Goal: Task Accomplishment & Management: Manage account settings

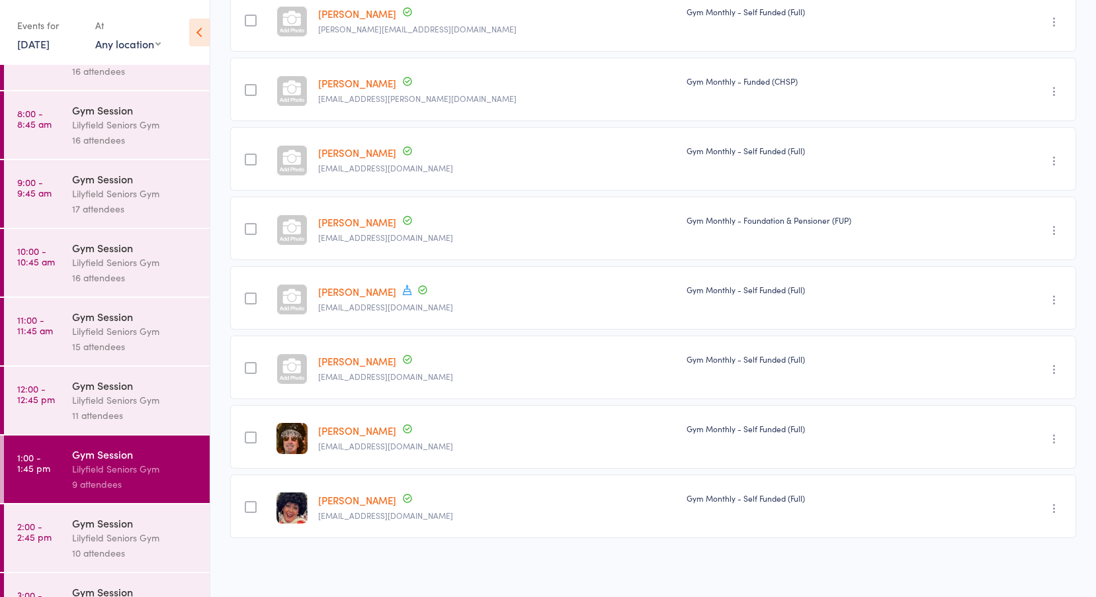
scroll to position [87, 0]
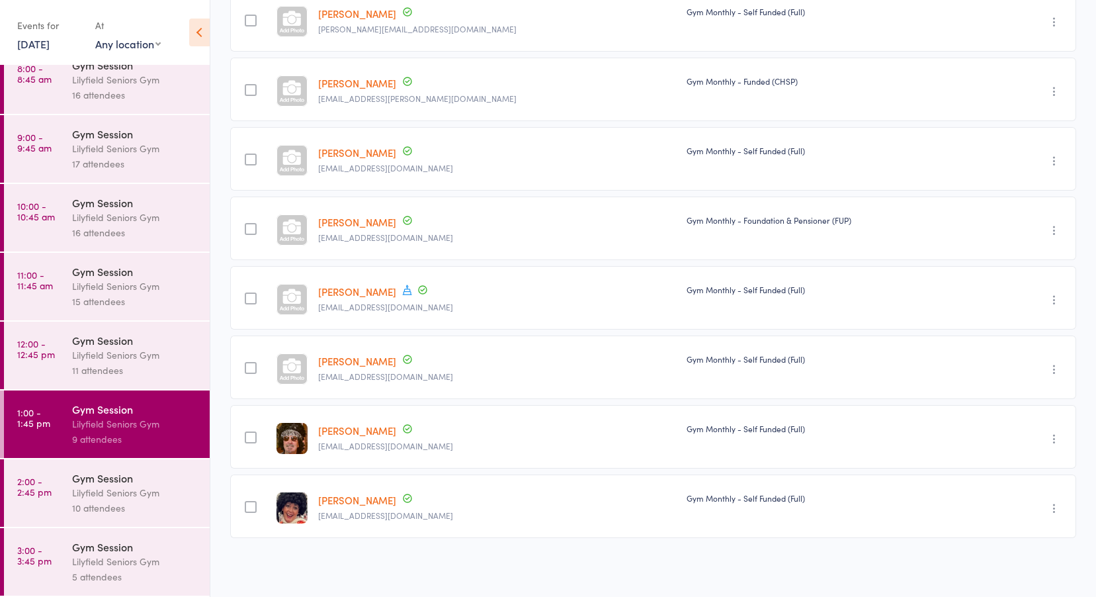
click at [62, 488] on link "2:00 - 2:45 pm Gym Session Lilyfield Seniors Gym 10 attendees" at bounding box center [107, 492] width 206 height 67
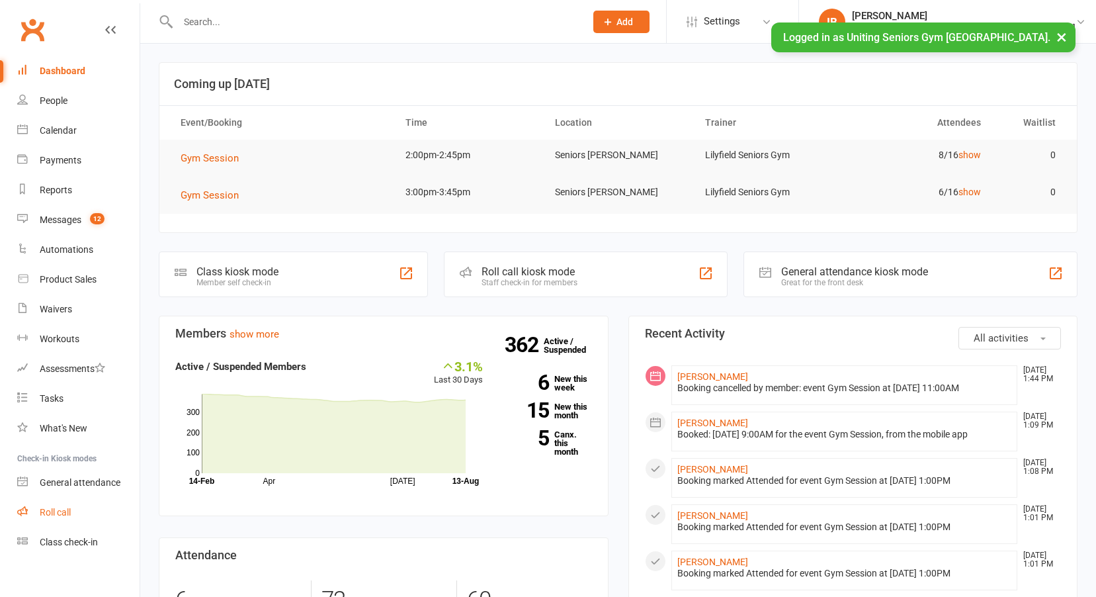
click at [62, 507] on div "Roll call" at bounding box center [55, 512] width 31 height 11
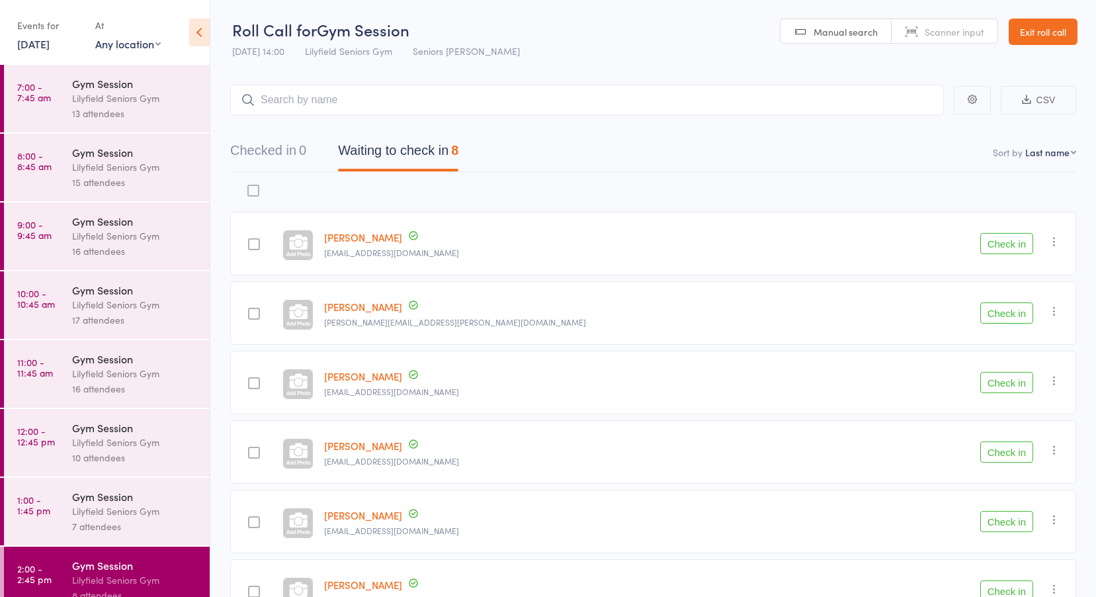
click at [50, 51] on div "Events for 13 Aug, 2025 13 Aug, 2025 August 2025 Sun Mon Tue Wed Thu Fri Sat 31…" at bounding box center [49, 34] width 65 height 39
click at [50, 42] on link "13 Aug, 2025" at bounding box center [33, 43] width 32 height 15
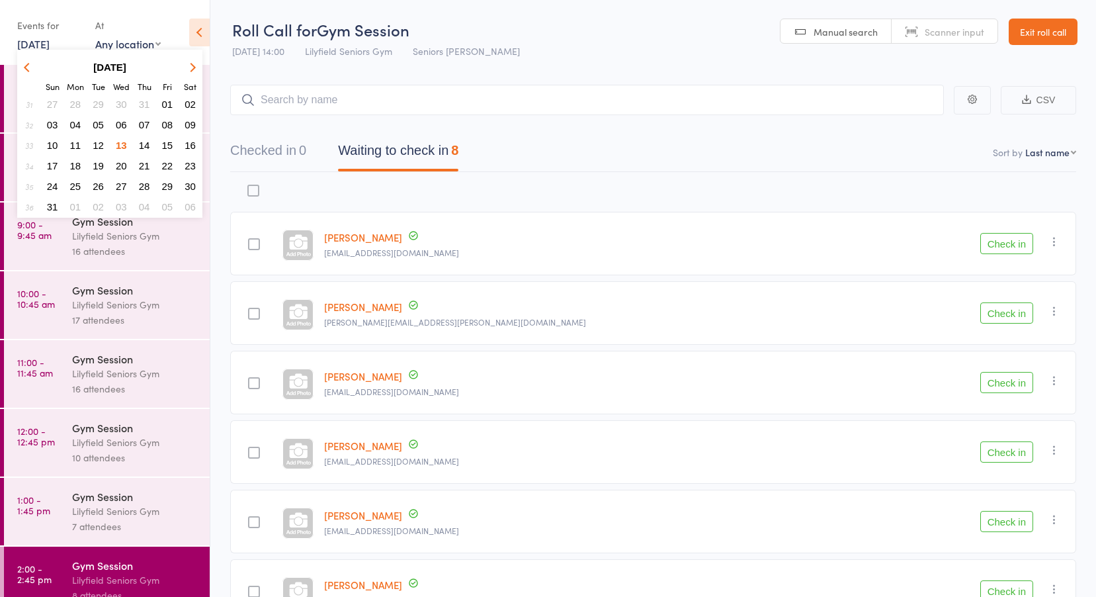
click at [79, 138] on button "11" at bounding box center [75, 145] width 21 height 18
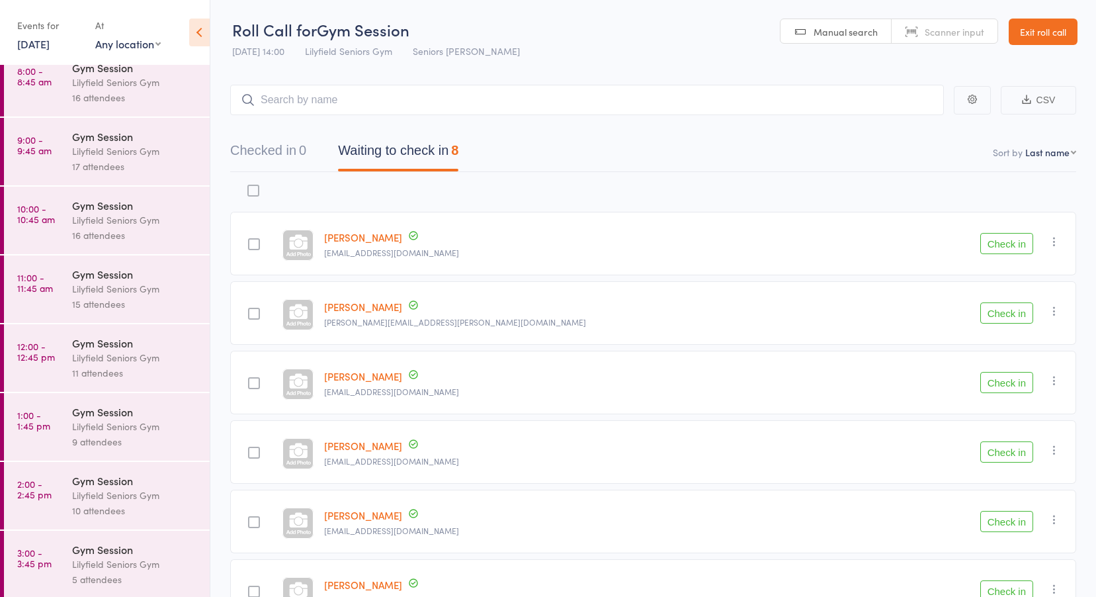
scroll to position [87, 0]
click at [93, 442] on div "9 attendees" at bounding box center [135, 438] width 126 height 15
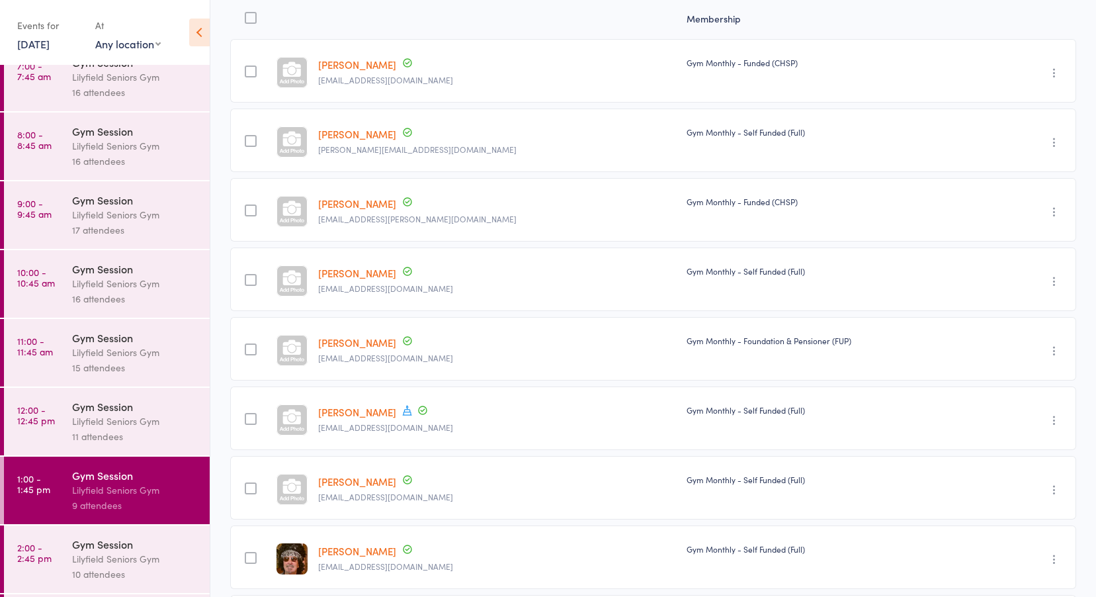
scroll to position [161, 0]
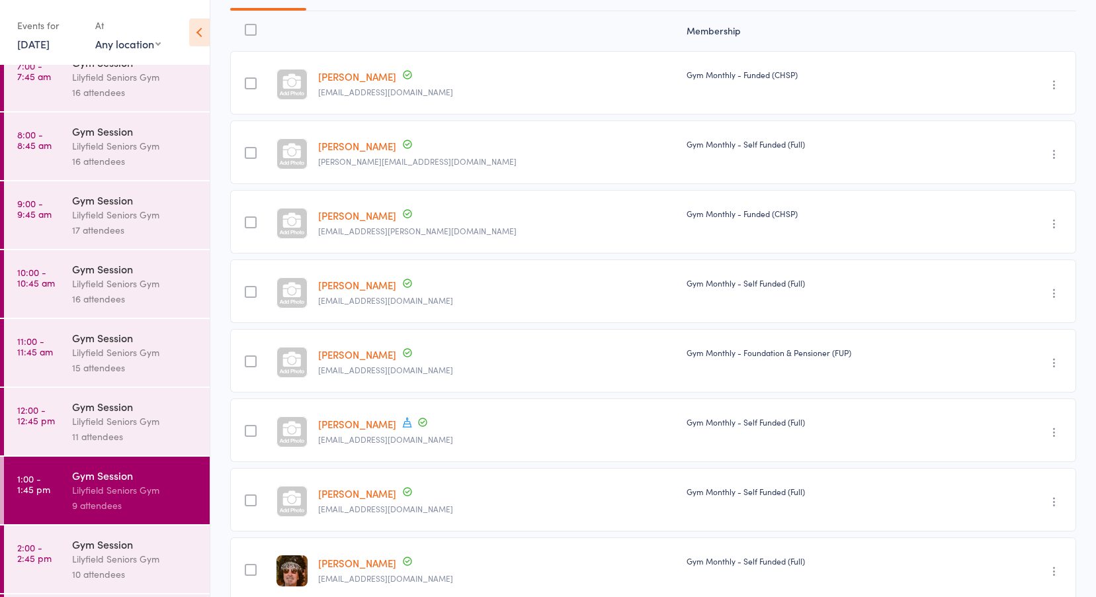
click at [81, 547] on div "Gym Session" at bounding box center [135, 543] width 126 height 15
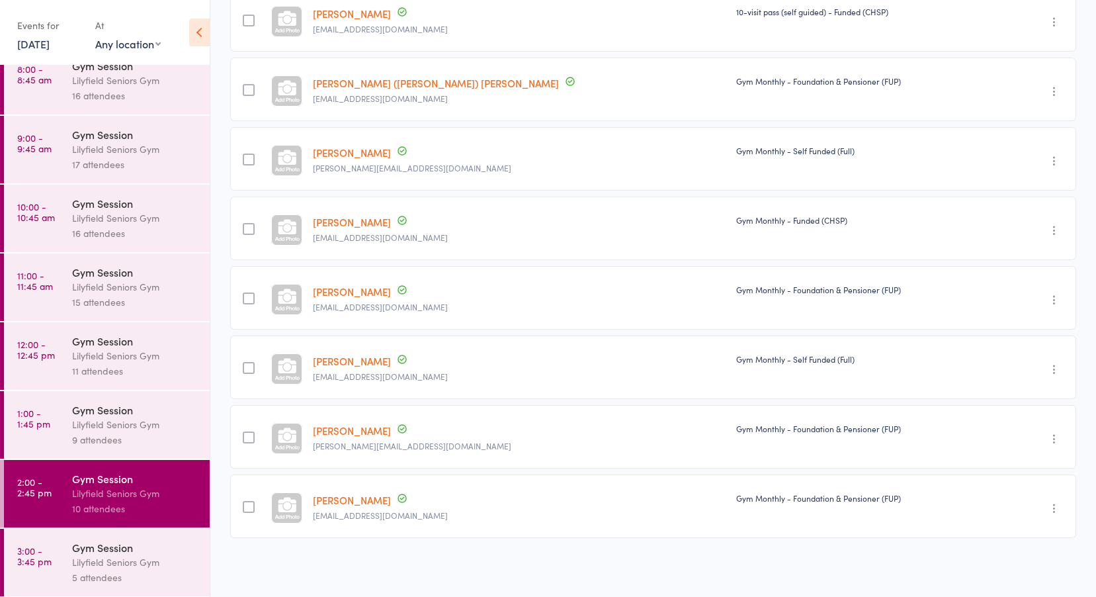
scroll to position [87, 0]
click at [93, 562] on div "Lilyfield Seniors Gym" at bounding box center [135, 561] width 126 height 15
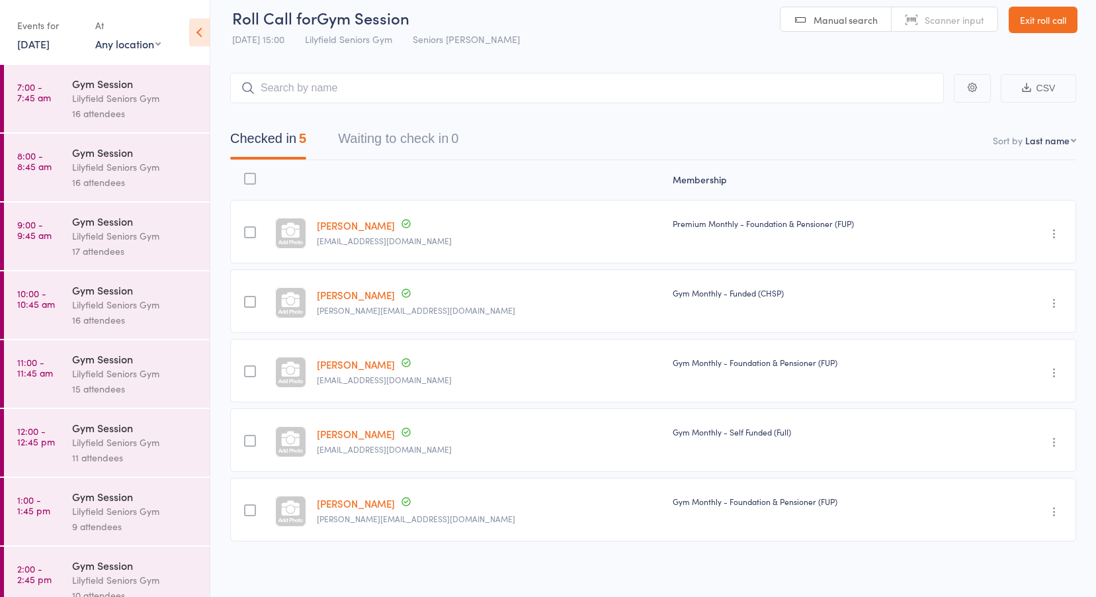
scroll to position [15, 0]
click at [1049, 17] on link "Exit roll call" at bounding box center [1043, 16] width 69 height 26
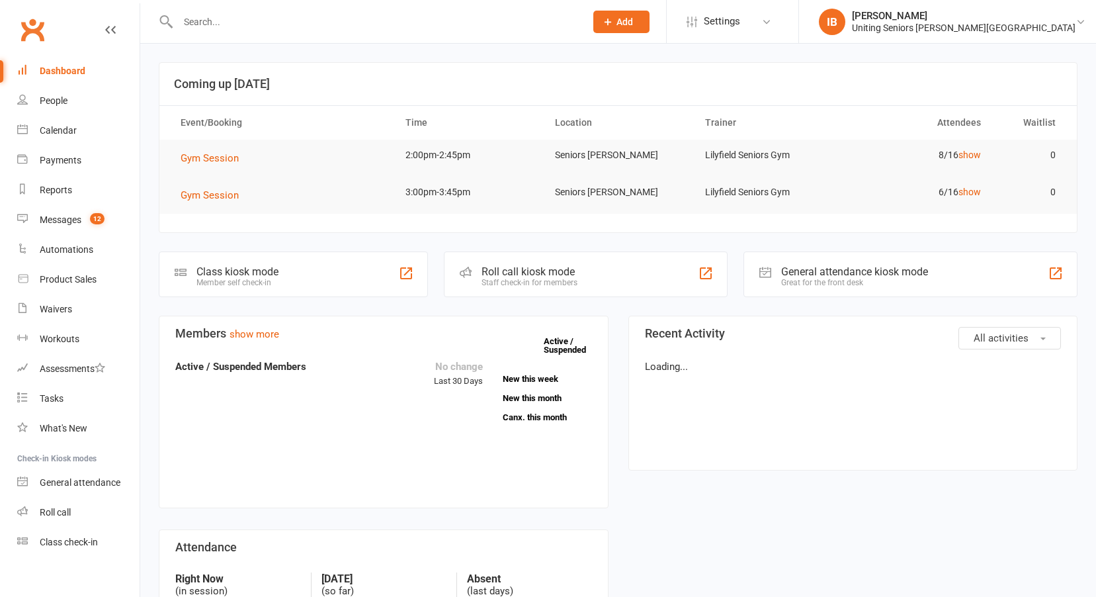
click at [1049, 19] on div "[PERSON_NAME]" at bounding box center [964, 16] width 224 height 12
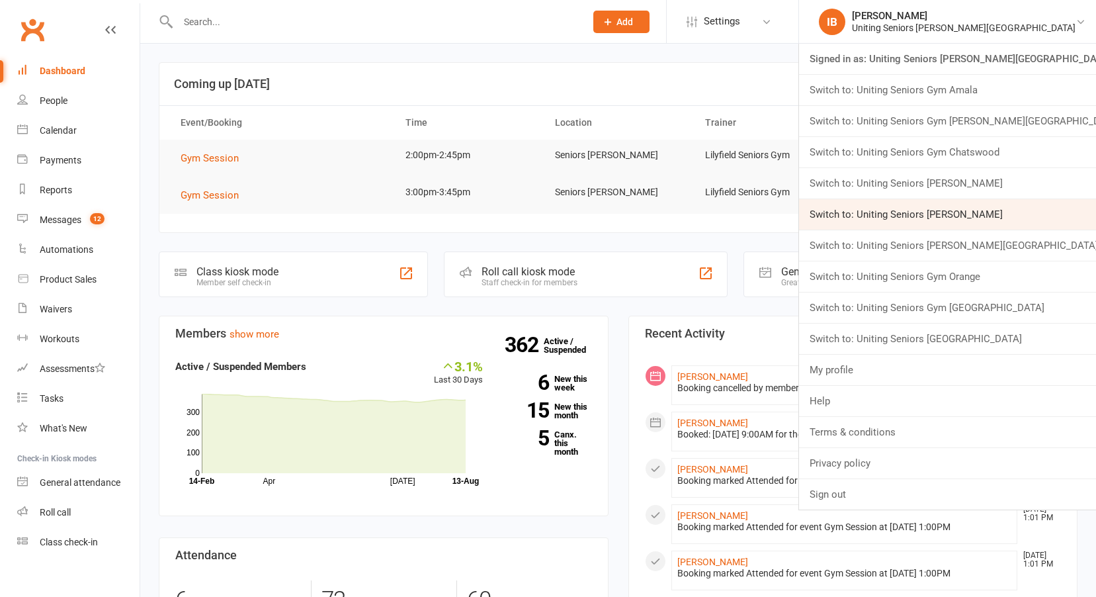
click at [968, 212] on link "Switch to: Uniting Seniors [PERSON_NAME]" at bounding box center [947, 214] width 297 height 30
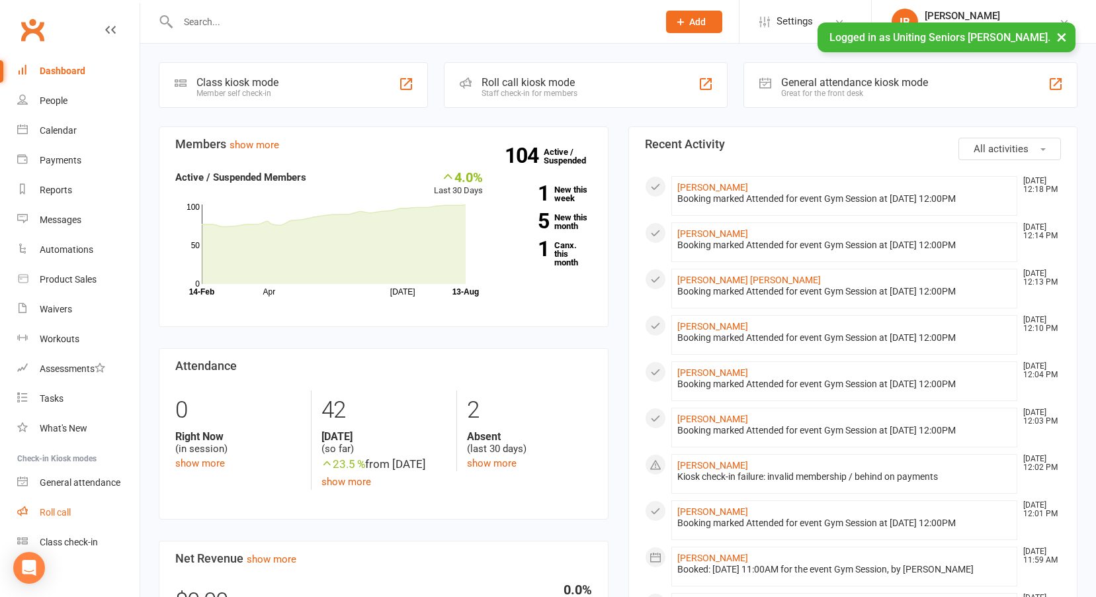
click at [45, 510] on div "Roll call" at bounding box center [55, 512] width 31 height 11
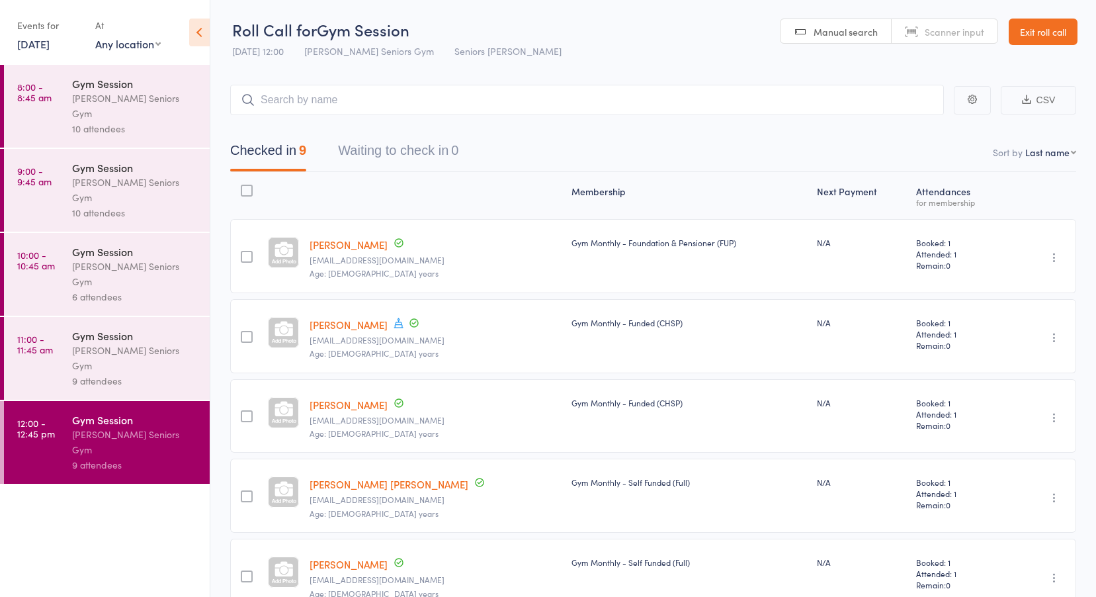
click at [50, 44] on link "[DATE]" at bounding box center [33, 43] width 32 height 15
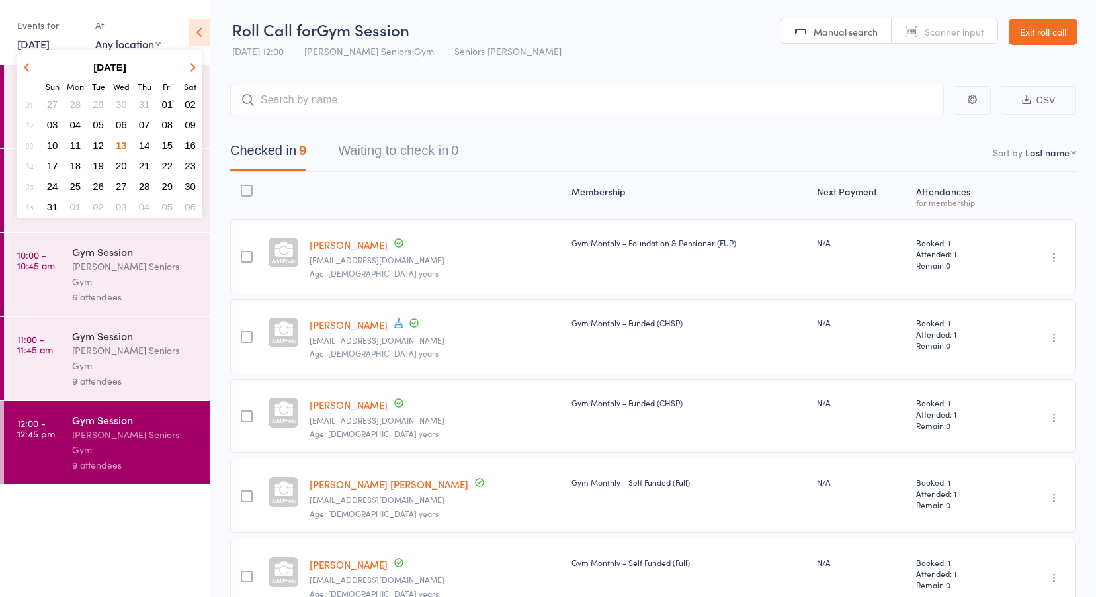
click at [75, 142] on span "11" at bounding box center [75, 145] width 11 height 11
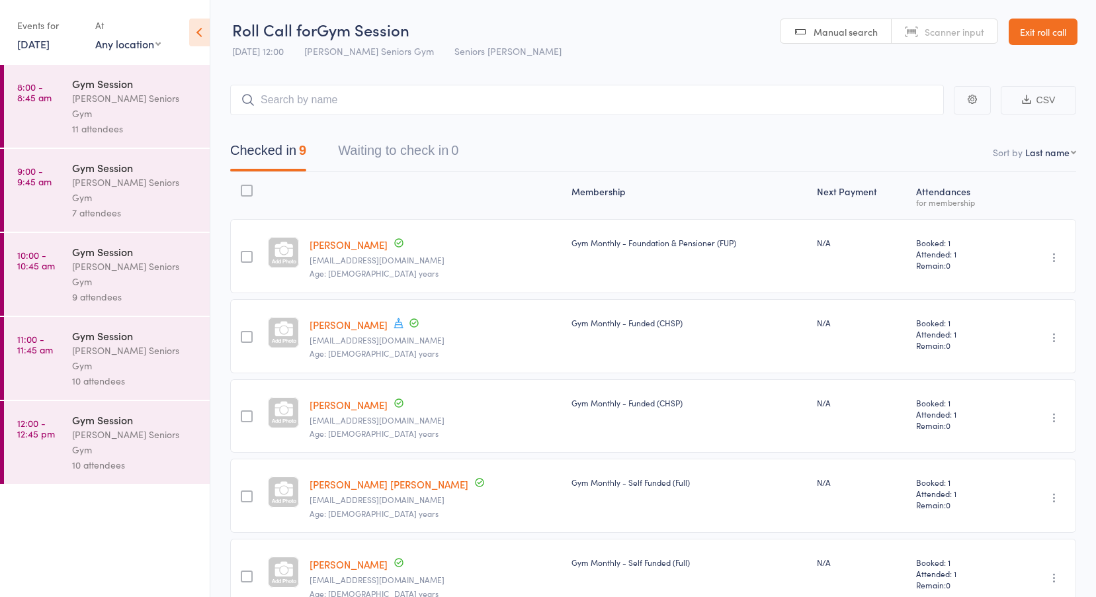
click at [113, 104] on div "Leichhardt Seniors Gym" at bounding box center [135, 106] width 126 height 30
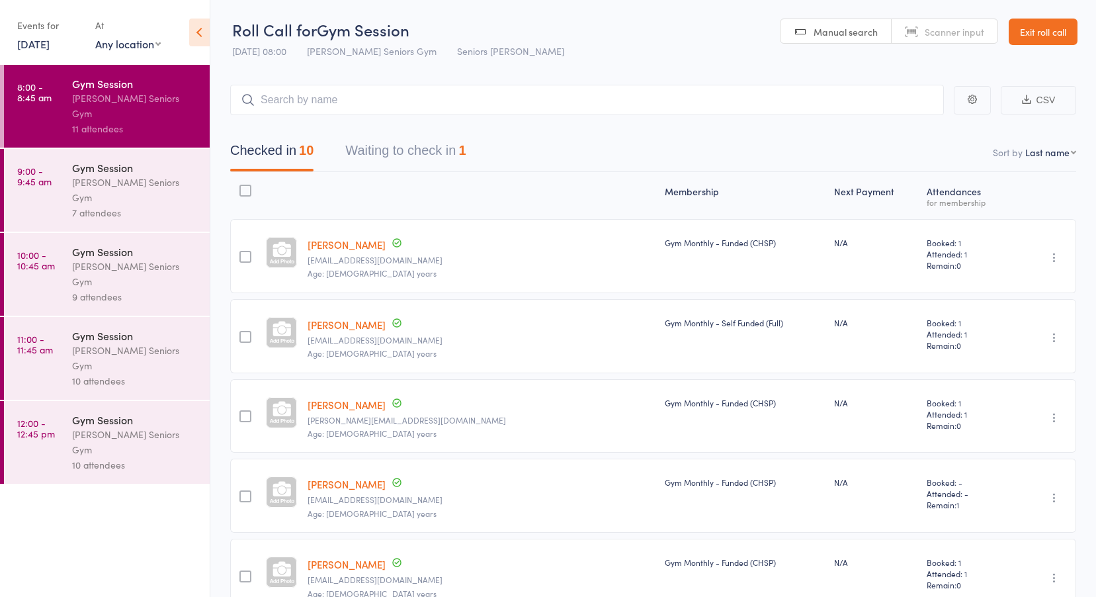
click at [403, 146] on button "Waiting to check in 1" at bounding box center [405, 153] width 120 height 35
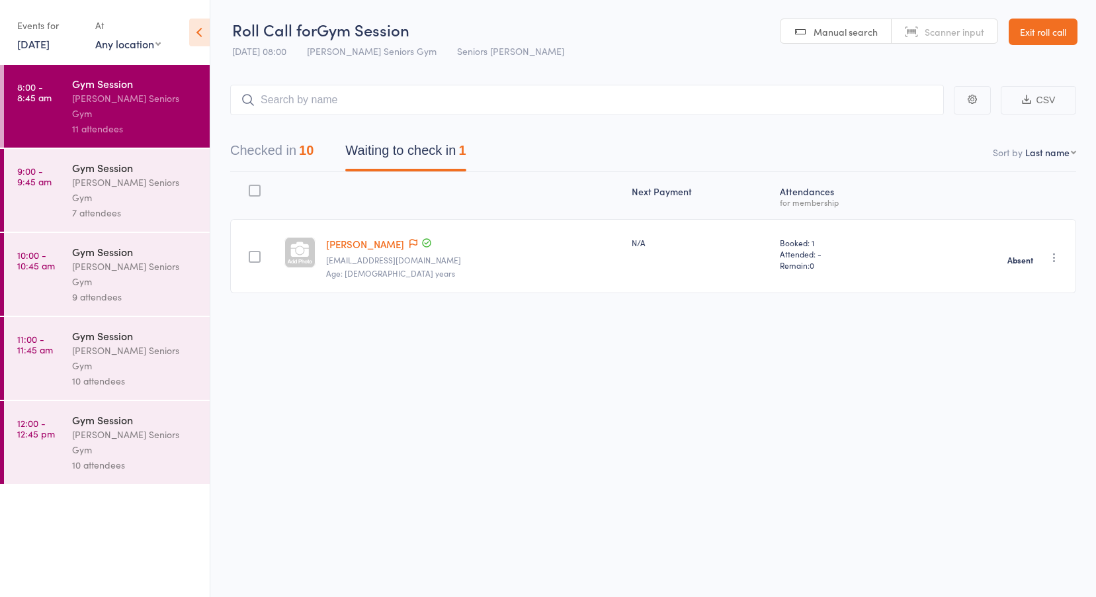
click at [40, 171] on time "9:00 - 9:45 am" at bounding box center [34, 175] width 34 height 21
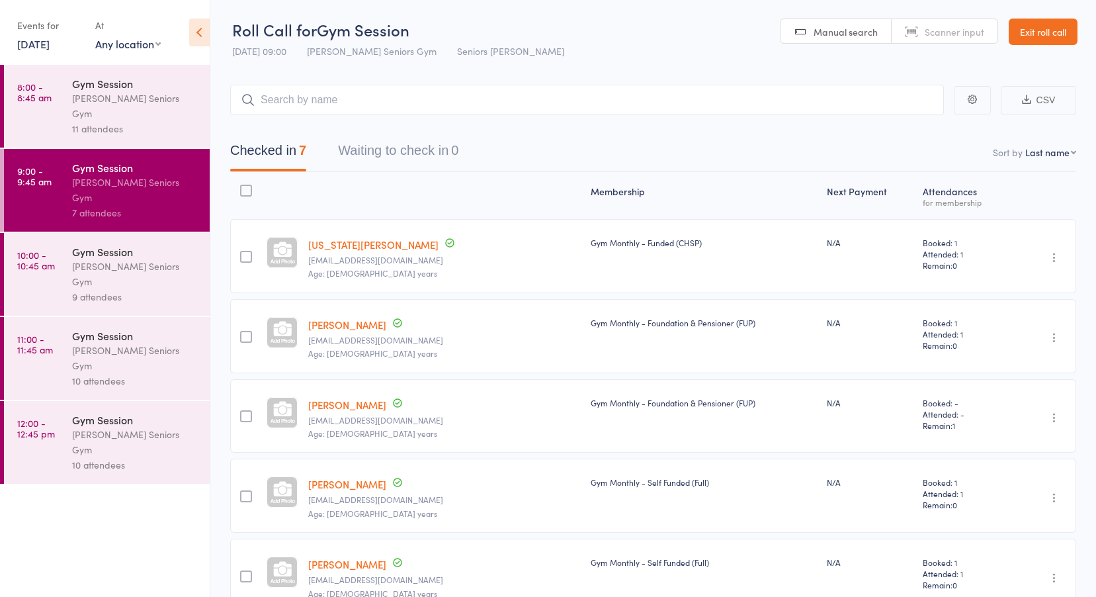
click at [50, 249] on time "10:00 - 10:45 am" at bounding box center [36, 259] width 38 height 21
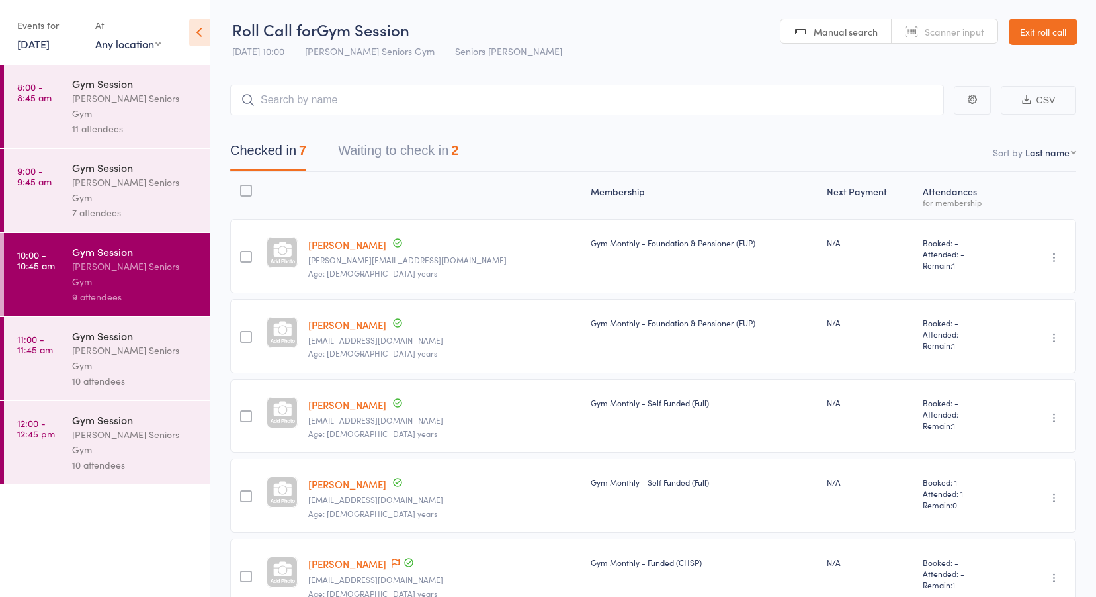
click at [390, 147] on button "Waiting to check in 2" at bounding box center [398, 153] width 120 height 35
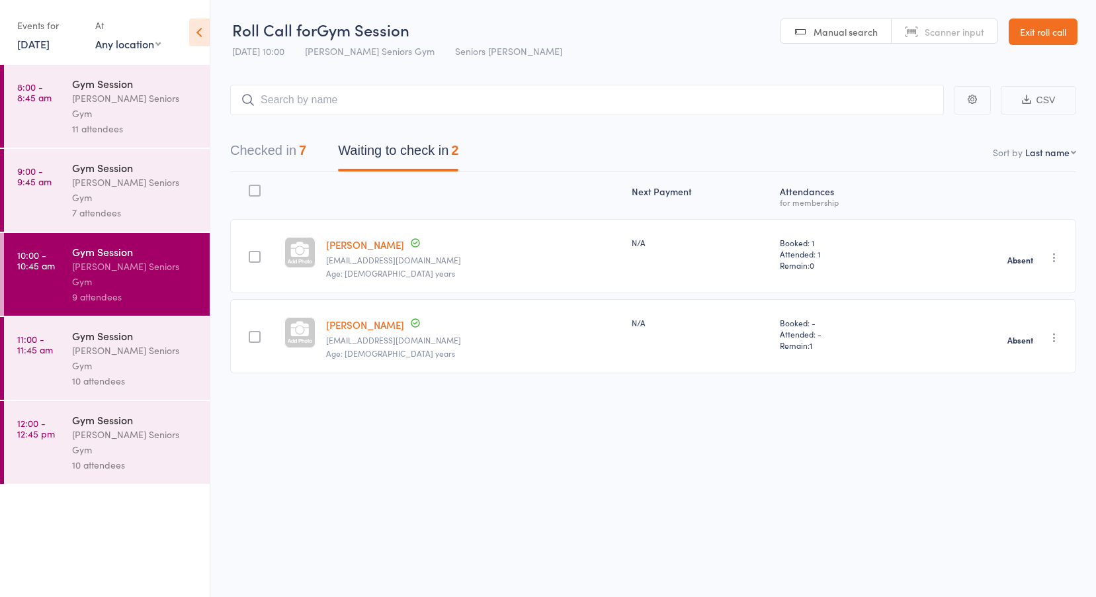
click at [47, 333] on time "11:00 - 11:45 am" at bounding box center [35, 343] width 36 height 21
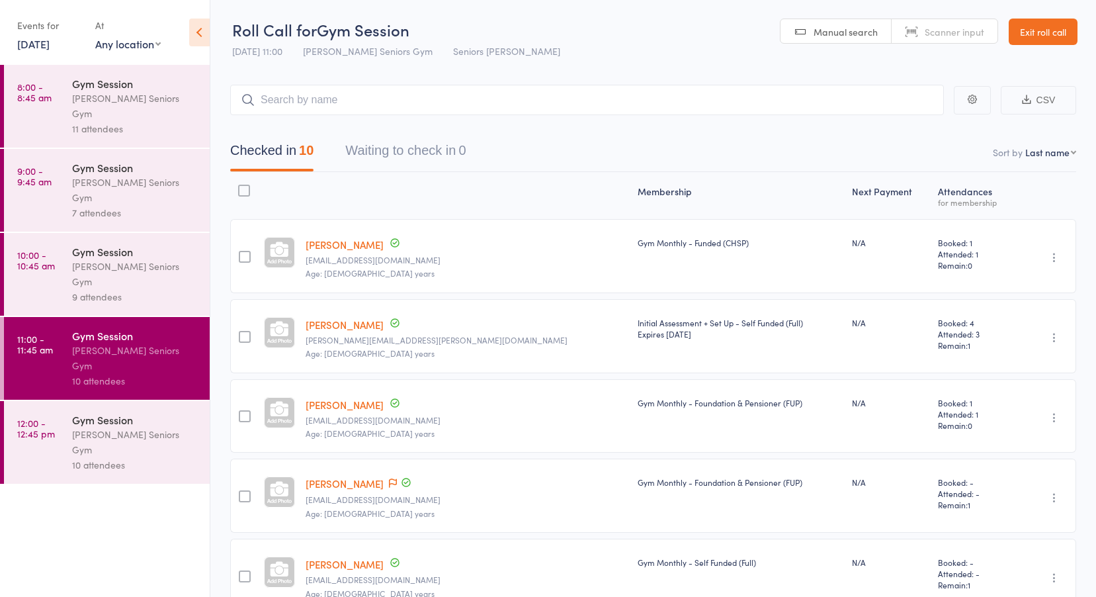
click at [42, 417] on time "12:00 - 12:45 pm" at bounding box center [36, 427] width 38 height 21
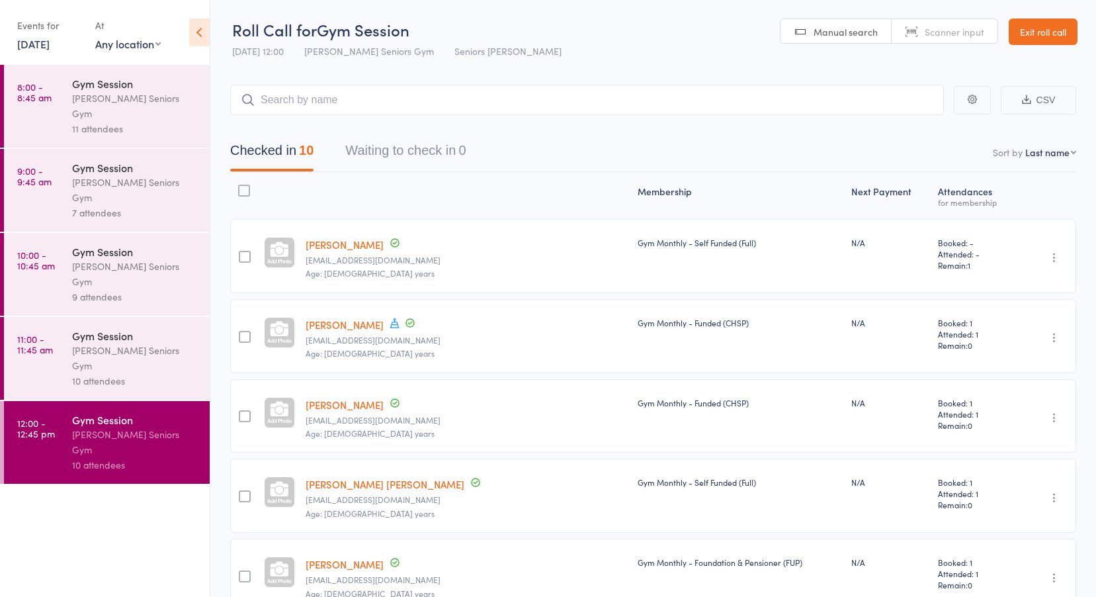
click at [42, 45] on link "11 Aug, 2025" at bounding box center [33, 43] width 32 height 15
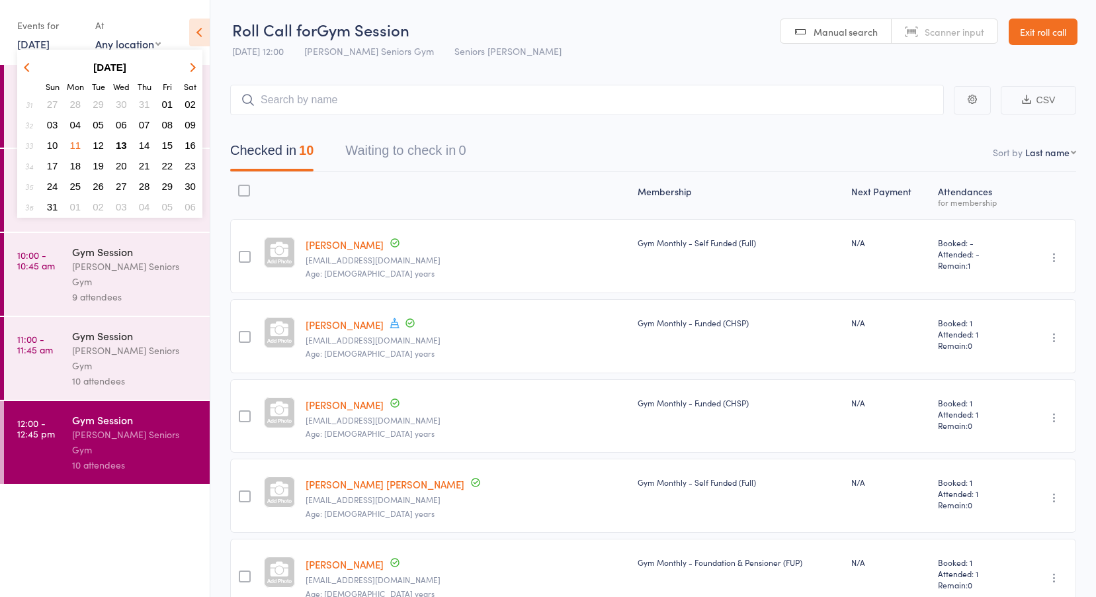
click at [94, 141] on span "12" at bounding box center [98, 145] width 11 height 11
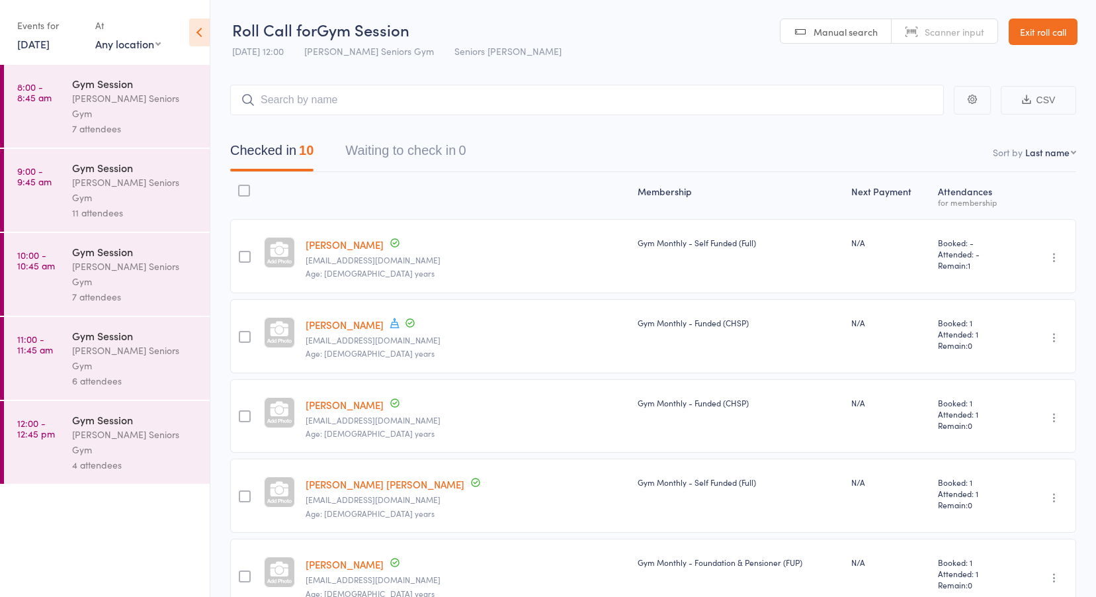
click at [71, 92] on link "8:00 - 8:45 am Gym Session Leichhardt Seniors Gym 7 attendees" at bounding box center [107, 106] width 206 height 83
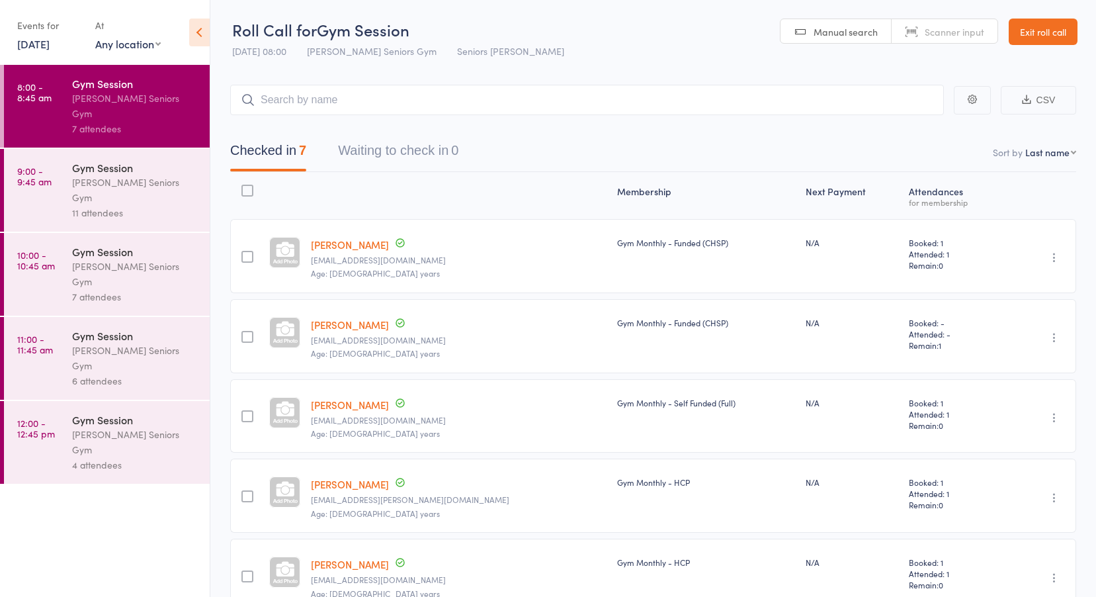
click at [34, 165] on time "9:00 - 9:45 am" at bounding box center [34, 175] width 34 height 21
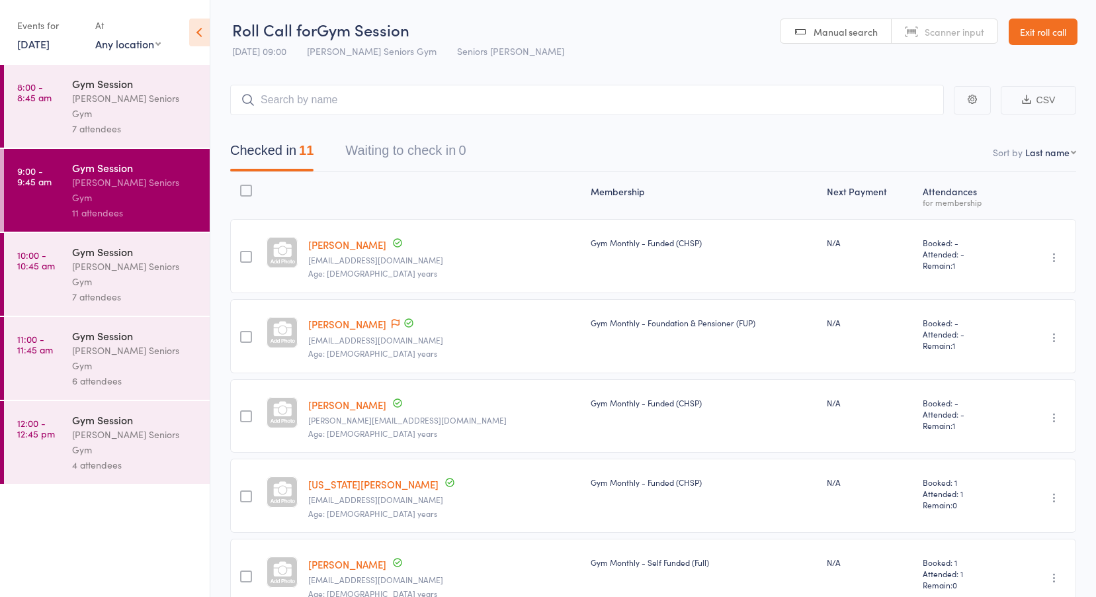
click at [42, 249] on time "10:00 - 10:45 am" at bounding box center [36, 259] width 38 height 21
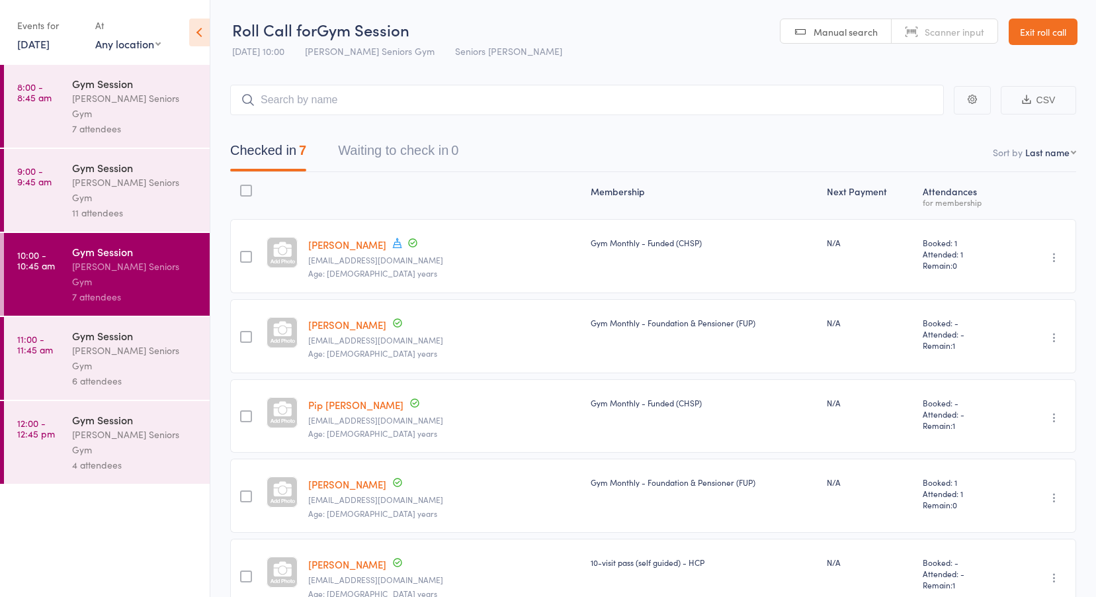
click at [50, 333] on time "11:00 - 11:45 am" at bounding box center [35, 343] width 36 height 21
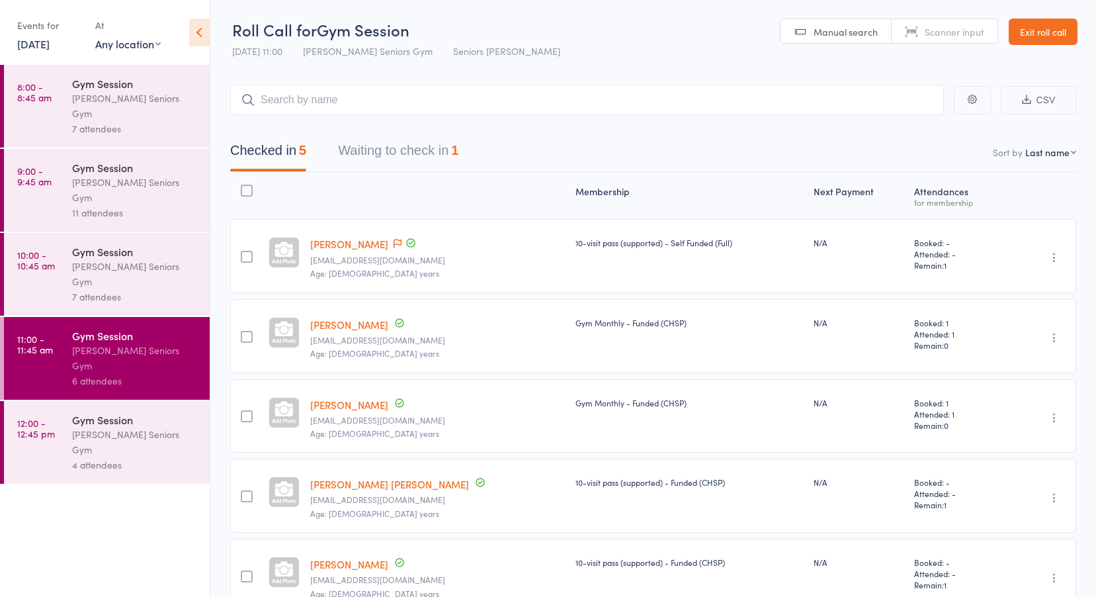
click at [393, 158] on button "Waiting to check in 1" at bounding box center [398, 153] width 120 height 35
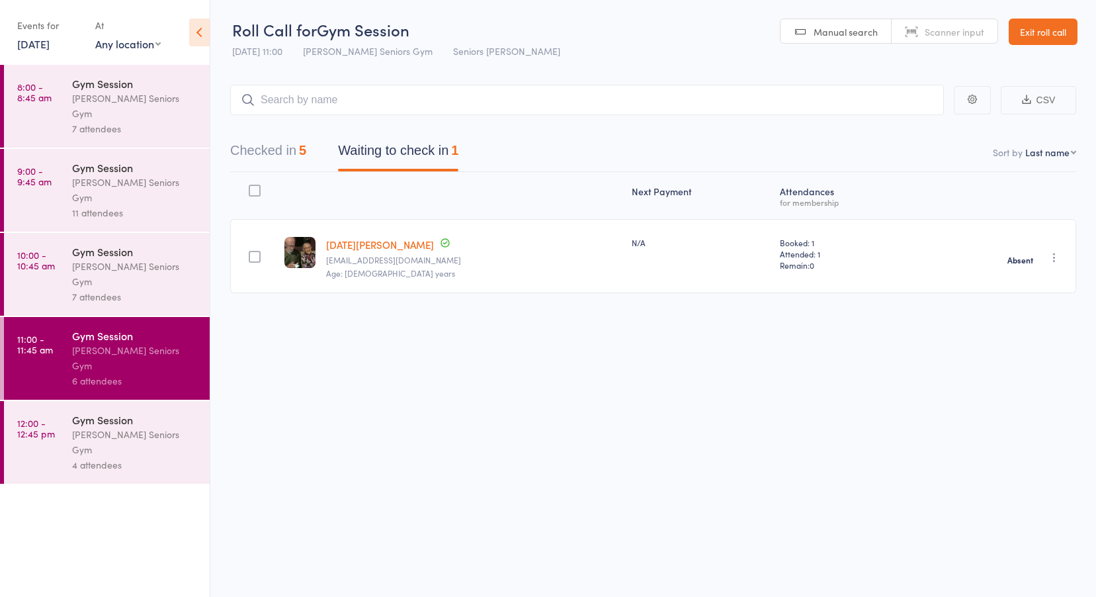
click at [72, 427] on div "Leichhardt Seniors Gym" at bounding box center [135, 442] width 126 height 30
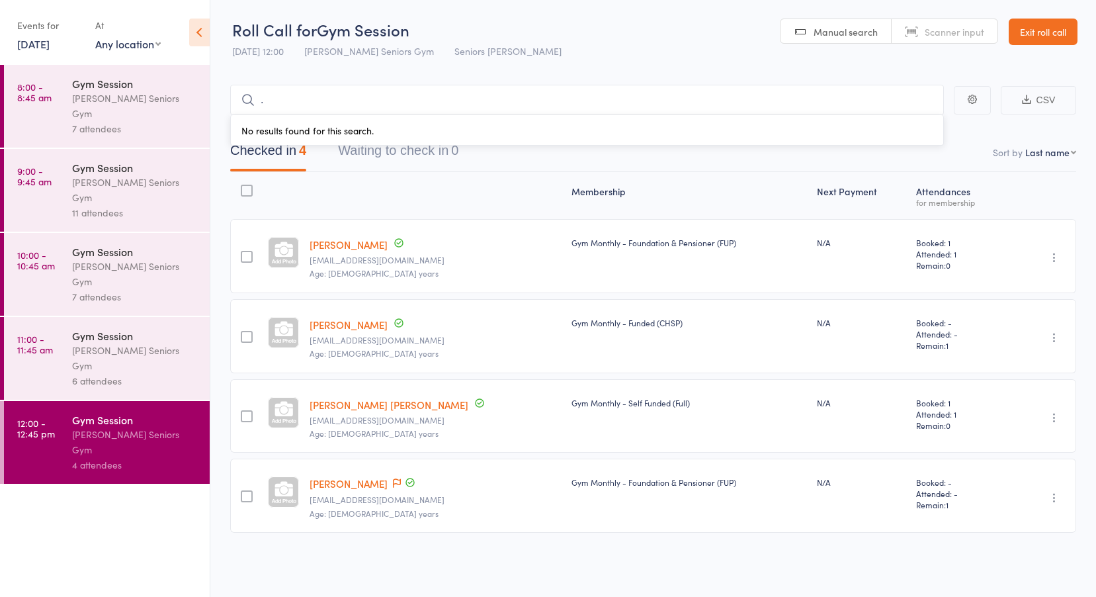
type input "."
click at [50, 44] on link "12 Aug, 2025" at bounding box center [33, 43] width 32 height 15
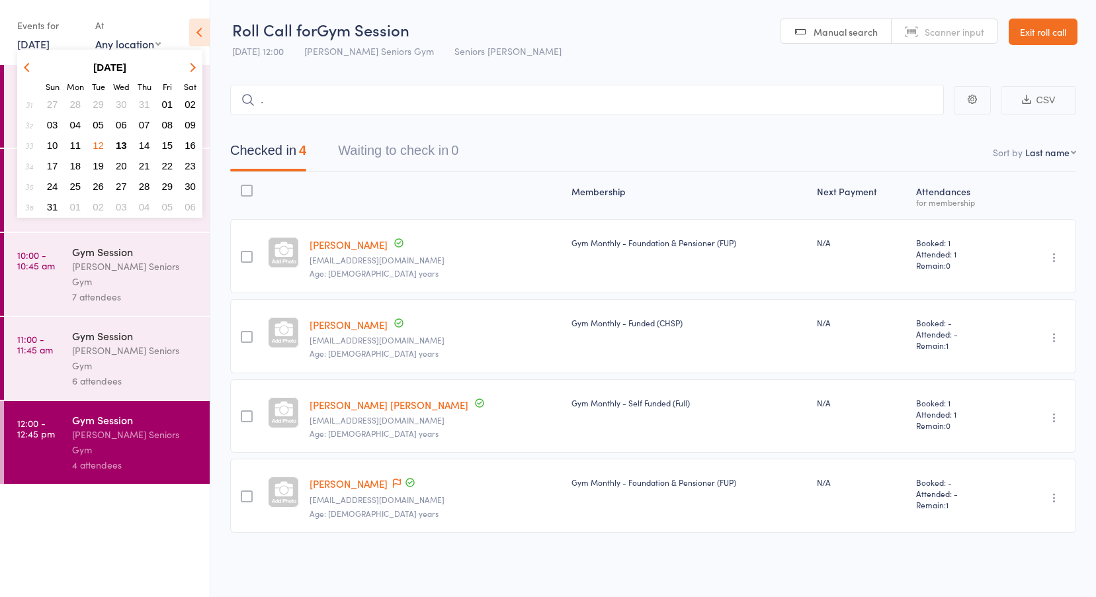
click at [75, 146] on span "11" at bounding box center [75, 145] width 11 height 11
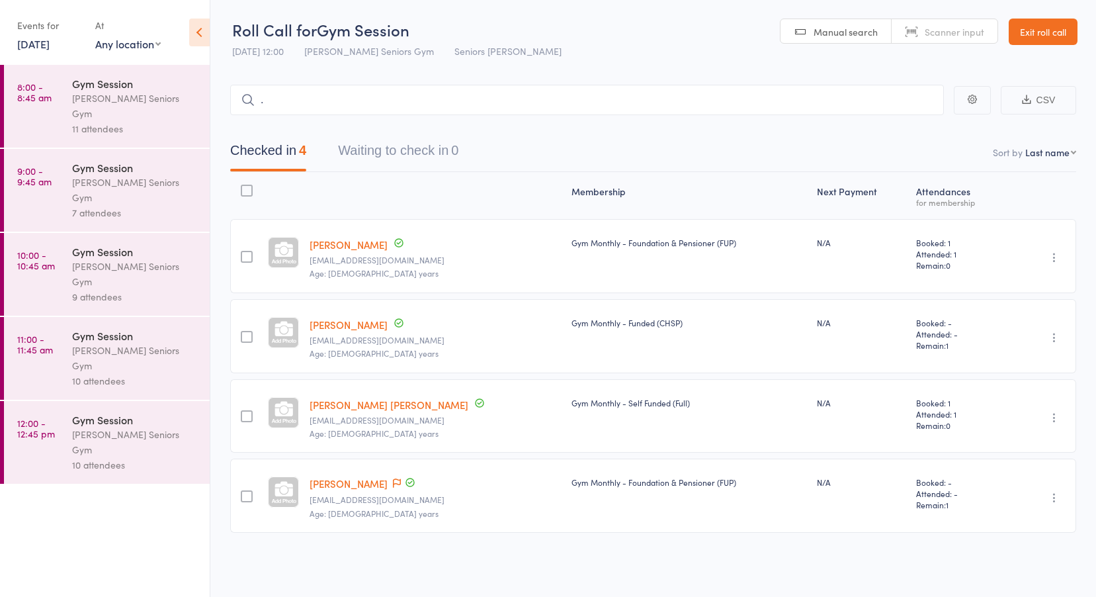
click at [65, 97] on link "8:00 - 8:45 am Gym Session Leichhardt Seniors Gym 11 attendees" at bounding box center [107, 106] width 206 height 83
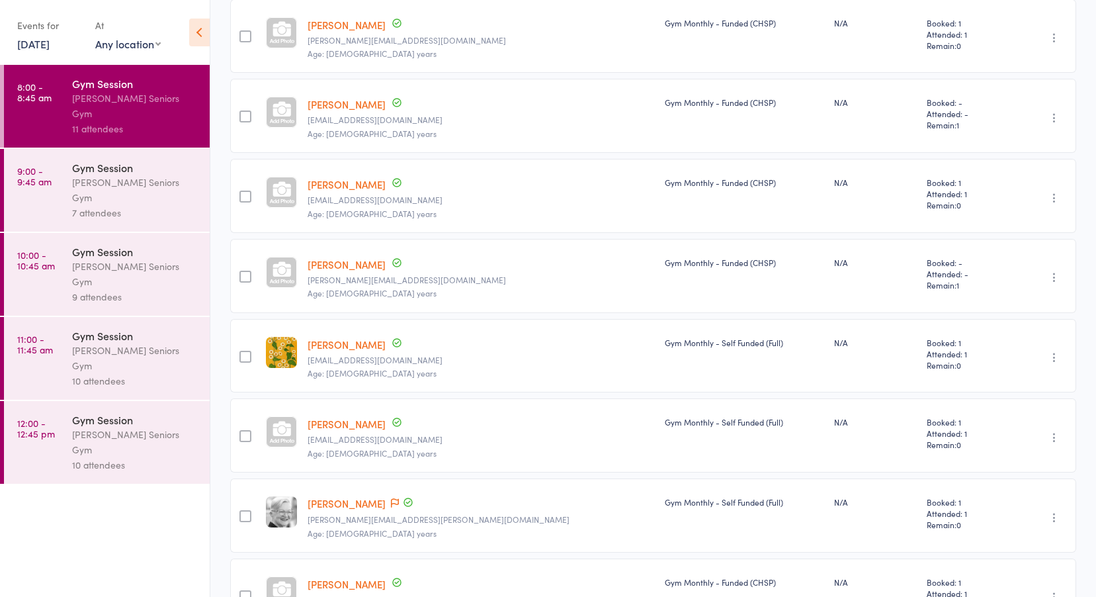
scroll to position [474, 0]
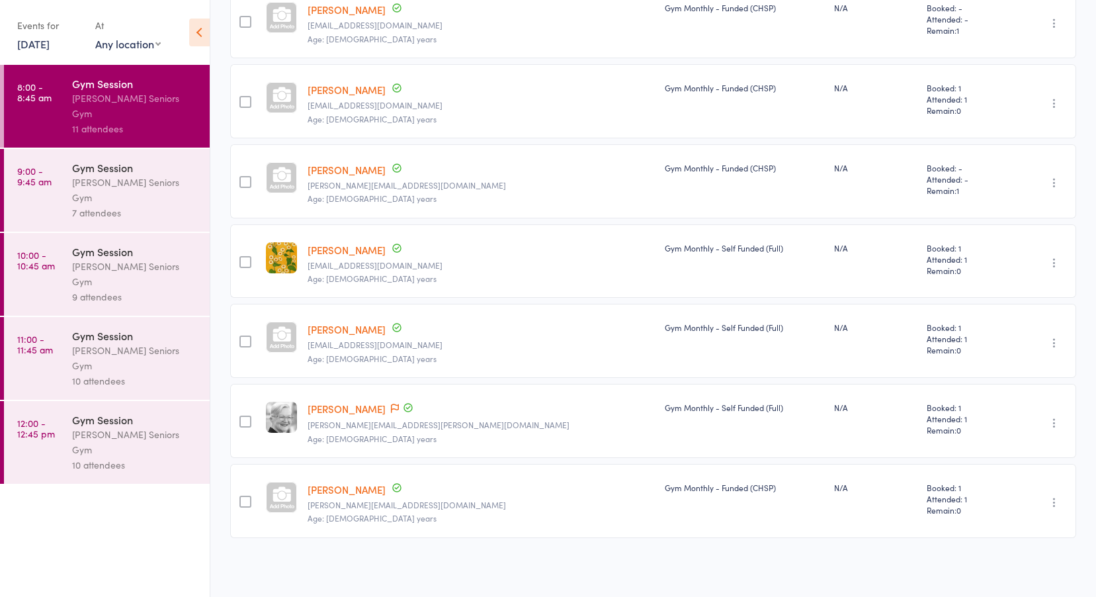
click at [97, 175] on div "Leichhardt Seniors Gym" at bounding box center [135, 190] width 126 height 30
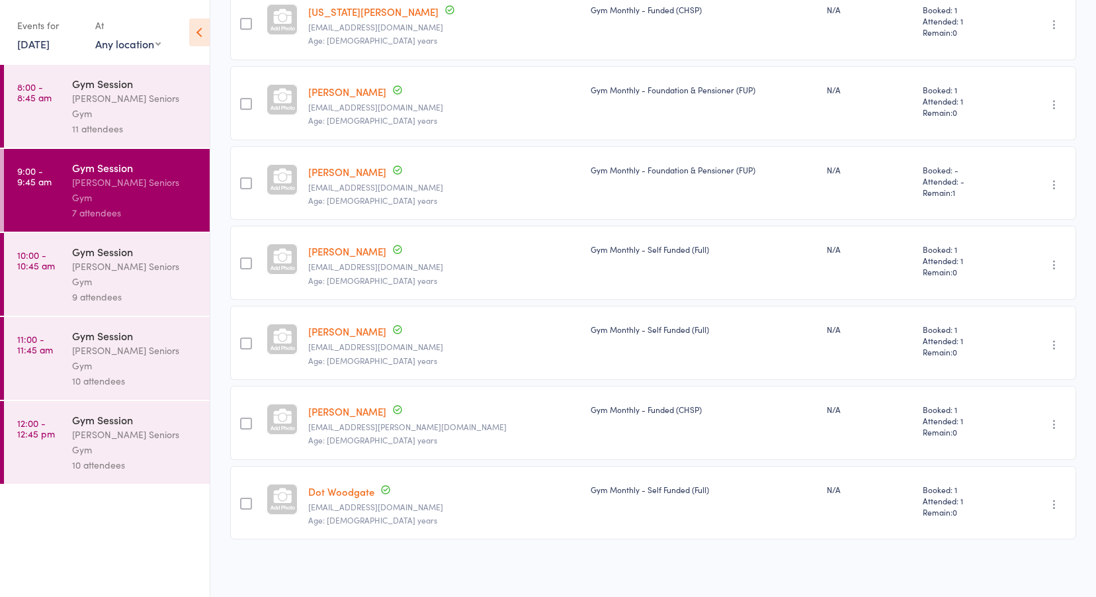
scroll to position [234, 0]
click at [75, 244] on div "Gym Session" at bounding box center [135, 251] width 126 height 15
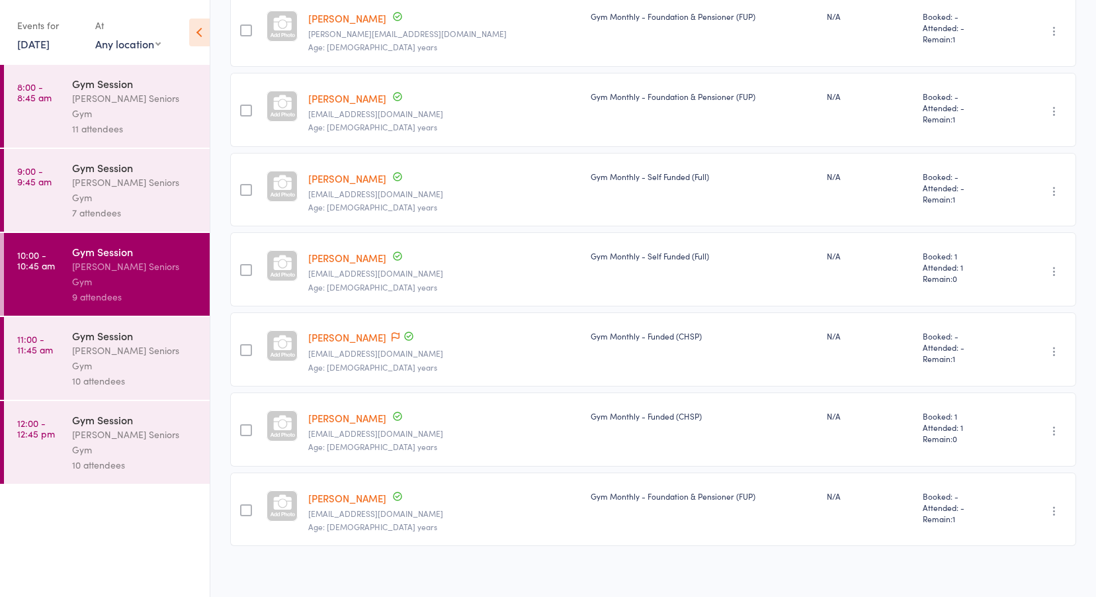
scroll to position [234, 0]
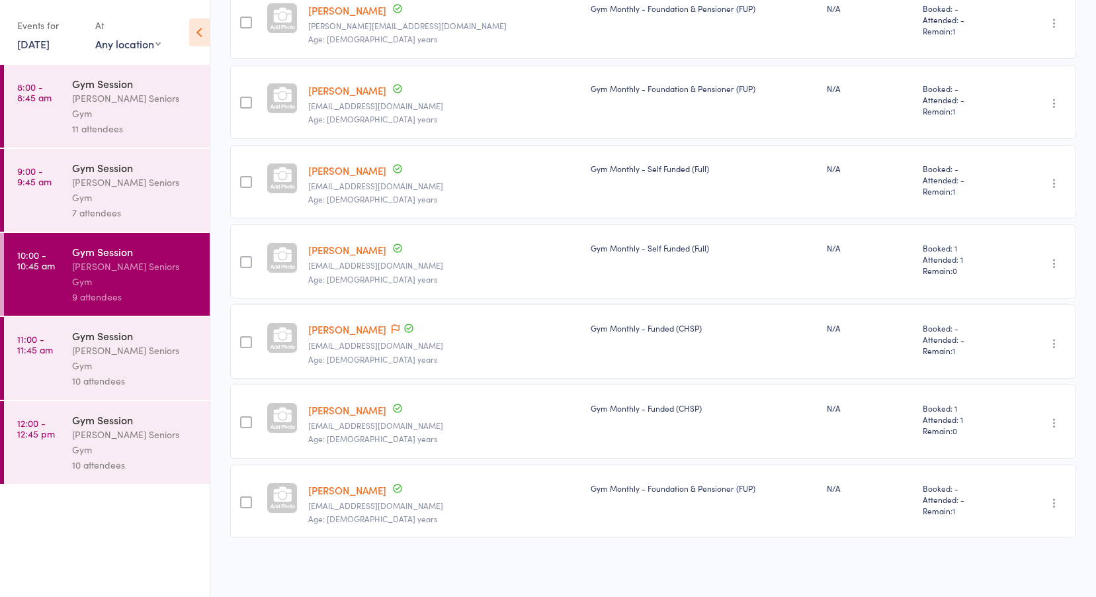
click at [55, 317] on link "11:00 - 11:45 am Gym Session Leichhardt Seniors Gym 10 attendees" at bounding box center [107, 358] width 206 height 83
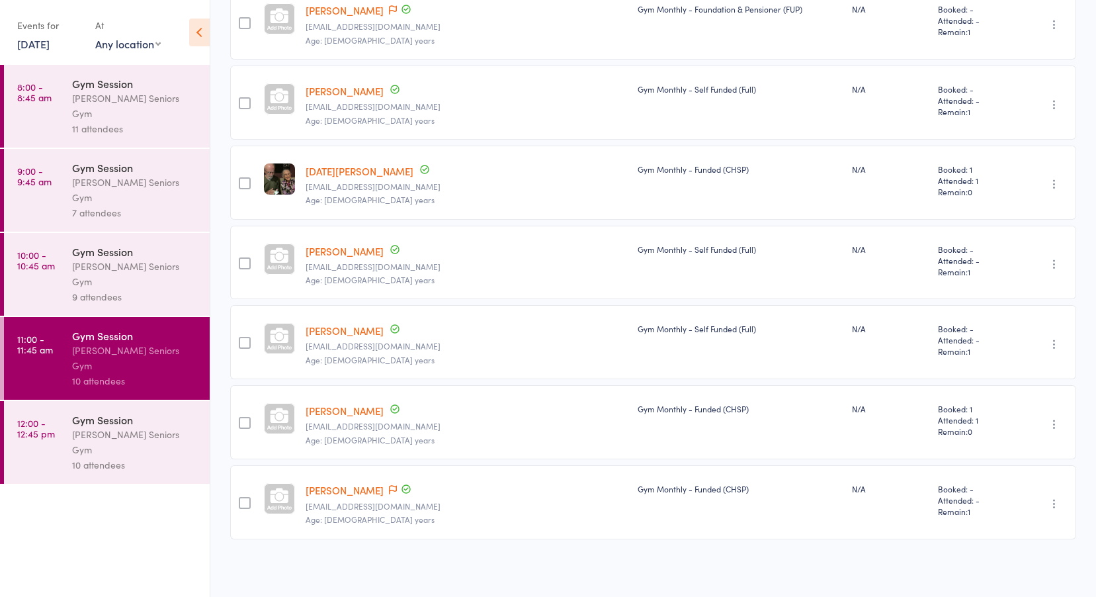
scroll to position [474, 0]
click at [103, 427] on div "Leichhardt Seniors Gym" at bounding box center [135, 442] width 126 height 30
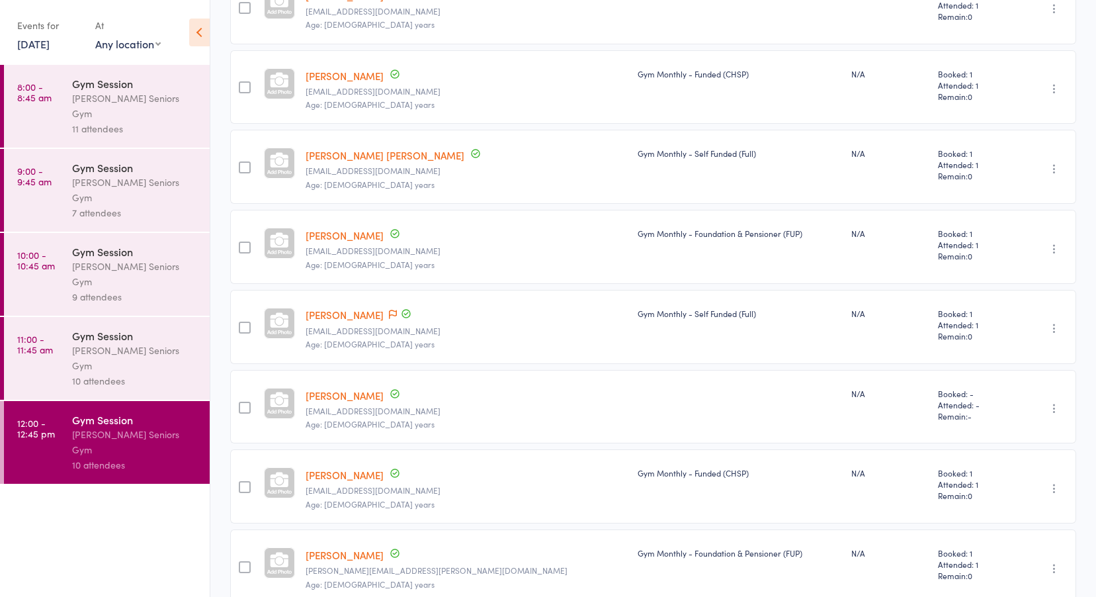
scroll to position [331, 0]
click at [384, 395] on link "Maureen O'Keeffe" at bounding box center [345, 393] width 78 height 14
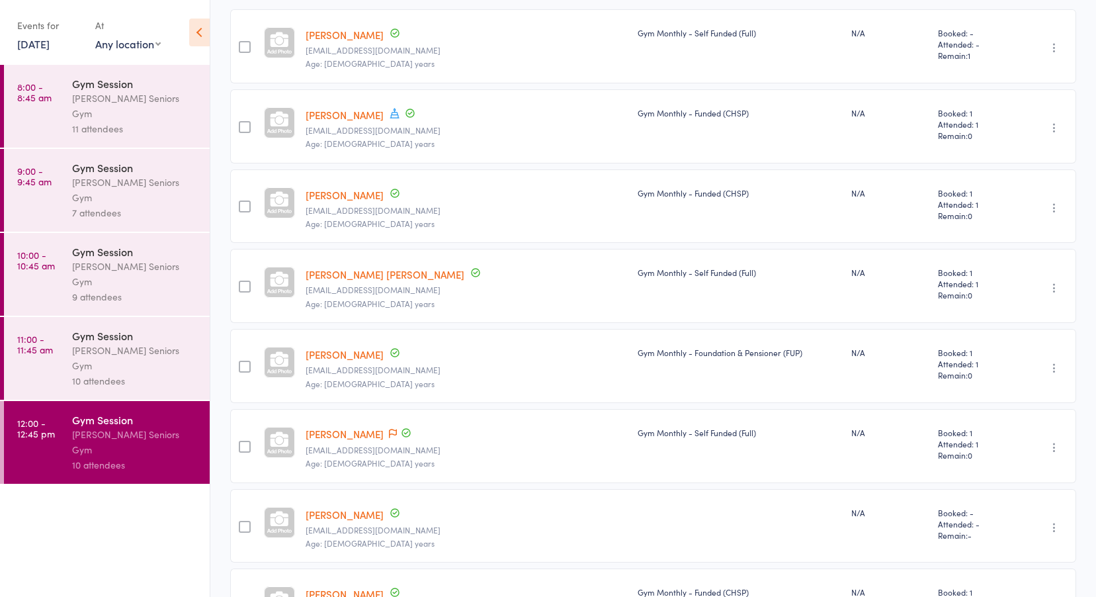
scroll to position [0, 0]
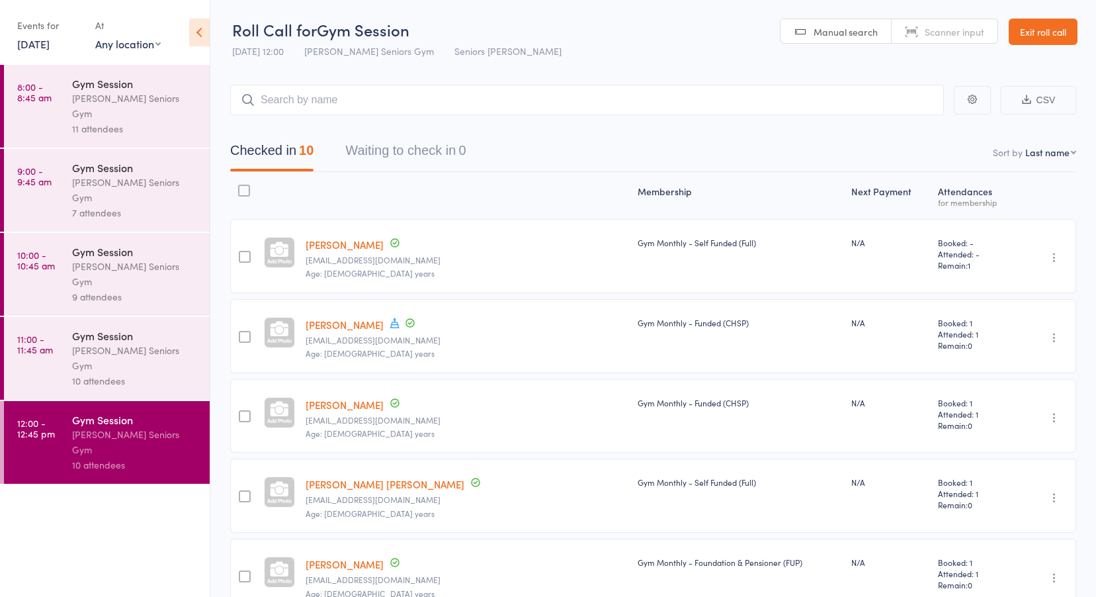
click at [1048, 30] on link "Exit roll call" at bounding box center [1043, 32] width 69 height 26
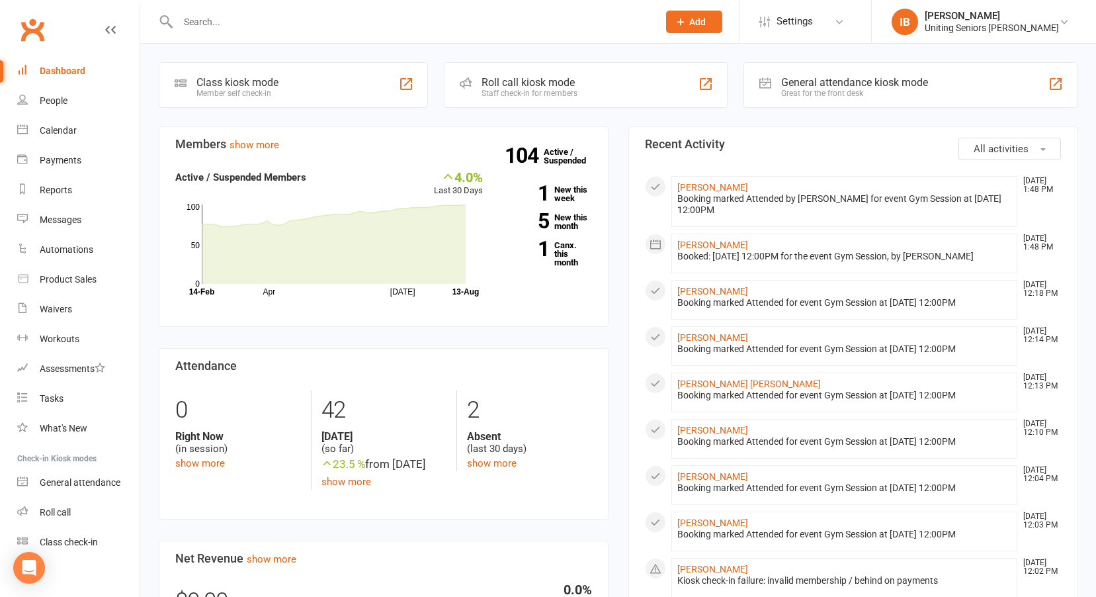
click at [1048, 30] on div "Uniting Seniors [PERSON_NAME]" at bounding box center [992, 28] width 134 height 12
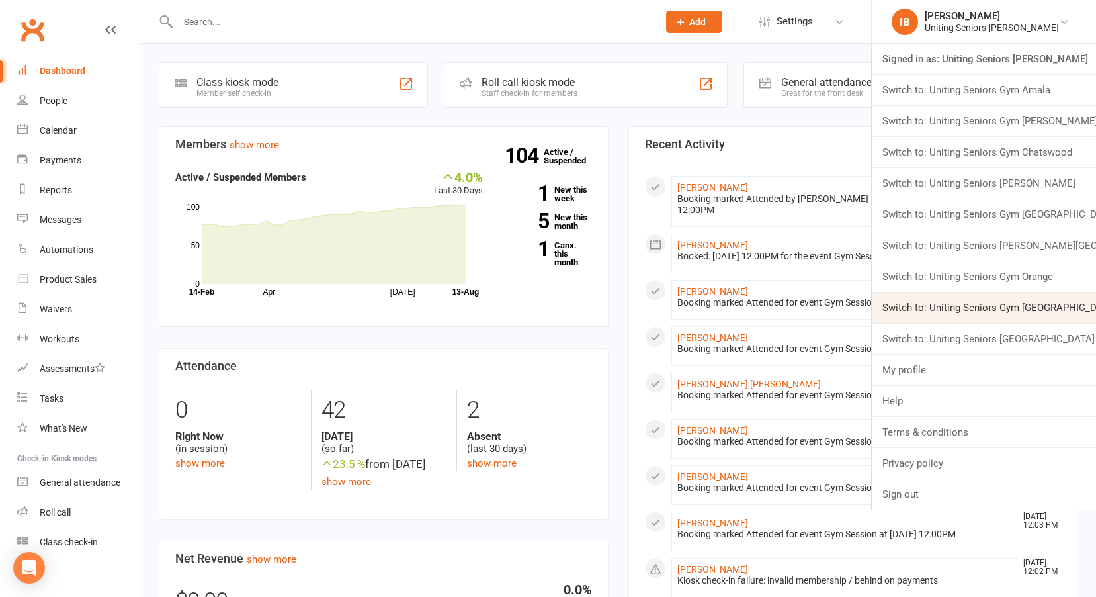
click at [1026, 304] on link "Switch to: Uniting Seniors Gym [GEOGRAPHIC_DATA]" at bounding box center [984, 307] width 224 height 30
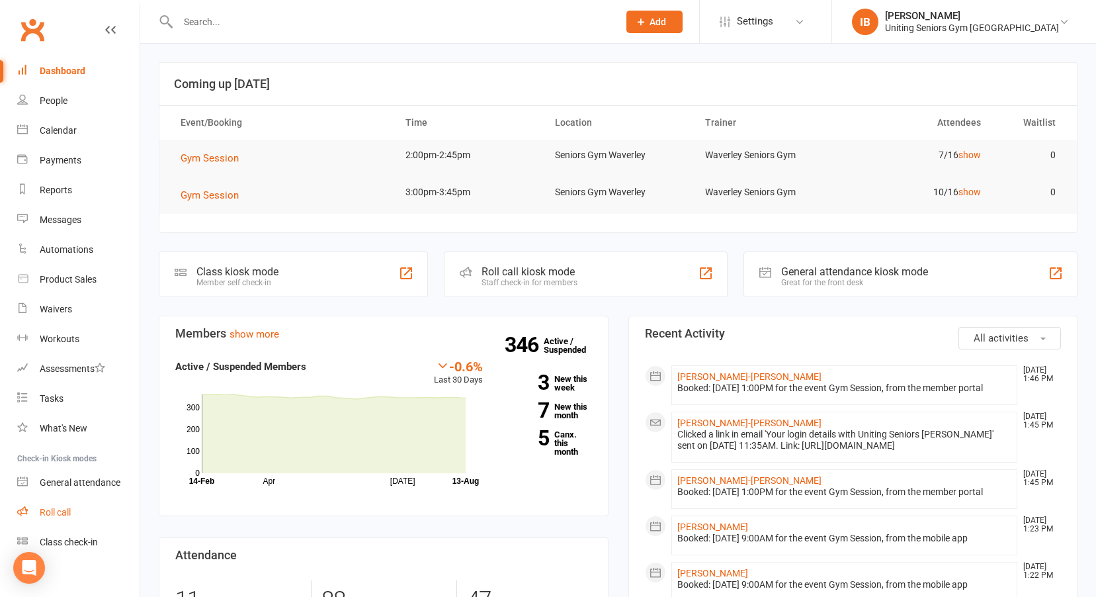
click at [67, 508] on div "Roll call" at bounding box center [55, 512] width 31 height 11
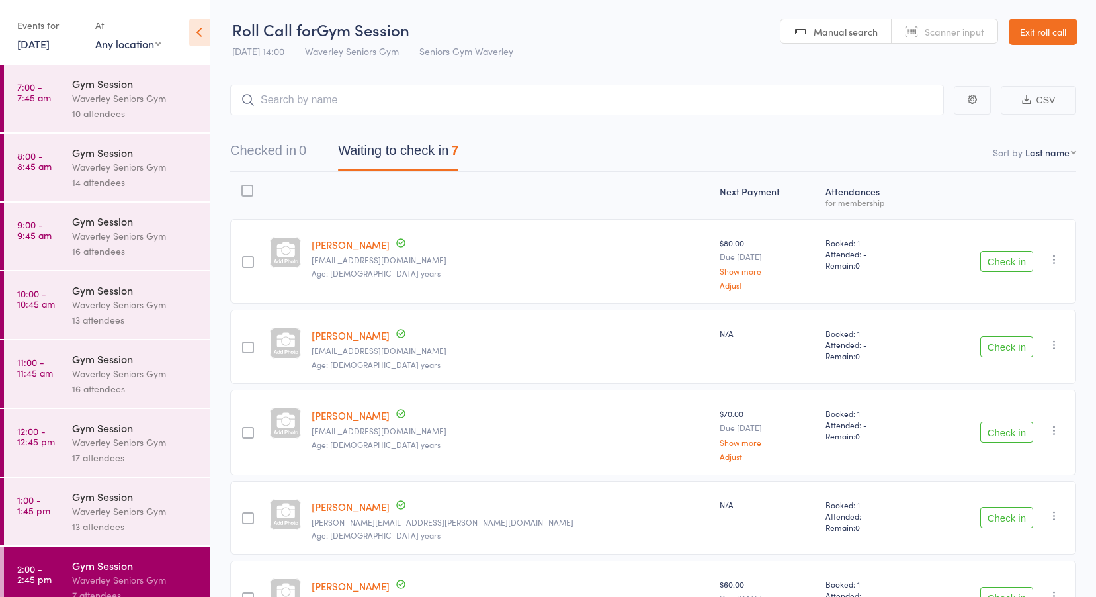
click at [41, 38] on link "13 Aug, 2025" at bounding box center [33, 43] width 32 height 15
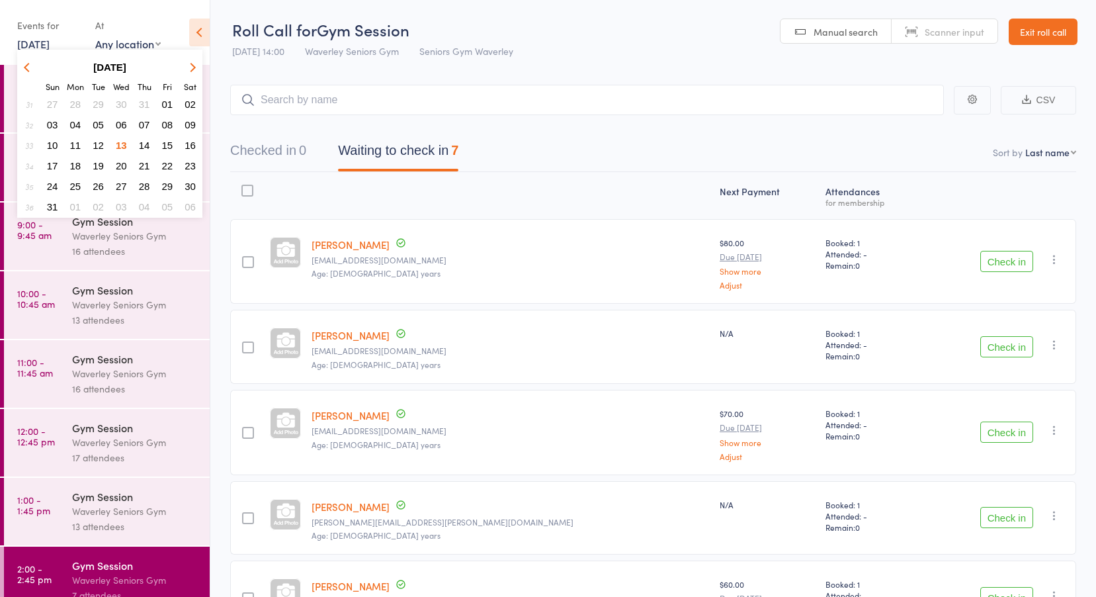
click at [76, 144] on span "11" at bounding box center [75, 145] width 11 height 11
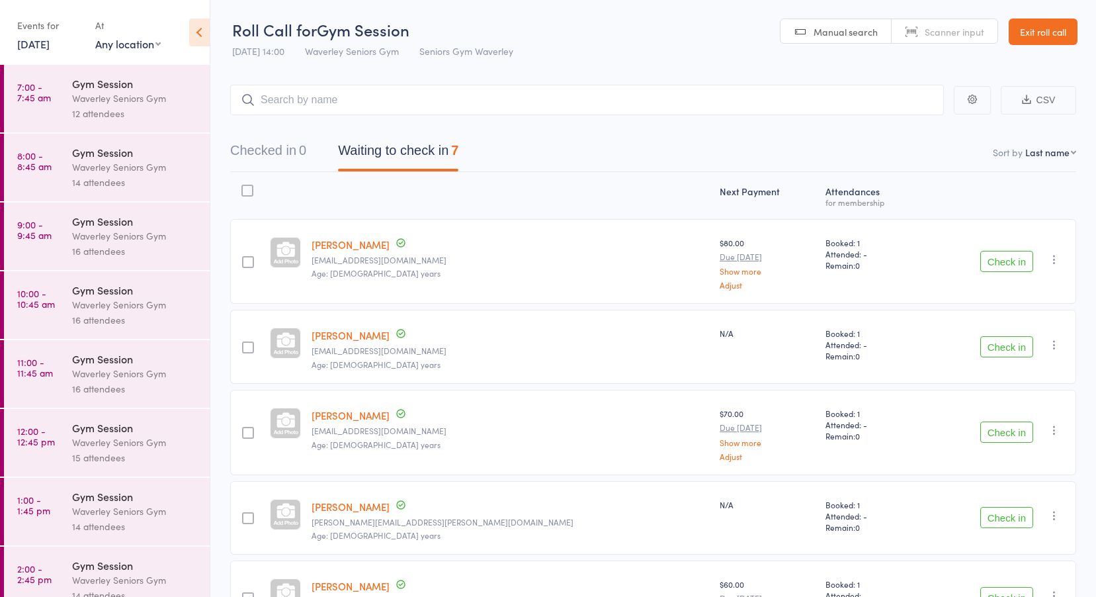
click at [66, 95] on link "7:00 - 7:45 am Gym Session Waverley Seniors Gym 12 attendees" at bounding box center [107, 98] width 206 height 67
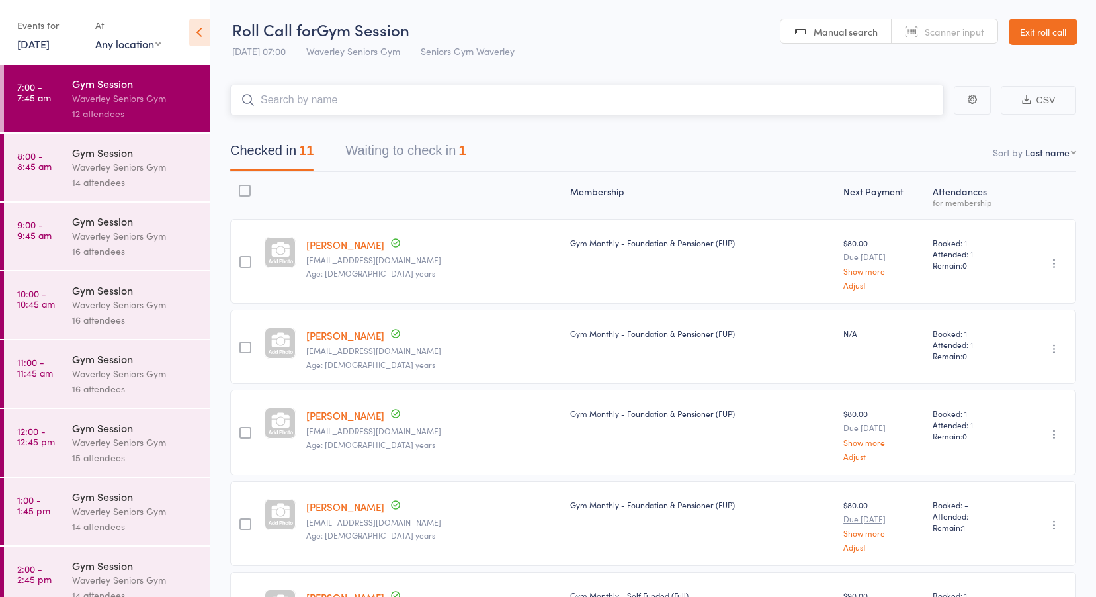
click at [386, 153] on button "Waiting to check in 1" at bounding box center [405, 153] width 120 height 35
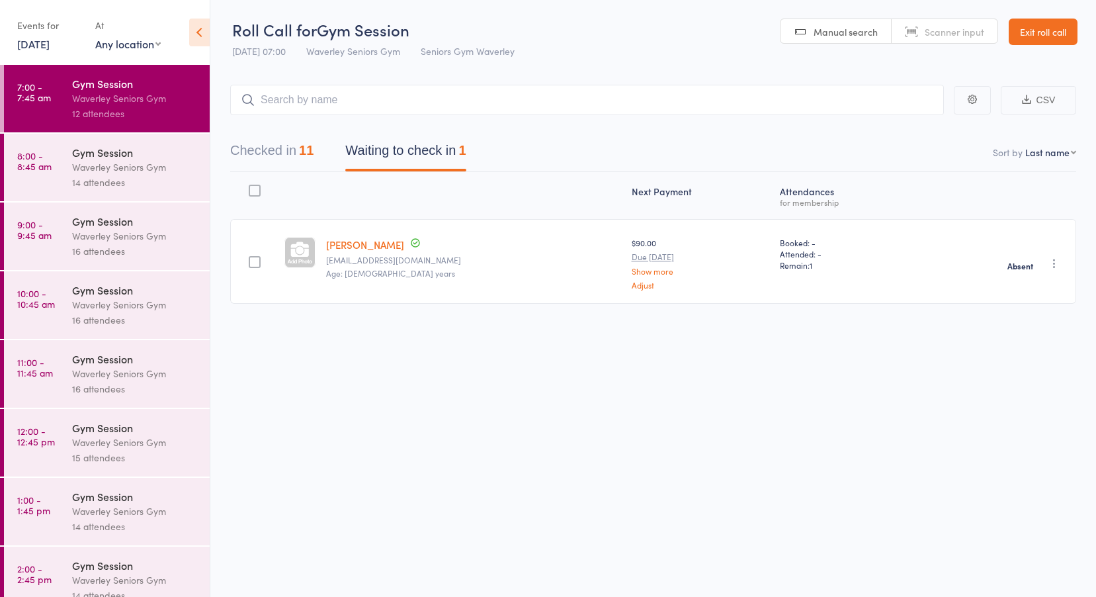
click at [58, 164] on link "8:00 - 8:45 am Gym Session Waverley Seniors Gym 14 attendees" at bounding box center [107, 167] width 206 height 67
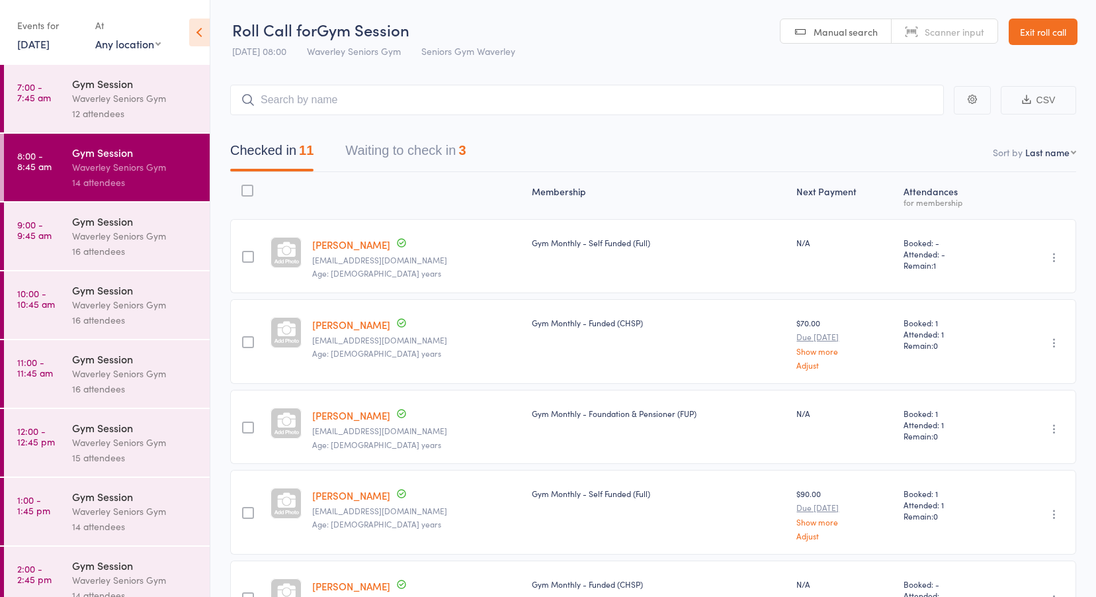
click at [430, 142] on button "Waiting to check in 3" at bounding box center [405, 153] width 120 height 35
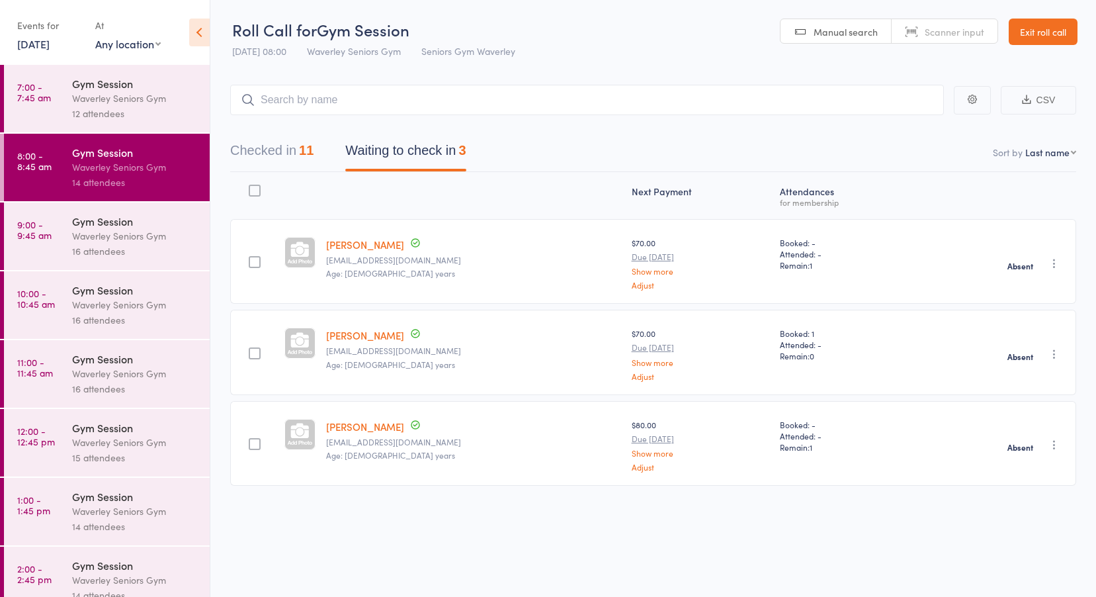
click at [41, 236] on time "9:00 - 9:45 am" at bounding box center [34, 229] width 34 height 21
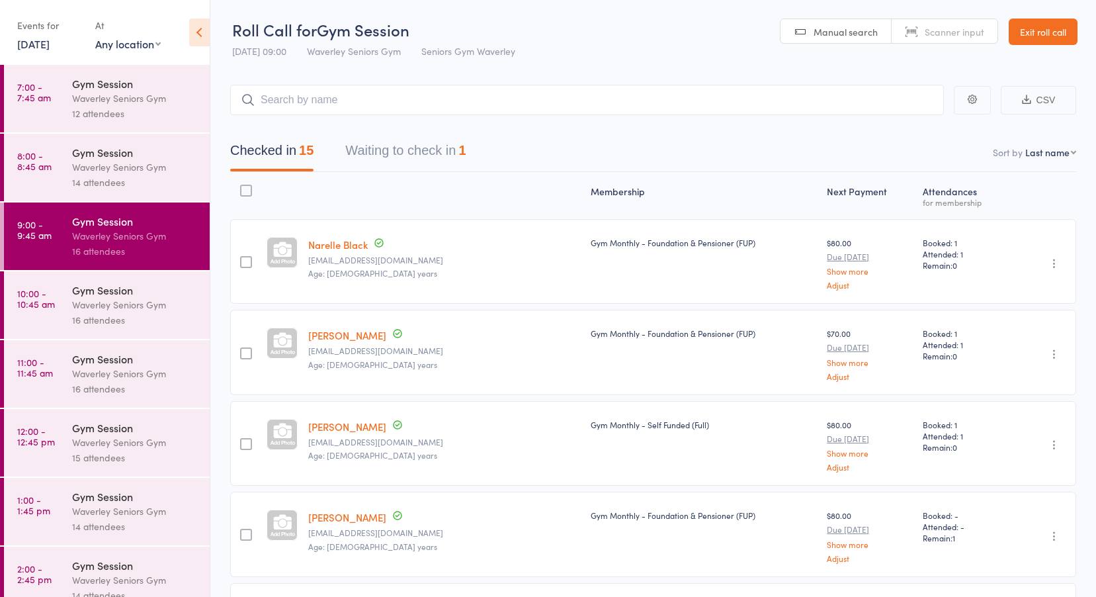
click at [388, 153] on button "Waiting to check in 1" at bounding box center [405, 153] width 120 height 35
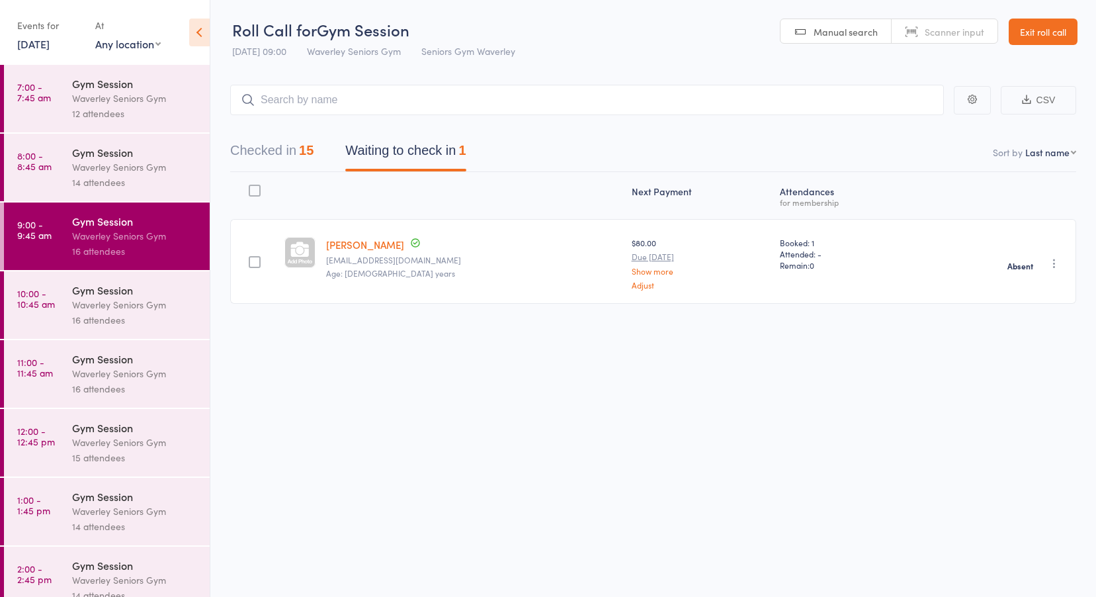
click at [32, 300] on time "10:00 - 10:45 am" at bounding box center [36, 298] width 38 height 21
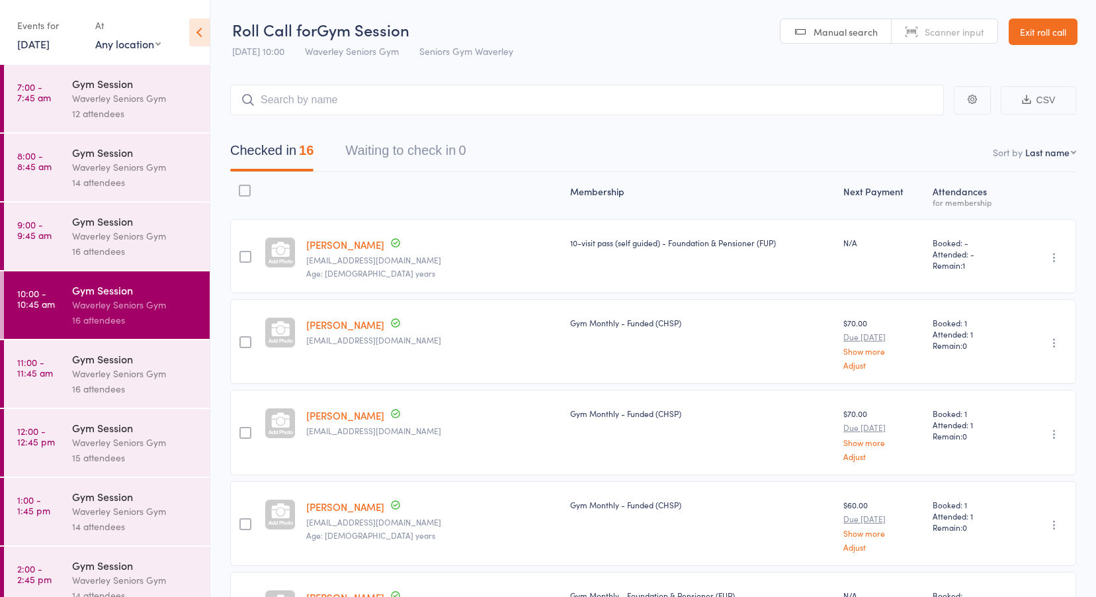
click at [34, 377] on time "11:00 - 11:45 am" at bounding box center [35, 367] width 36 height 21
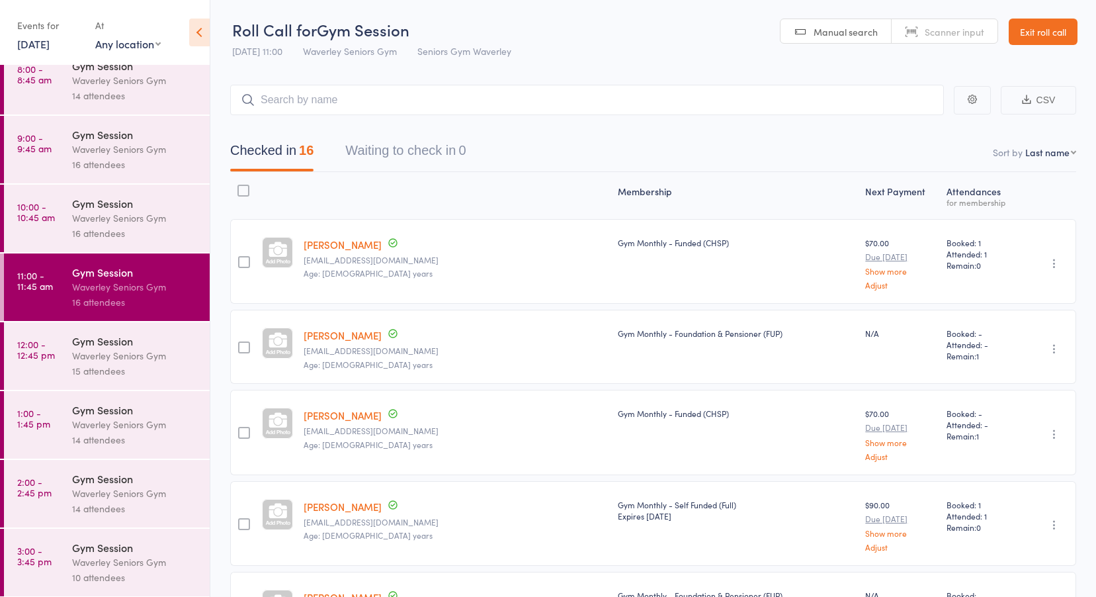
scroll to position [87, 0]
click at [30, 359] on time "12:00 - 12:45 pm" at bounding box center [36, 348] width 38 height 21
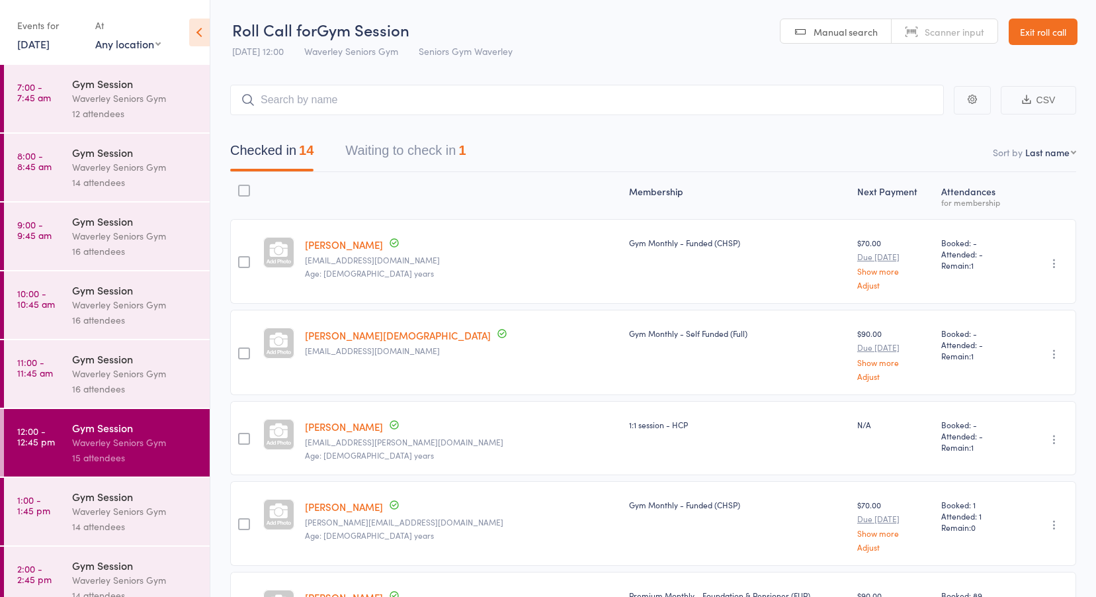
click at [369, 155] on button "Waiting to check in 1" at bounding box center [405, 153] width 120 height 35
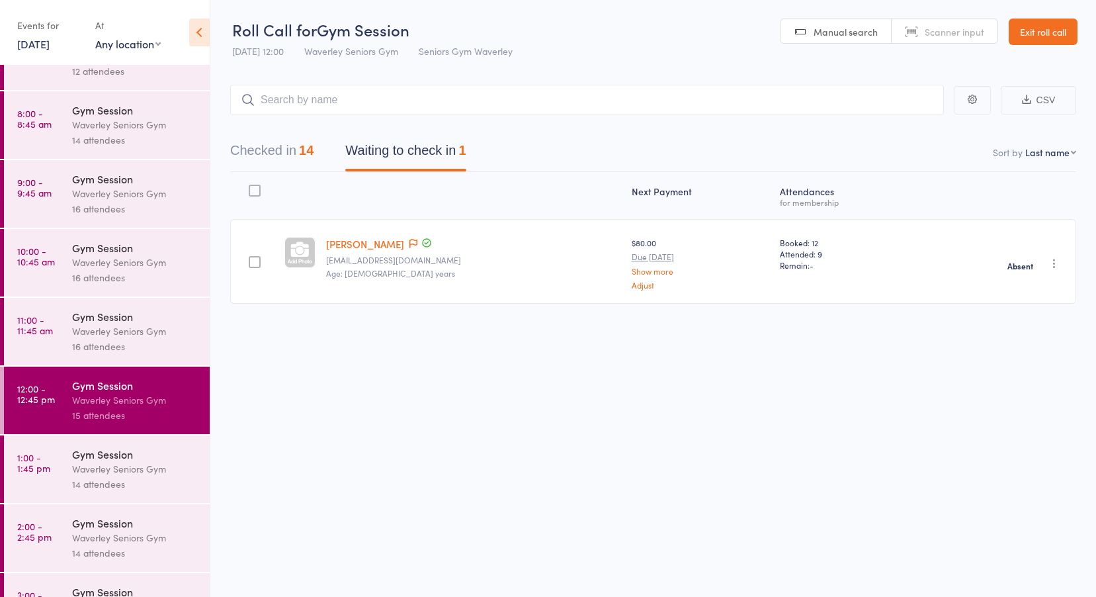
scroll to position [87, 0]
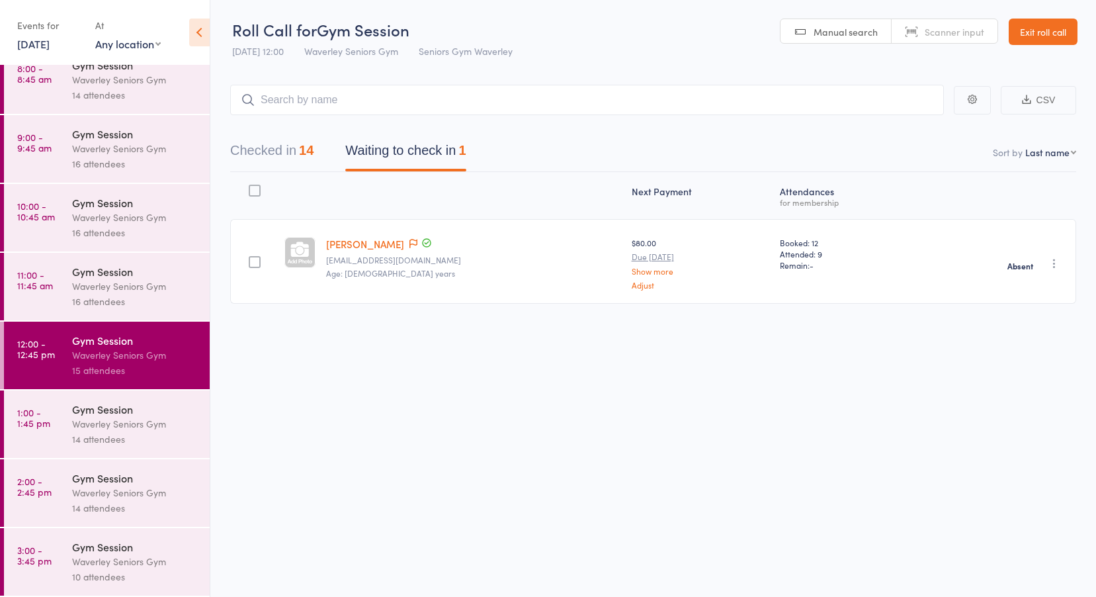
click at [36, 417] on time "1:00 - 1:45 pm" at bounding box center [33, 417] width 33 height 21
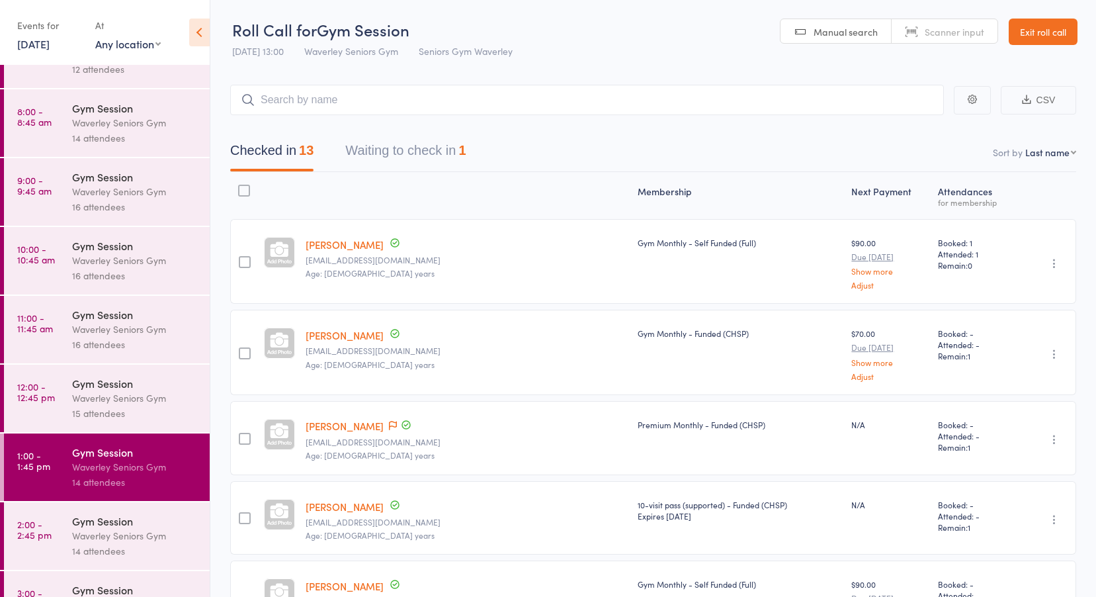
scroll to position [87, 0]
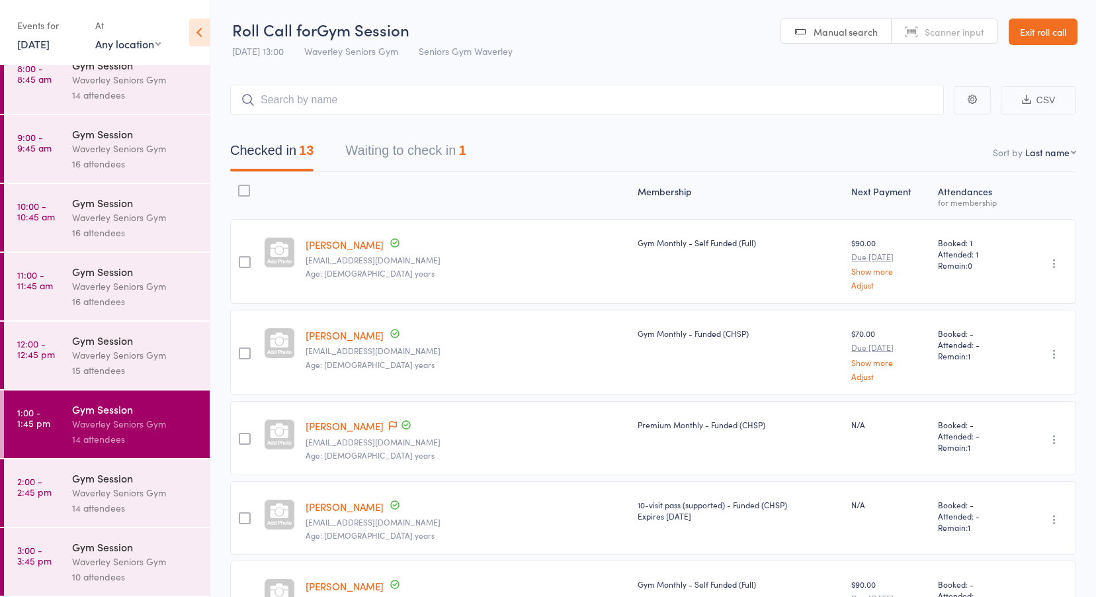
click at [386, 148] on button "Waiting to check in 1" at bounding box center [405, 153] width 120 height 35
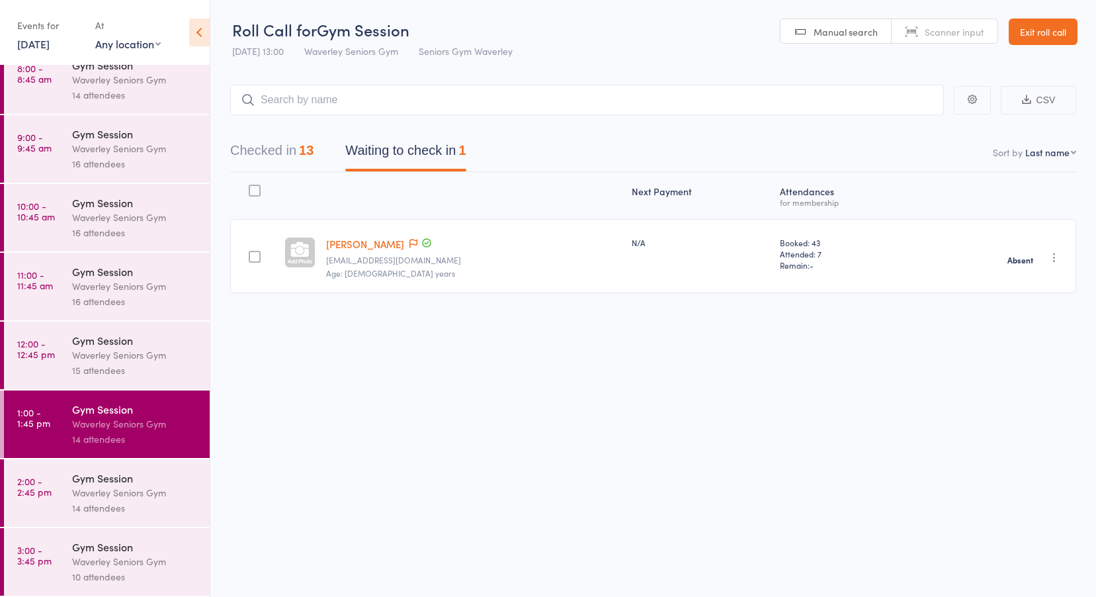
scroll to position [1, 0]
click at [44, 483] on time "2:00 - 2:45 pm" at bounding box center [34, 486] width 34 height 21
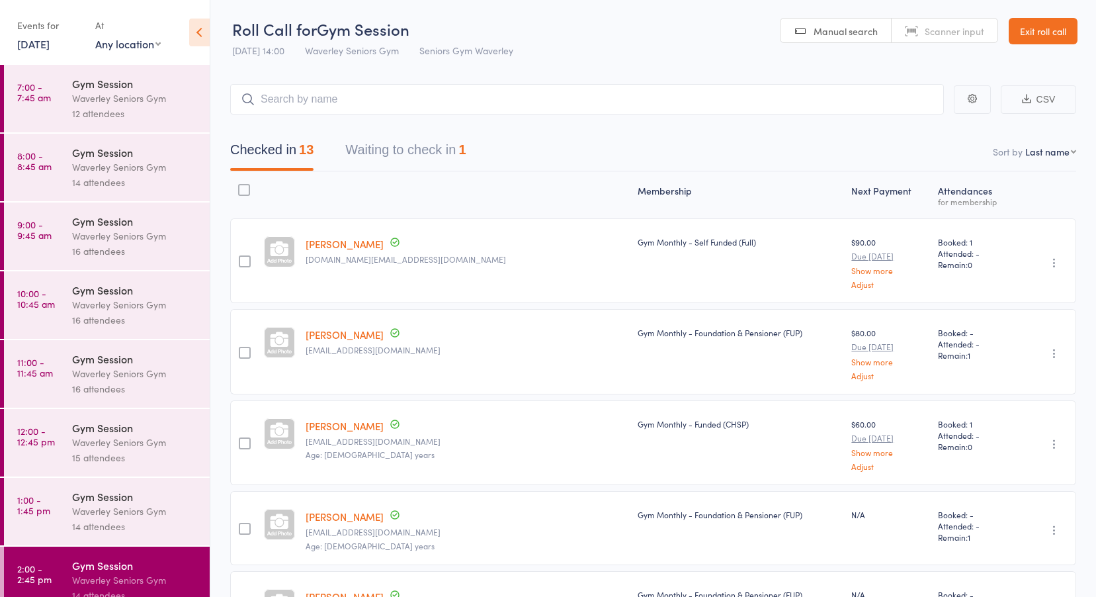
scroll to position [87, 0]
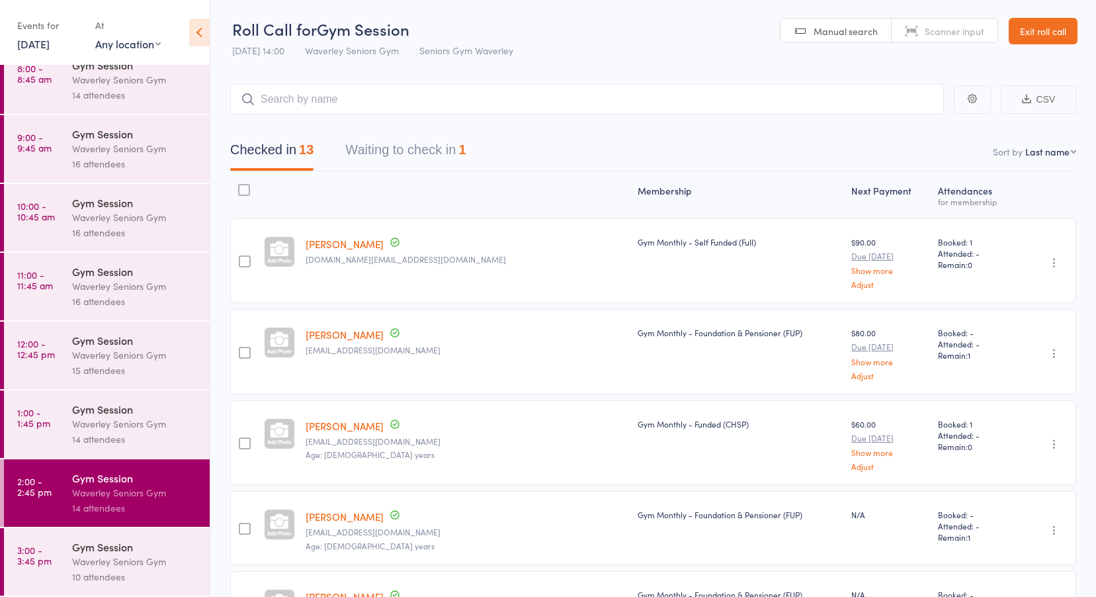
click at [386, 142] on button "Waiting to check in 1" at bounding box center [405, 153] width 120 height 35
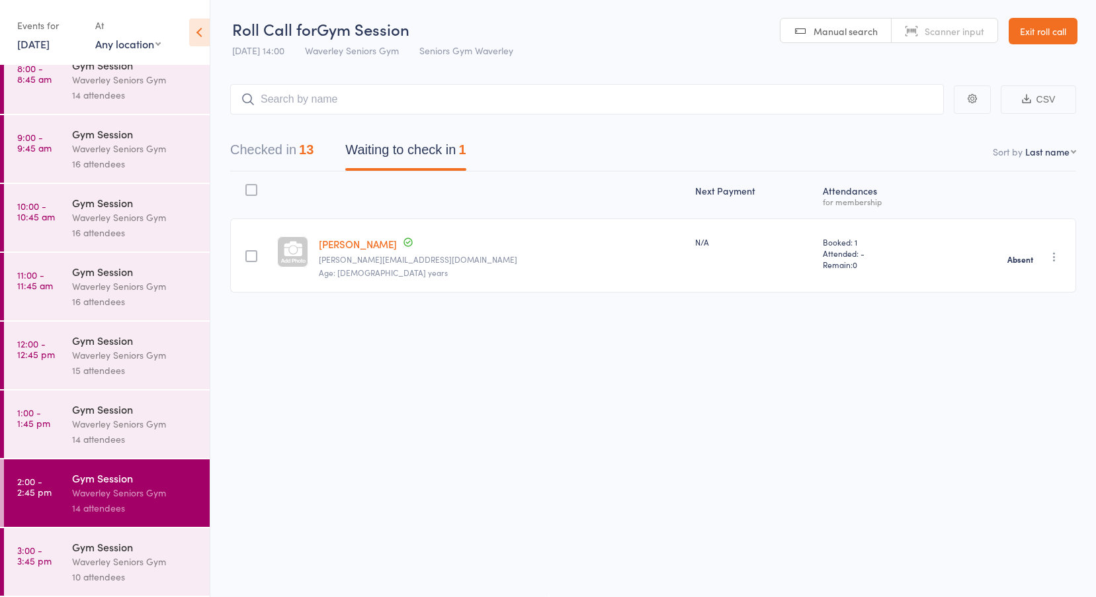
click at [59, 547] on link "3:00 - 3:45 pm Gym Session Waverley Seniors Gym 10 attendees" at bounding box center [107, 561] width 206 height 67
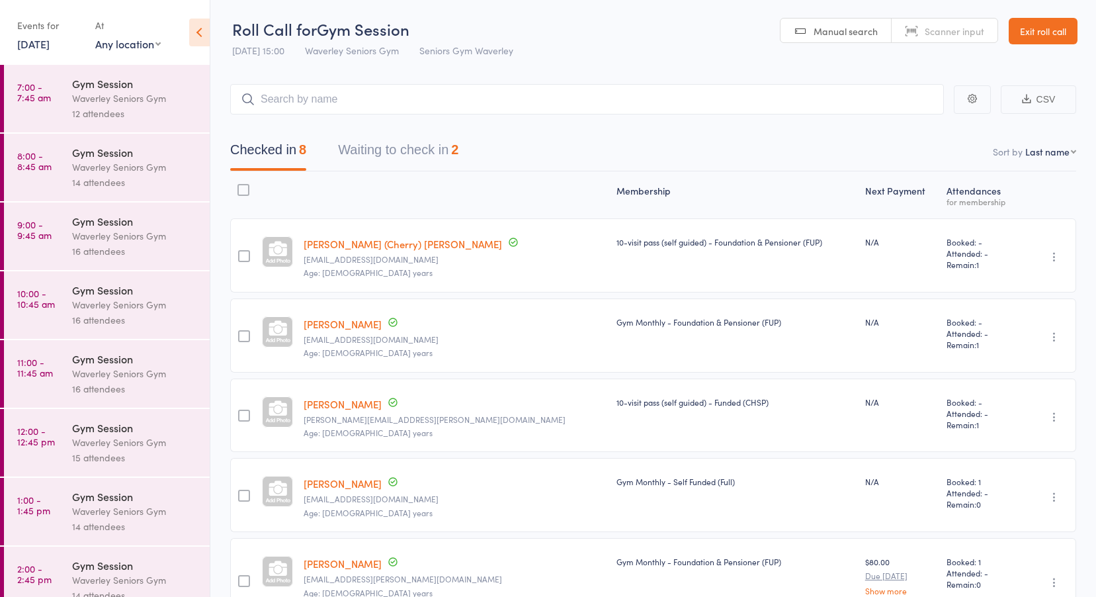
click at [407, 146] on button "Waiting to check in 2" at bounding box center [398, 153] width 120 height 35
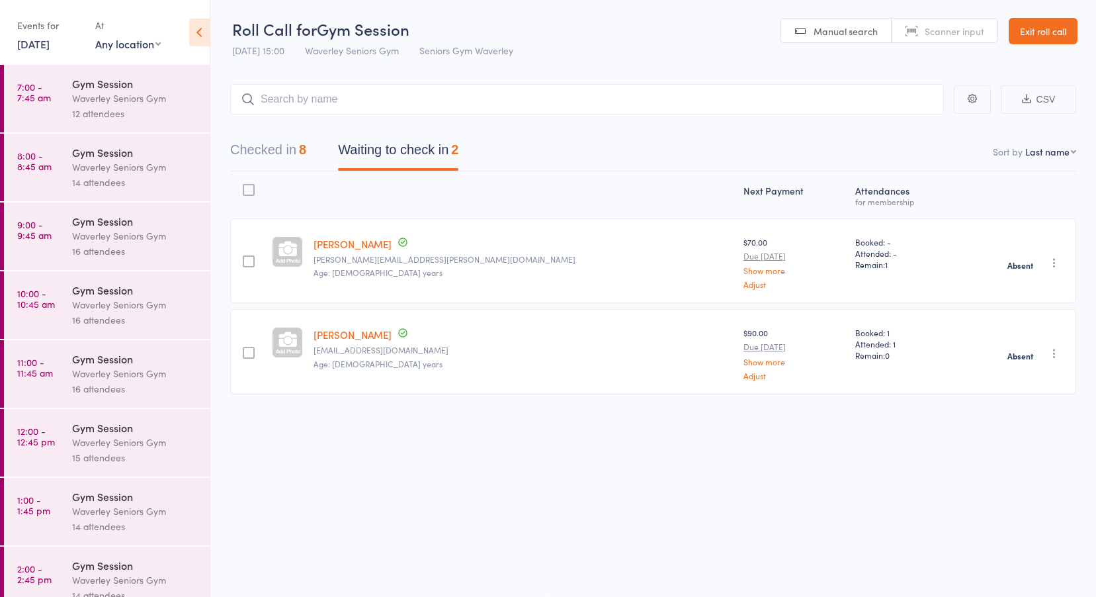
click at [50, 41] on link "11 Aug, 2025" at bounding box center [33, 43] width 32 height 15
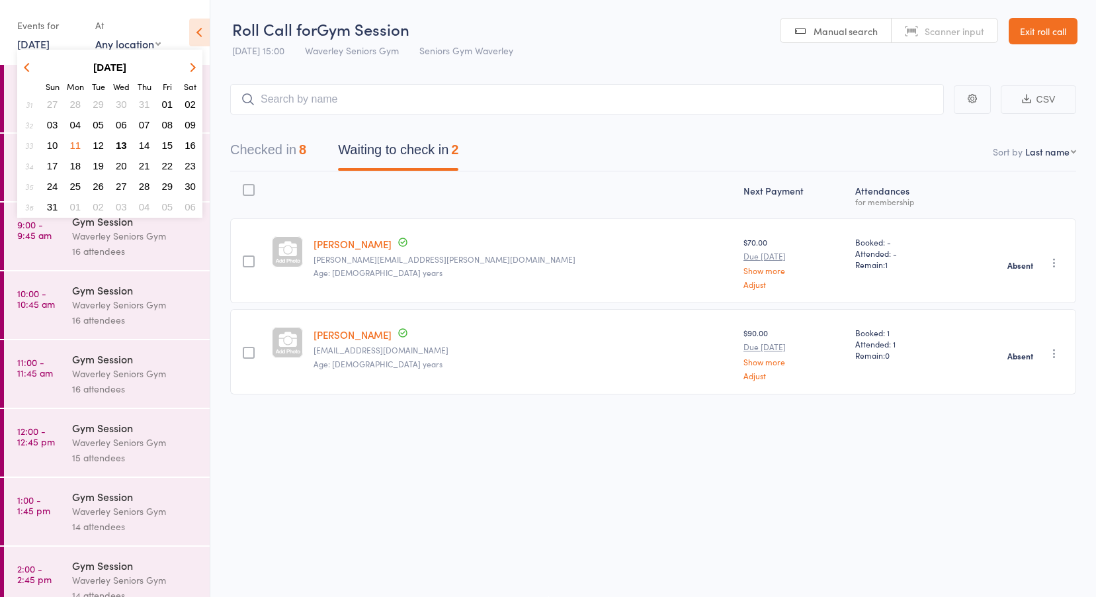
click at [96, 144] on span "12" at bounding box center [98, 145] width 11 height 11
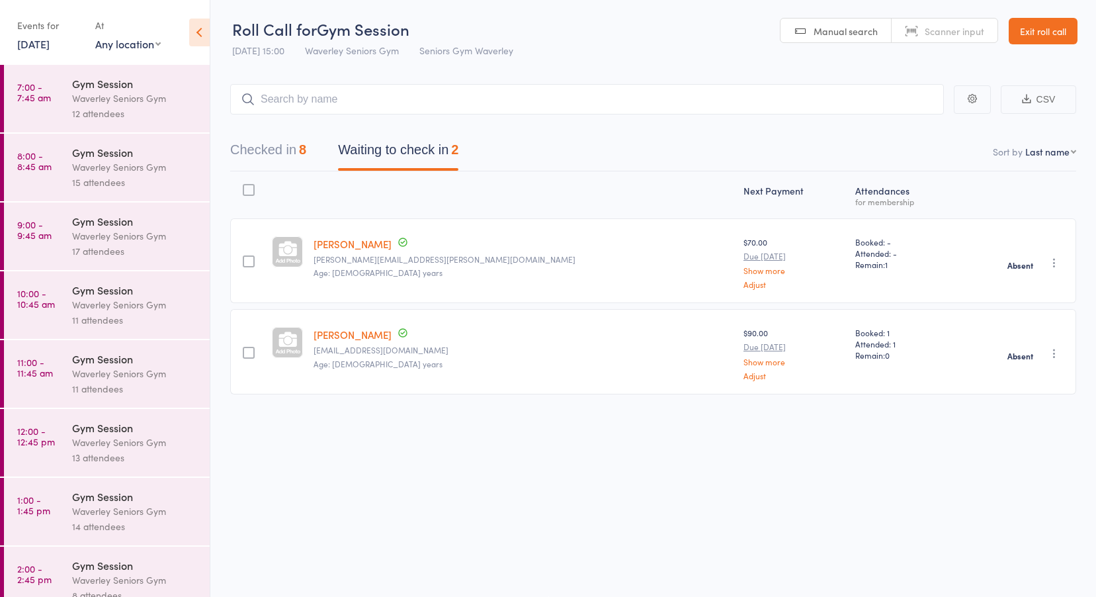
click at [65, 98] on link "7:00 - 7:45 am Gym Session Waverley Seniors Gym 12 attendees" at bounding box center [107, 98] width 206 height 67
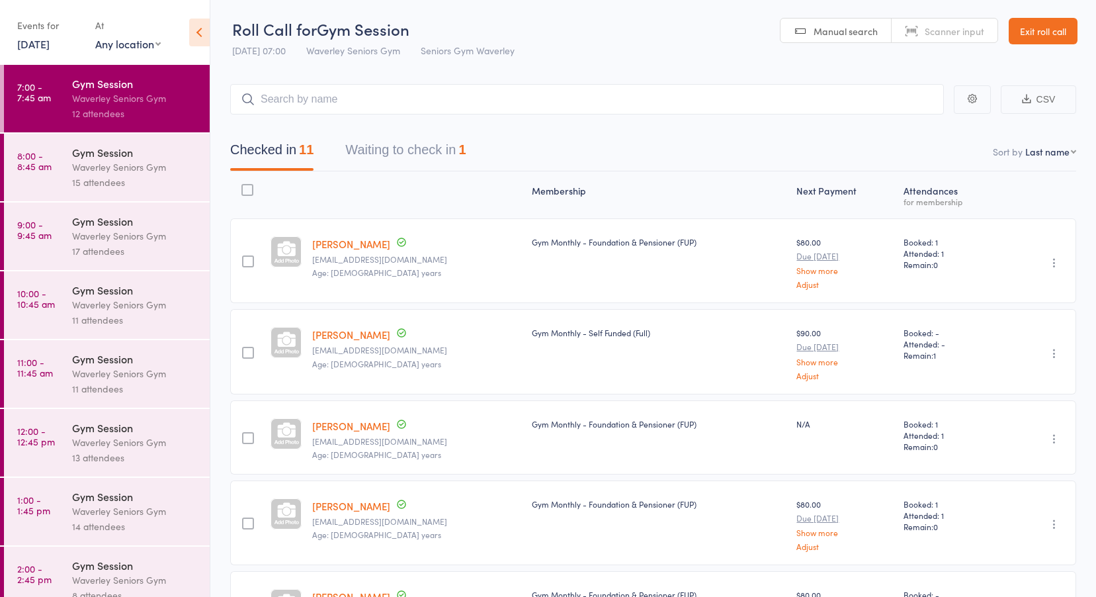
click at [405, 155] on button "Waiting to check in 1" at bounding box center [405, 153] width 120 height 35
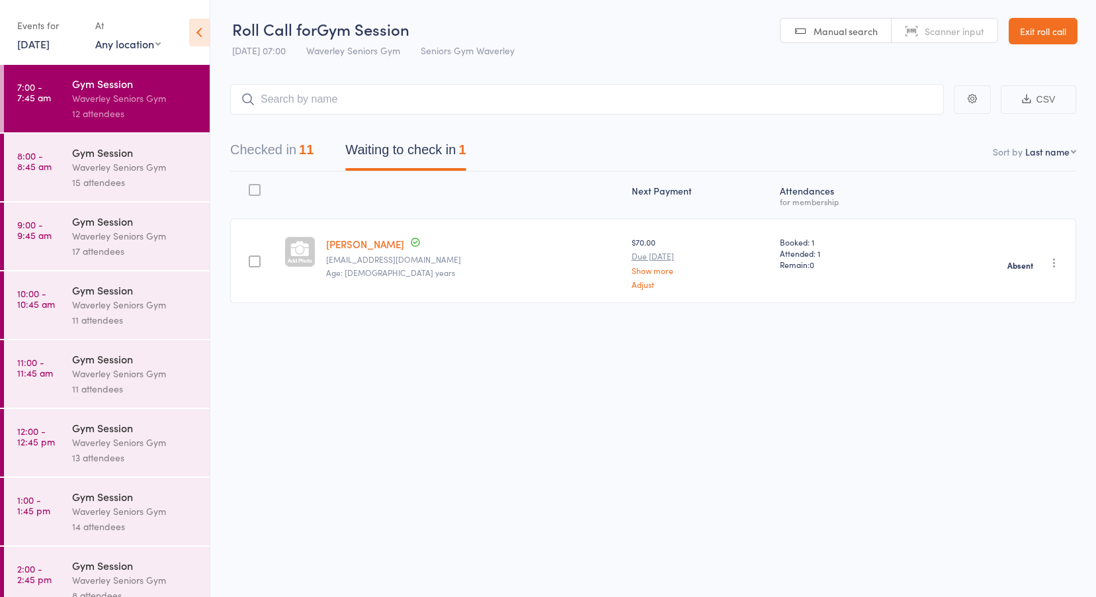
click at [61, 158] on link "8:00 - 8:45 am Gym Session Waverley Seniors Gym 15 attendees" at bounding box center [107, 167] width 206 height 67
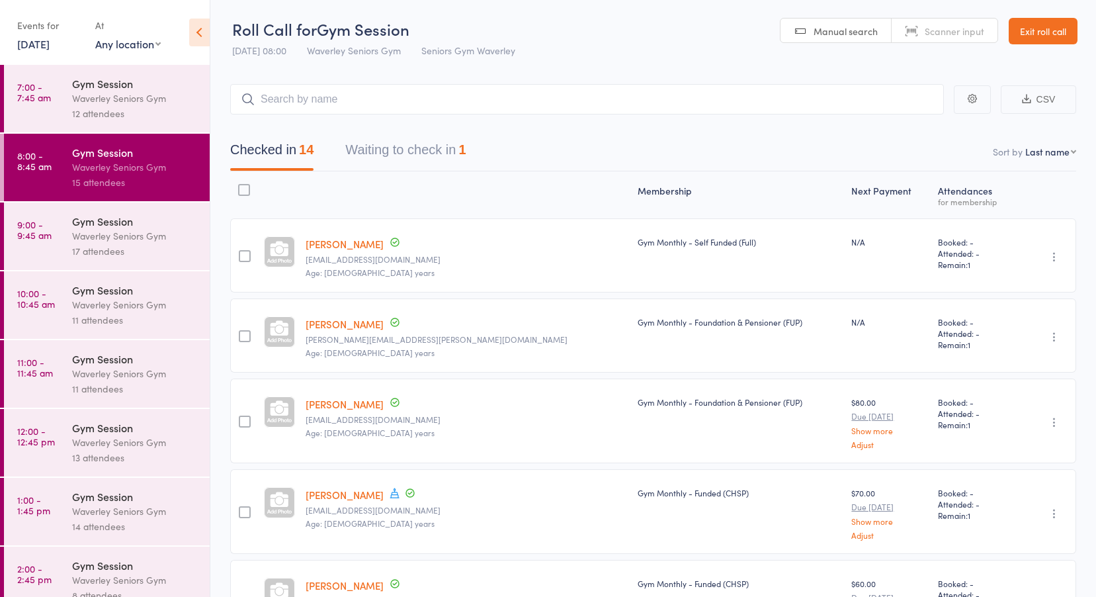
click at [394, 149] on button "Waiting to check in 1" at bounding box center [405, 153] width 120 height 35
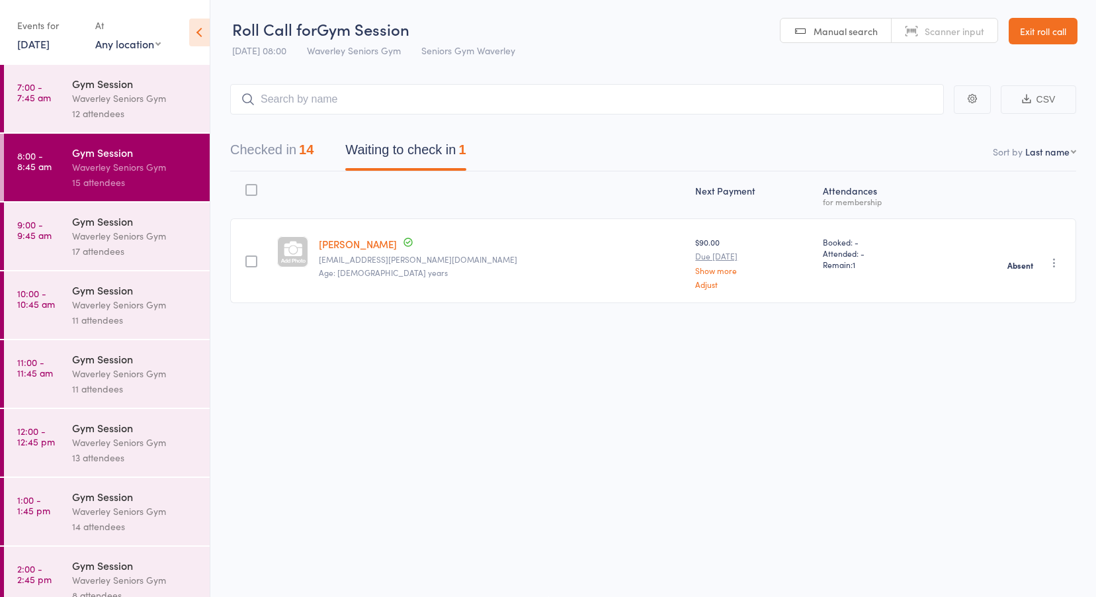
click at [18, 222] on time "9:00 - 9:45 am" at bounding box center [34, 229] width 34 height 21
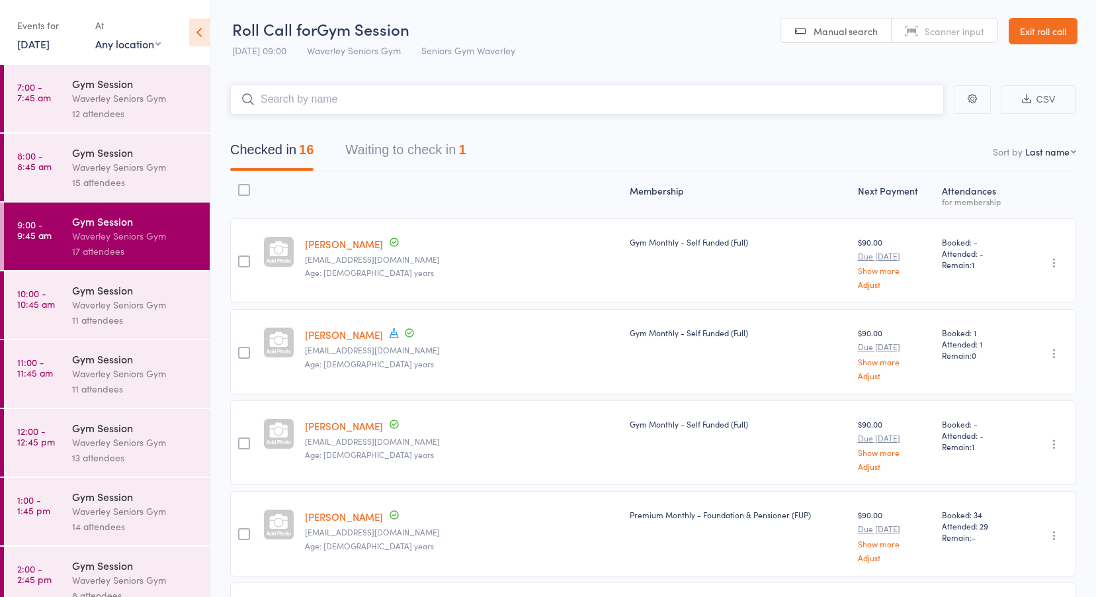
click at [386, 155] on button "Waiting to check in 1" at bounding box center [405, 153] width 120 height 35
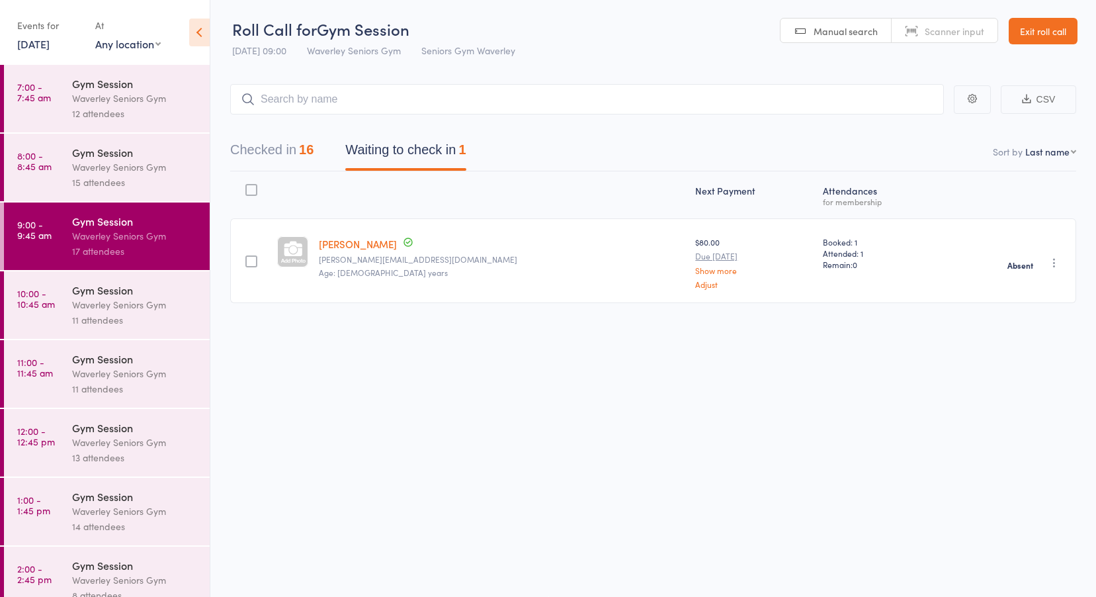
click at [50, 298] on time "10:00 - 10:45 am" at bounding box center [36, 298] width 38 height 21
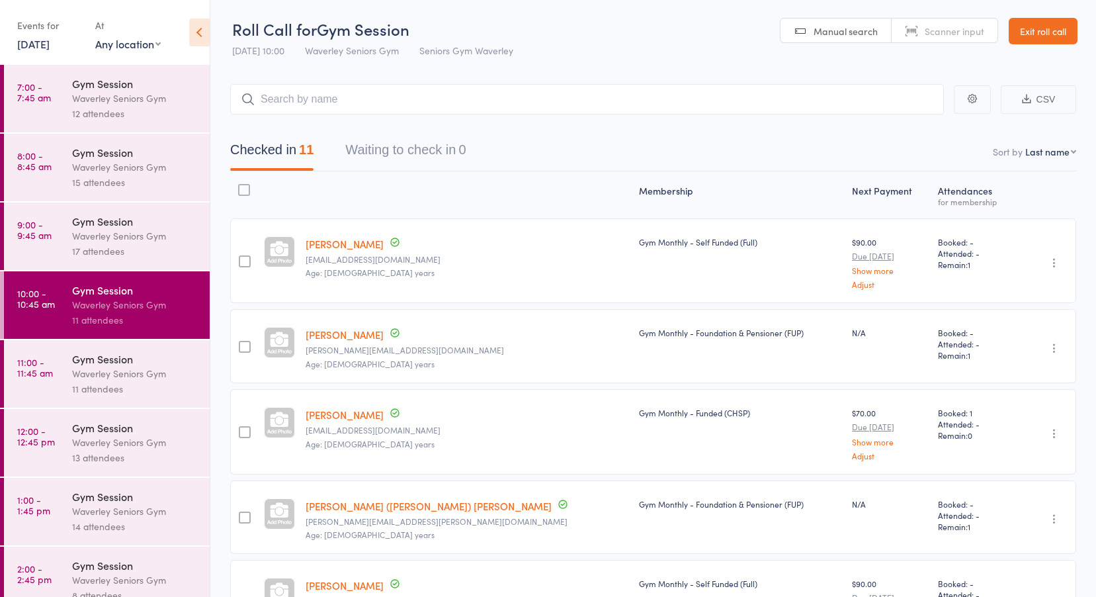
click at [44, 373] on time "11:00 - 11:45 am" at bounding box center [35, 367] width 36 height 21
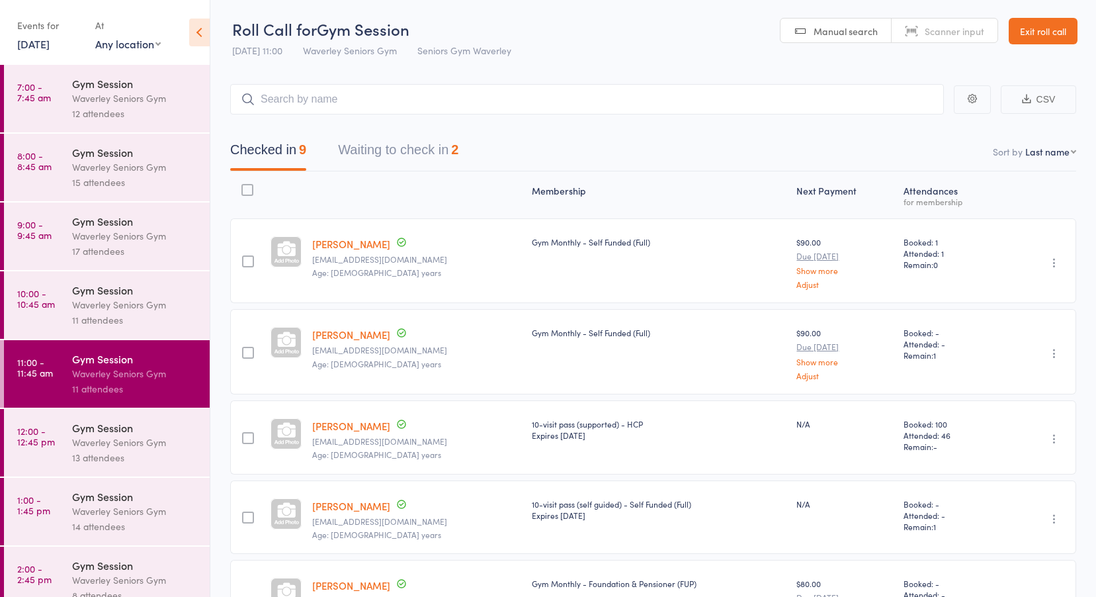
click at [385, 149] on button "Waiting to check in 2" at bounding box center [398, 153] width 120 height 35
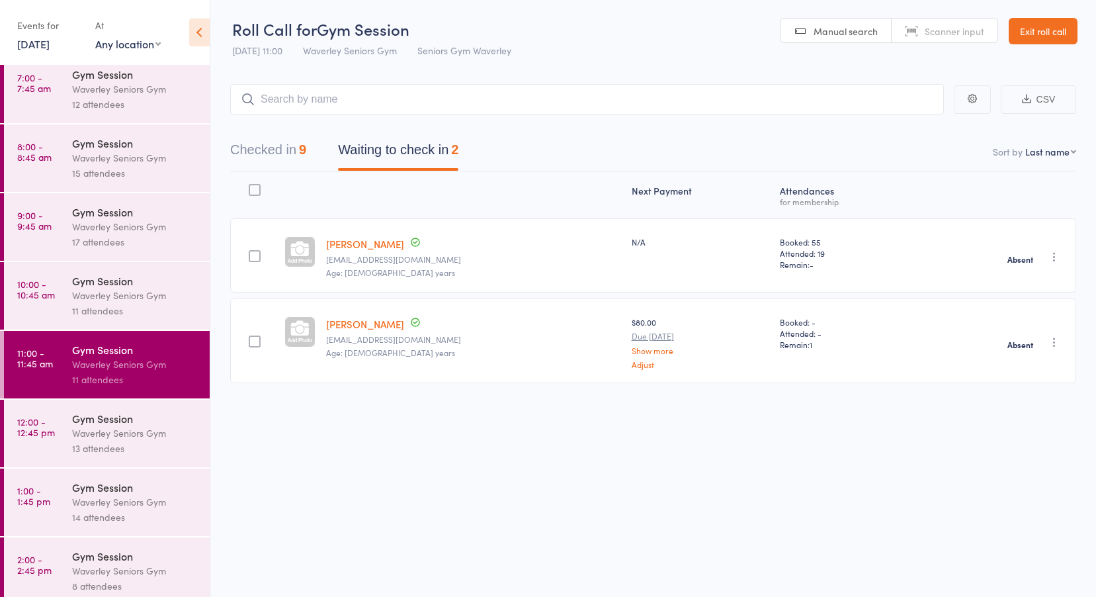
scroll to position [19, 0]
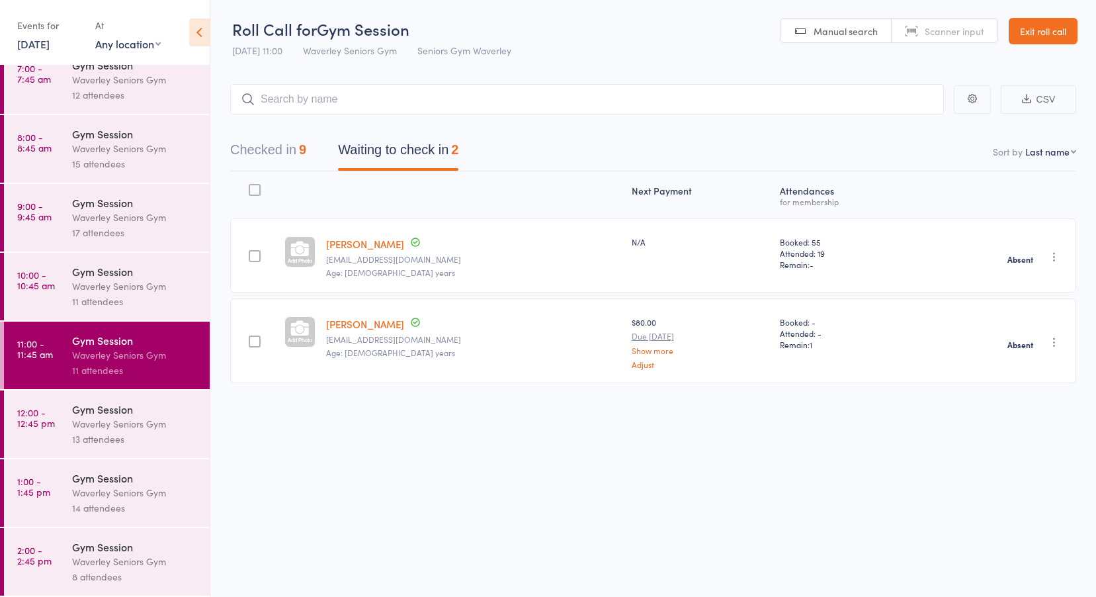
click at [62, 409] on link "12:00 - 12:45 pm Gym Session Waverley Seniors Gym 13 attendees" at bounding box center [107, 423] width 206 height 67
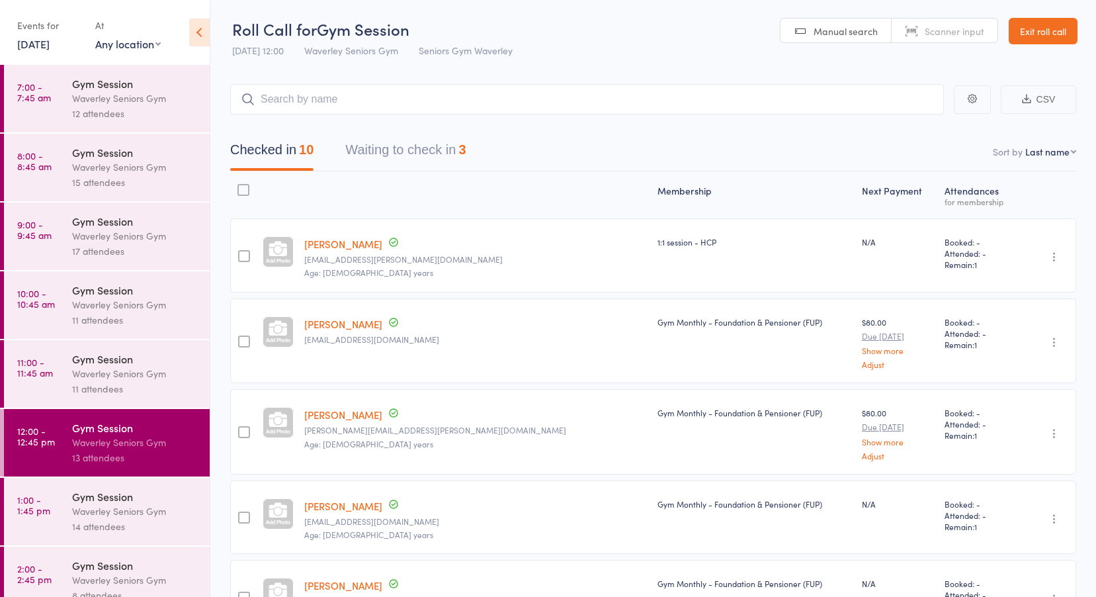
click at [431, 150] on button "Waiting to check in 3" at bounding box center [405, 153] width 120 height 35
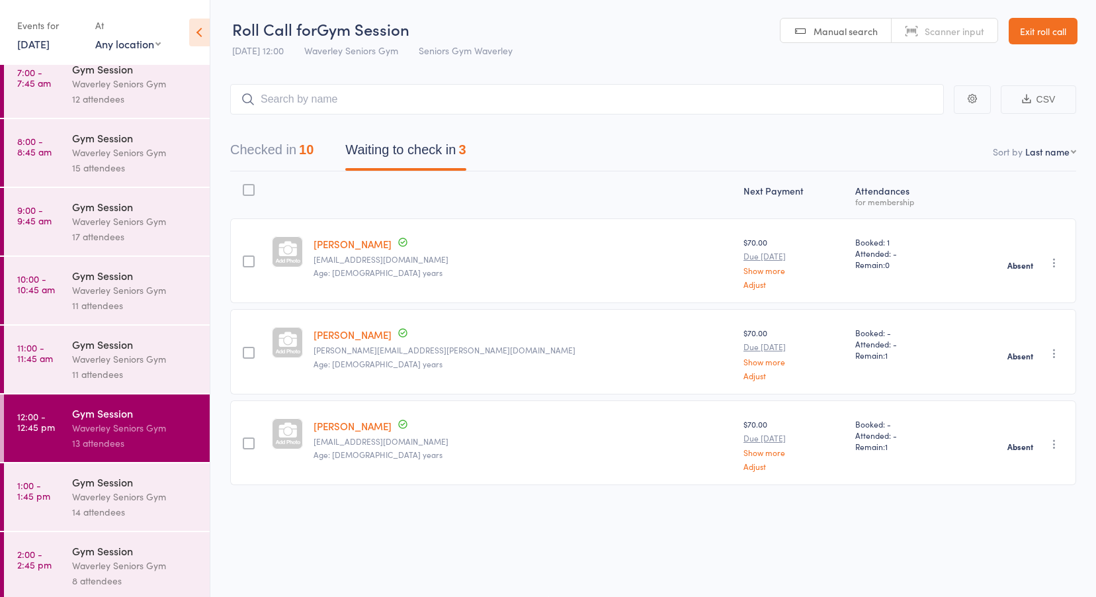
scroll to position [19, 0]
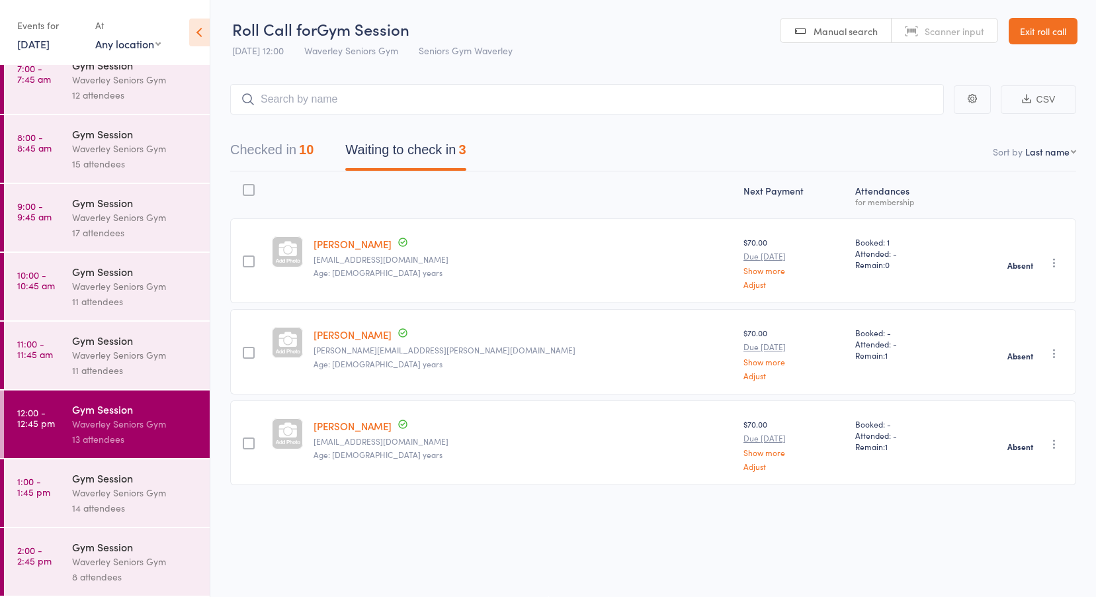
click at [79, 483] on div "Gym Session" at bounding box center [135, 477] width 126 height 15
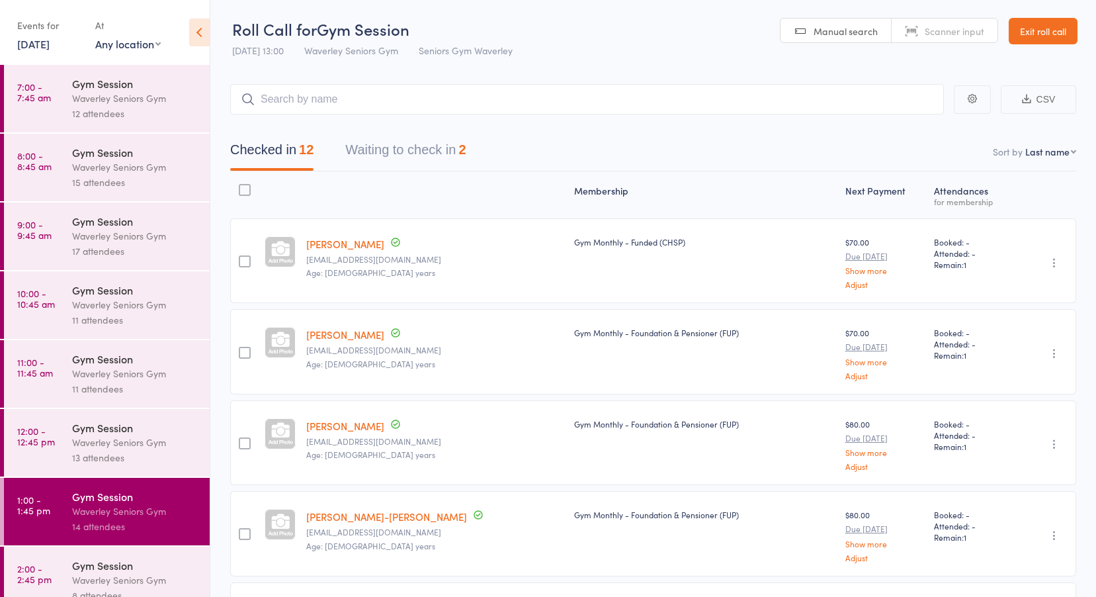
click at [405, 151] on button "Waiting to check in 2" at bounding box center [405, 153] width 120 height 35
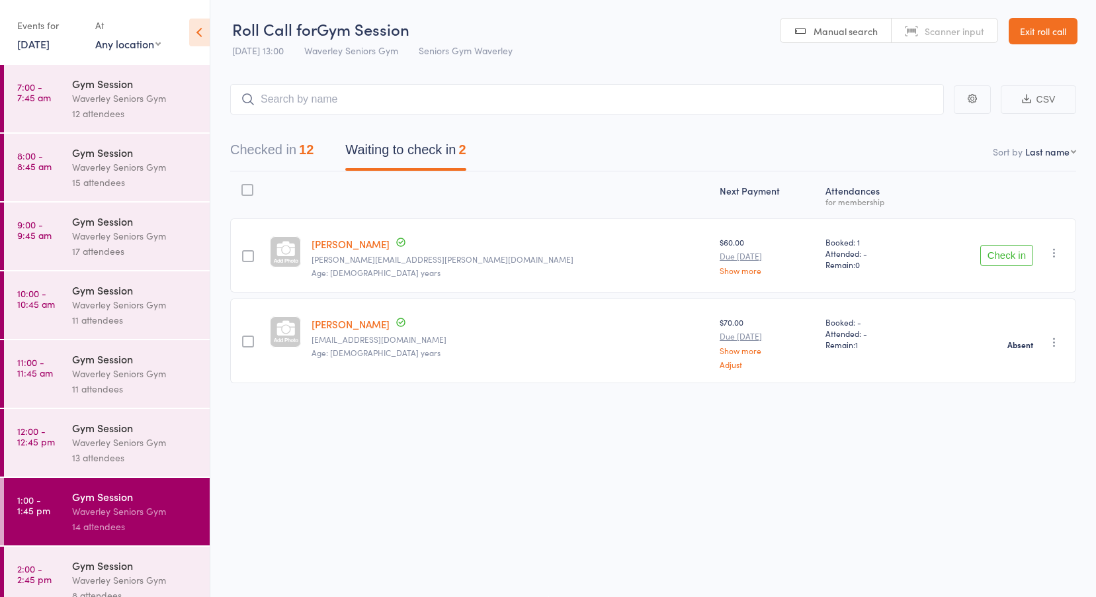
click at [358, 248] on link "Michael Oser" at bounding box center [351, 244] width 78 height 14
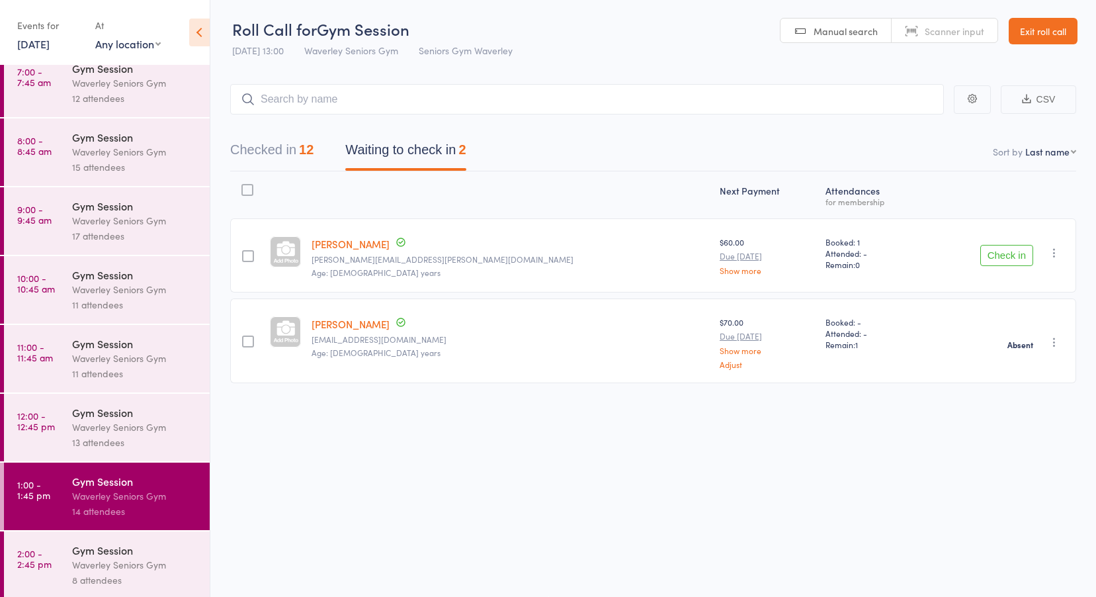
scroll to position [19, 0]
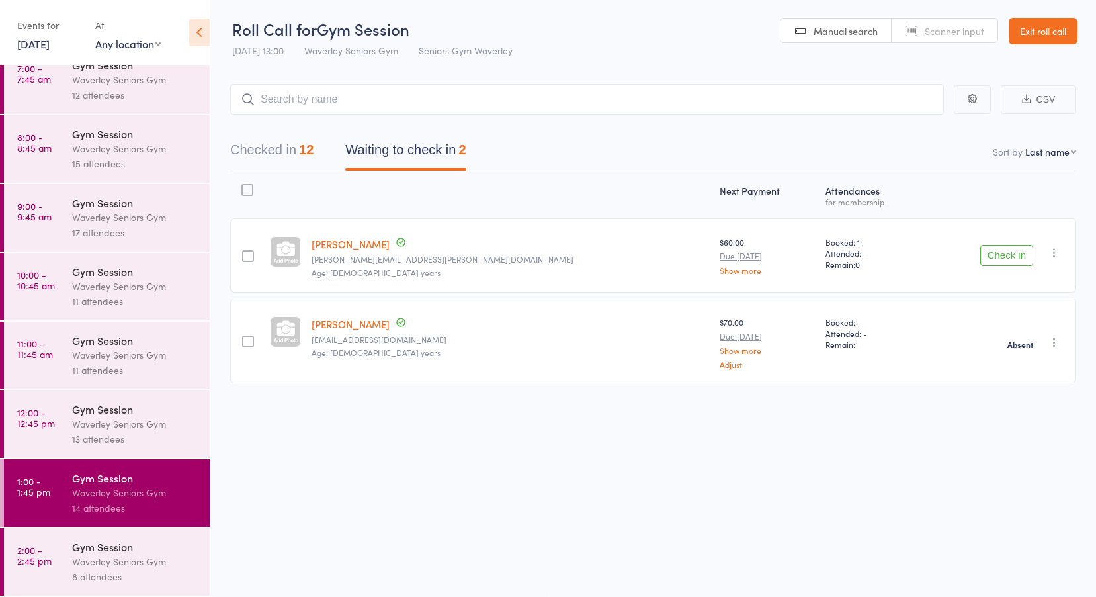
click at [73, 549] on div "Gym Session" at bounding box center [135, 546] width 126 height 15
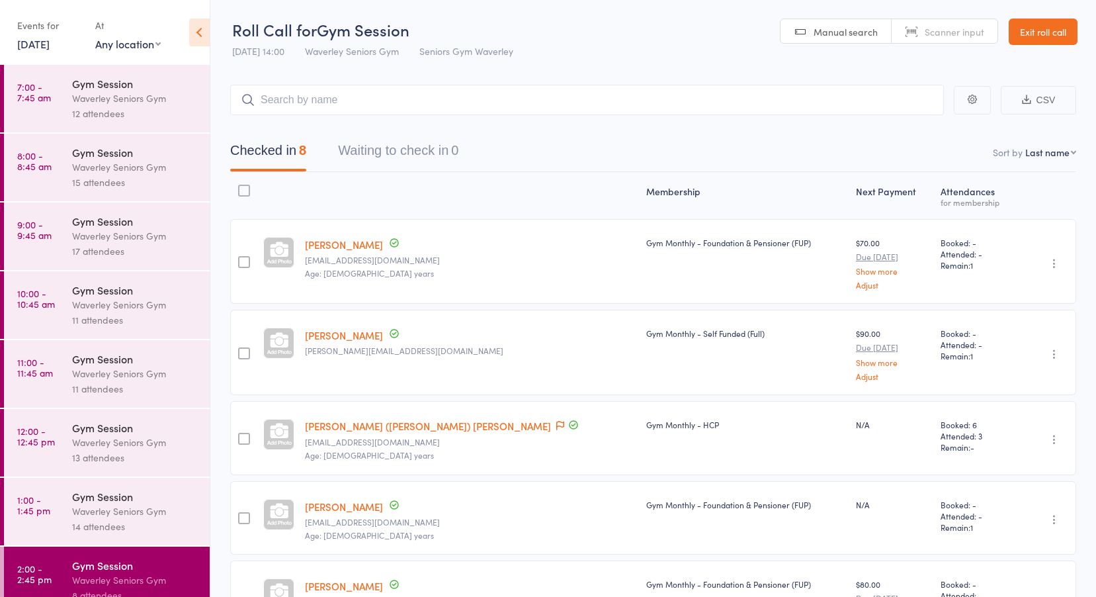
click at [45, 43] on link "12 Aug, 2025" at bounding box center [33, 43] width 32 height 15
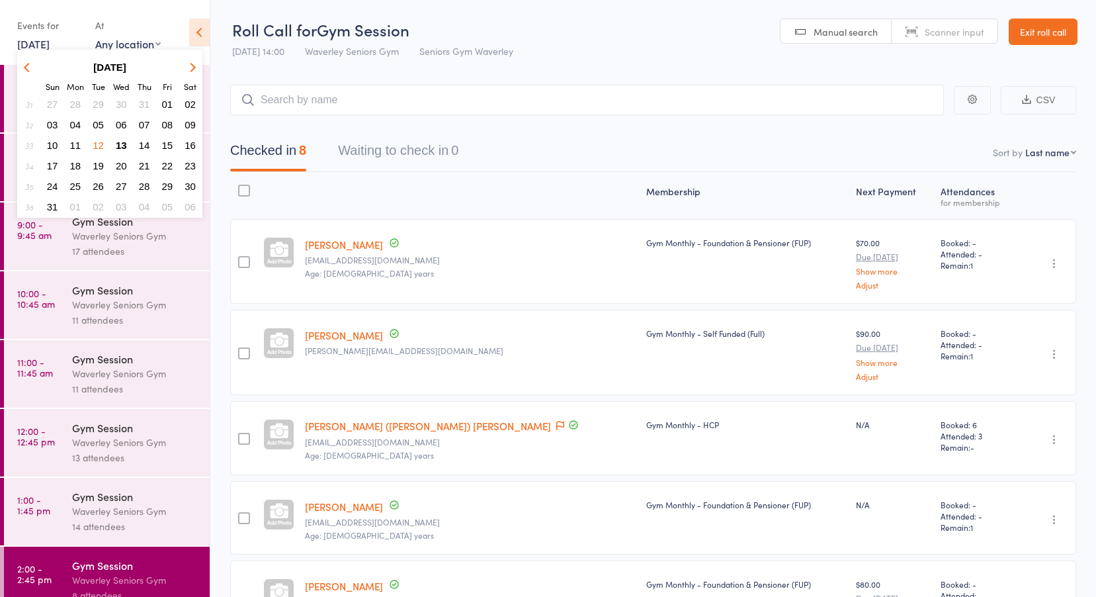
click at [78, 145] on span "11" at bounding box center [75, 145] width 11 height 11
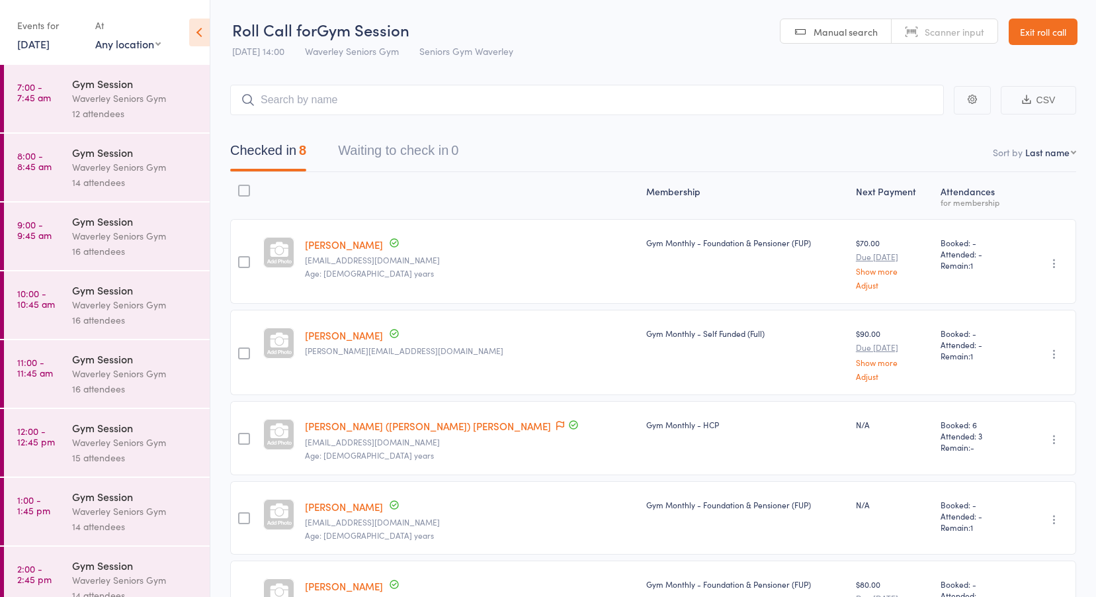
click at [102, 99] on div "Waverley Seniors Gym" at bounding box center [135, 98] width 126 height 15
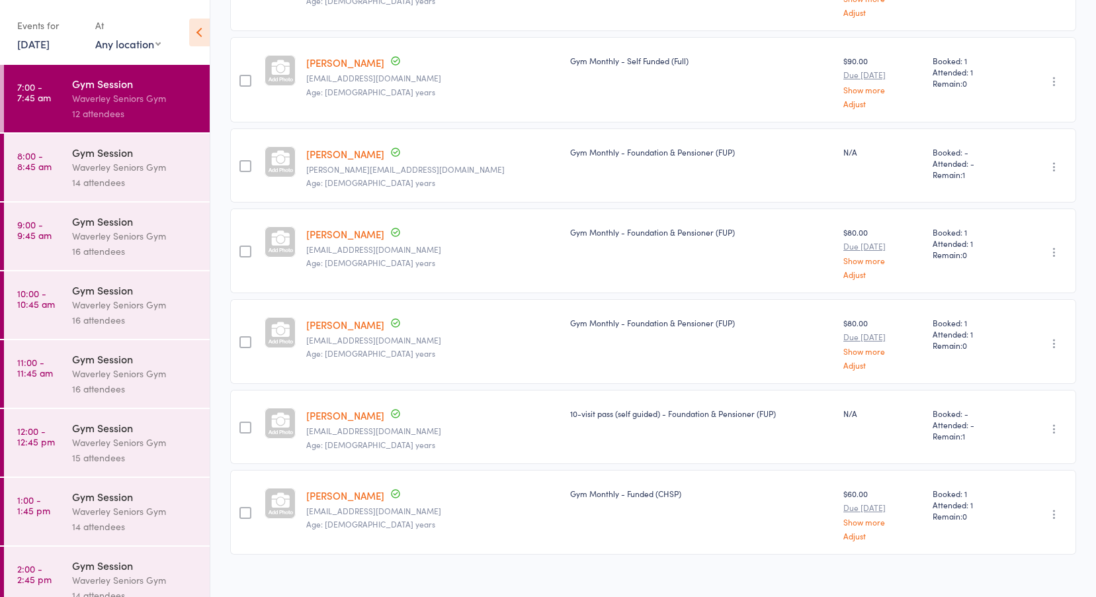
scroll to position [642, 0]
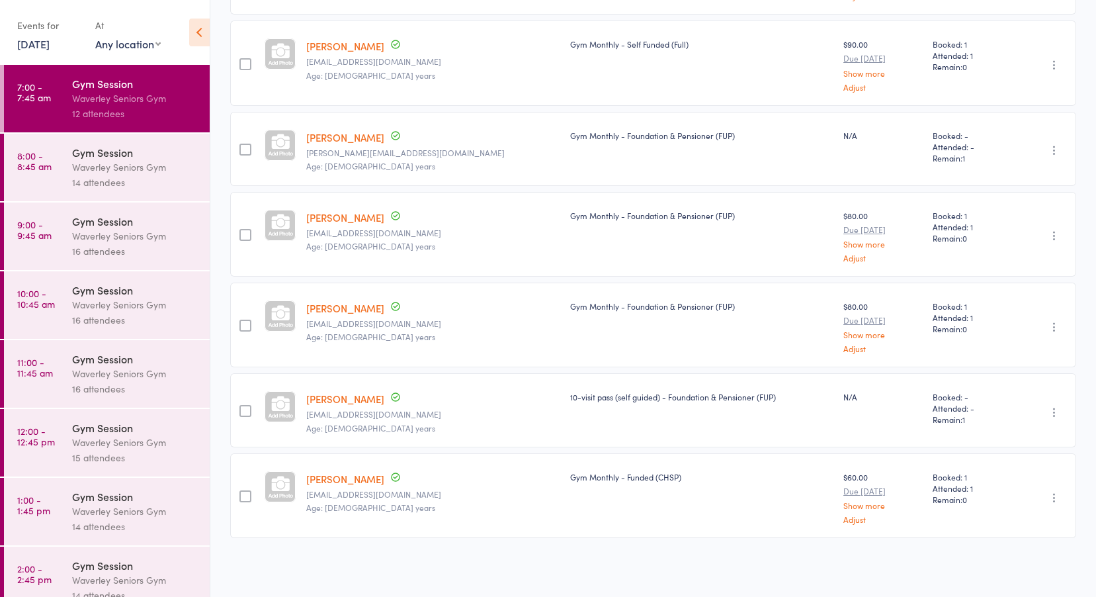
click at [85, 151] on div "Gym Session" at bounding box center [135, 152] width 126 height 15
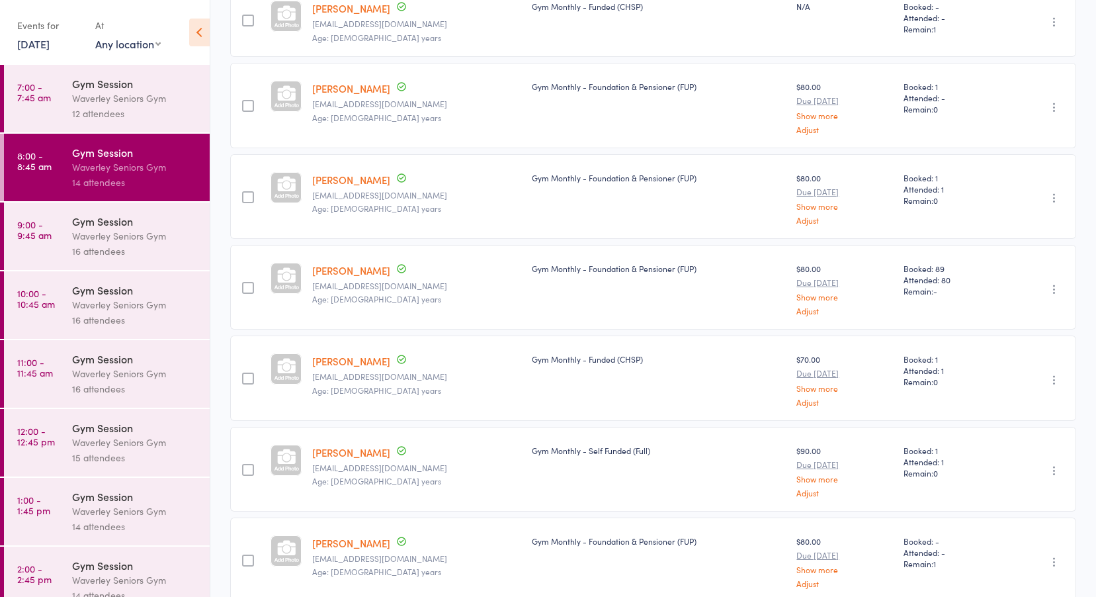
scroll to position [642, 0]
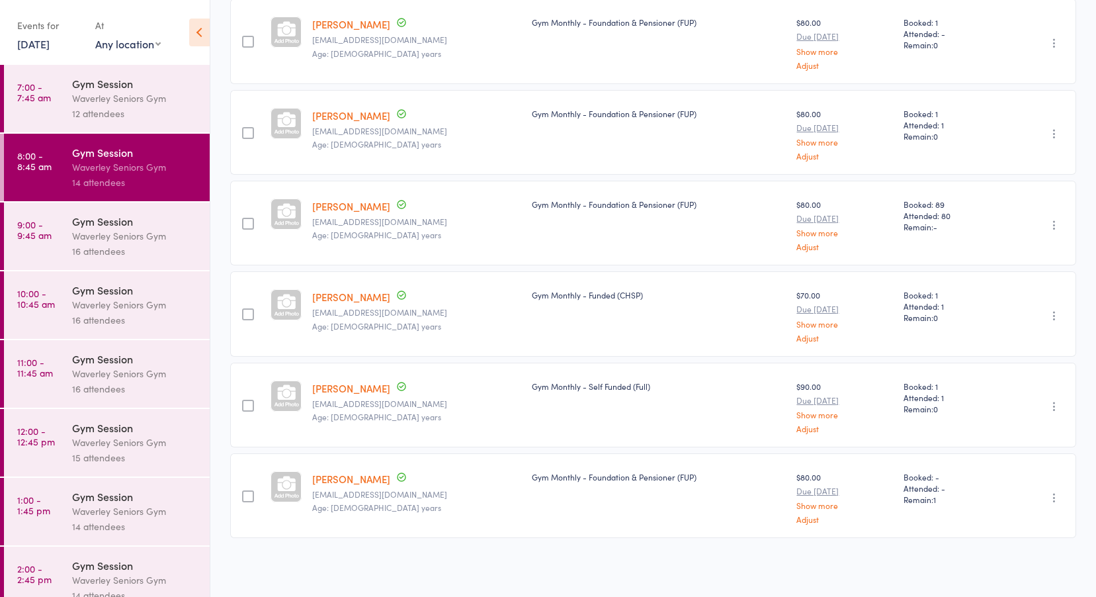
click at [93, 224] on div "Gym Session" at bounding box center [135, 221] width 126 height 15
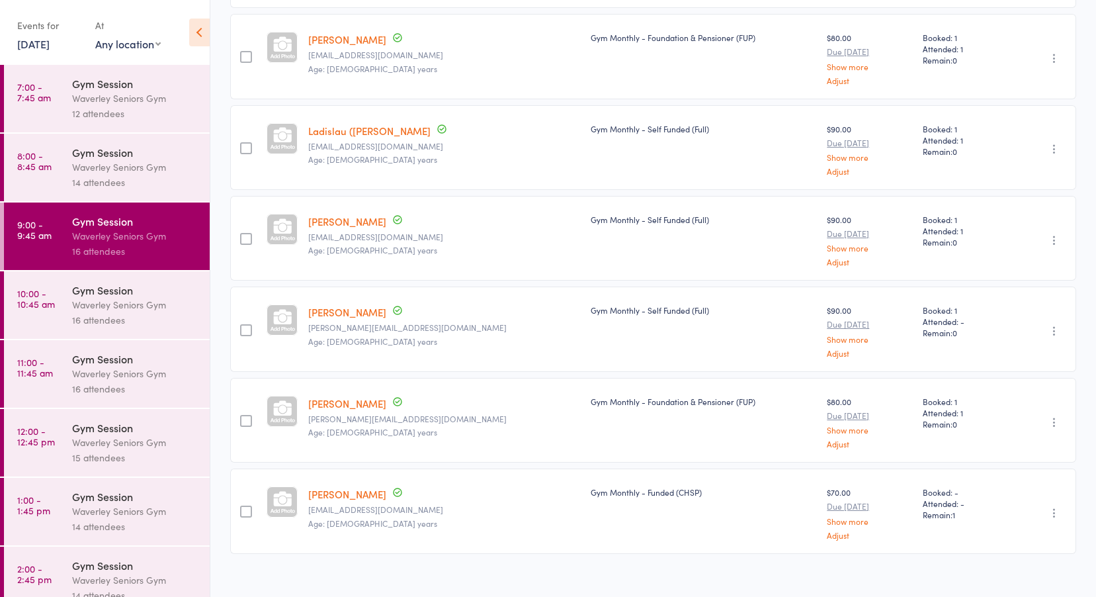
scroll to position [1017, 0]
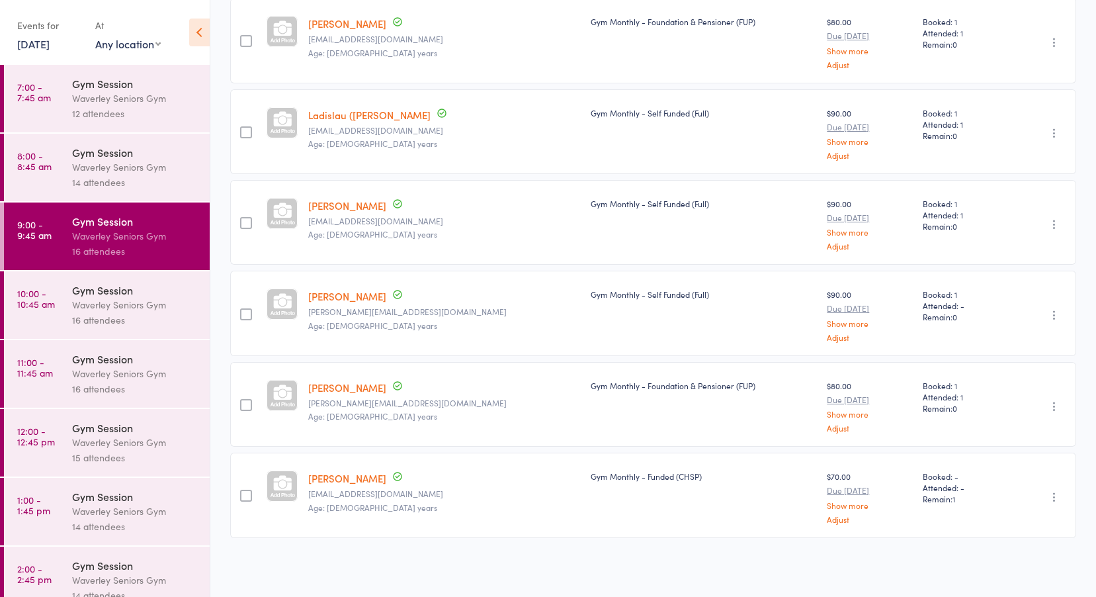
click at [67, 299] on link "10:00 - 10:45 am Gym Session Waverley Seniors Gym 16 attendees" at bounding box center [107, 304] width 206 height 67
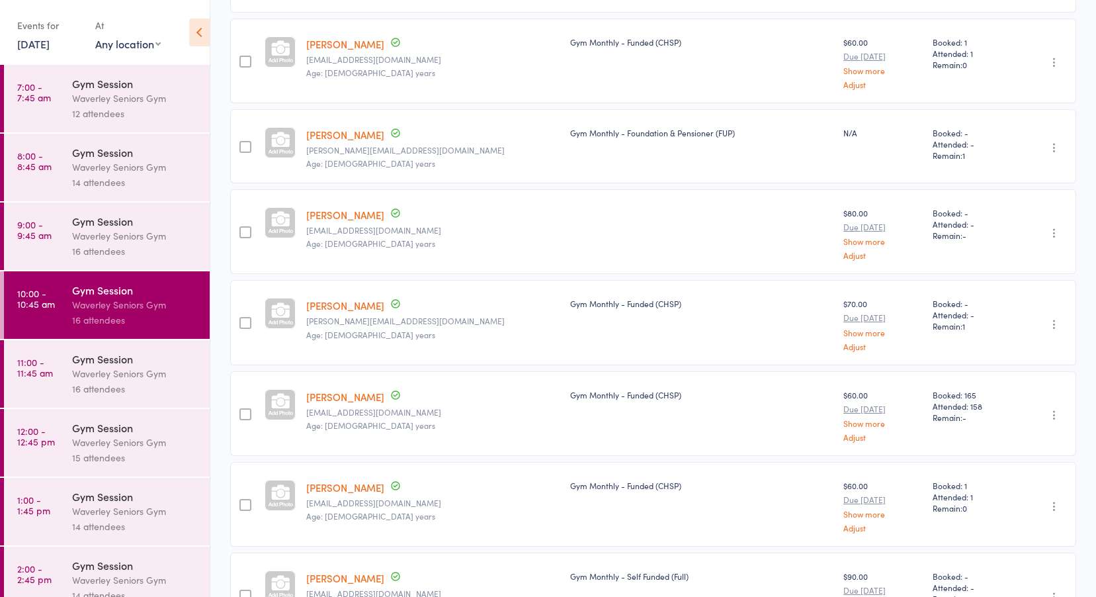
scroll to position [464, 0]
click at [358, 218] on link "Dorothy Harris" at bounding box center [345, 213] width 78 height 14
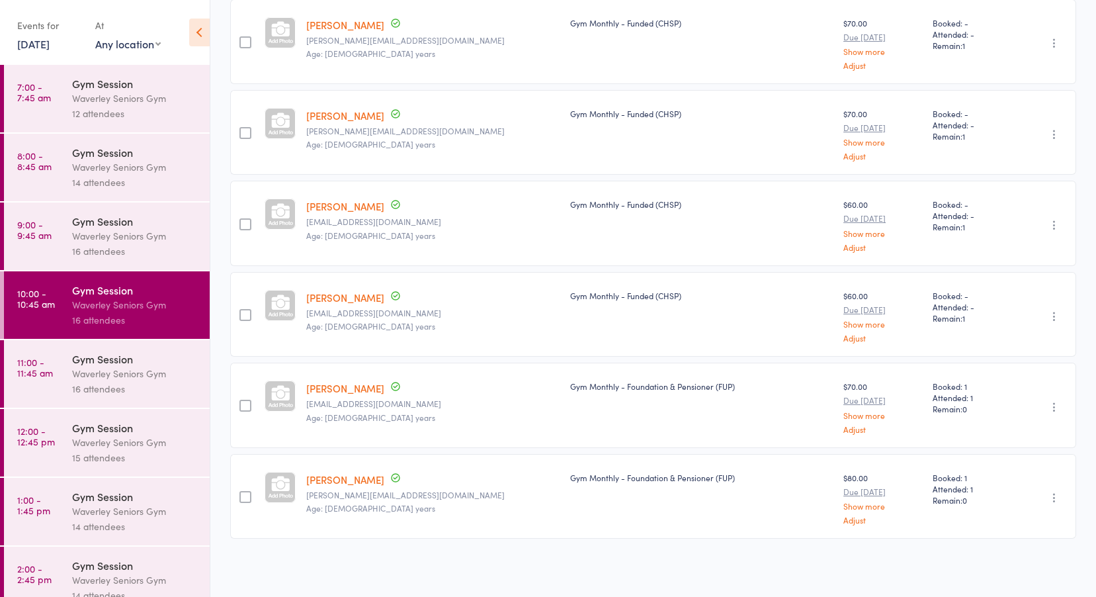
scroll to position [1107, 0]
click at [97, 368] on div "Waverley Seniors Gym" at bounding box center [135, 373] width 126 height 15
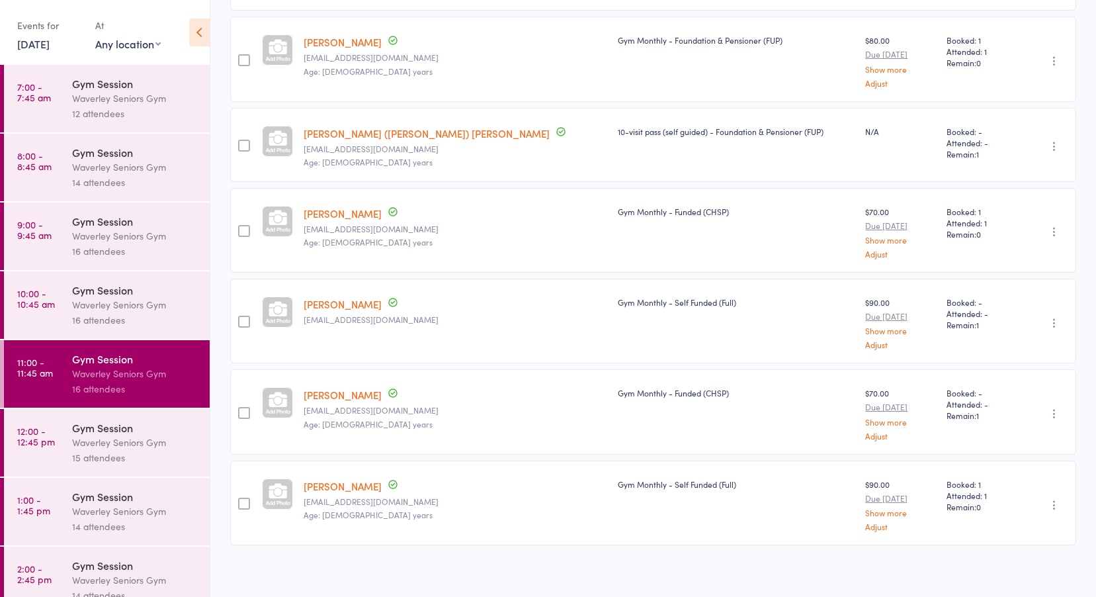
scroll to position [1074, 0]
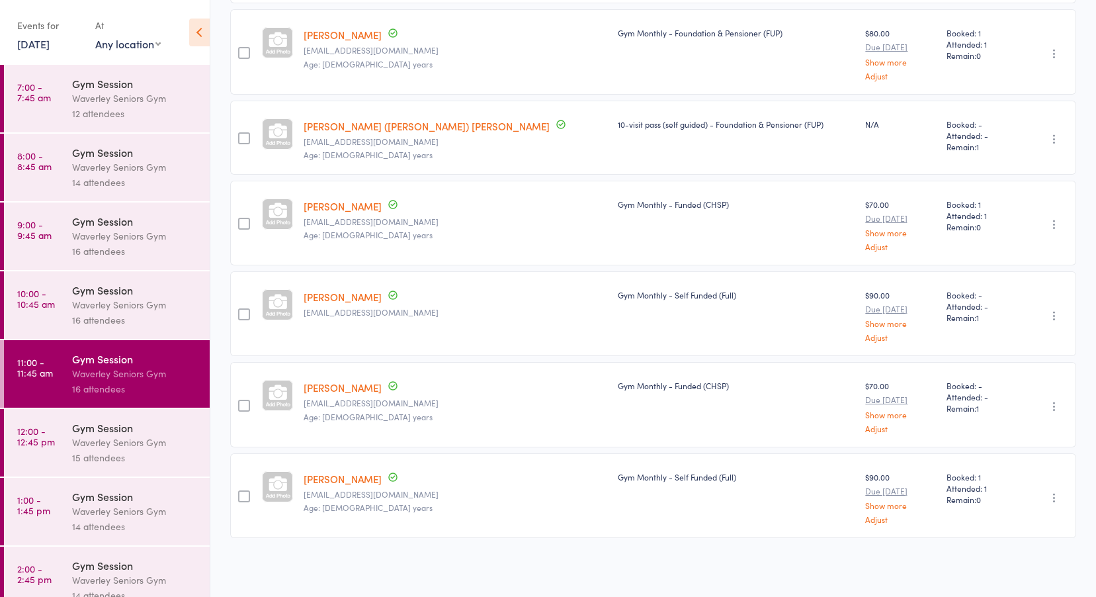
click at [97, 430] on div "Gym Session" at bounding box center [135, 427] width 126 height 15
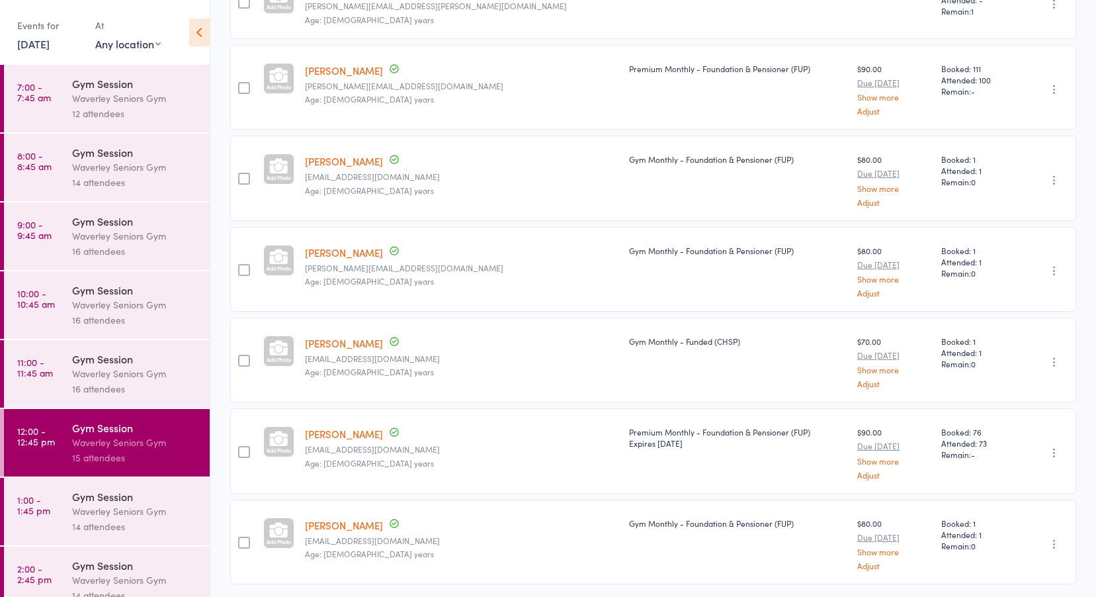
scroll to position [925, 0]
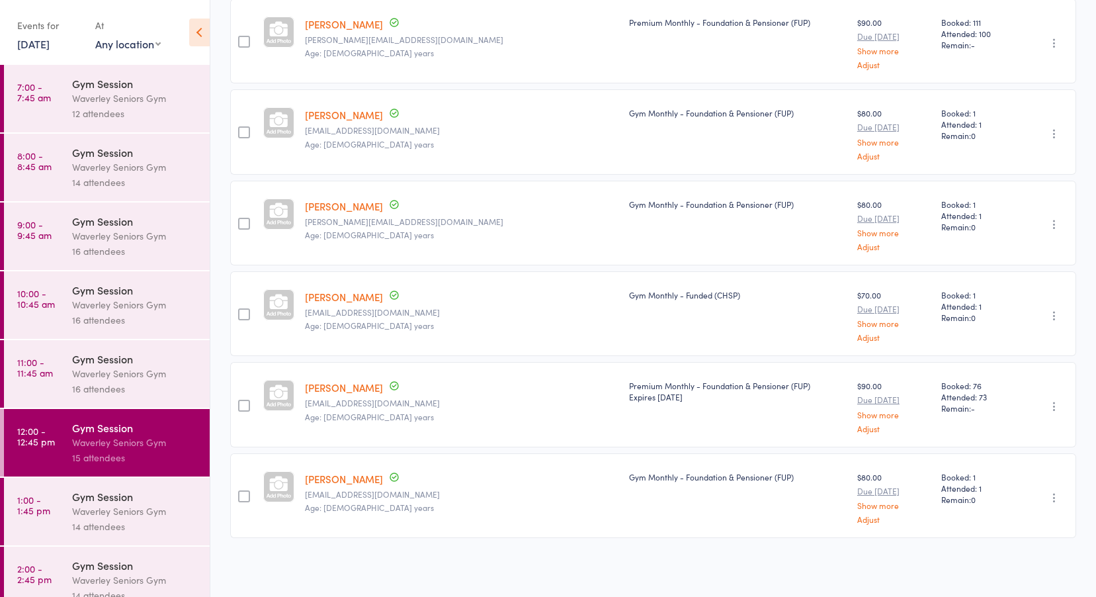
click at [130, 498] on div "Gym Session" at bounding box center [135, 496] width 126 height 15
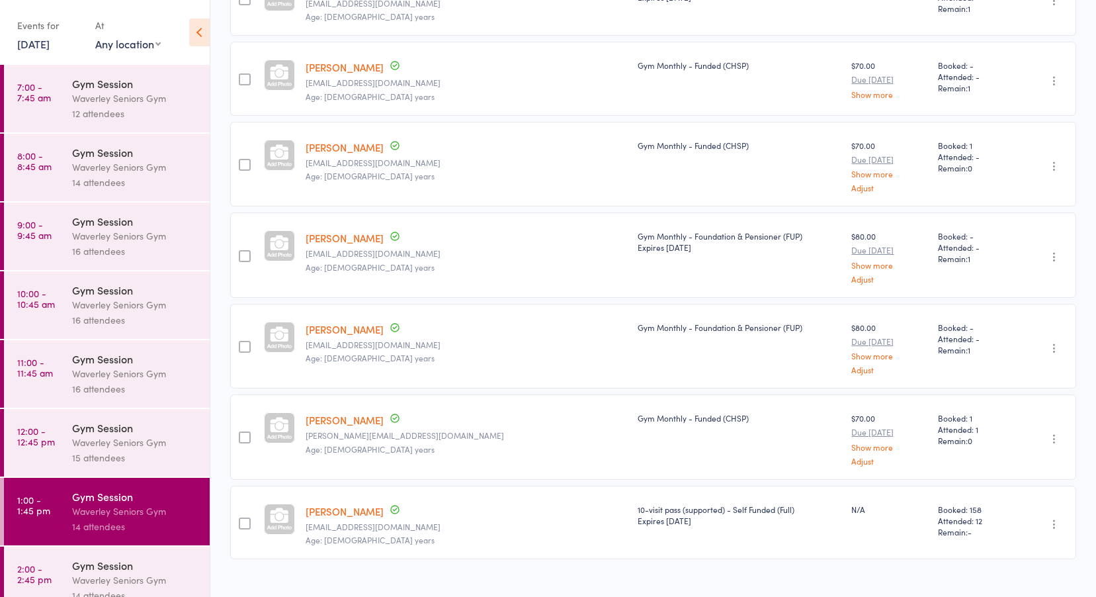
scroll to position [790, 0]
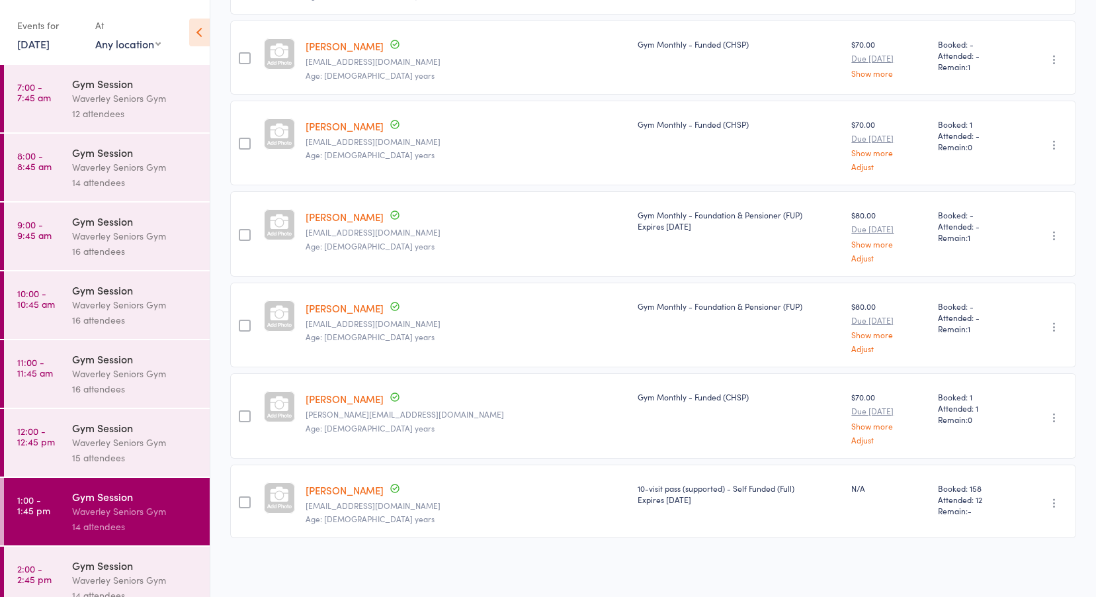
click at [74, 560] on div "Gym Session" at bounding box center [135, 565] width 126 height 15
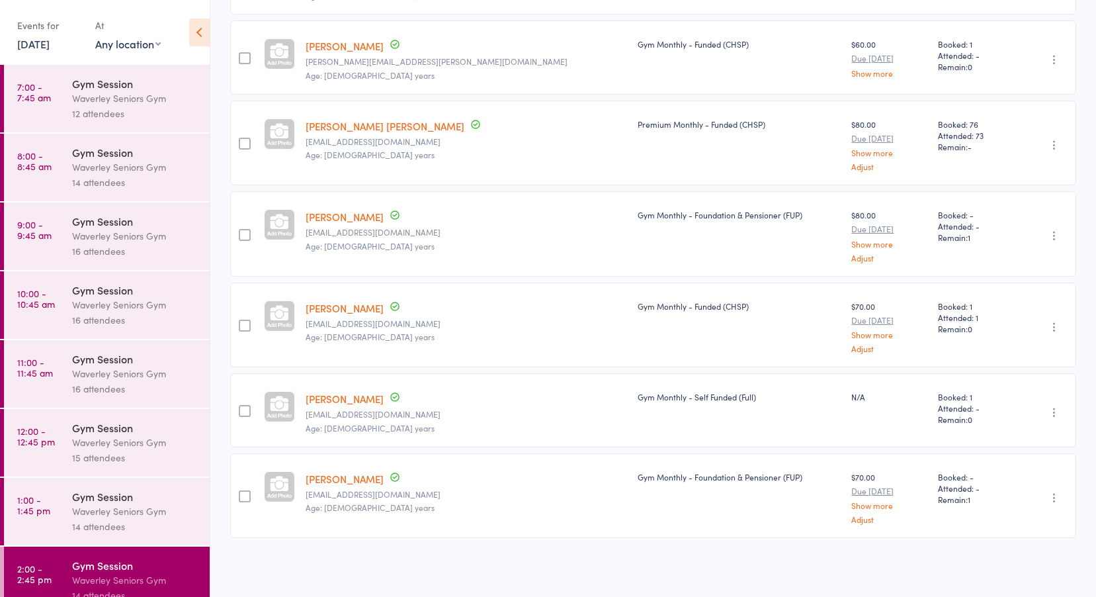
scroll to position [87, 0]
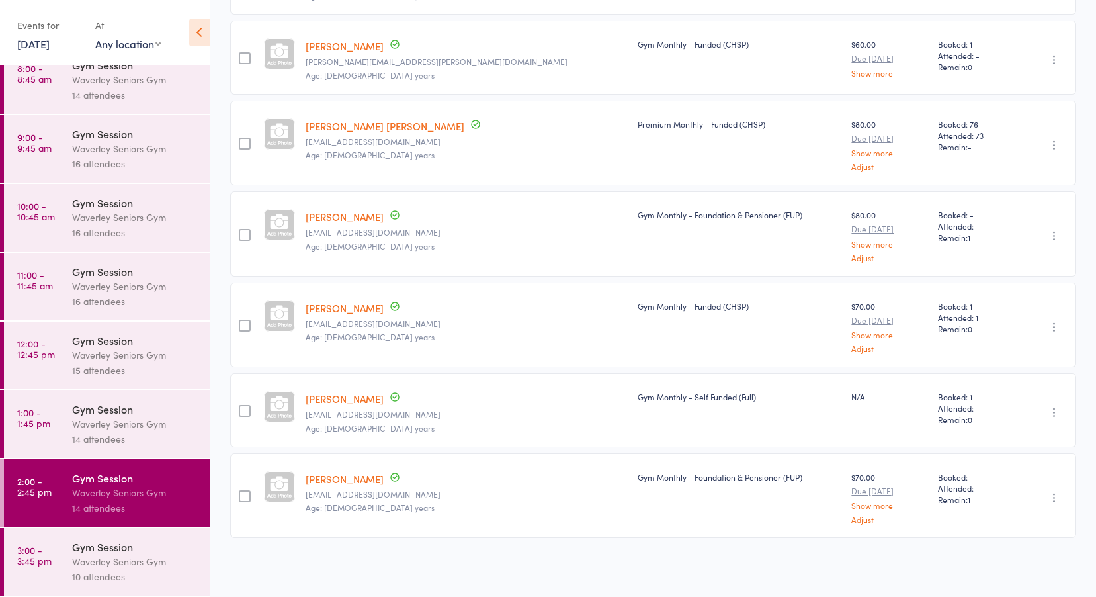
click at [116, 560] on div "Waverley Seniors Gym" at bounding box center [135, 561] width 126 height 15
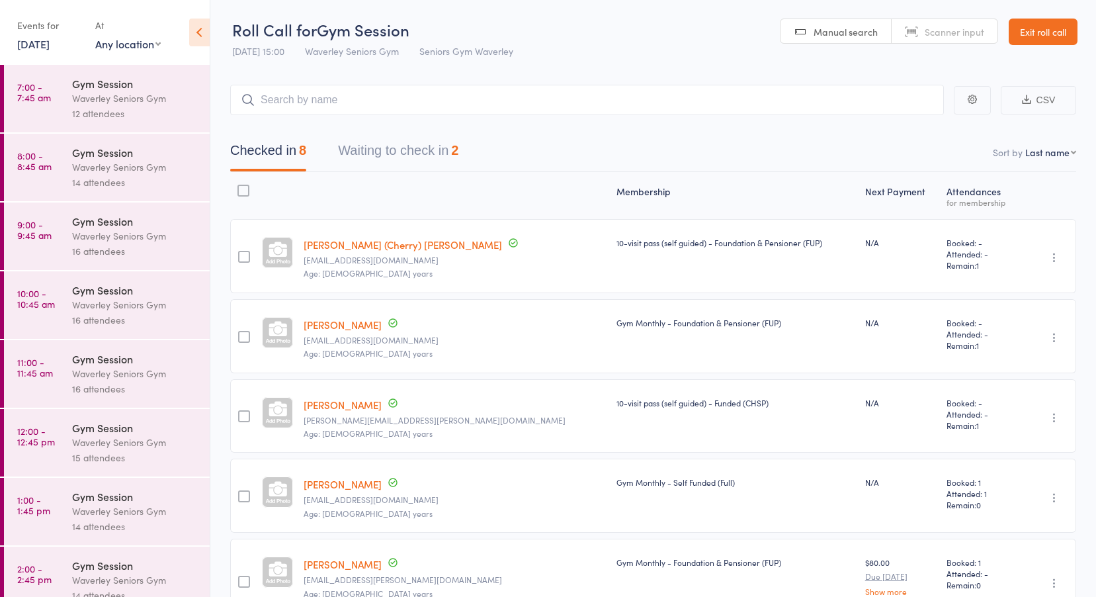
click at [1056, 27] on link "Exit roll call" at bounding box center [1043, 32] width 69 height 26
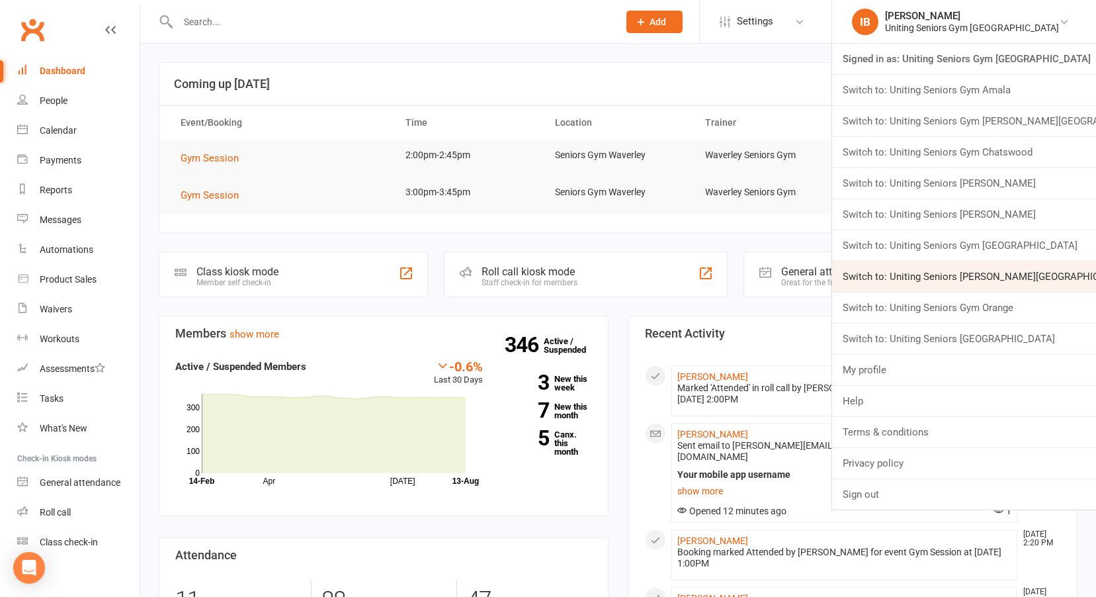
click at [953, 275] on link "Switch to: Uniting Seniors [PERSON_NAME][GEOGRAPHIC_DATA]" at bounding box center [964, 276] width 264 height 30
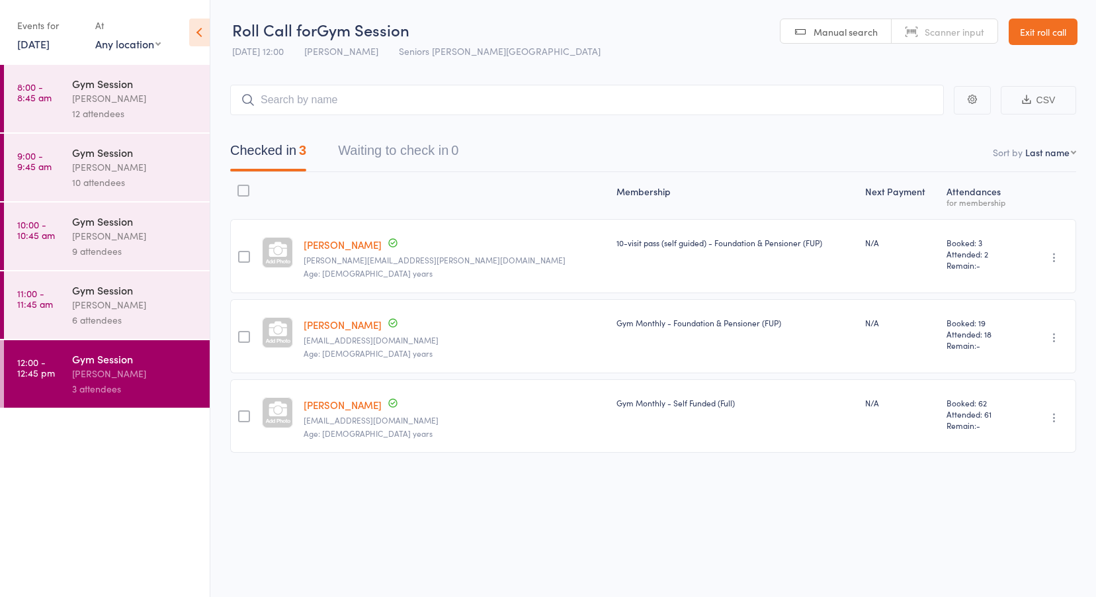
click at [50, 46] on link "13 Aug, 2025" at bounding box center [33, 43] width 32 height 15
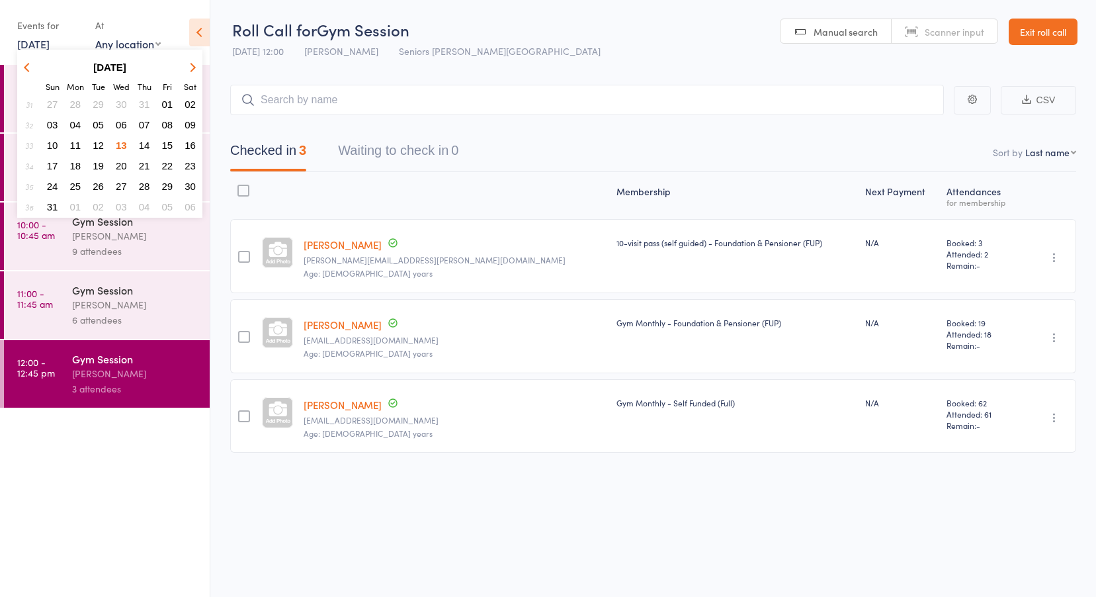
click at [74, 144] on span "11" at bounding box center [75, 145] width 11 height 11
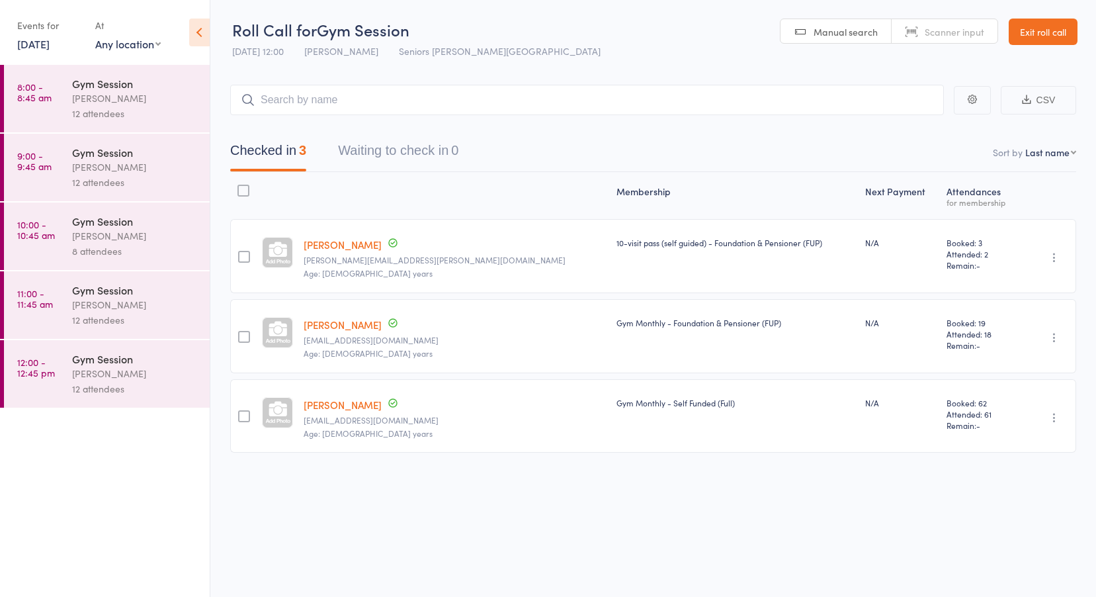
click at [27, 89] on time "8:00 - 8:45 am" at bounding box center [34, 91] width 34 height 21
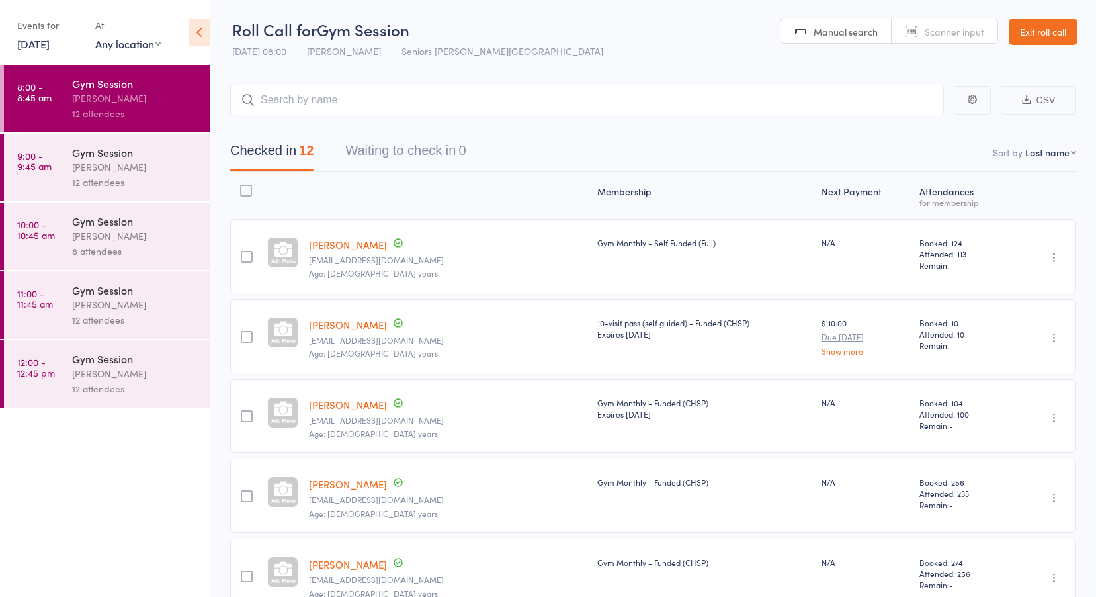
click at [48, 153] on time "9:00 - 9:45 am" at bounding box center [34, 160] width 34 height 21
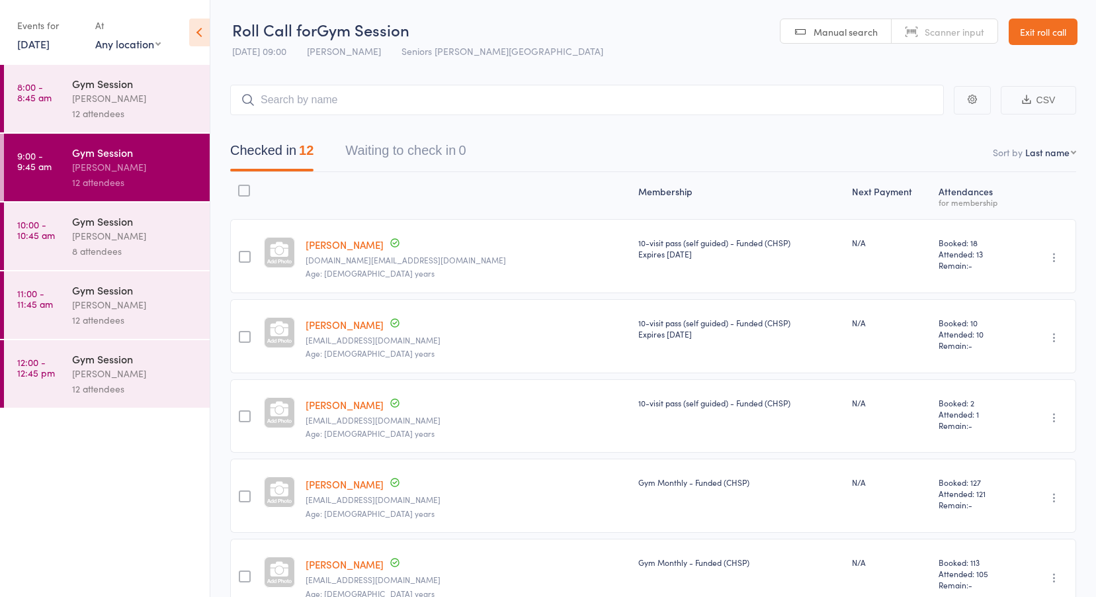
click at [48, 227] on time "10:00 - 10:45 am" at bounding box center [36, 229] width 38 height 21
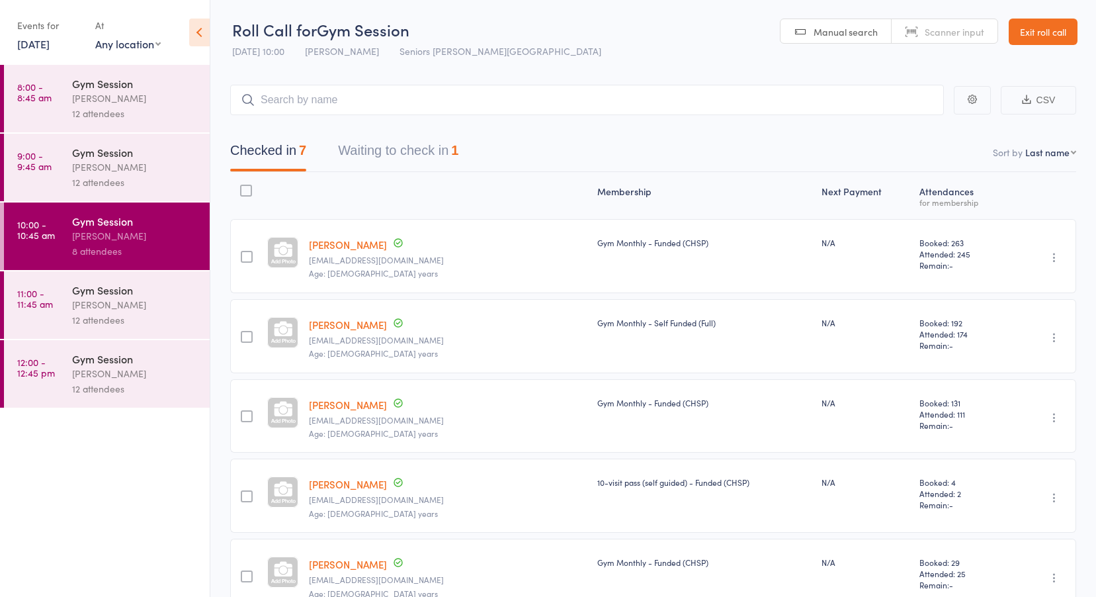
click at [378, 161] on button "Waiting to check in 1" at bounding box center [398, 153] width 120 height 35
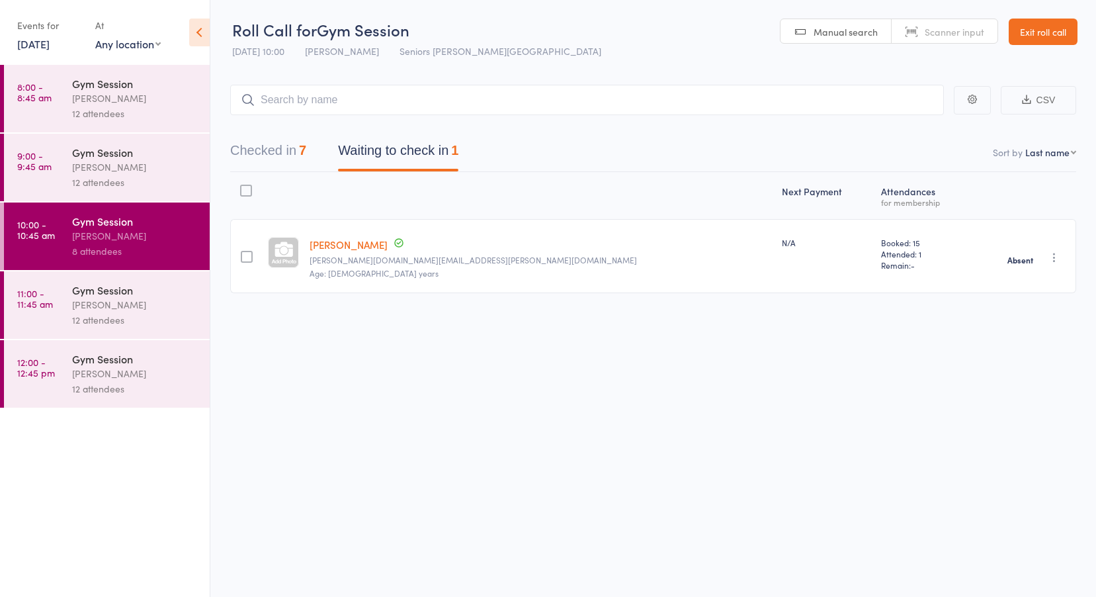
click at [50, 298] on time "11:00 - 11:45 am" at bounding box center [35, 298] width 36 height 21
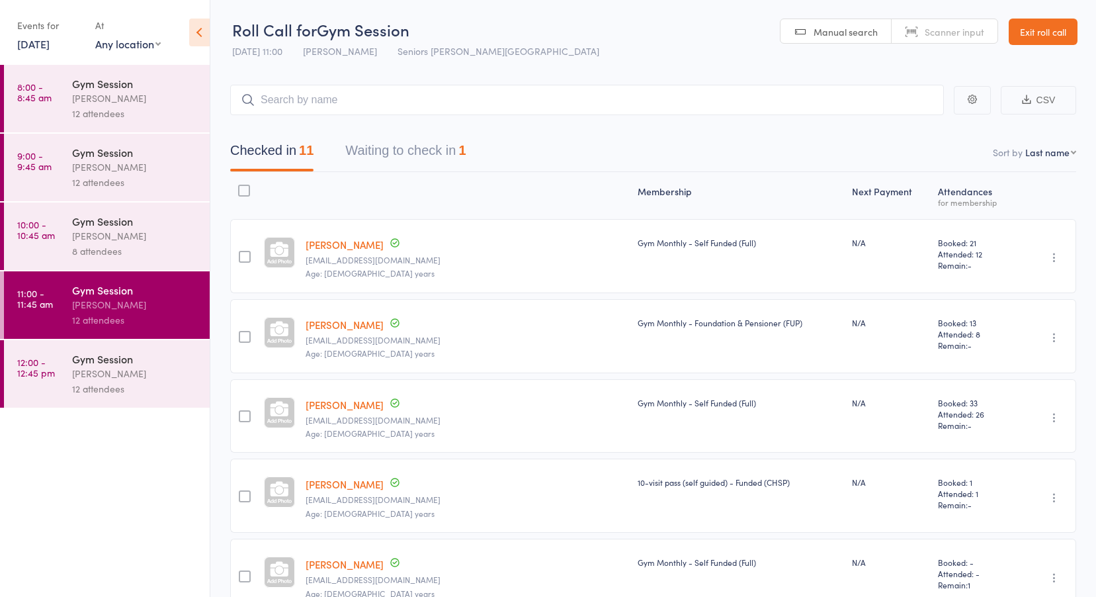
click at [375, 157] on button "Waiting to check in 1" at bounding box center [405, 153] width 120 height 35
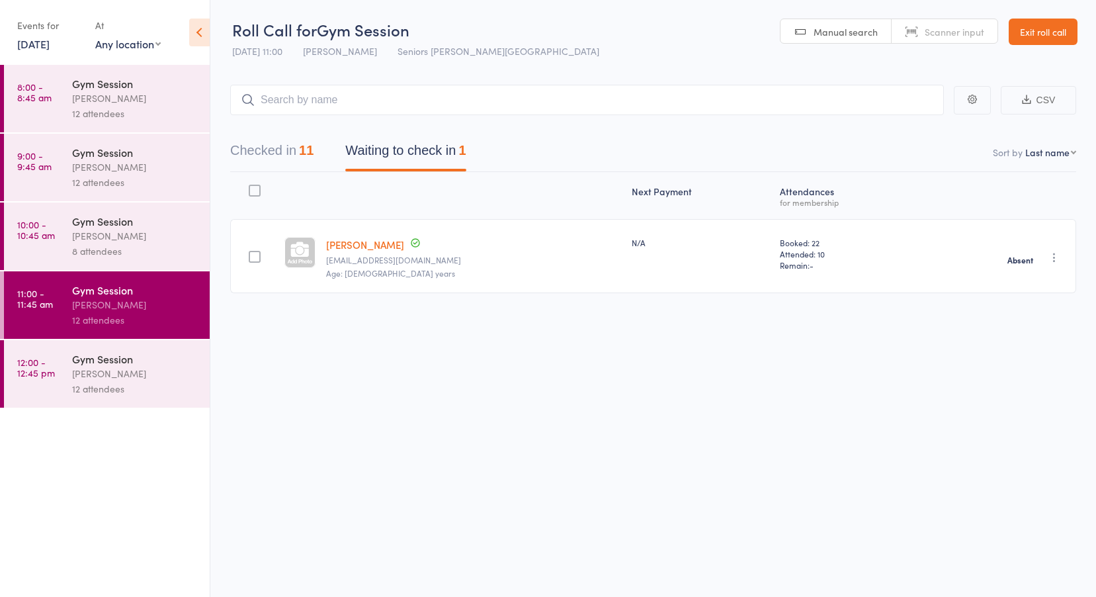
click at [48, 373] on time "12:00 - 12:45 pm" at bounding box center [36, 367] width 38 height 21
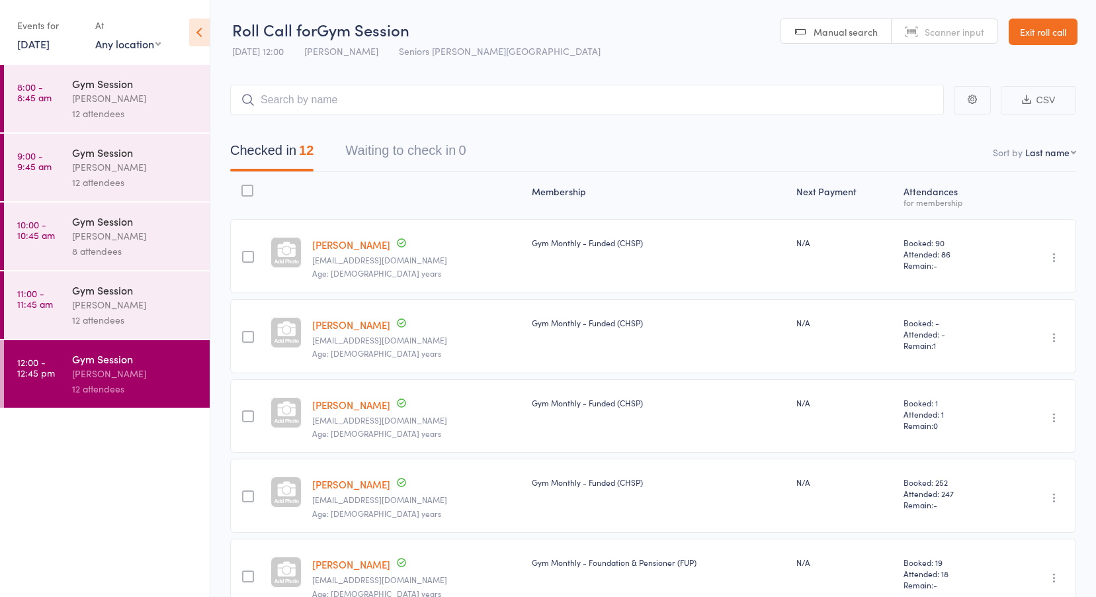
click at [50, 44] on link "[DATE]" at bounding box center [33, 43] width 32 height 15
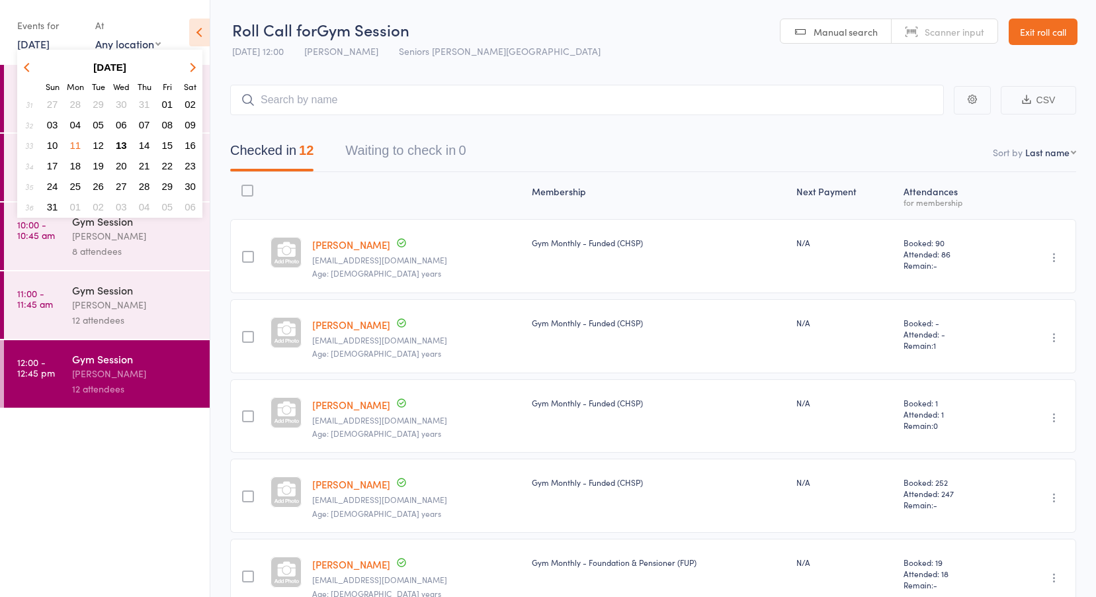
click at [95, 145] on span "12" at bounding box center [98, 145] width 11 height 11
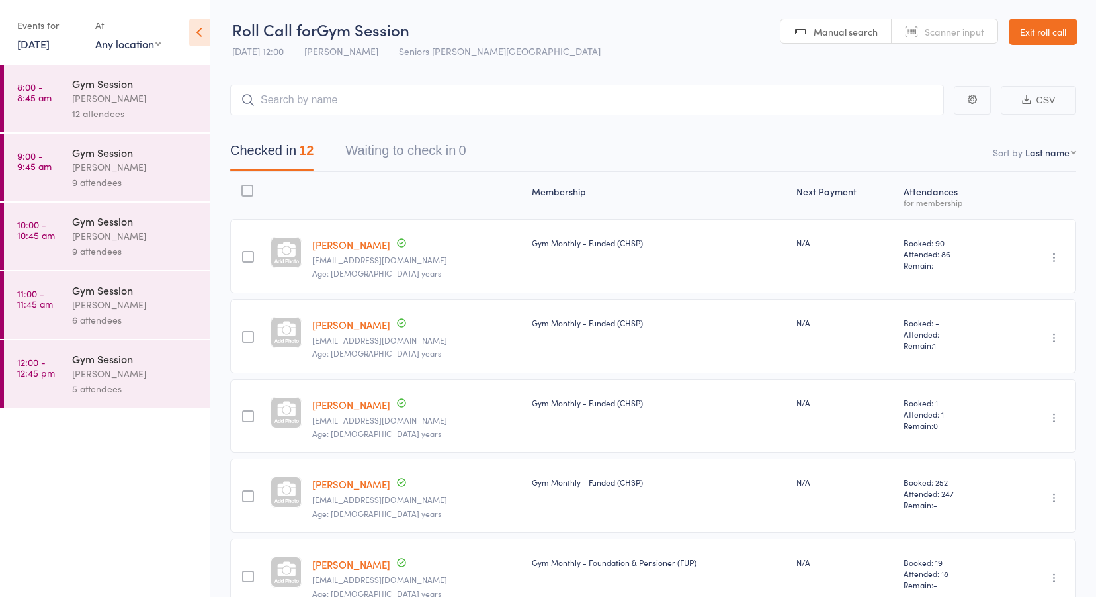
click at [65, 85] on link "8:00 - 8:45 am Gym Session Nicholas Short 12 attendees" at bounding box center [107, 98] width 206 height 67
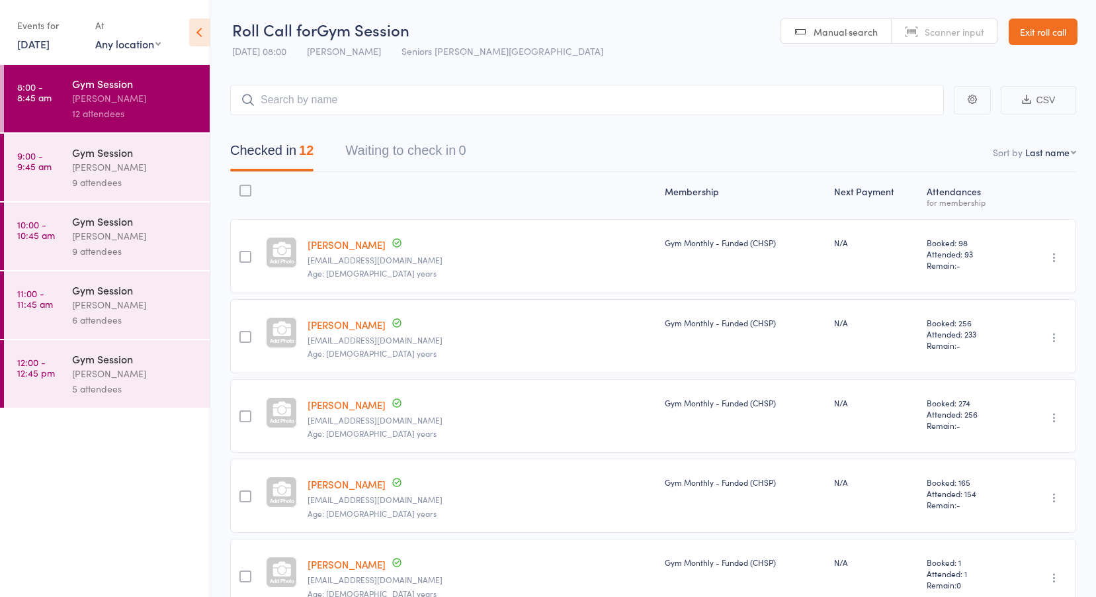
click at [50, 161] on time "9:00 - 9:45 am" at bounding box center [34, 160] width 34 height 21
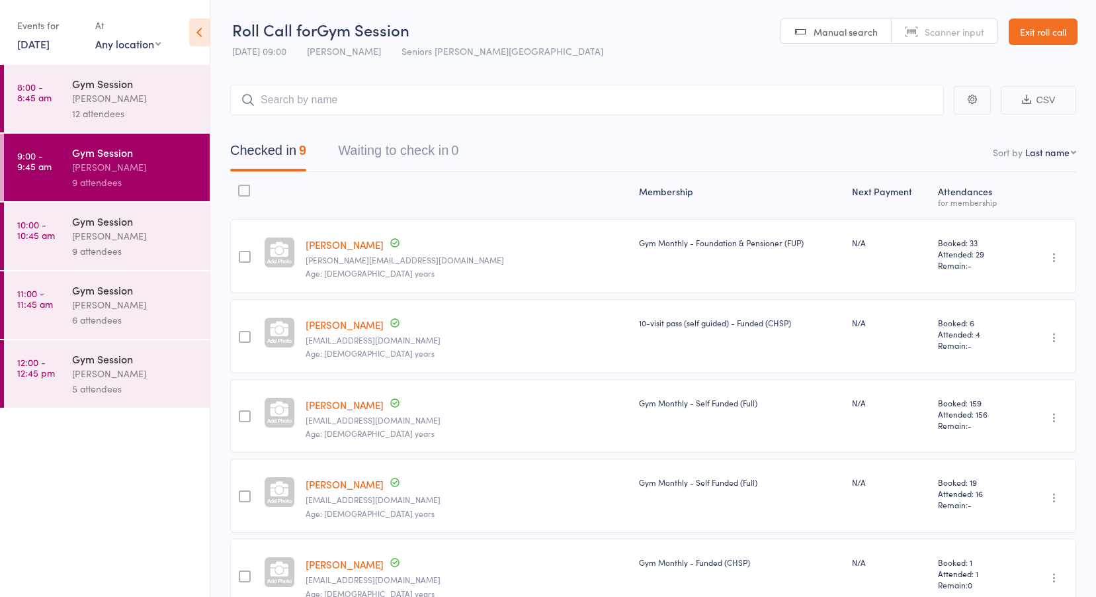
click at [36, 233] on time "10:00 - 10:45 am" at bounding box center [36, 229] width 38 height 21
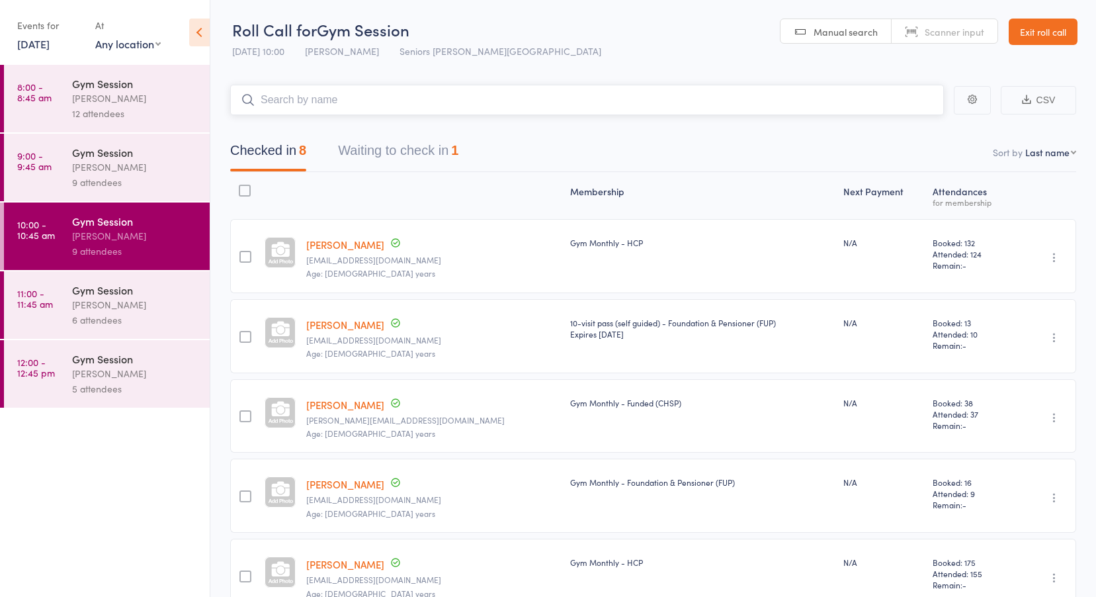
click at [374, 141] on button "Waiting to check in 1" at bounding box center [398, 153] width 120 height 35
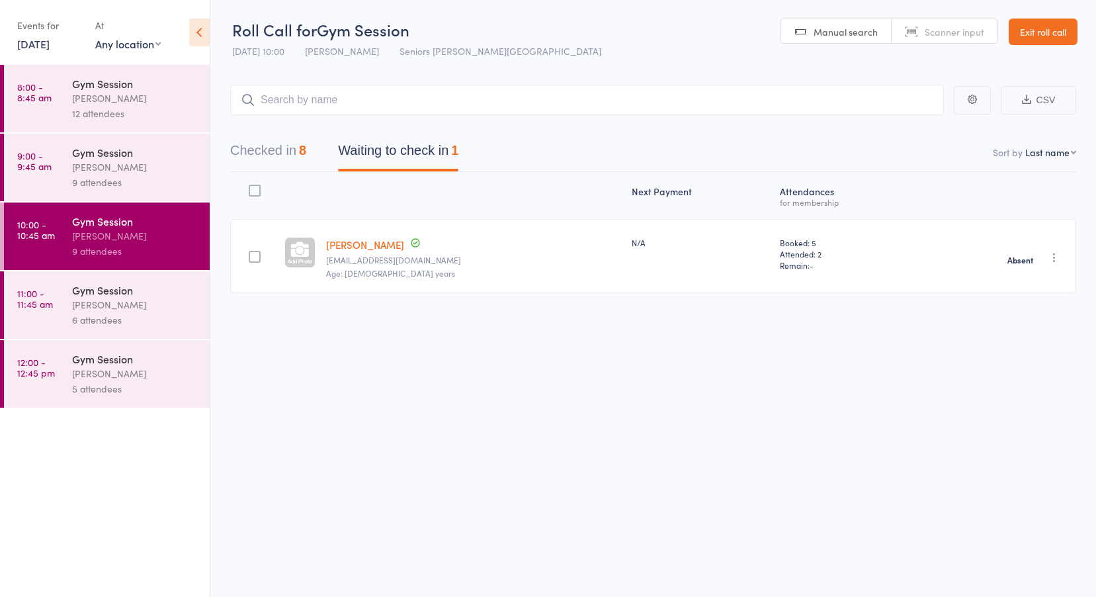
click at [31, 297] on time "11:00 - 11:45 am" at bounding box center [35, 298] width 36 height 21
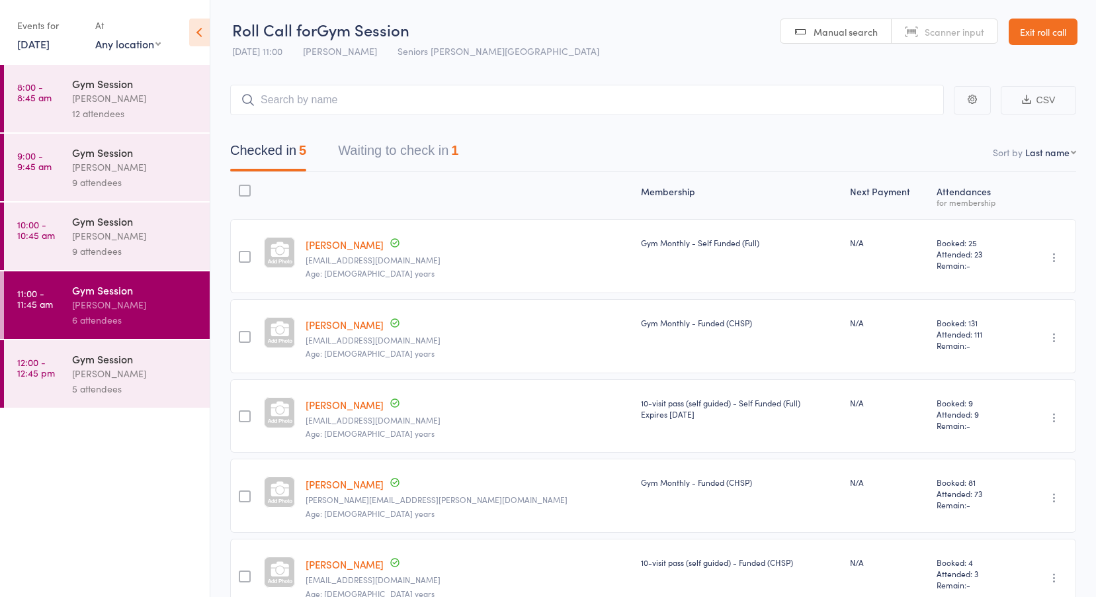
click at [388, 146] on button "Waiting to check in 1" at bounding box center [398, 153] width 120 height 35
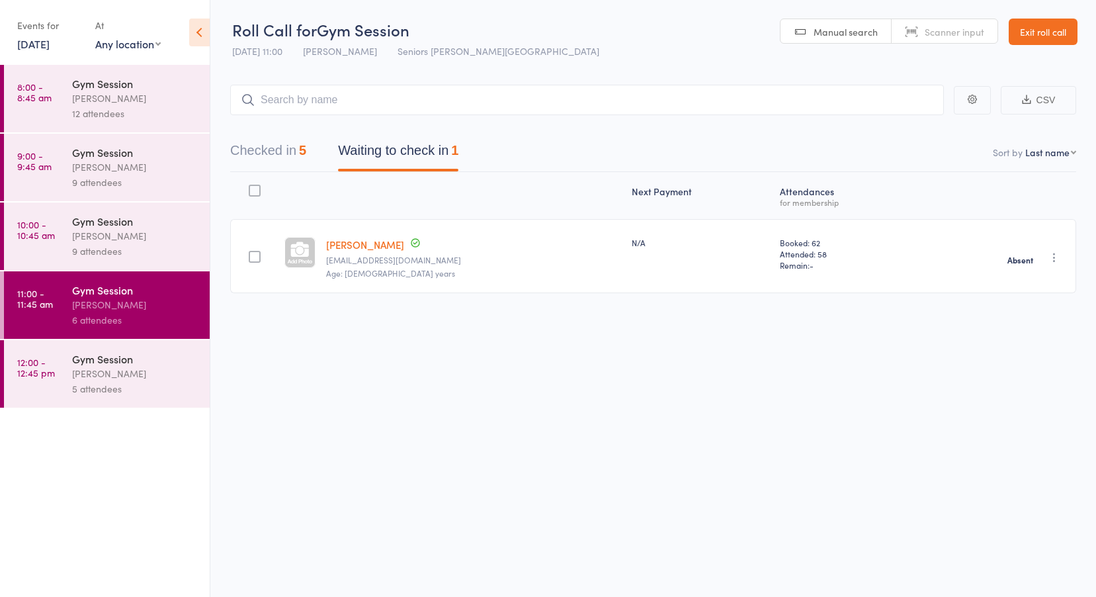
click at [42, 372] on time "12:00 - 12:45 pm" at bounding box center [36, 367] width 38 height 21
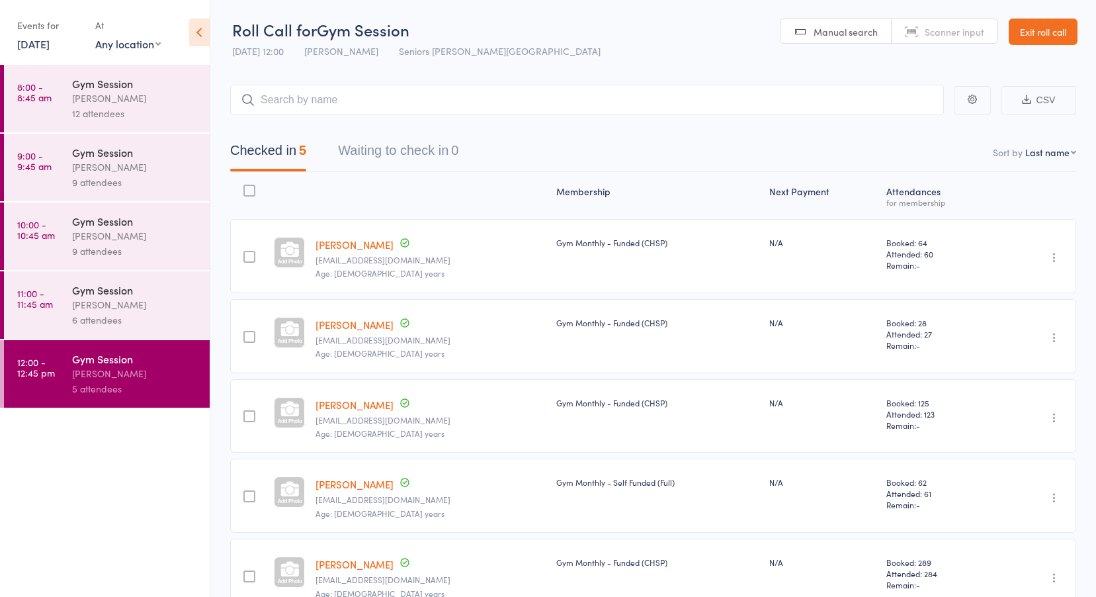
click at [50, 38] on link "12 Aug, 2025" at bounding box center [33, 43] width 32 height 15
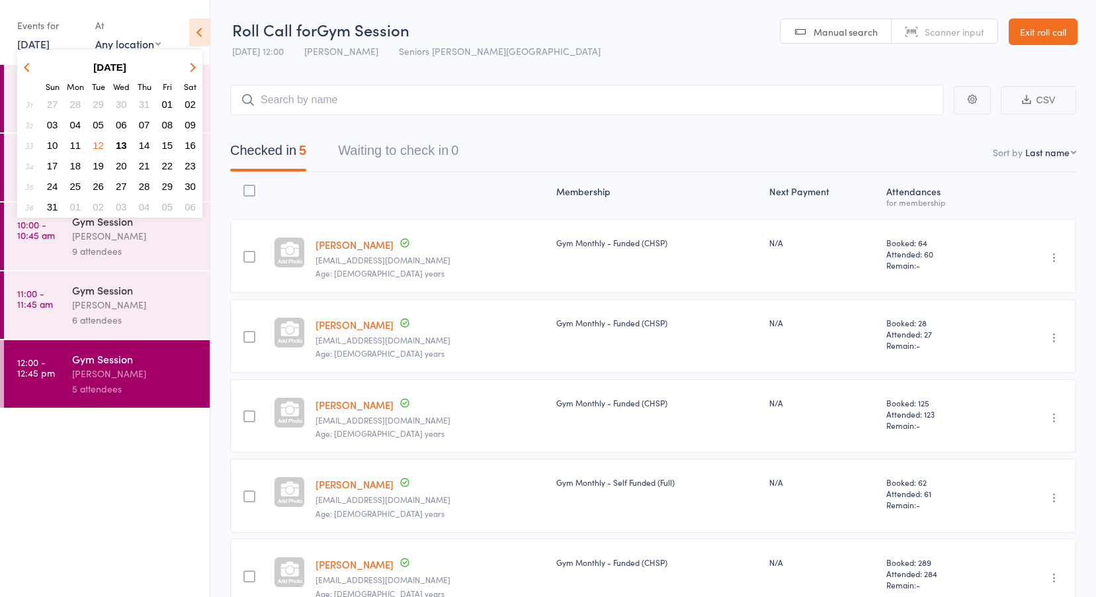
click at [81, 142] on button "11" at bounding box center [75, 145] width 21 height 18
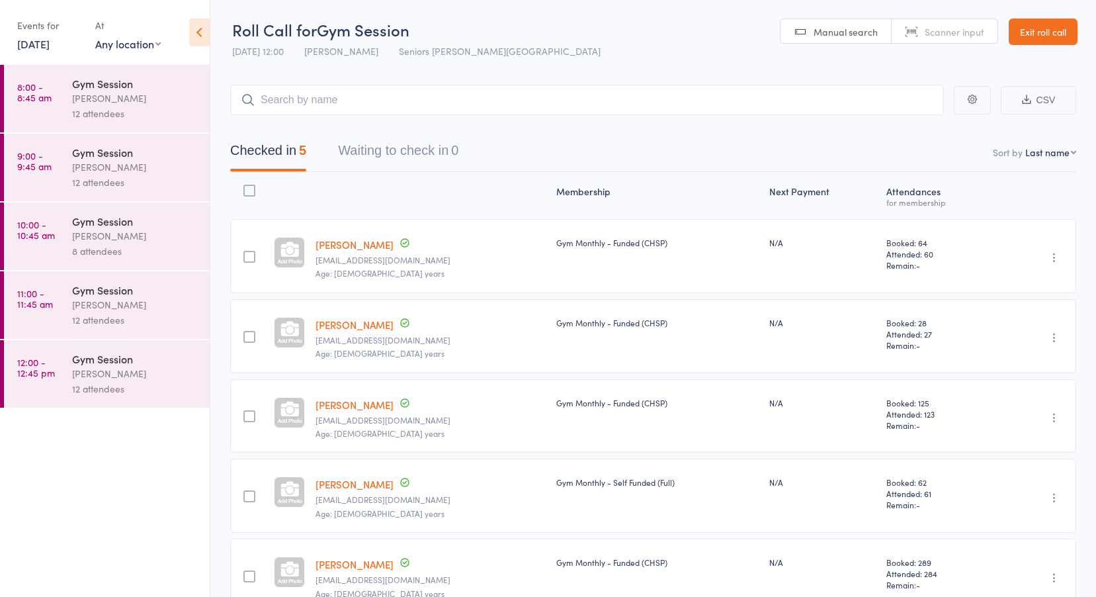
click at [85, 101] on div "Nicholas Short" at bounding box center [135, 98] width 126 height 15
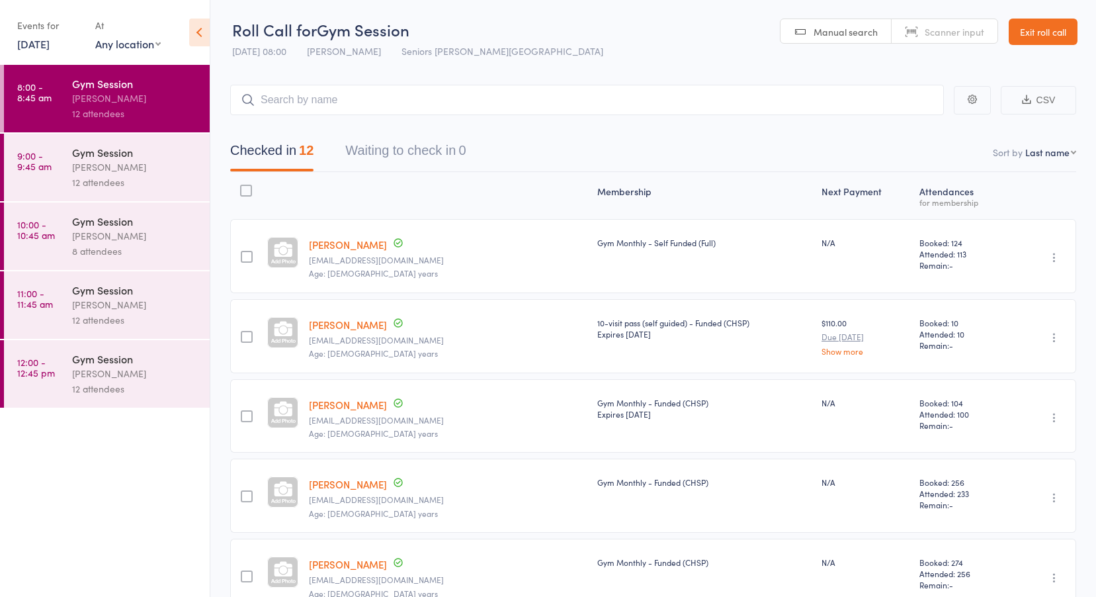
click at [95, 150] on div "Gym Session" at bounding box center [135, 152] width 126 height 15
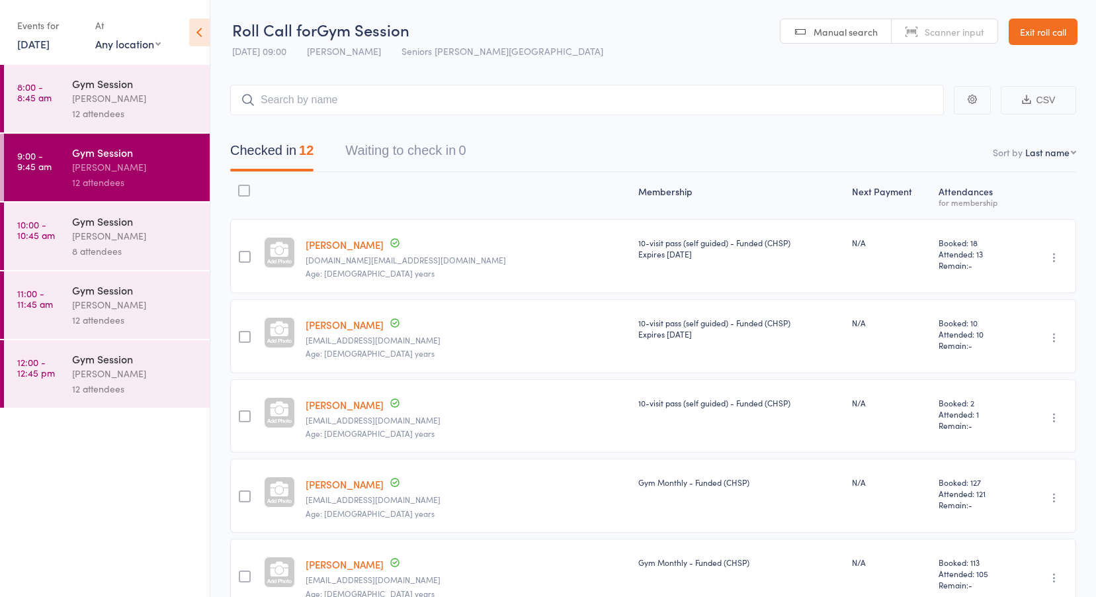
click at [79, 228] on div "Nicholas Short" at bounding box center [135, 235] width 126 height 15
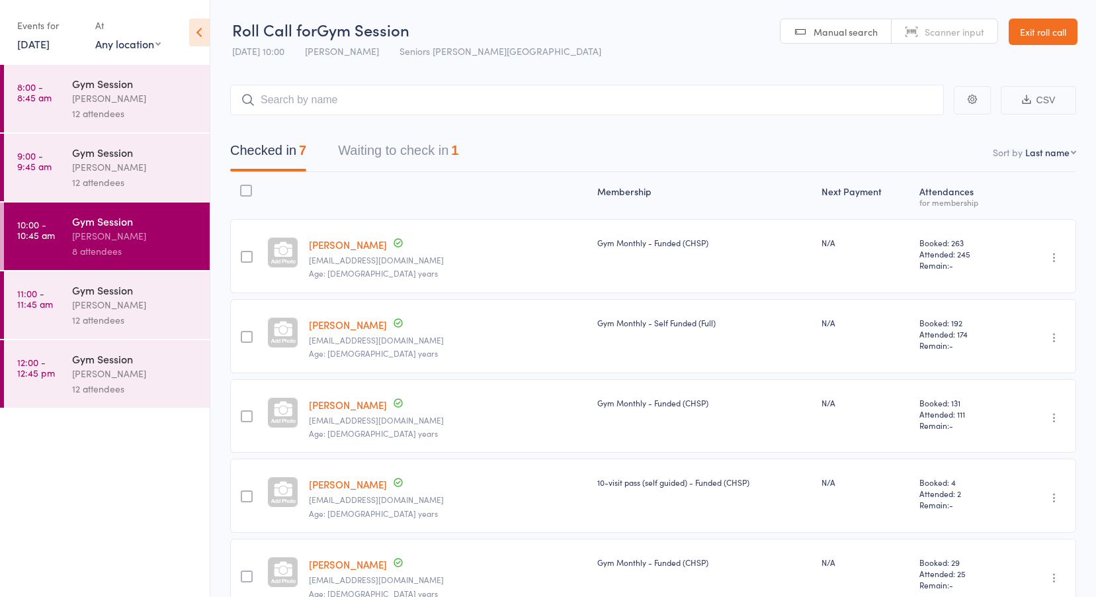
click at [436, 149] on button "Waiting to check in 1" at bounding box center [398, 153] width 120 height 35
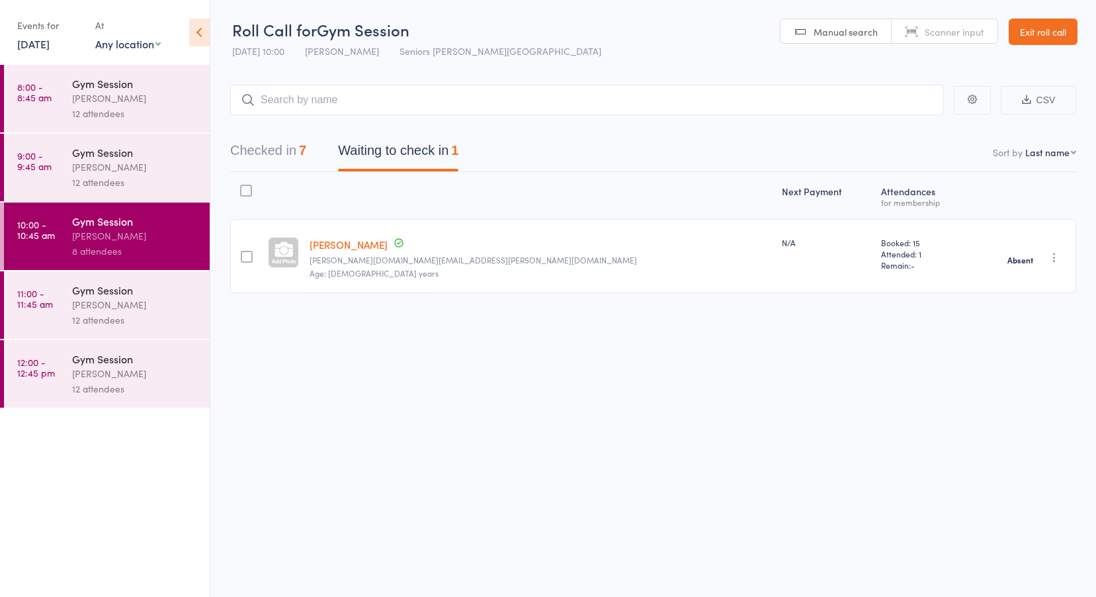
click at [87, 290] on div "Gym Session" at bounding box center [135, 289] width 126 height 15
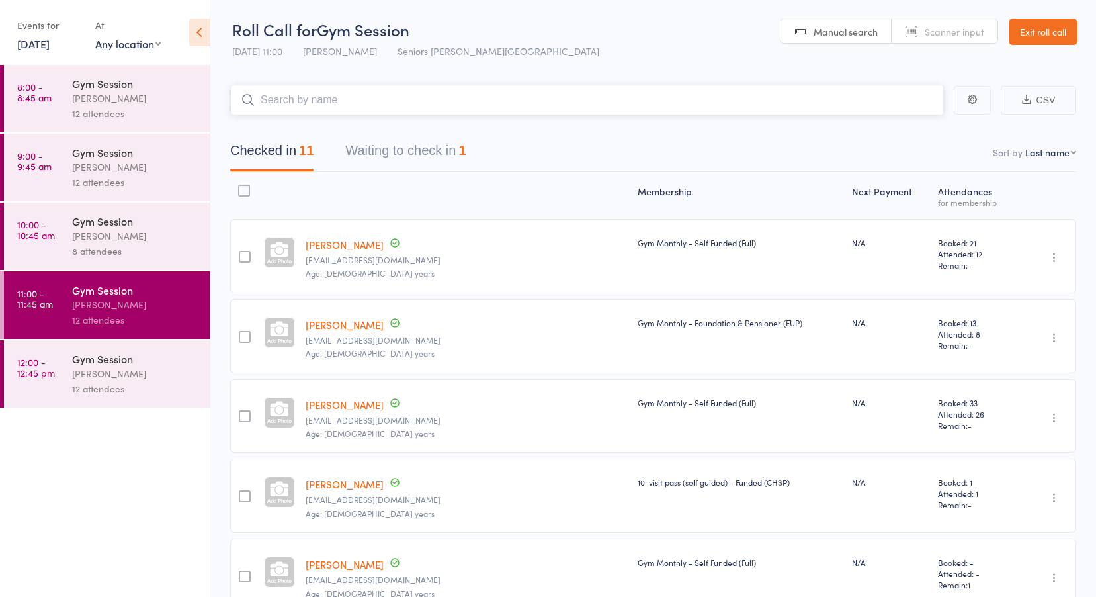
click at [398, 147] on button "Waiting to check in 1" at bounding box center [405, 153] width 120 height 35
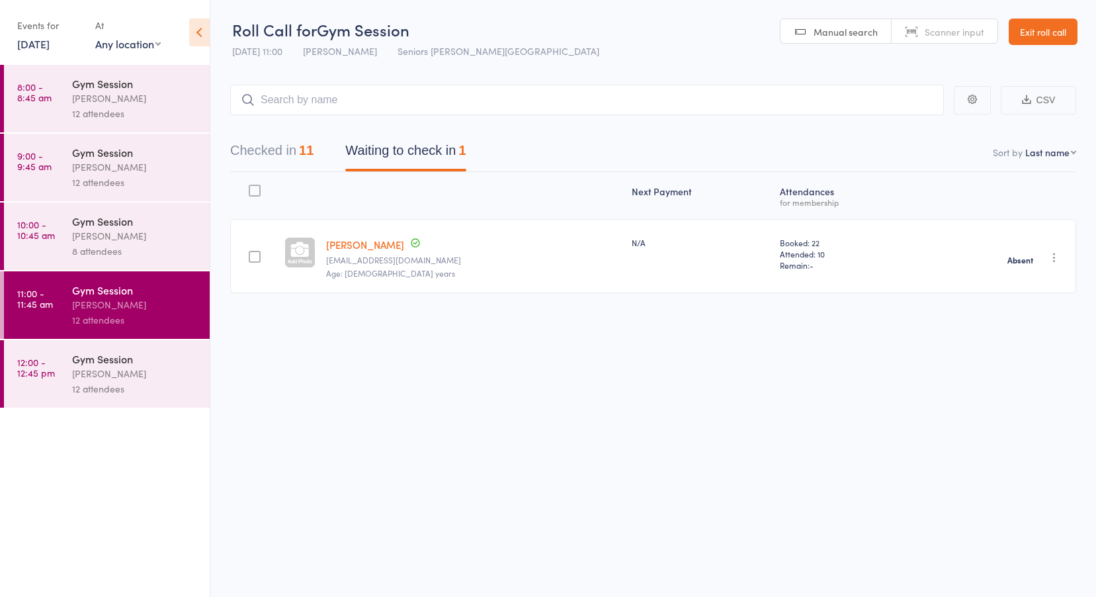
click at [82, 360] on div "Gym Session" at bounding box center [135, 358] width 126 height 15
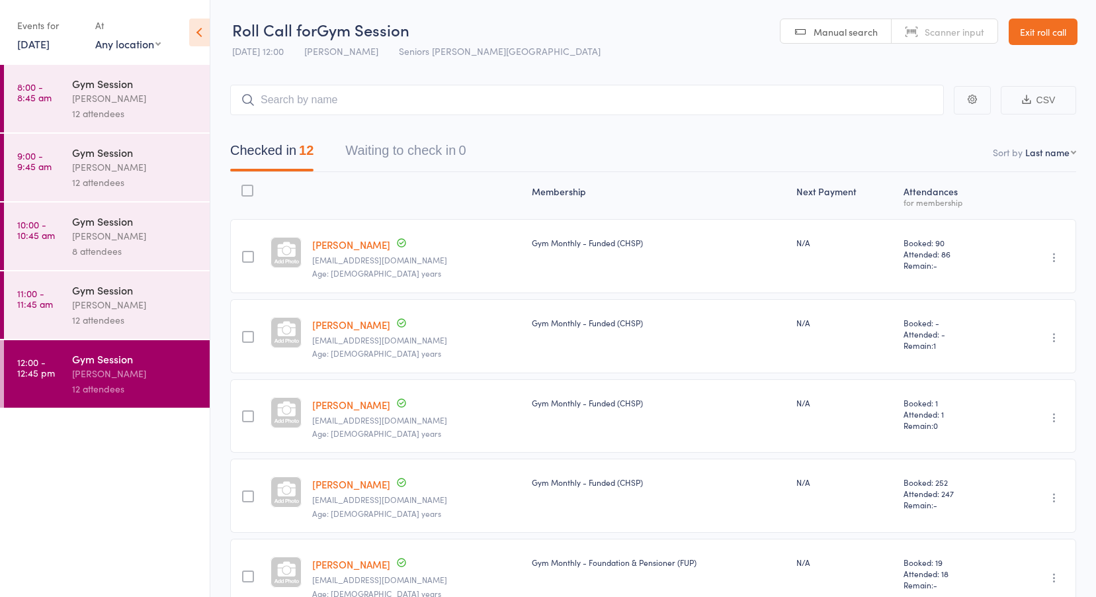
click at [64, 51] on div "Events for 11 Aug, 2025 11 Aug, 2025 August 2025 Sun Mon Tue Wed Thu Fri Sat 31…" at bounding box center [49, 34] width 65 height 39
click at [50, 50] on link "11 Aug, 2025" at bounding box center [33, 43] width 32 height 15
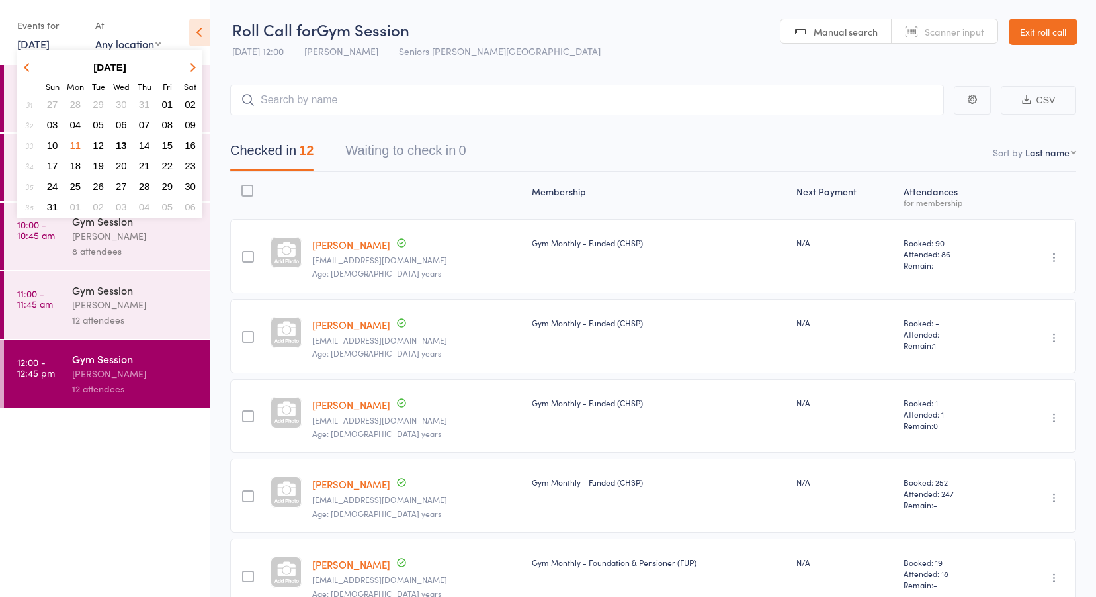
click at [99, 144] on span "12" at bounding box center [98, 145] width 11 height 11
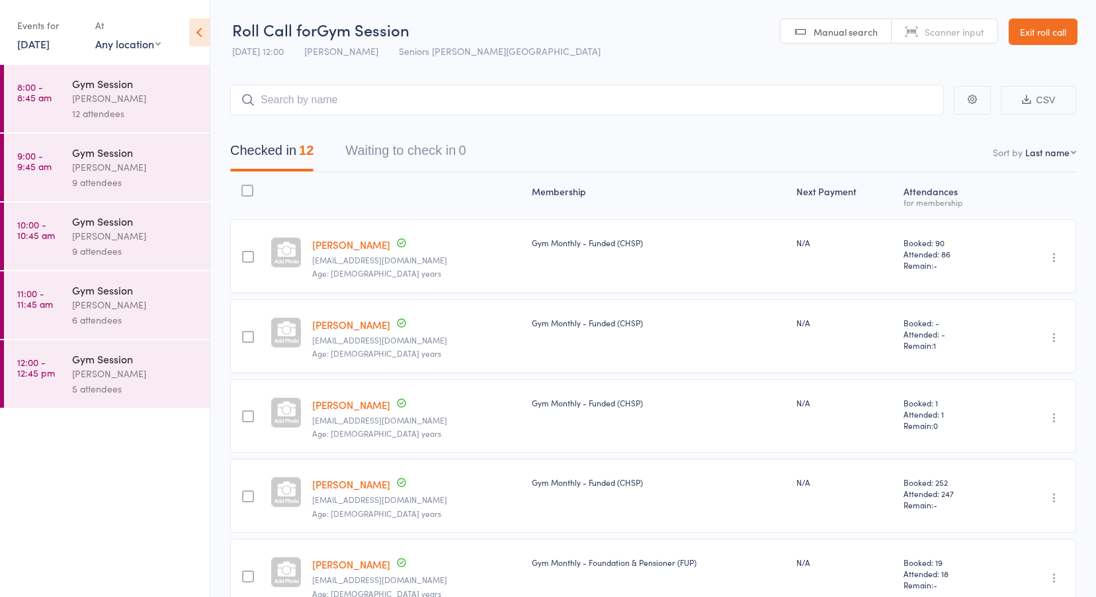
click at [56, 99] on link "8:00 - 8:45 am Gym Session Nicholas Short 12 attendees" at bounding box center [107, 98] width 206 height 67
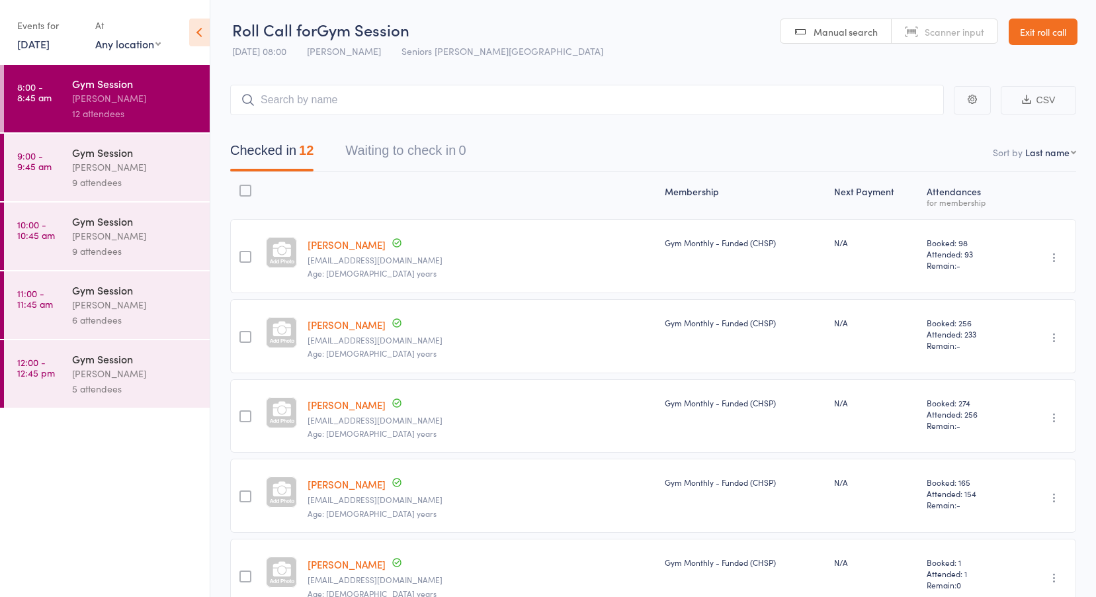
click at [63, 181] on link "9:00 - 9:45 am Gym Session Nicholas Short 9 attendees" at bounding box center [107, 167] width 206 height 67
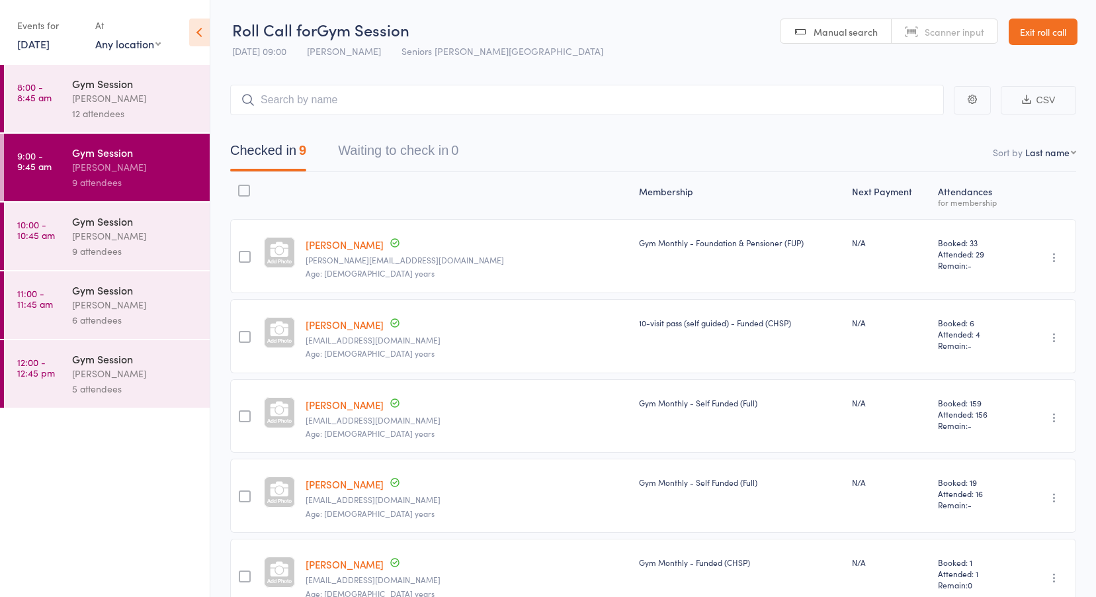
click at [47, 229] on time "10:00 - 10:45 am" at bounding box center [36, 229] width 38 height 21
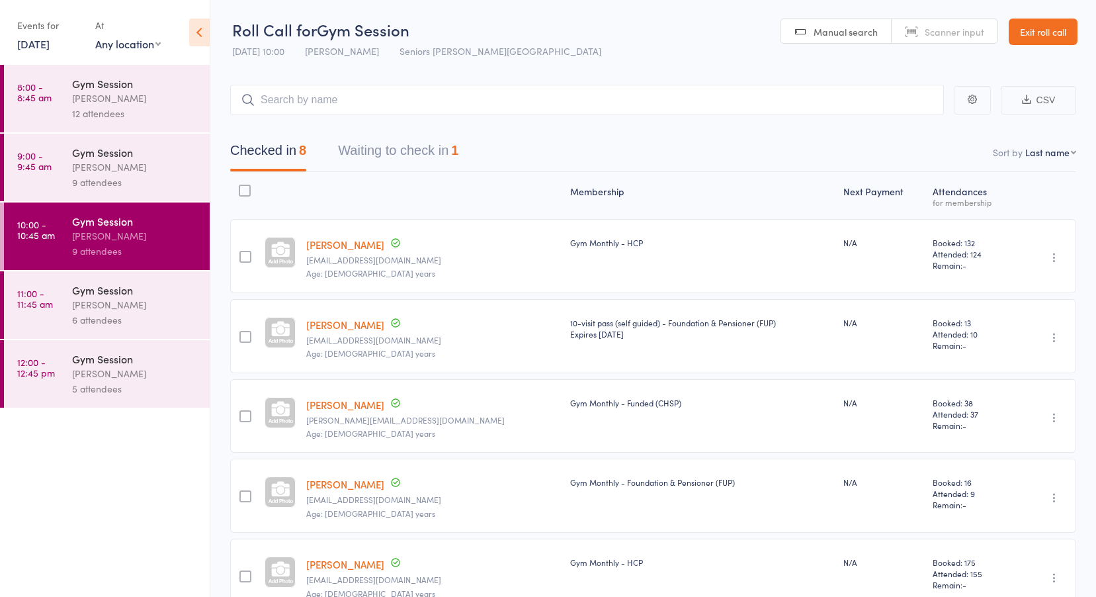
click at [407, 159] on button "Waiting to check in 1" at bounding box center [398, 153] width 120 height 35
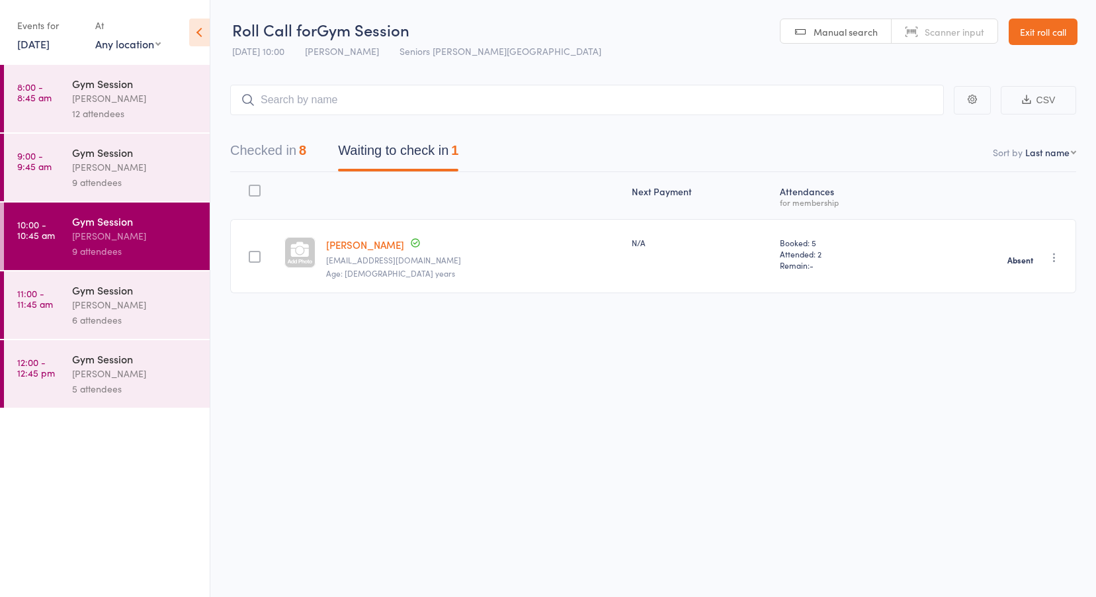
click at [53, 288] on link "11:00 - 11:45 am Gym Session Nicholas Short 6 attendees" at bounding box center [107, 304] width 206 height 67
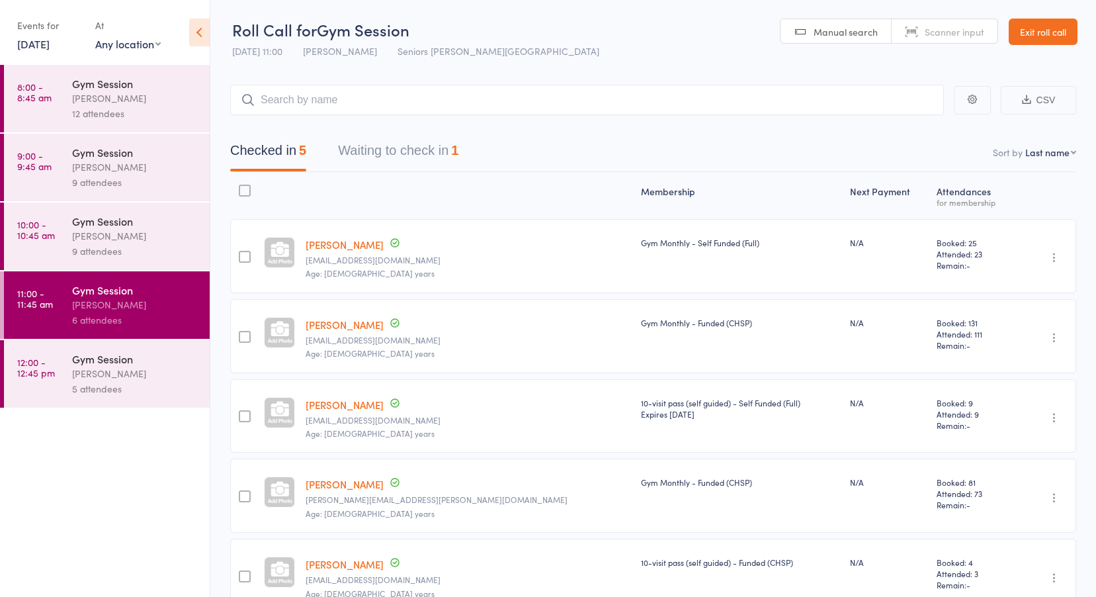
click at [380, 155] on button "Waiting to check in 1" at bounding box center [398, 153] width 120 height 35
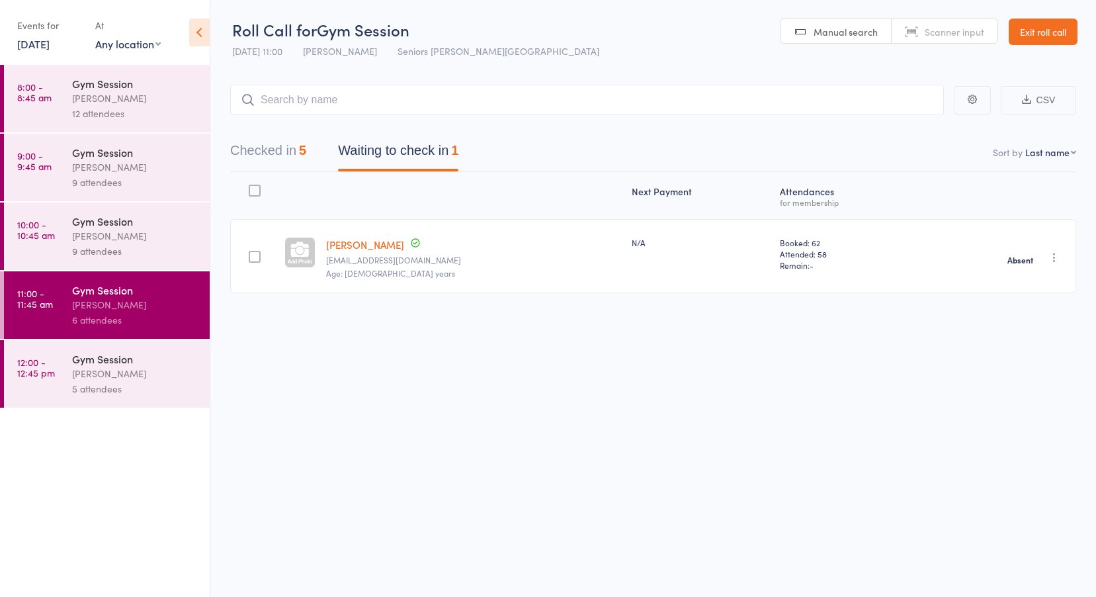
click at [19, 367] on time "12:00 - 12:45 pm" at bounding box center [36, 367] width 38 height 21
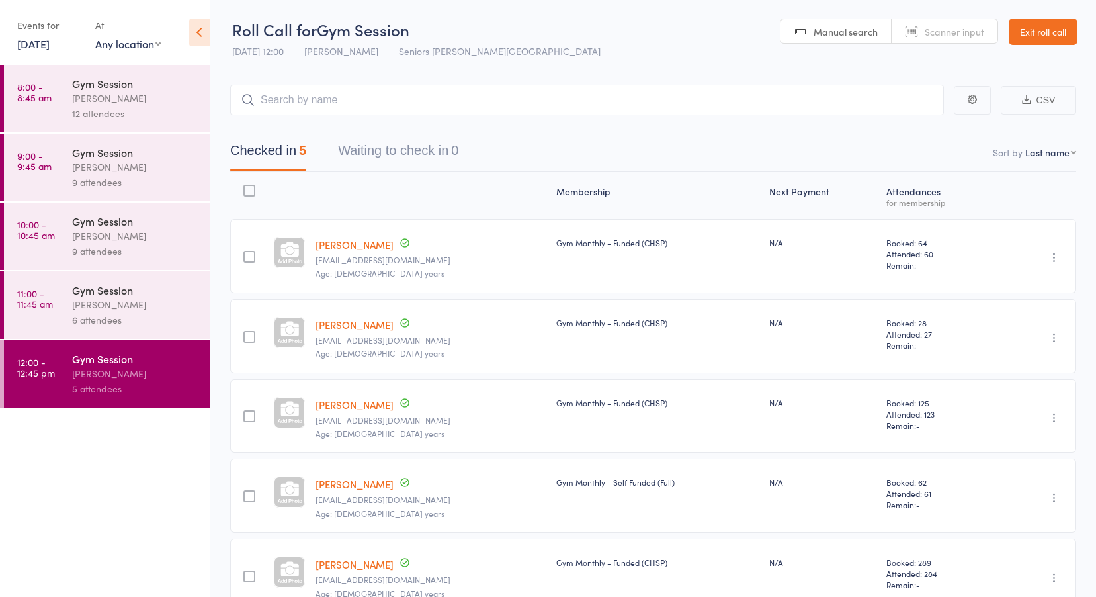
click at [51, 93] on time "8:00 - 8:45 am" at bounding box center [34, 91] width 34 height 21
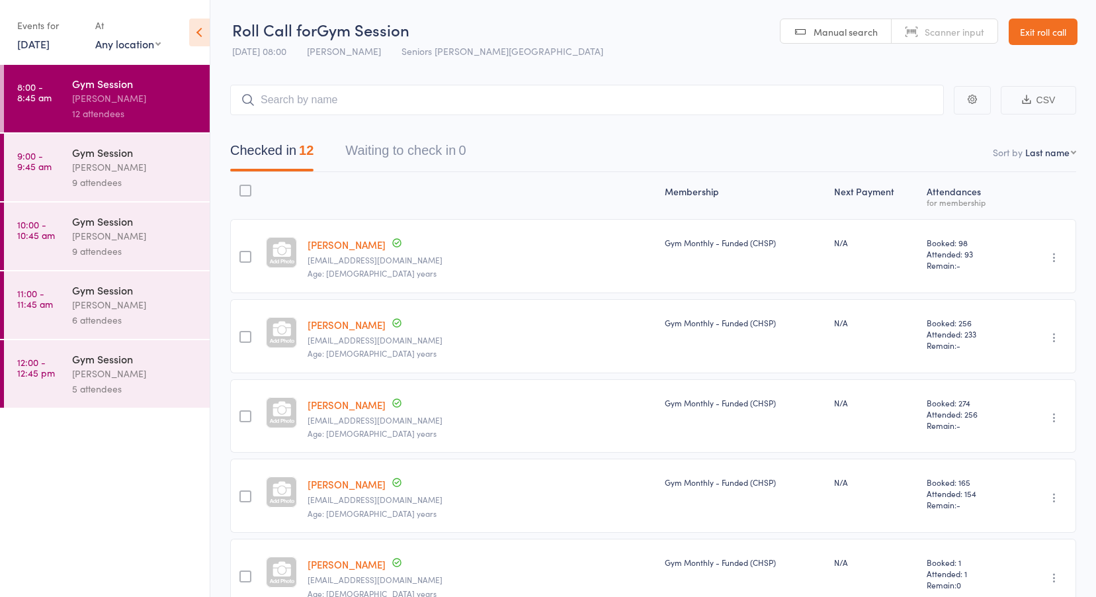
click at [44, 44] on link "12 Aug, 2025" at bounding box center [33, 43] width 32 height 15
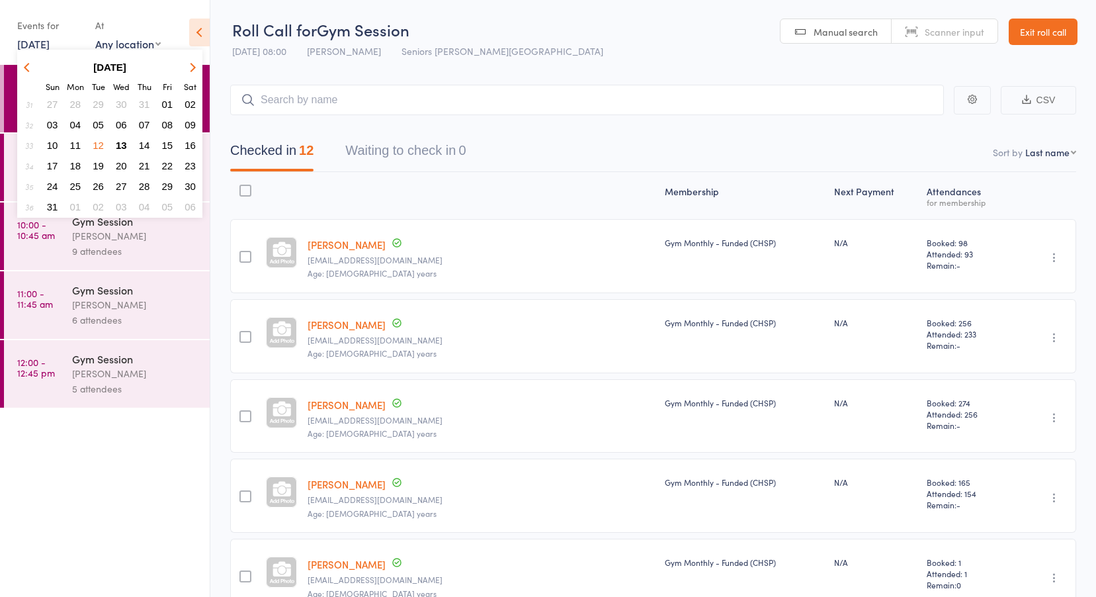
click at [74, 142] on span "11" at bounding box center [75, 145] width 11 height 11
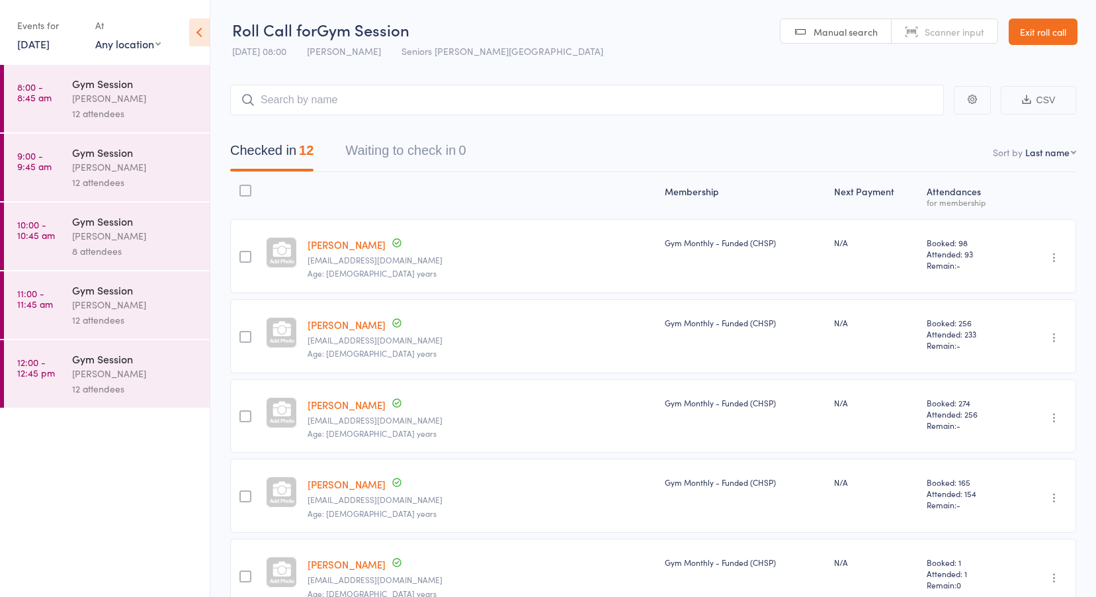
click at [48, 103] on time "8:00 - 8:45 am" at bounding box center [34, 91] width 34 height 21
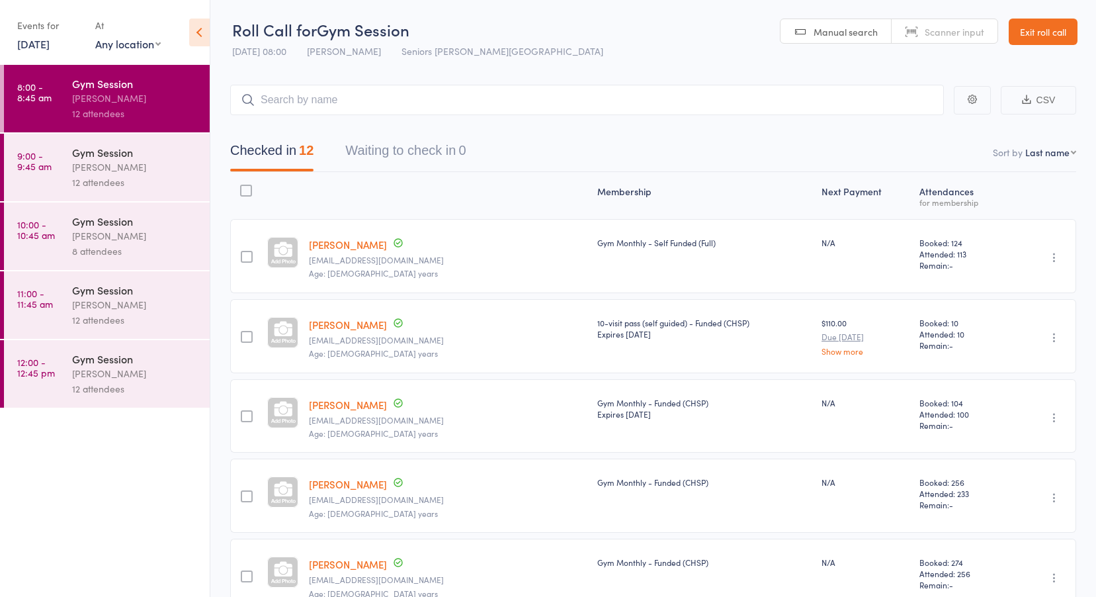
click at [38, 45] on link "11 Aug, 2025" at bounding box center [33, 43] width 32 height 15
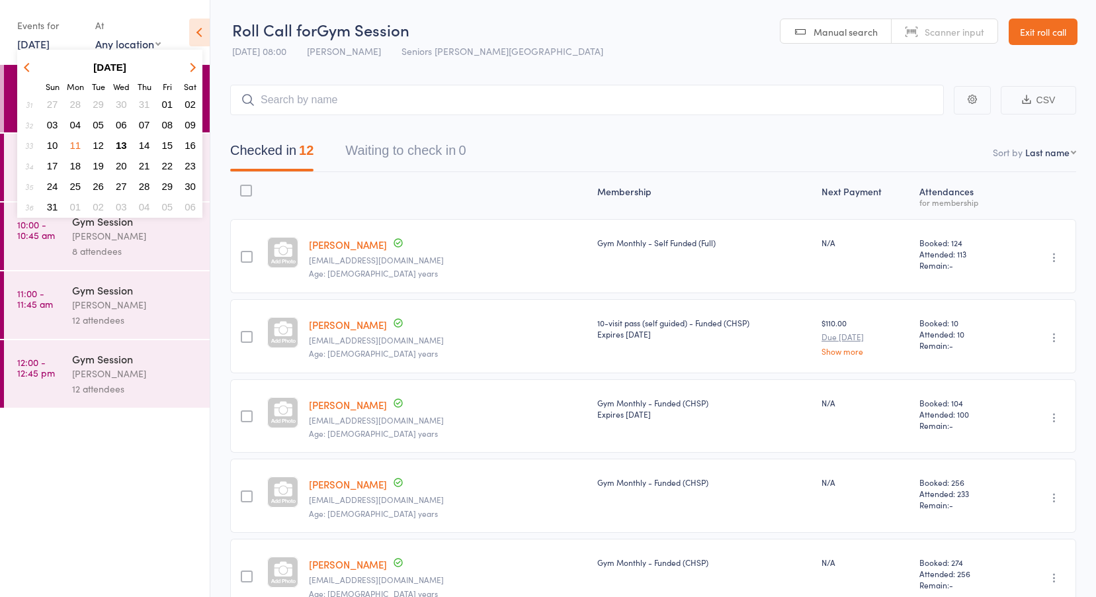
click at [100, 146] on span "12" at bounding box center [98, 145] width 11 height 11
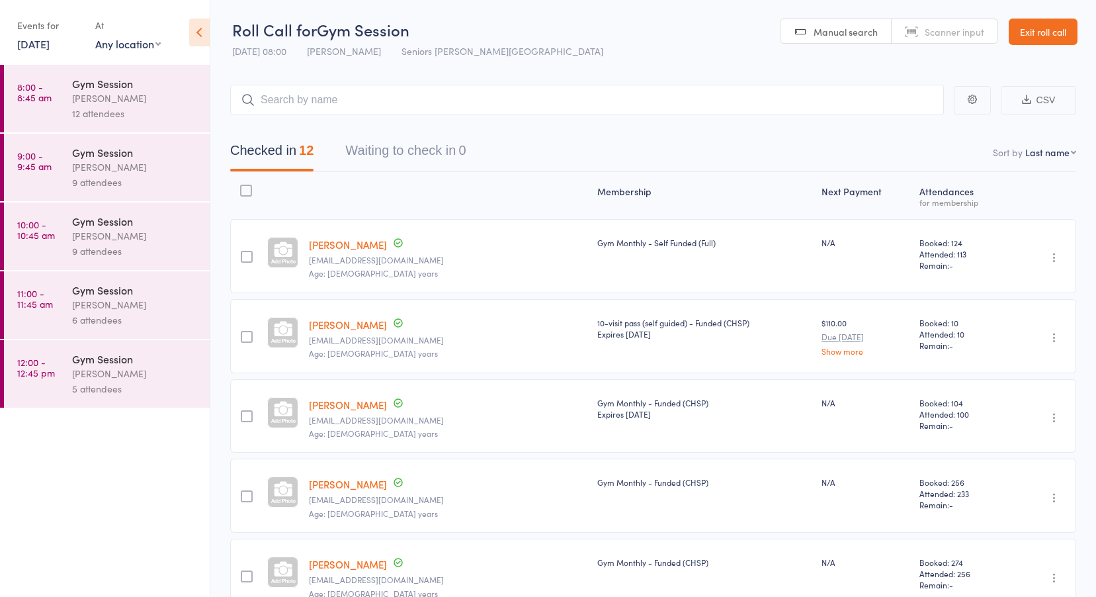
click at [23, 49] on link "12 Aug, 2025" at bounding box center [33, 43] width 32 height 15
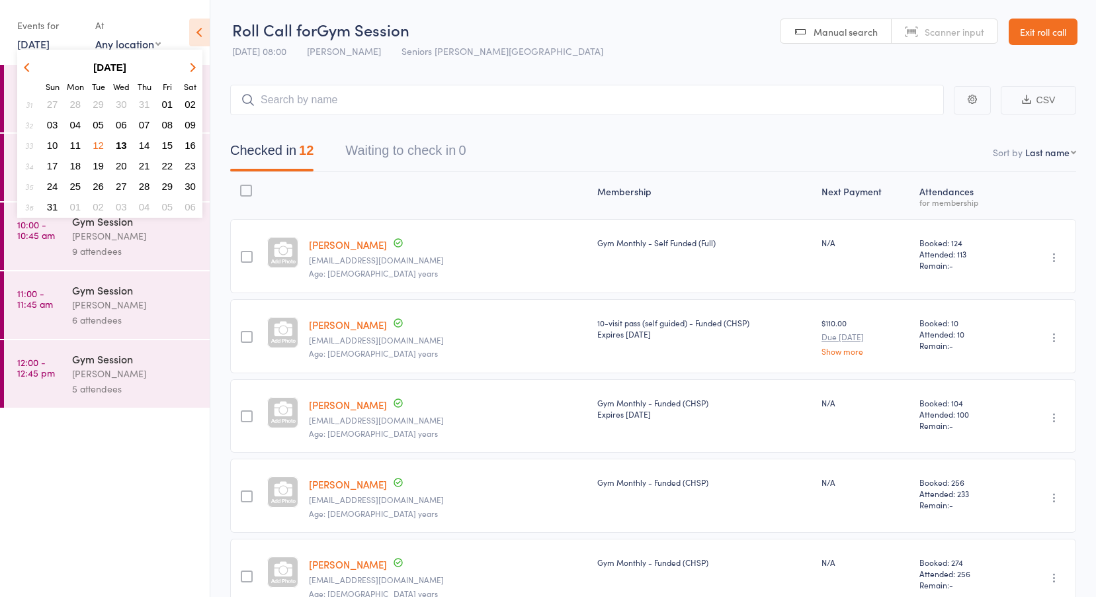
click at [78, 144] on span "11" at bounding box center [75, 145] width 11 height 11
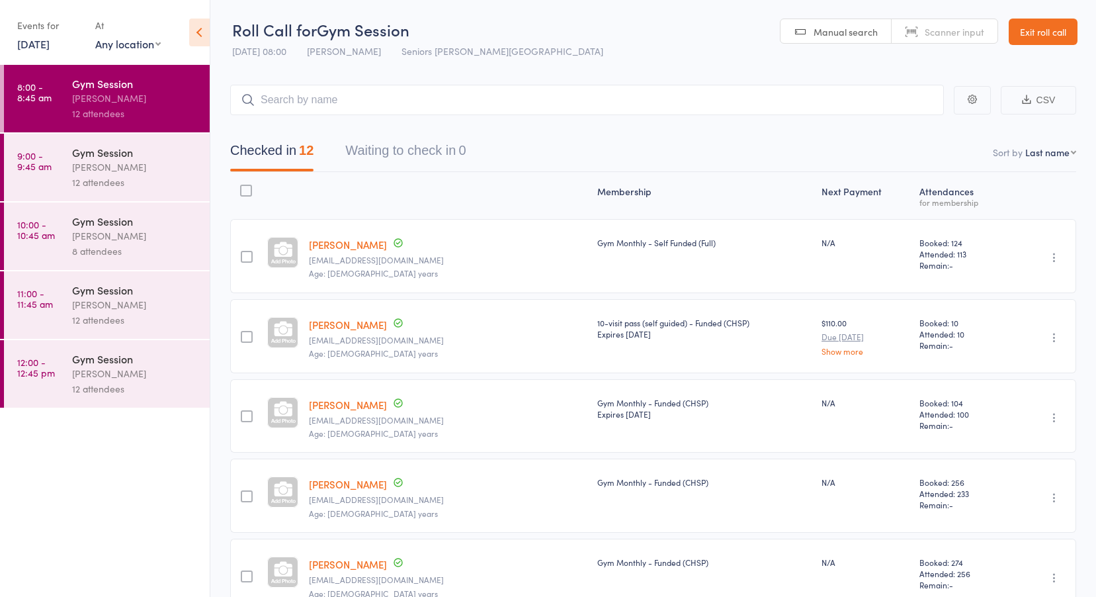
click at [72, 95] on div "Nicholas Short" at bounding box center [135, 98] width 126 height 15
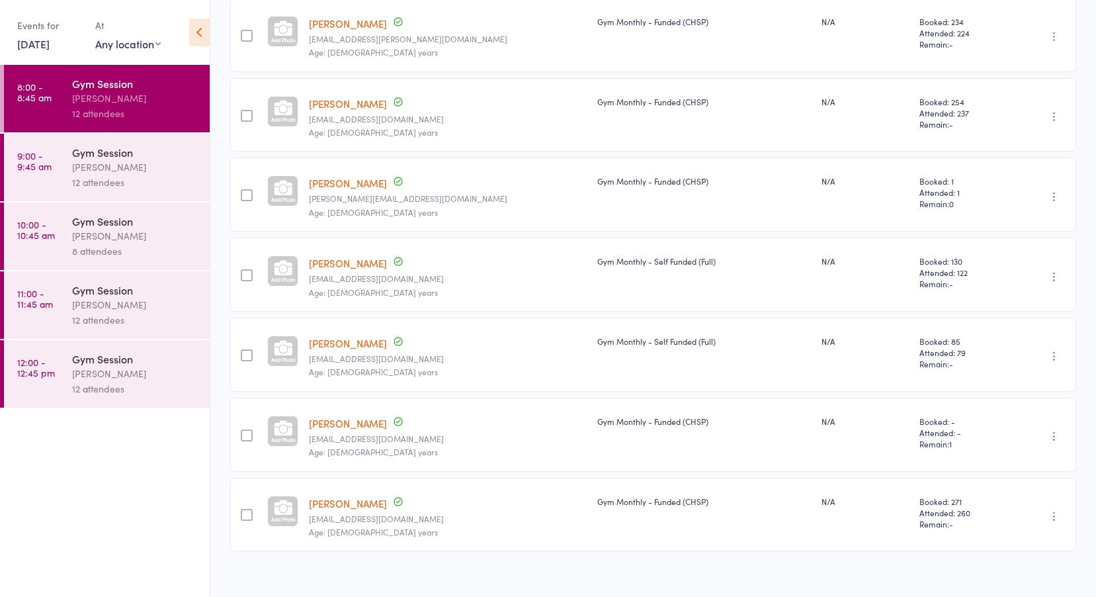
scroll to position [634, 0]
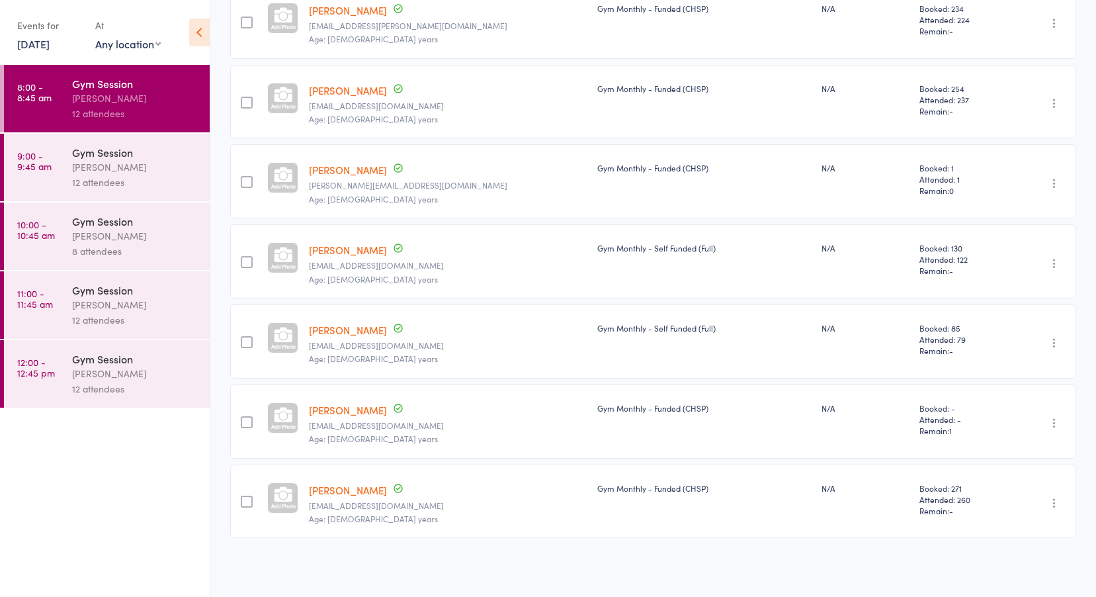
click at [84, 163] on div "Nicholas Short" at bounding box center [135, 166] width 126 height 15
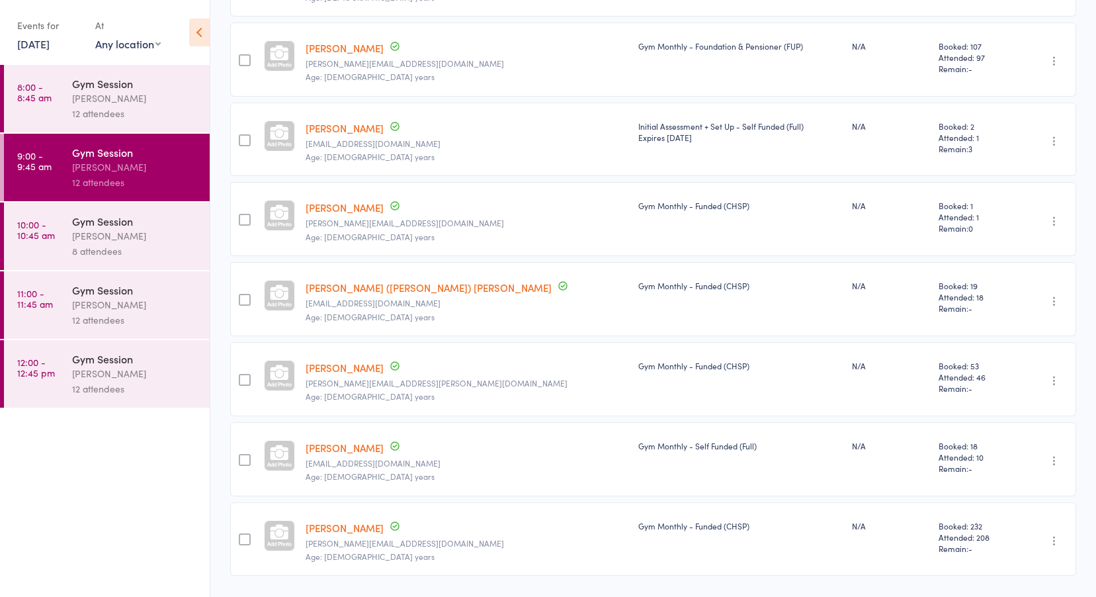
scroll to position [634, 0]
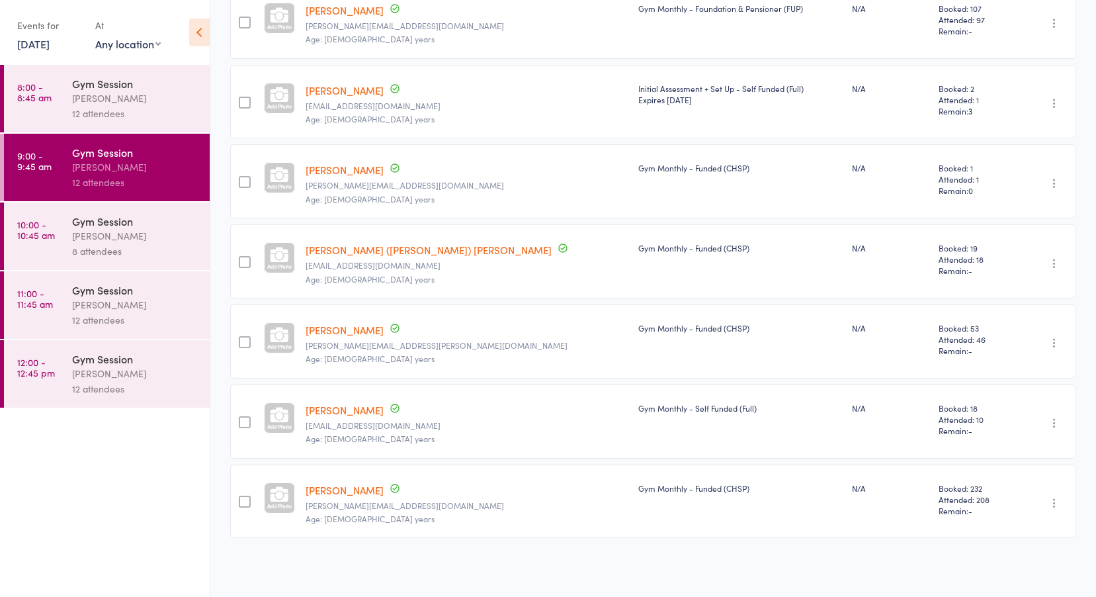
click at [85, 228] on div "Nicholas Short" at bounding box center [135, 235] width 126 height 15
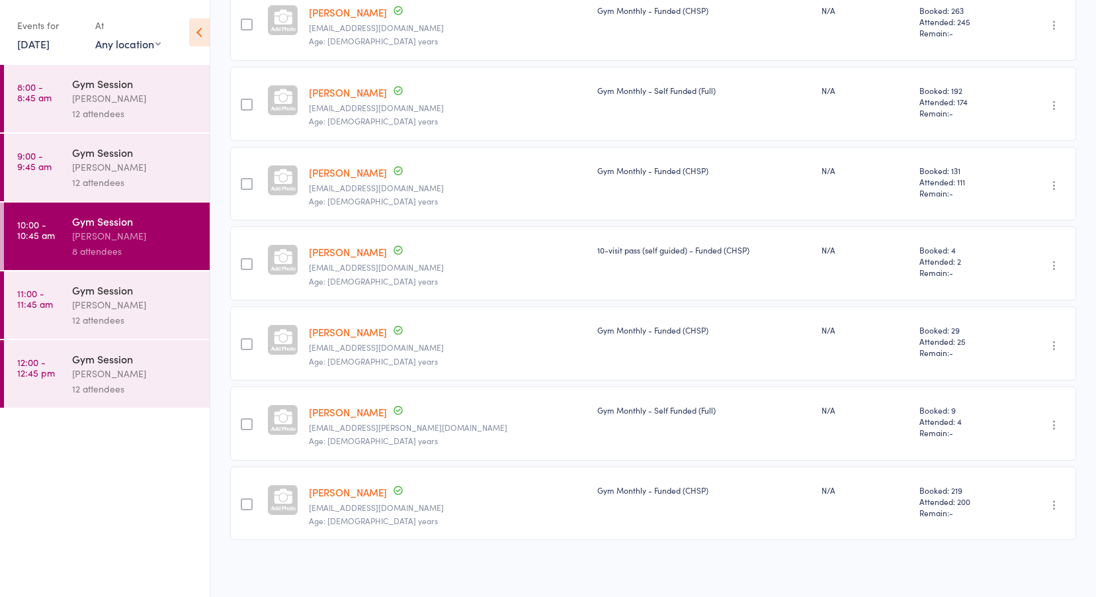
scroll to position [234, 0]
click at [58, 286] on link "11:00 - 11:45 am Gym Session Nicholas Short 12 attendees" at bounding box center [107, 304] width 206 height 67
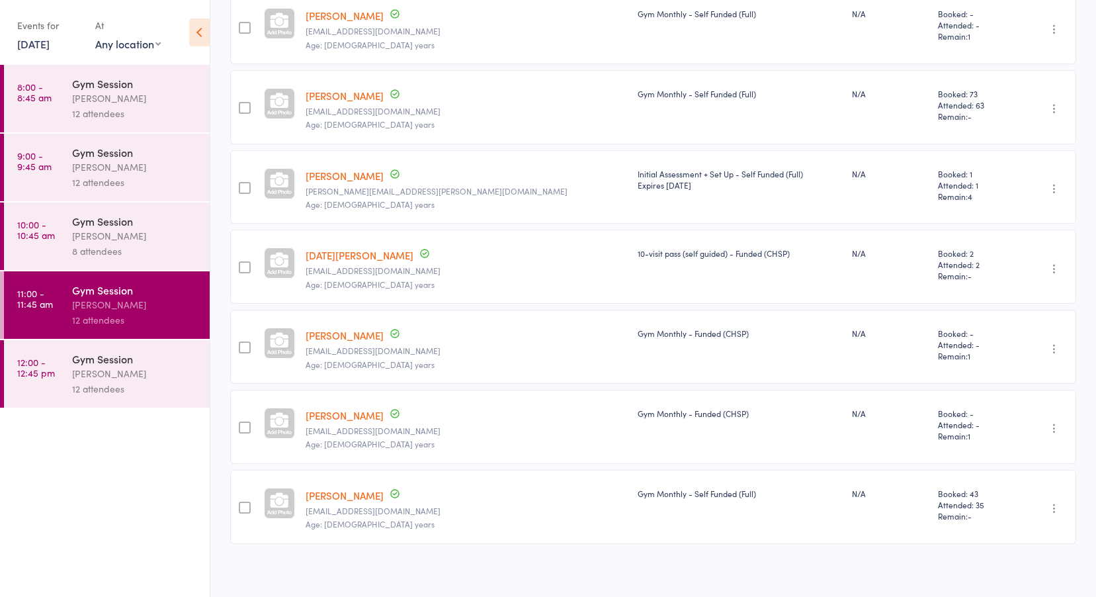
scroll to position [554, 0]
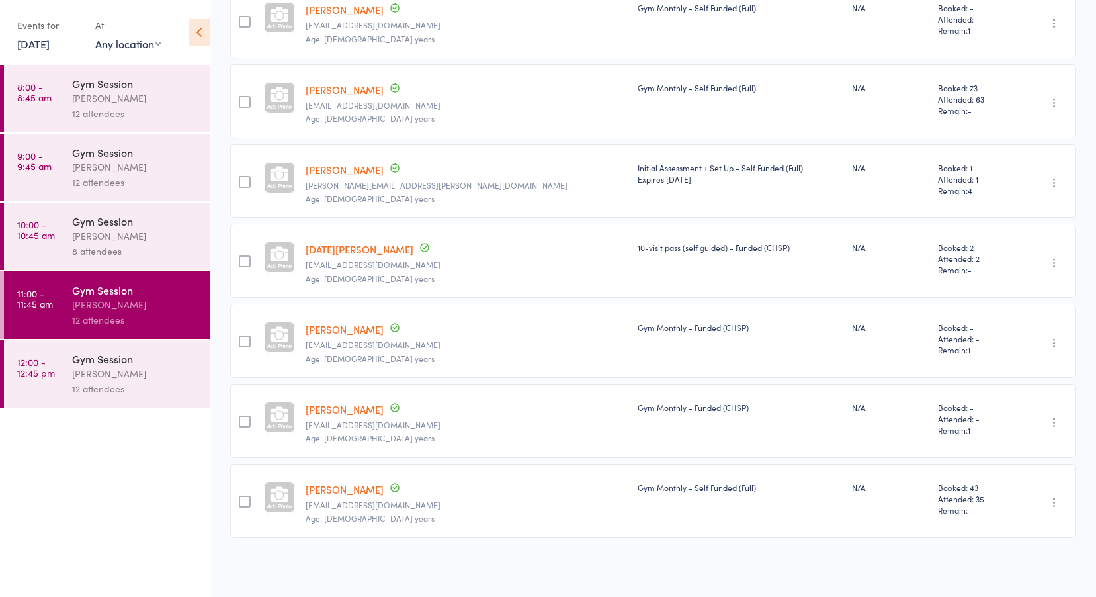
click at [119, 353] on div "Gym Session" at bounding box center [135, 358] width 126 height 15
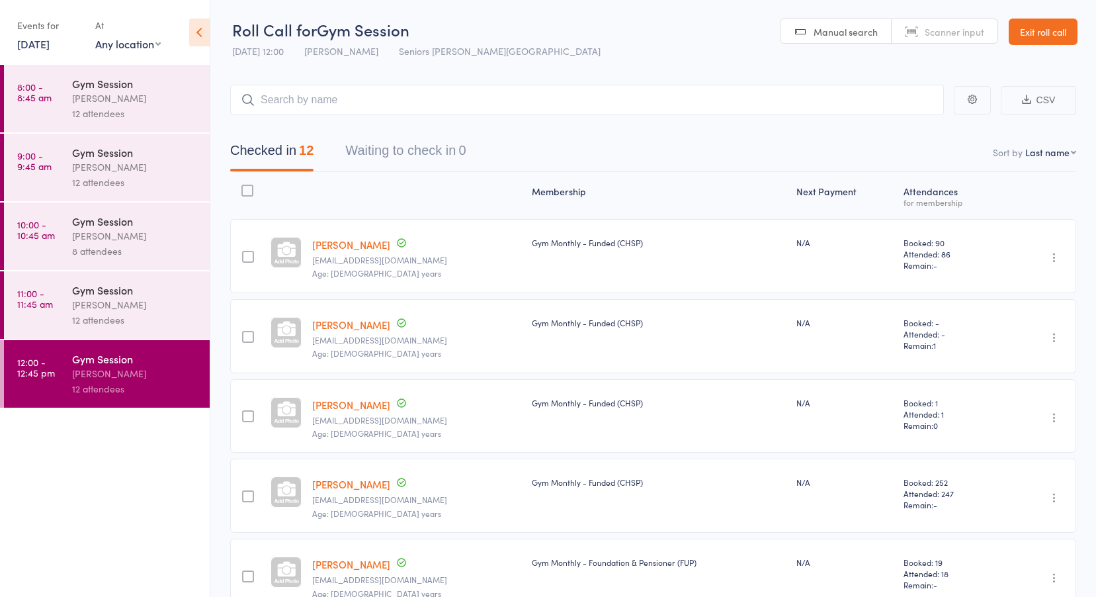
click at [1054, 38] on link "Exit roll call" at bounding box center [1043, 32] width 69 height 26
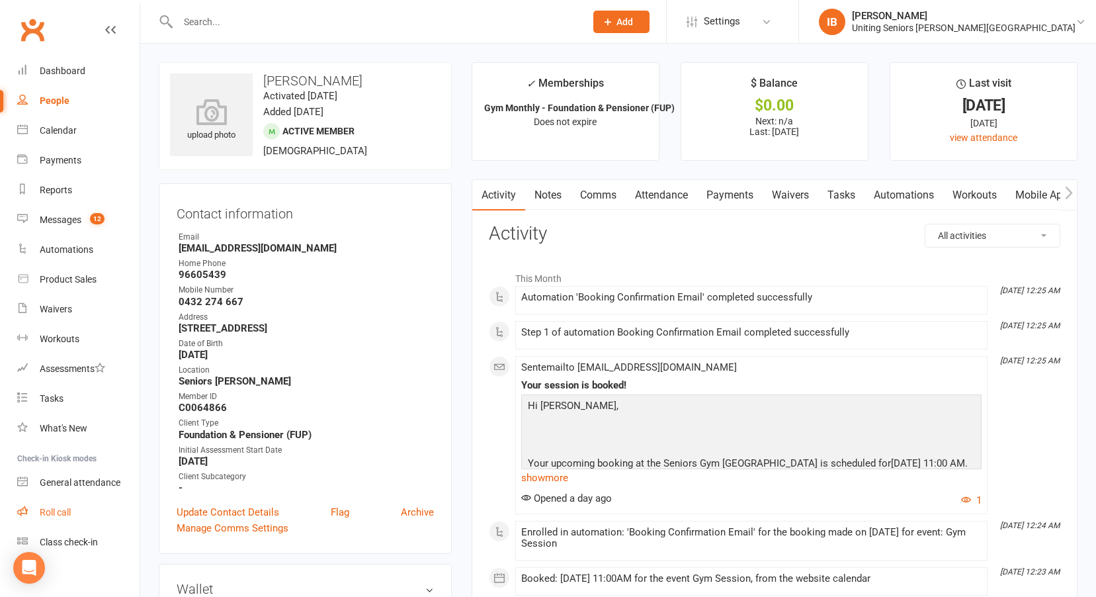
click at [56, 515] on div "Roll call" at bounding box center [55, 512] width 31 height 11
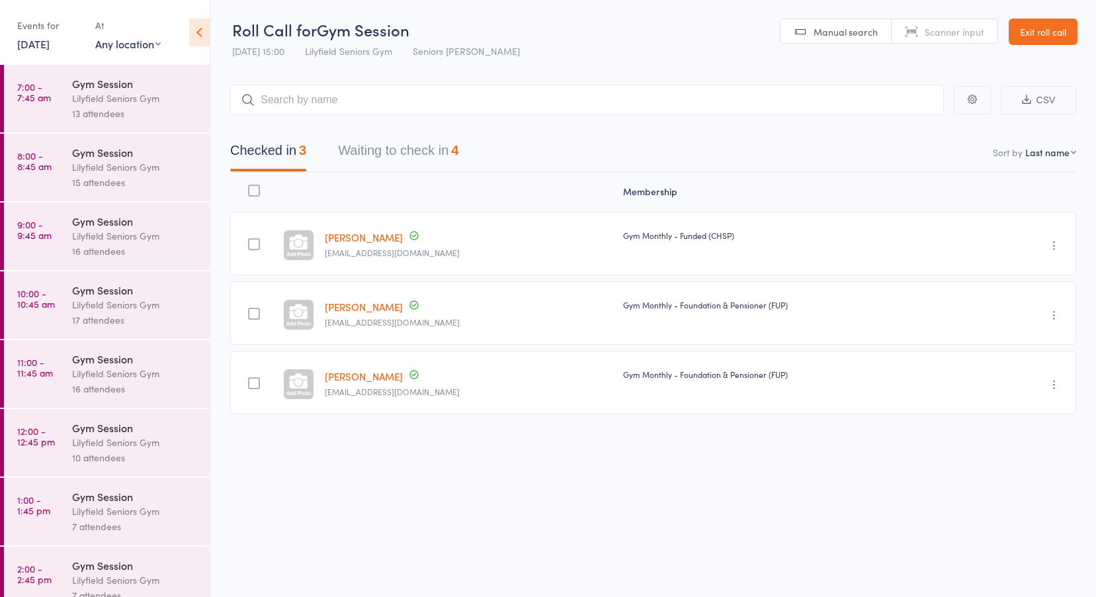
click at [68, 105] on link "7:00 - 7:45 am Gym Session [PERSON_NAME] Seniors Gym 13 attendees" at bounding box center [107, 98] width 206 height 67
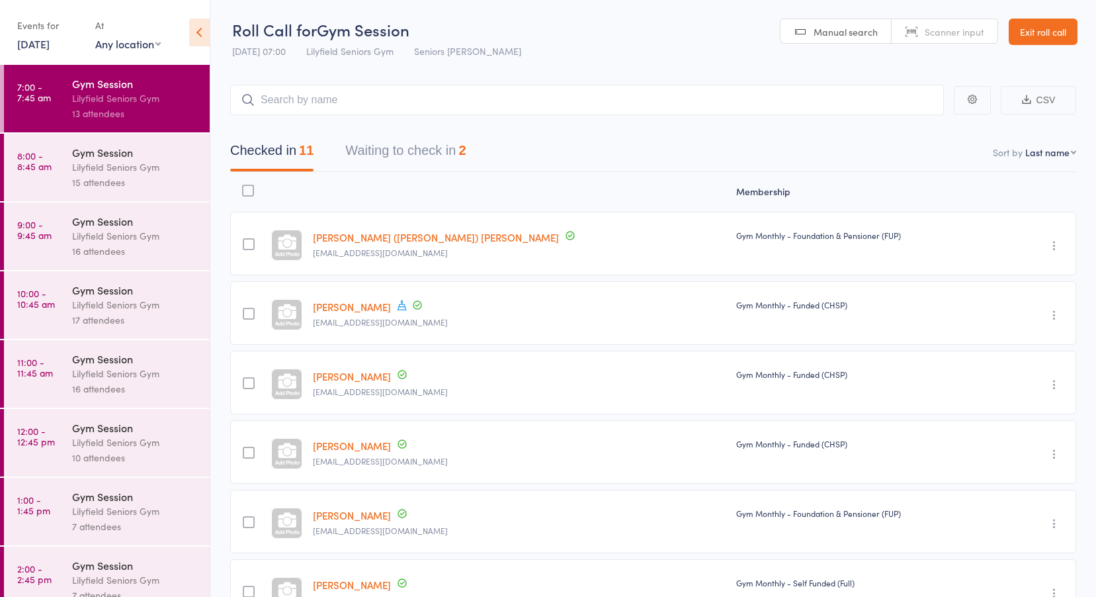
click at [50, 47] on link "[DATE]" at bounding box center [33, 43] width 32 height 15
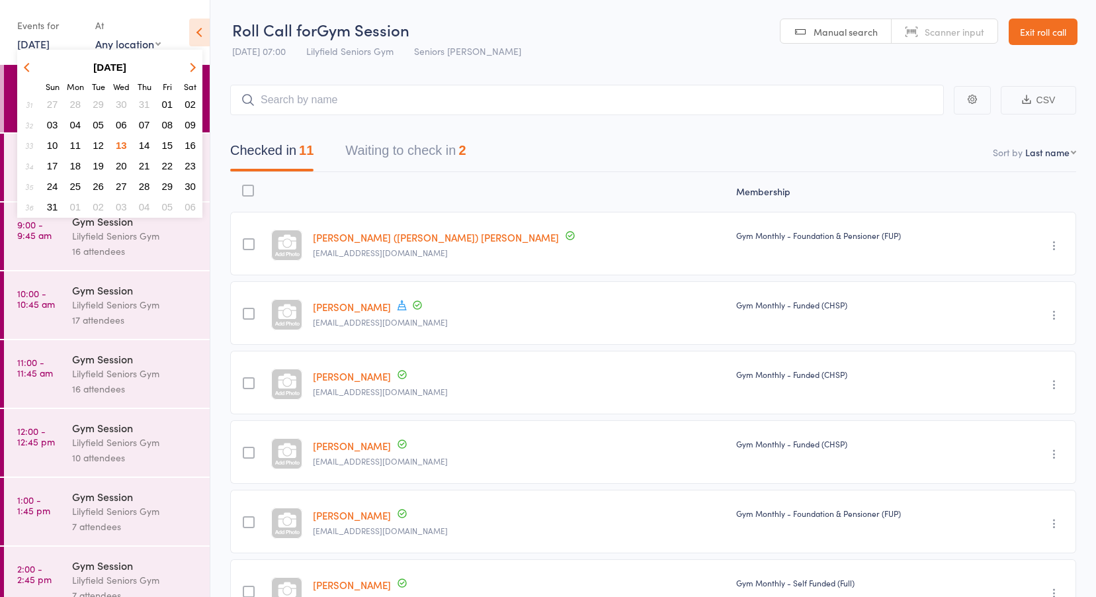
click at [73, 142] on span "11" at bounding box center [75, 145] width 11 height 11
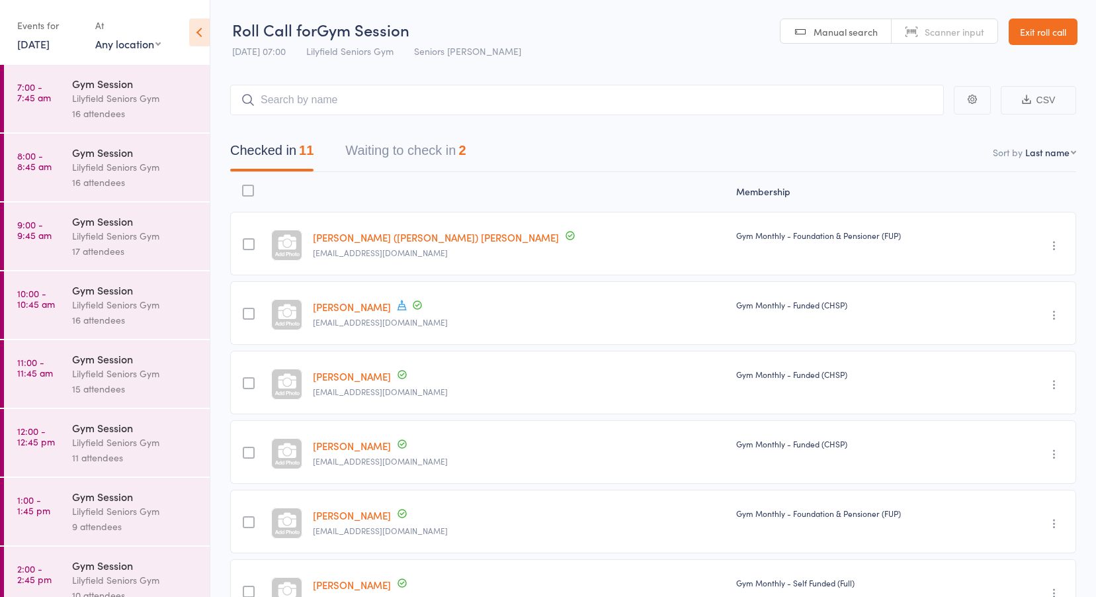
click at [83, 89] on div "Gym Session" at bounding box center [135, 83] width 126 height 15
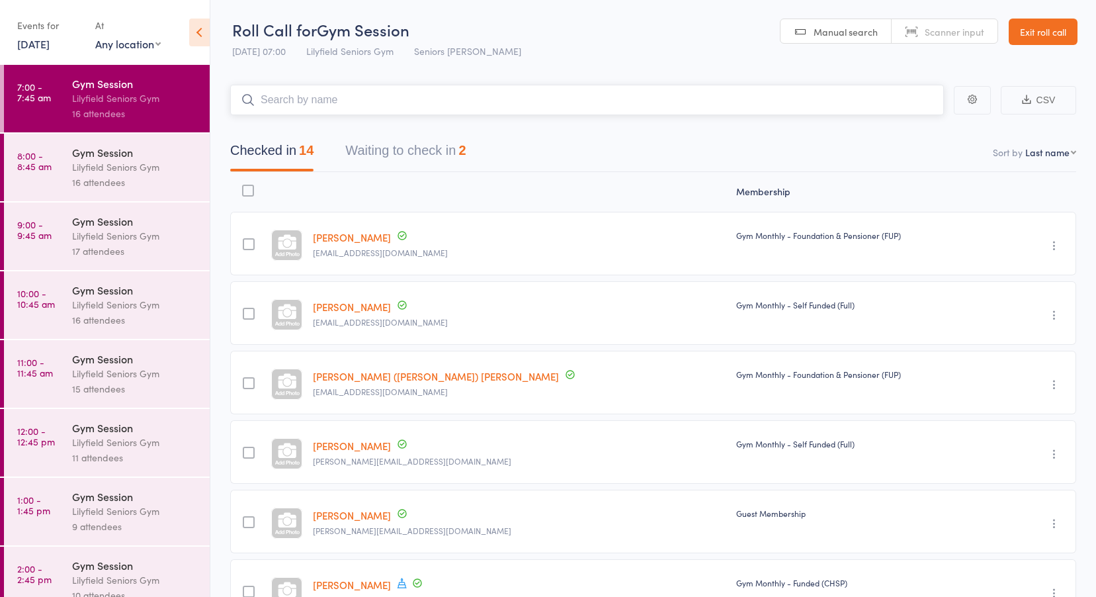
click at [432, 156] on button "Waiting to check in 2" at bounding box center [405, 153] width 120 height 35
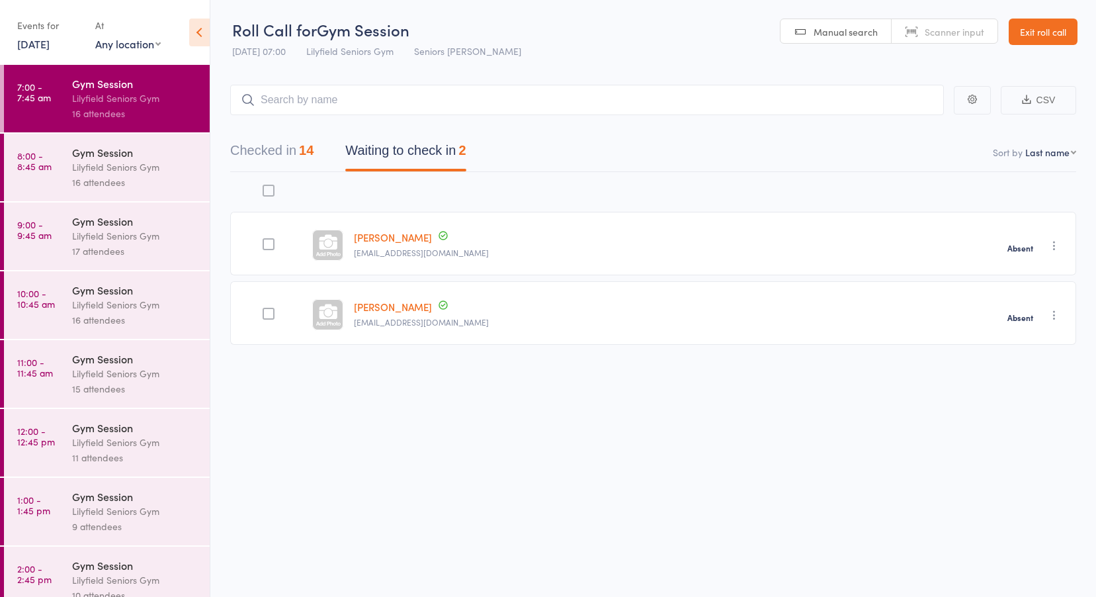
click at [70, 163] on link "8:00 - 8:45 am Gym Session [PERSON_NAME] Seniors Gym 16 attendees" at bounding box center [107, 167] width 206 height 67
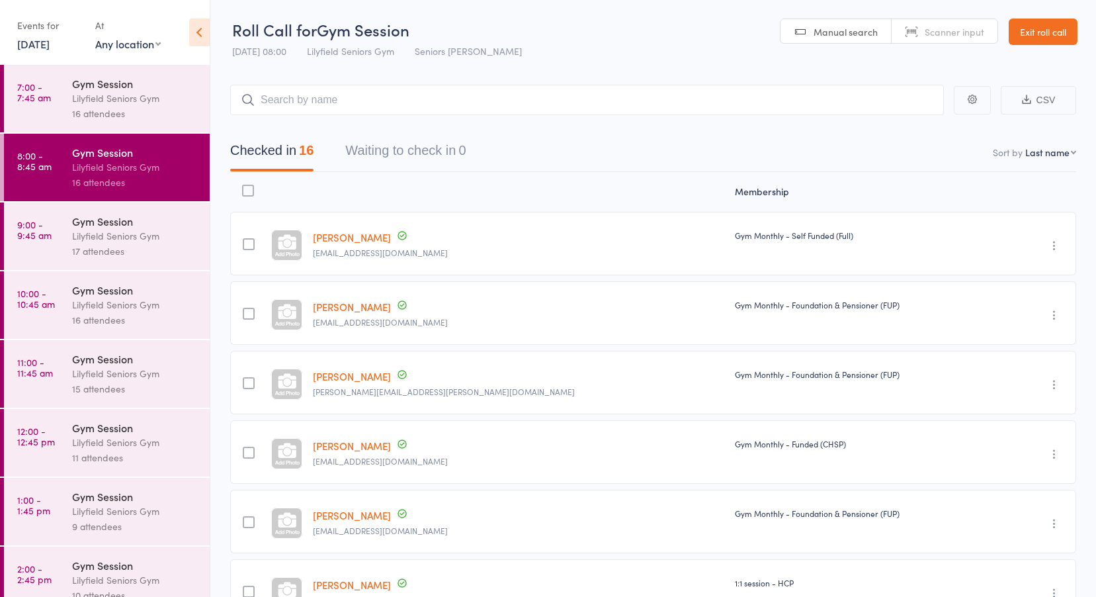
click at [67, 230] on link "9:00 - 9:45 am Gym Session [PERSON_NAME] Seniors Gym 17 attendees" at bounding box center [107, 235] width 206 height 67
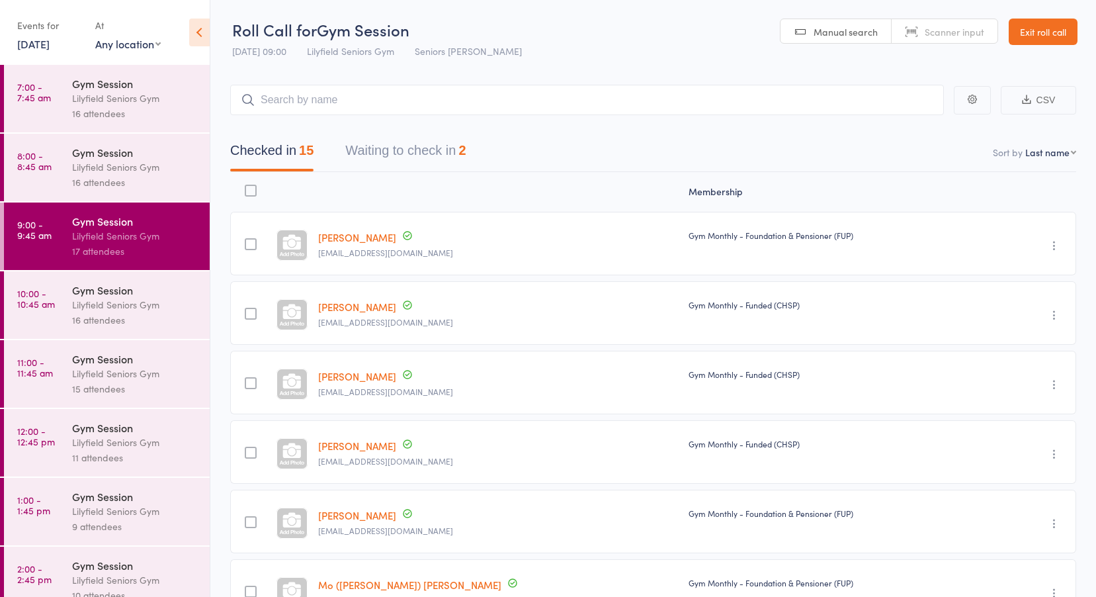
click at [435, 150] on button "Waiting to check in 2" at bounding box center [405, 153] width 120 height 35
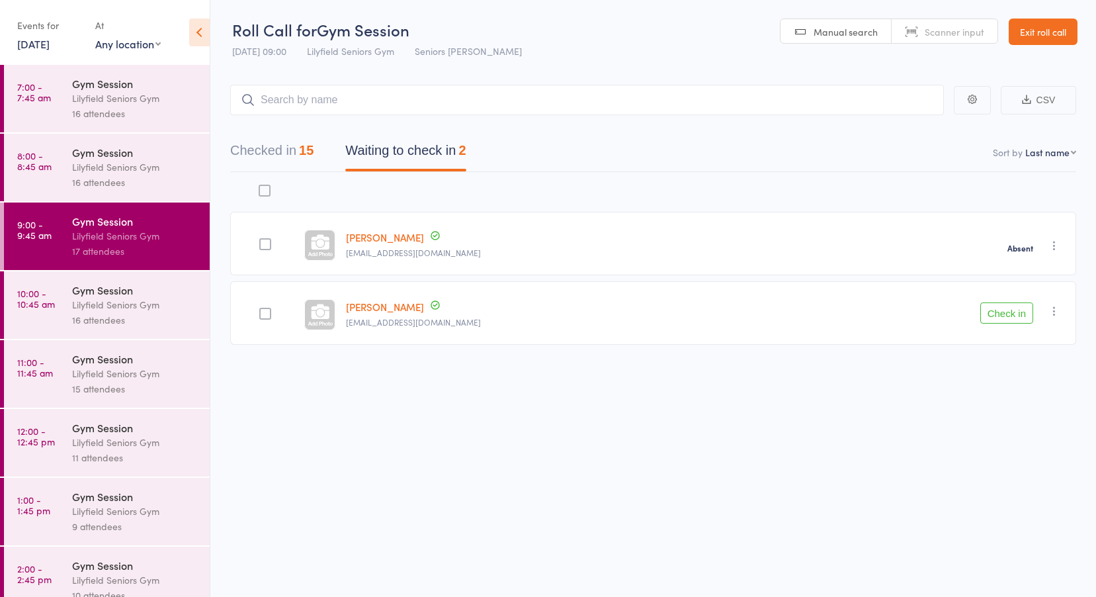
click at [385, 308] on link "[PERSON_NAME]" at bounding box center [385, 307] width 78 height 14
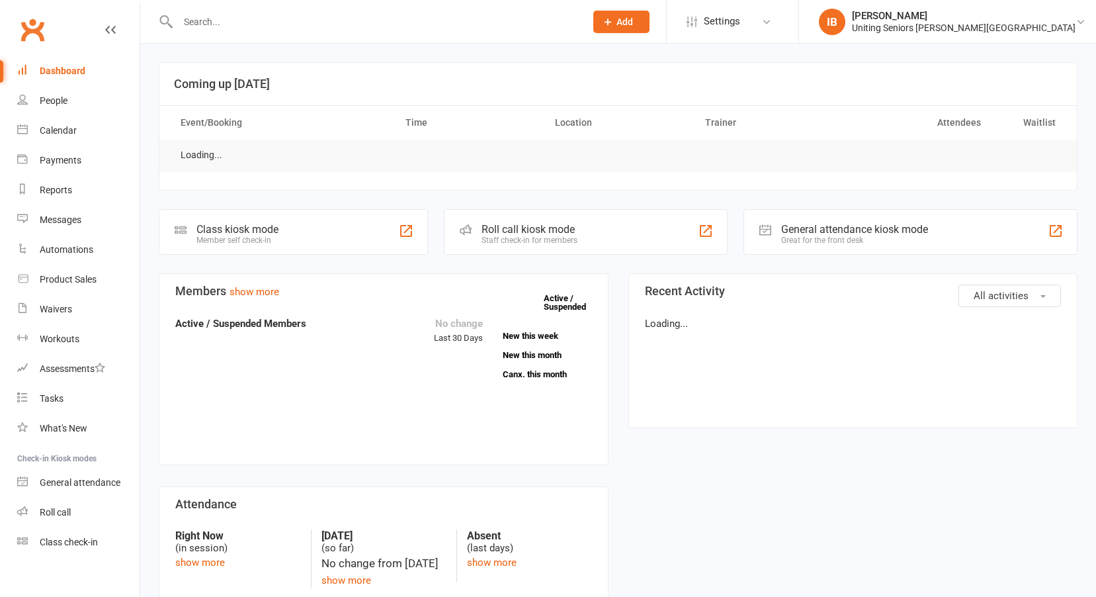
click at [1049, 30] on div "Uniting Seniors Gym Normanhurst" at bounding box center [964, 28] width 224 height 12
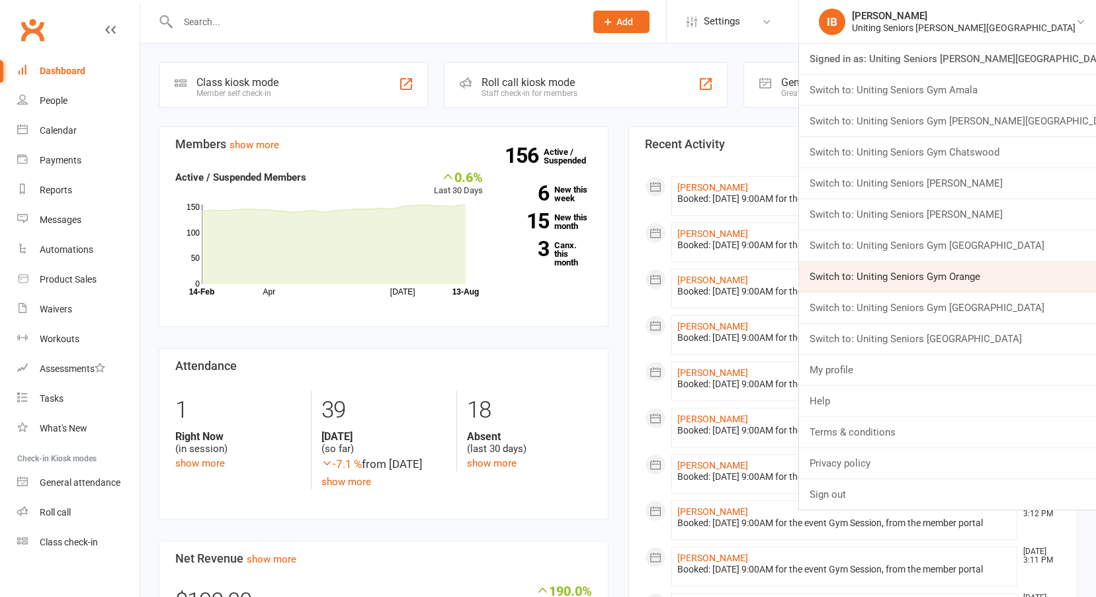
click at [943, 281] on link "Switch to: Uniting Seniors Gym Orange" at bounding box center [947, 276] width 297 height 30
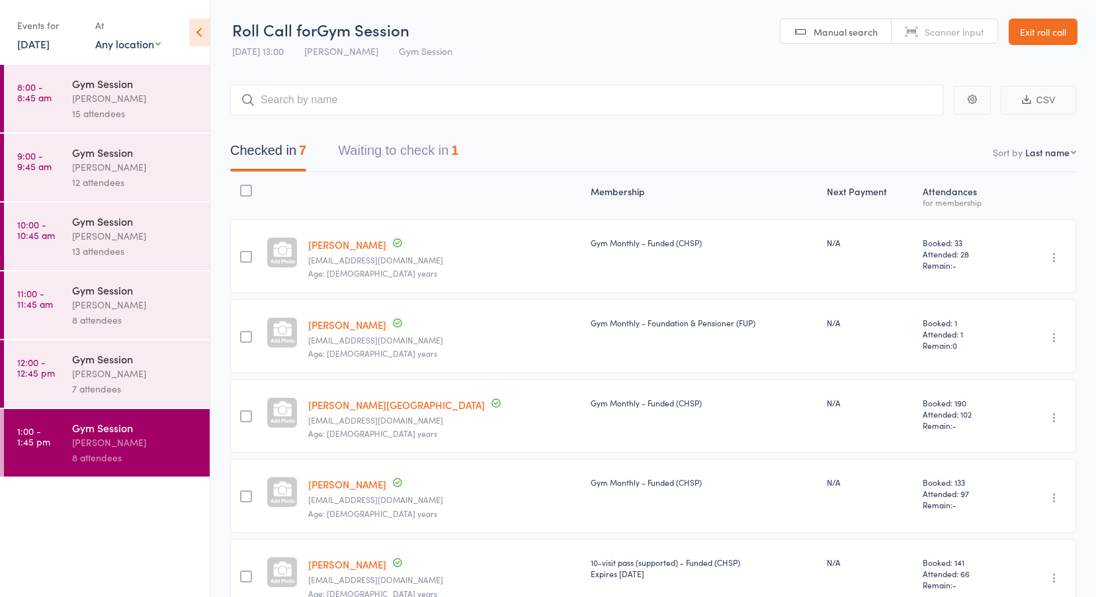
click at [50, 41] on link "[DATE]" at bounding box center [33, 43] width 32 height 15
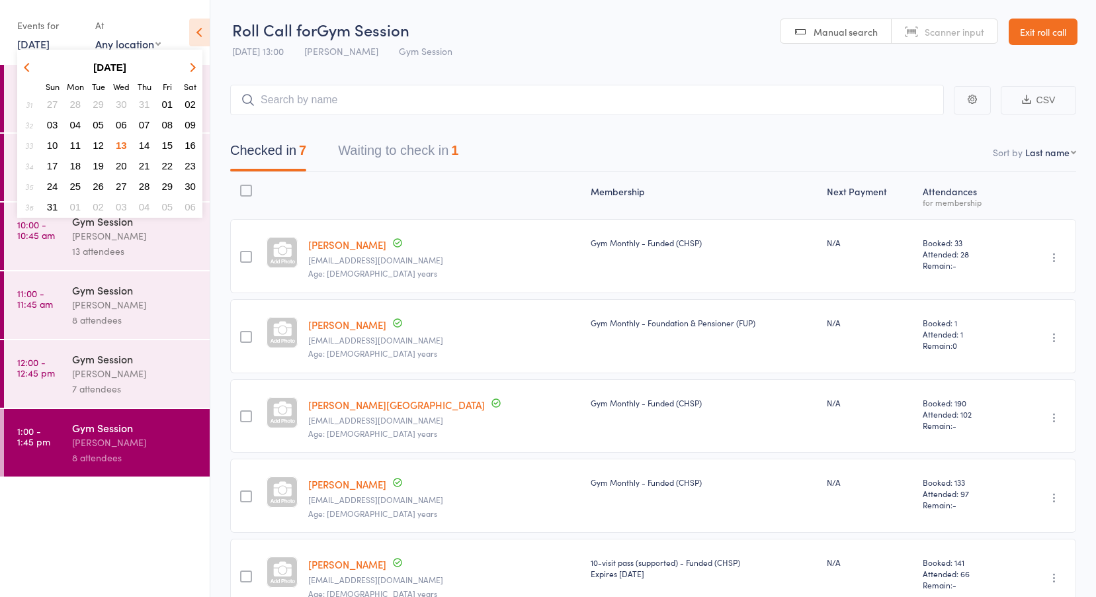
click at [74, 143] on span "11" at bounding box center [75, 145] width 11 height 11
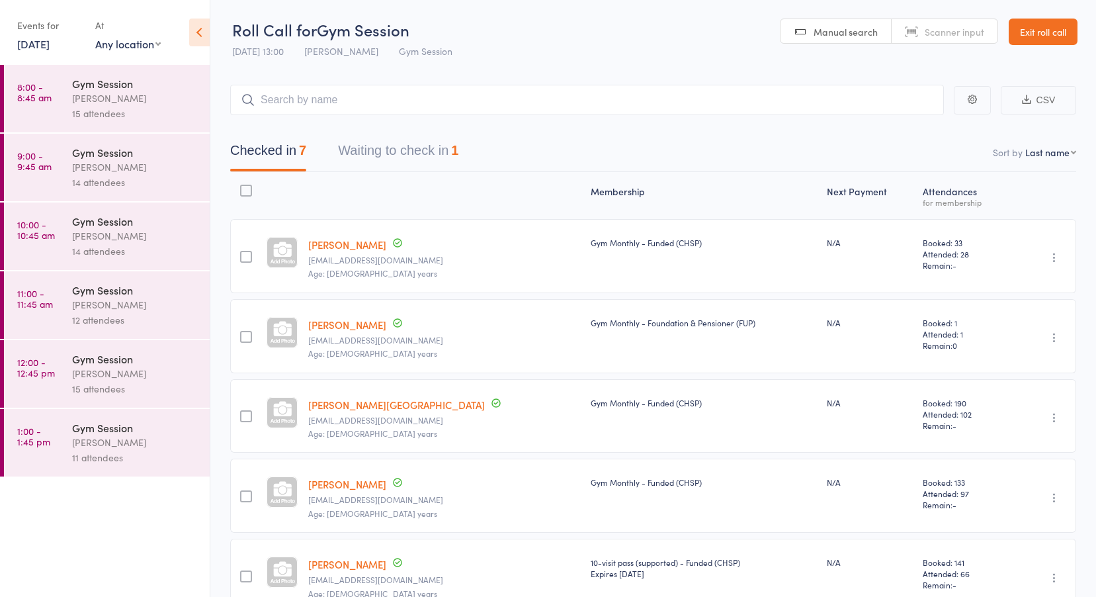
click at [102, 97] on div "[PERSON_NAME]" at bounding box center [135, 98] width 126 height 15
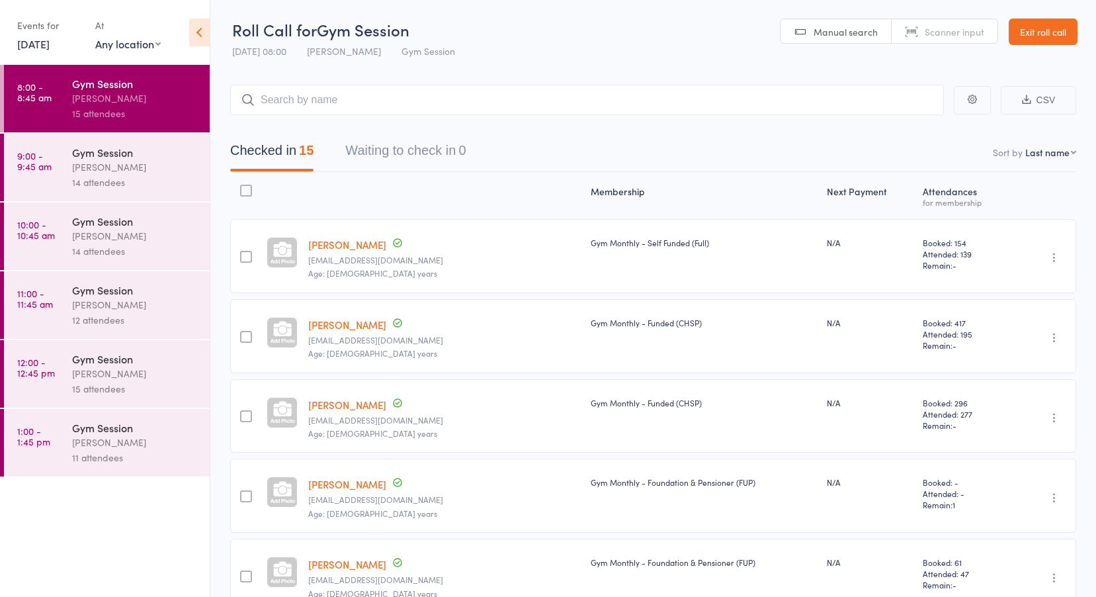
click at [21, 153] on time "9:00 - 9:45 am" at bounding box center [34, 160] width 34 height 21
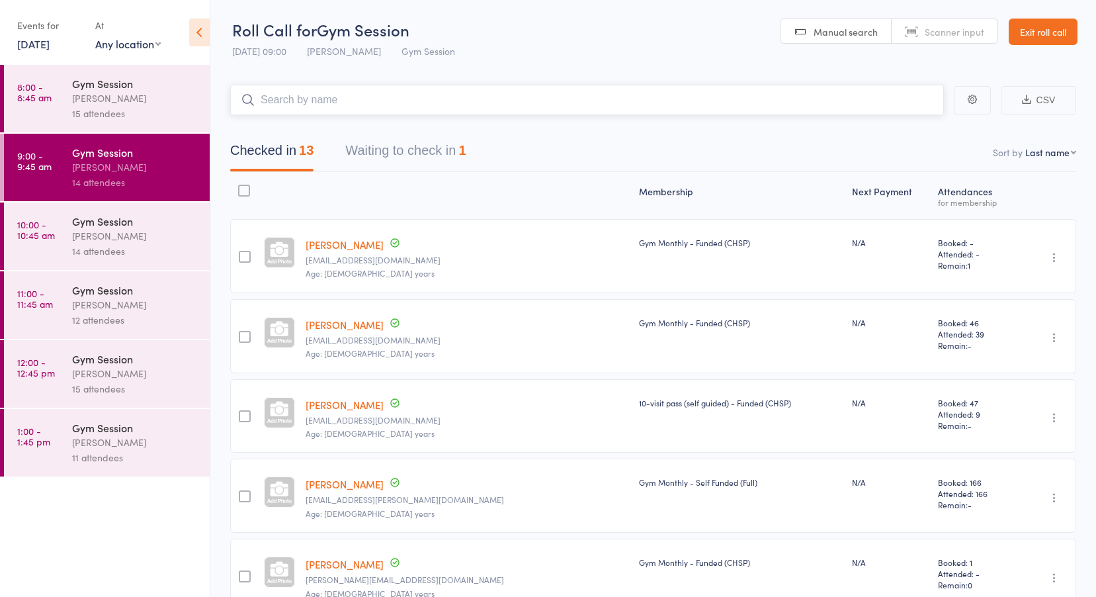
click at [423, 147] on button "Waiting to check in 1" at bounding box center [405, 153] width 120 height 35
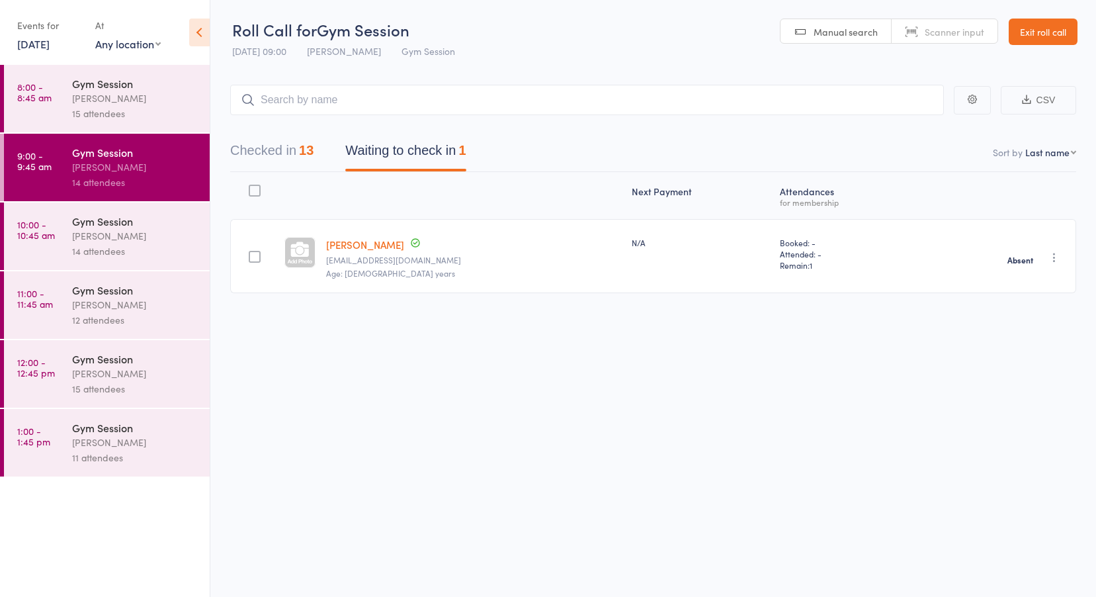
click at [54, 232] on time "10:00 - 10:45 am" at bounding box center [36, 229] width 38 height 21
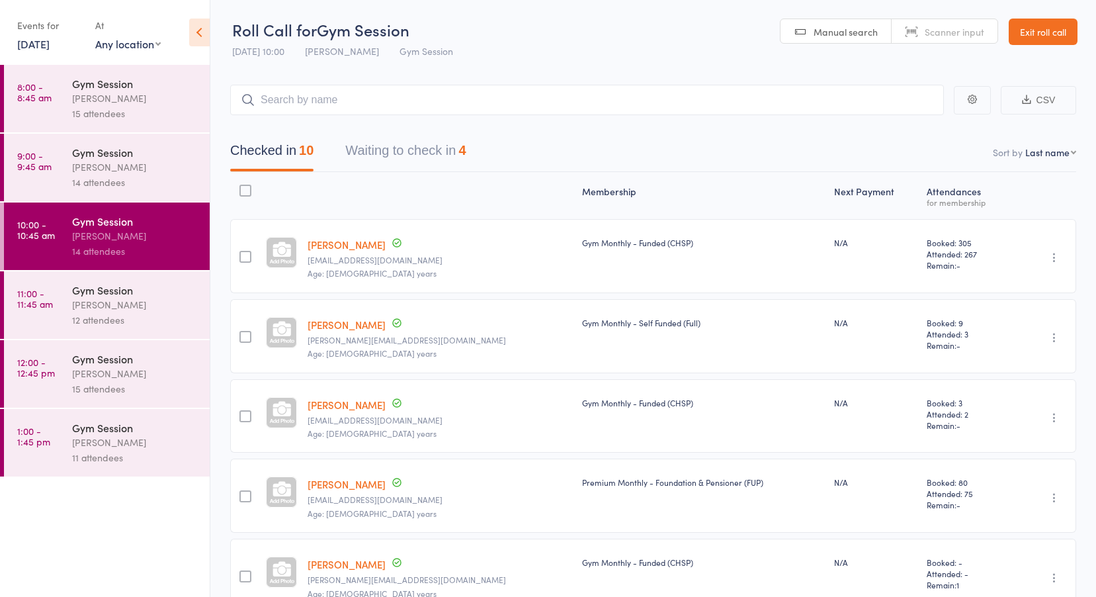
click at [366, 152] on button "Waiting to check in 4" at bounding box center [405, 153] width 120 height 35
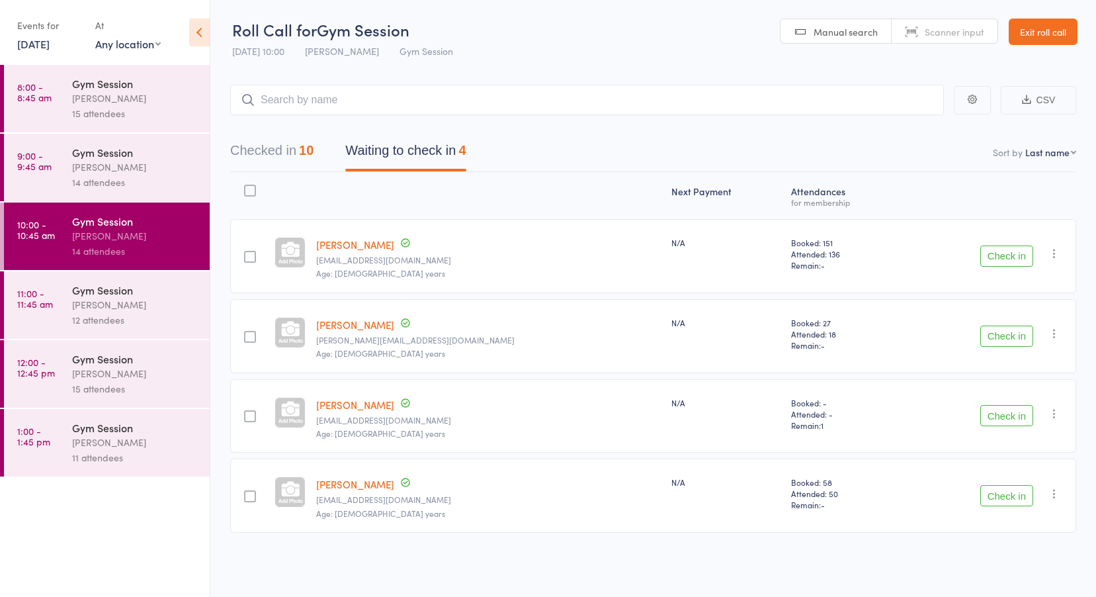
click at [36, 291] on time "11:00 - 11:45 am" at bounding box center [35, 298] width 36 height 21
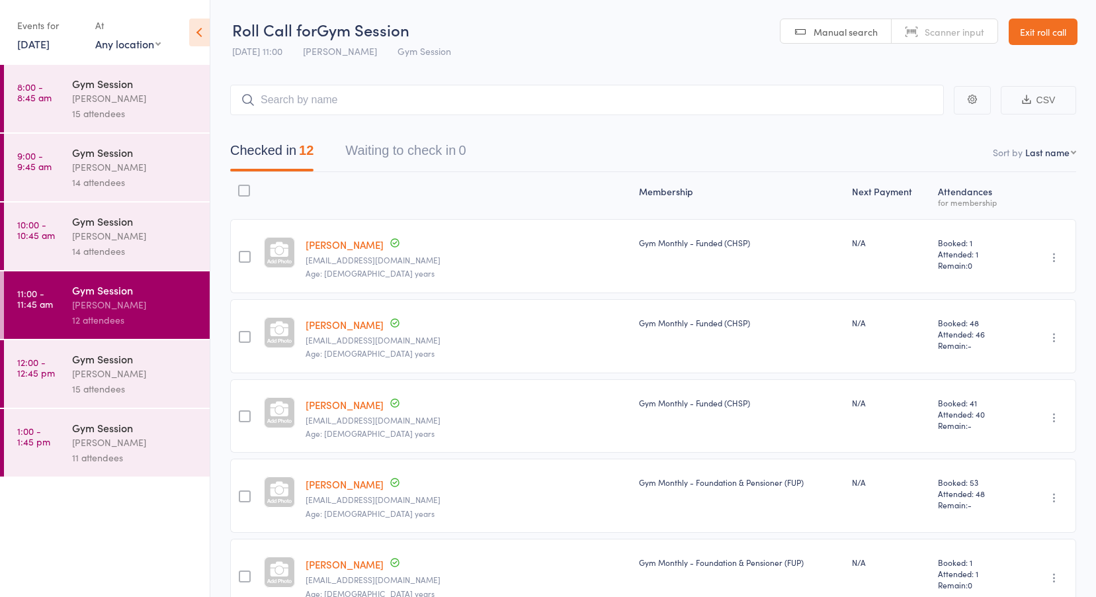
click at [43, 363] on time "12:00 - 12:45 pm" at bounding box center [36, 367] width 38 height 21
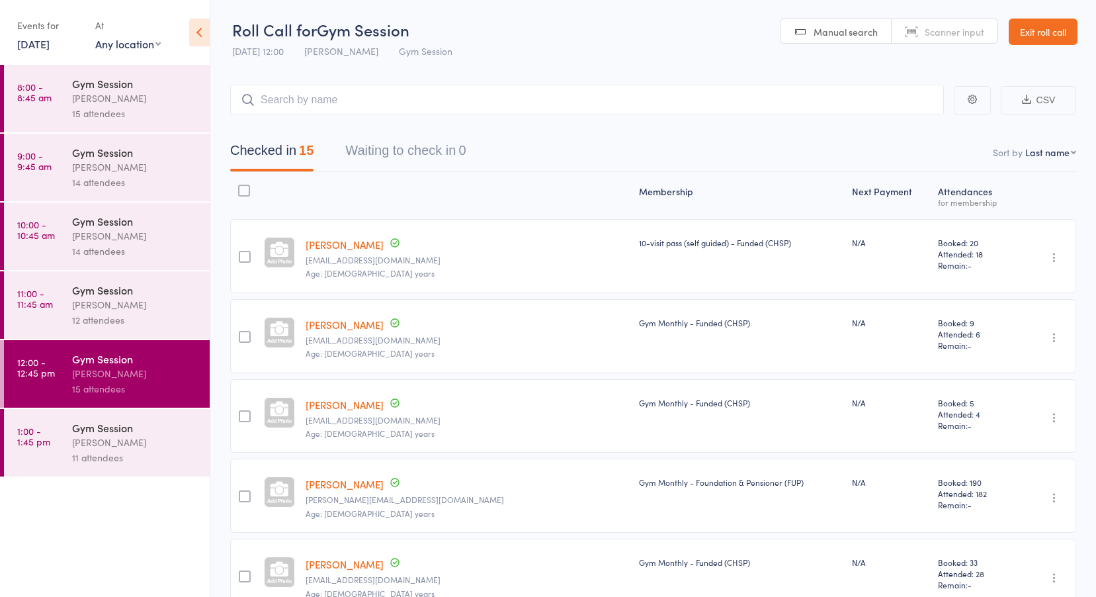
click at [42, 436] on time "1:00 - 1:45 pm" at bounding box center [33, 435] width 33 height 21
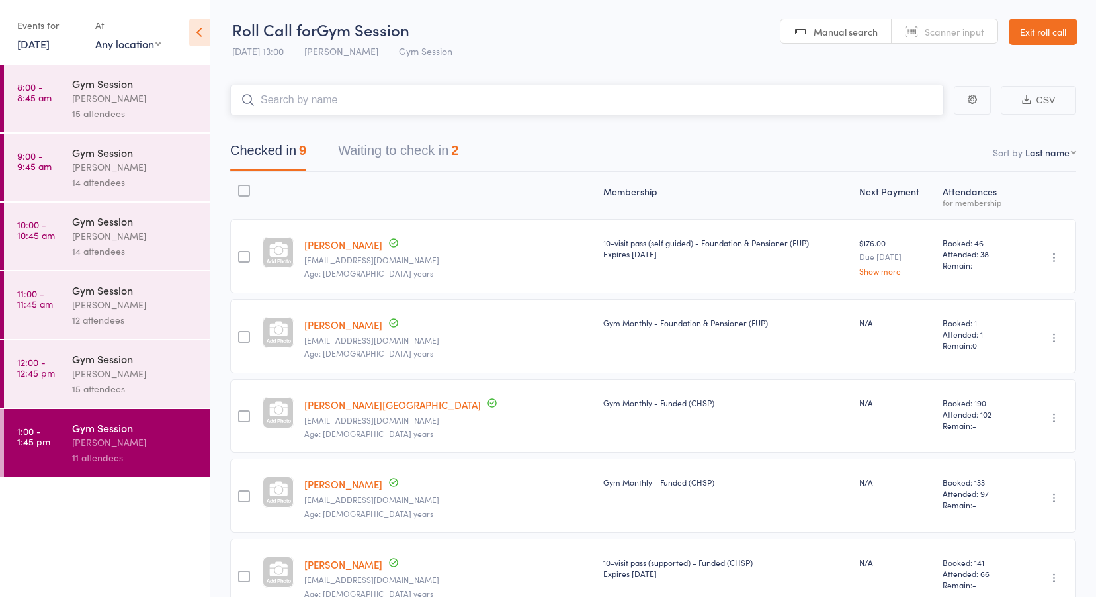
click at [386, 146] on button "Waiting to check in 2" at bounding box center [398, 153] width 120 height 35
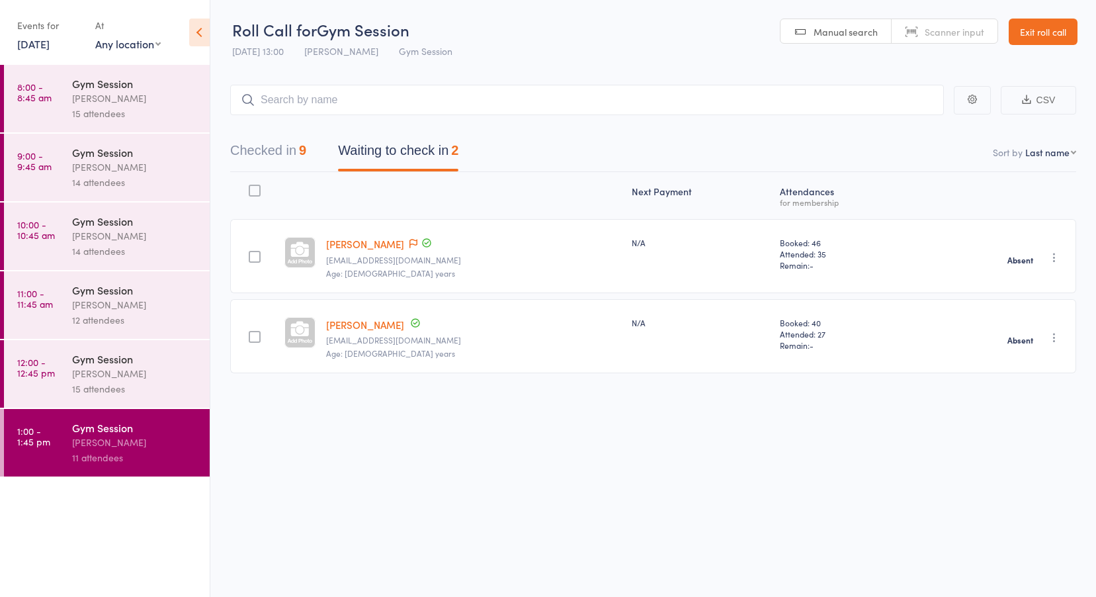
click at [91, 159] on div "Gym Session" at bounding box center [135, 152] width 126 height 15
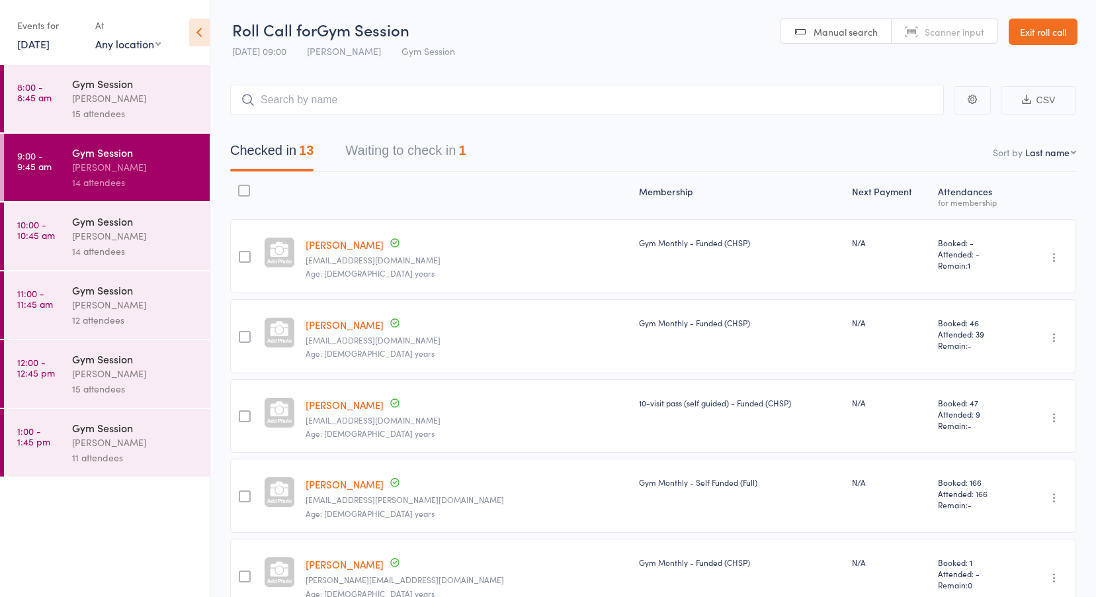
click at [399, 152] on button "Waiting to check in 1" at bounding box center [405, 153] width 120 height 35
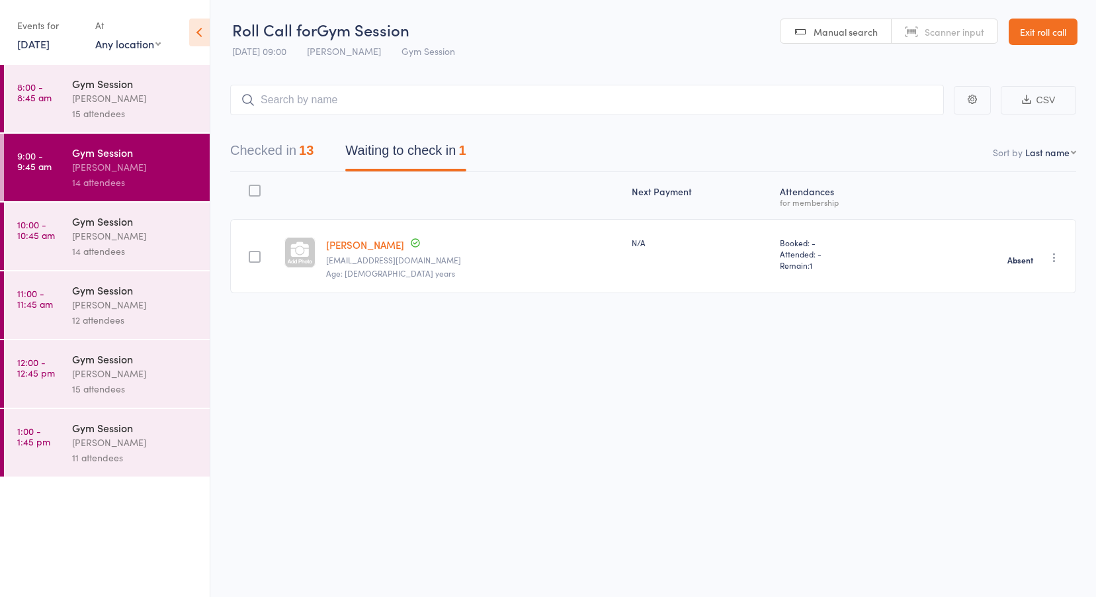
click at [44, 236] on time "10:00 - 10:45 am" at bounding box center [36, 229] width 38 height 21
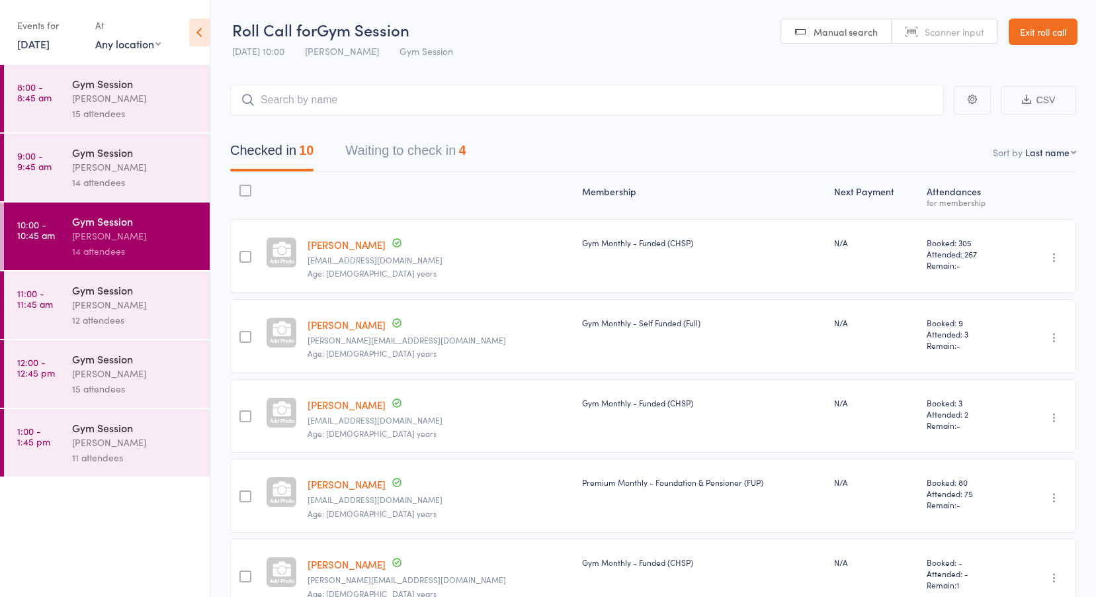
click at [381, 153] on button "Waiting to check in 4" at bounding box center [405, 153] width 120 height 35
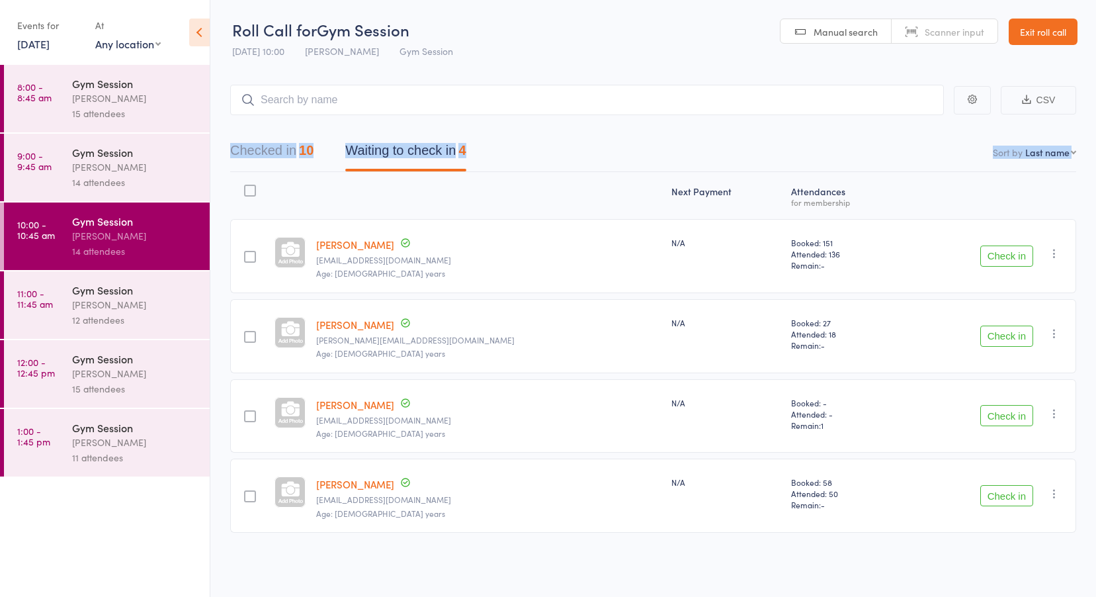
drag, startPoint x: 212, startPoint y: 541, endPoint x: 218, endPoint y: 119, distance: 422.0
click at [218, 119] on main "CSV Checked in 10 Waiting to check in 4 Sort by Last name First name Last name …" at bounding box center [653, 328] width 886 height 526
click at [486, 56] on header "Roll Call for Gym Session [DATE] 10:00 [PERSON_NAME] Gym Session Manual search …" at bounding box center [653, 32] width 886 height 65
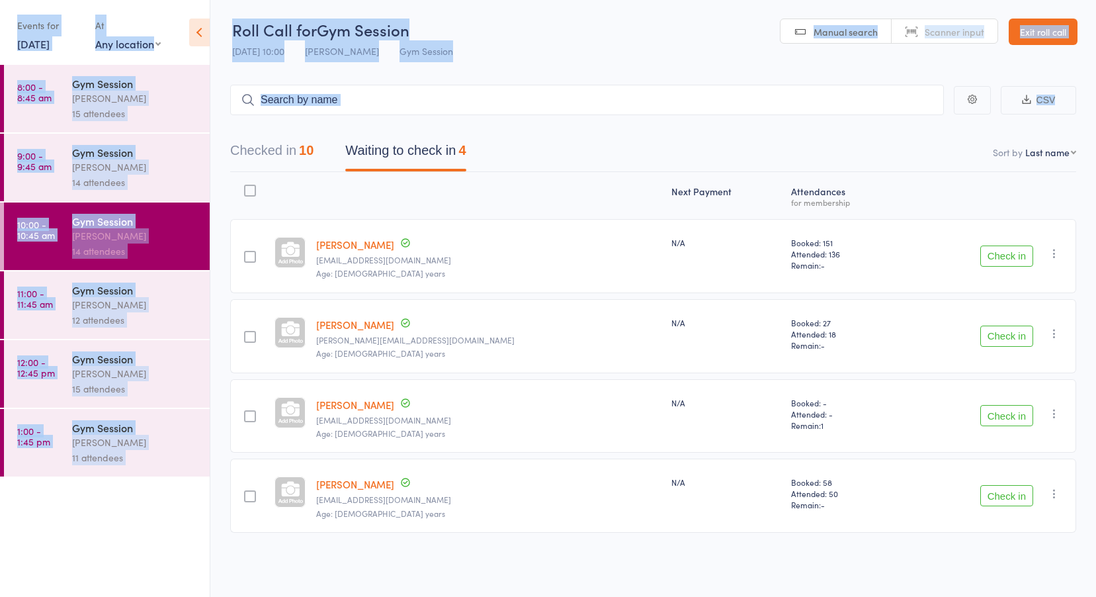
drag, startPoint x: 224, startPoint y: 95, endPoint x: 229, endPoint y: 22, distance: 72.9
click at [229, 22] on div "Roll Call for Gym Session 11 Aug 10:00 Vanessa Gaynor Gym Session Manual search…" at bounding box center [548, 298] width 1096 height 597
click at [589, 65] on main "CSV Checked in 10 Waiting to check in 4 Sort by Last name First name Last name …" at bounding box center [653, 328] width 886 height 526
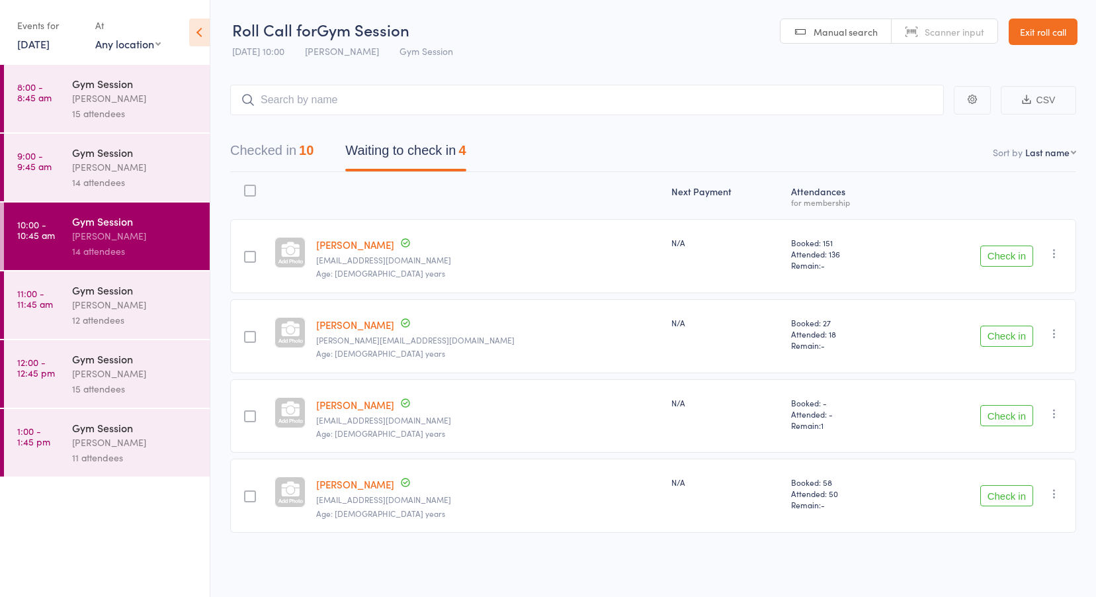
click at [46, 44] on link "11 Aug, 2025" at bounding box center [33, 43] width 32 height 15
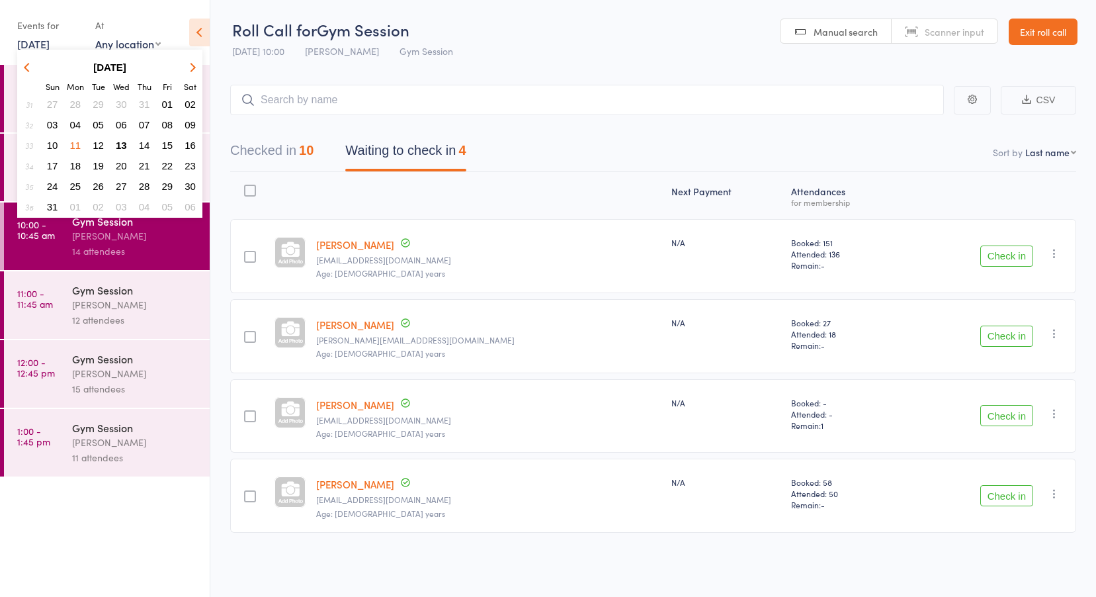
click at [93, 140] on span "12" at bounding box center [98, 145] width 11 height 11
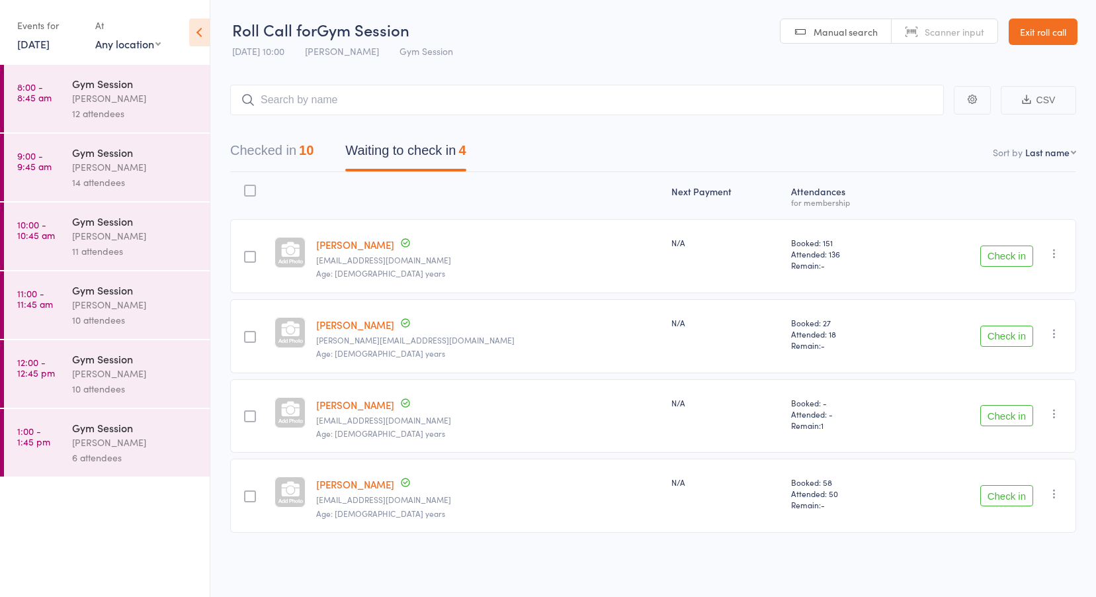
click at [35, 89] on time "8:00 - 8:45 am" at bounding box center [34, 91] width 34 height 21
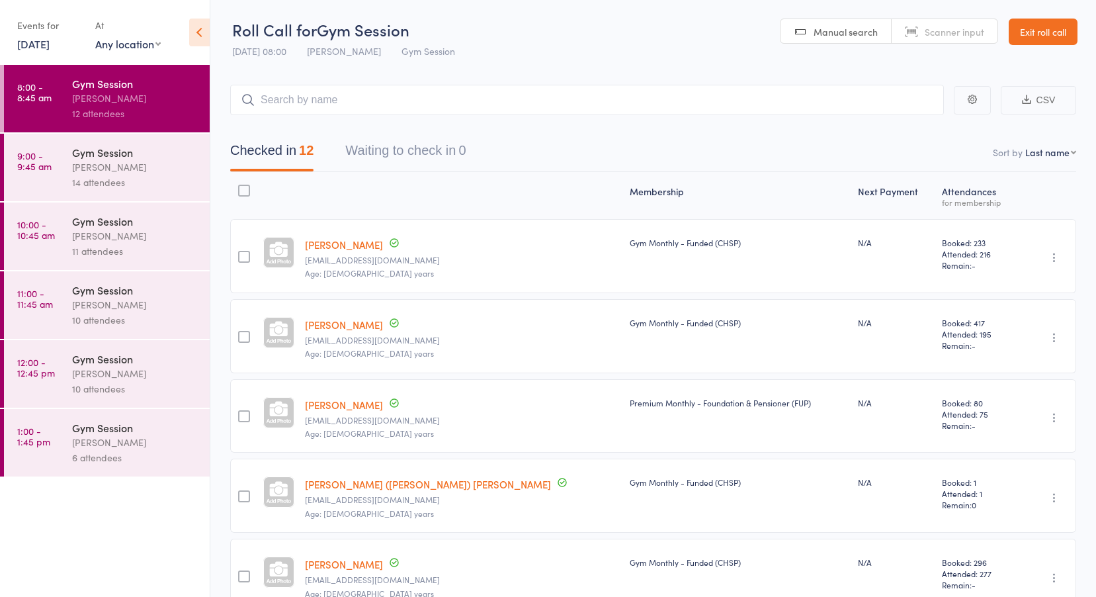
click at [42, 162] on time "9:00 - 9:45 am" at bounding box center [34, 160] width 34 height 21
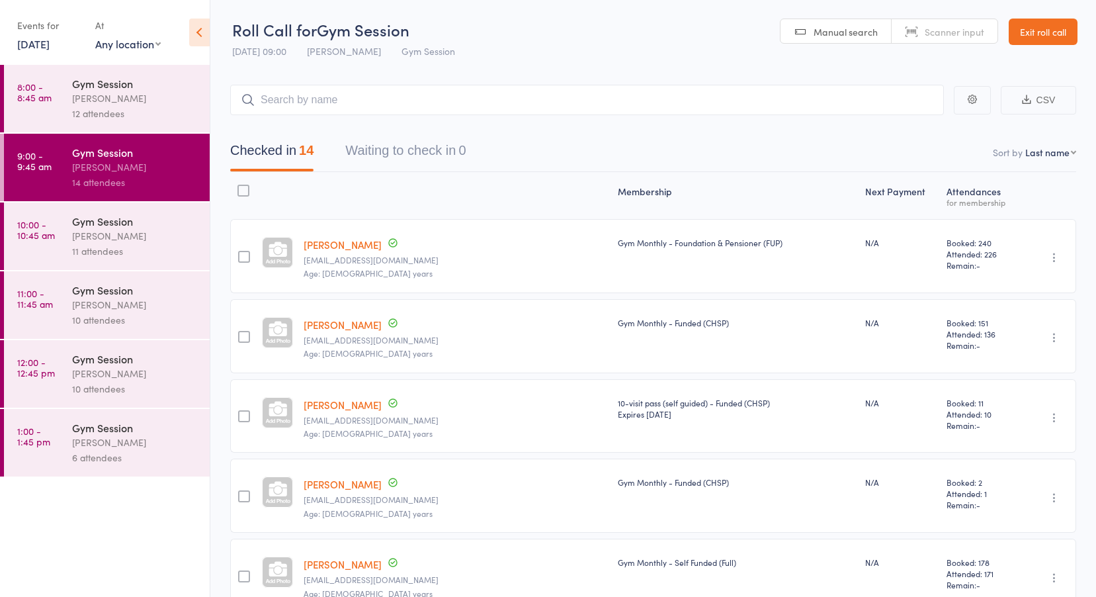
click at [42, 224] on time "10:00 - 10:45 am" at bounding box center [36, 229] width 38 height 21
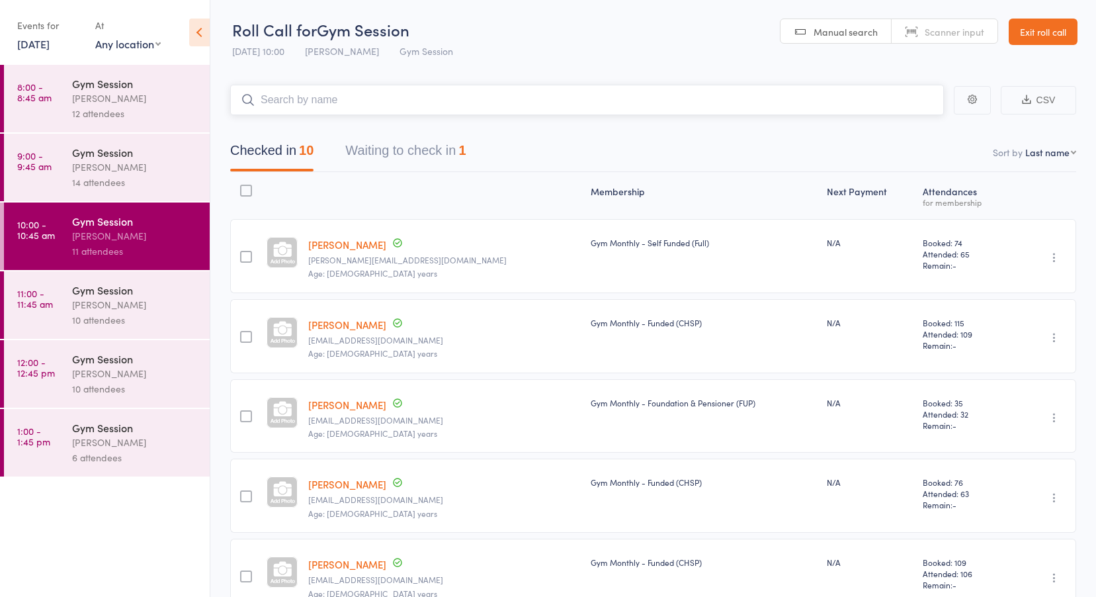
click at [418, 152] on button "Waiting to check in 1" at bounding box center [405, 153] width 120 height 35
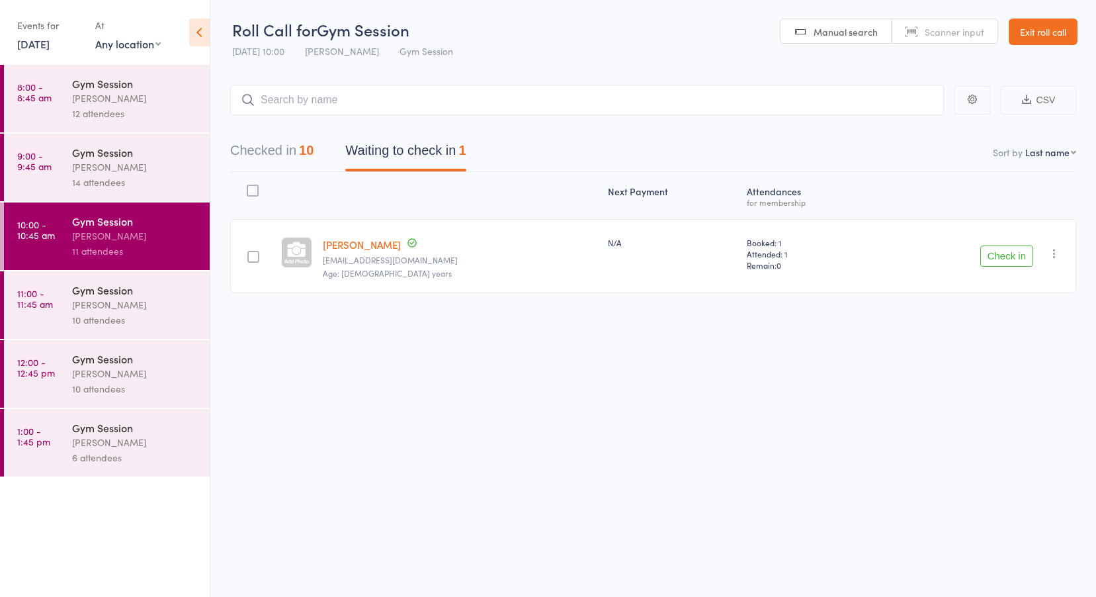
click at [42, 294] on time "11:00 - 11:45 am" at bounding box center [35, 298] width 36 height 21
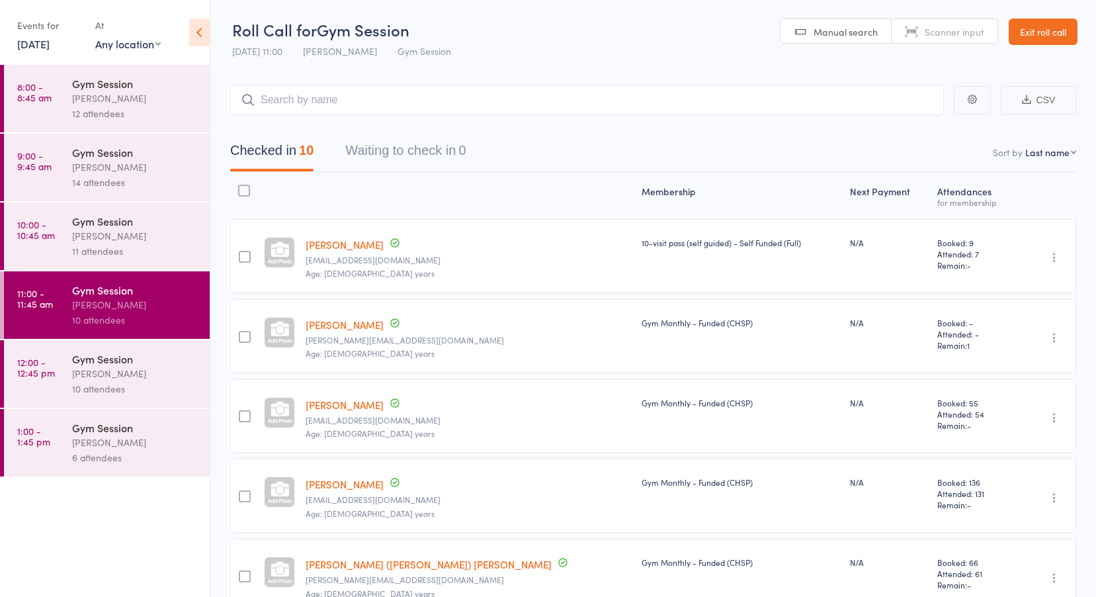
click at [22, 379] on link "12:00 - 12:45 pm Gym Session Vanessa Gaynor 10 attendees" at bounding box center [107, 373] width 206 height 67
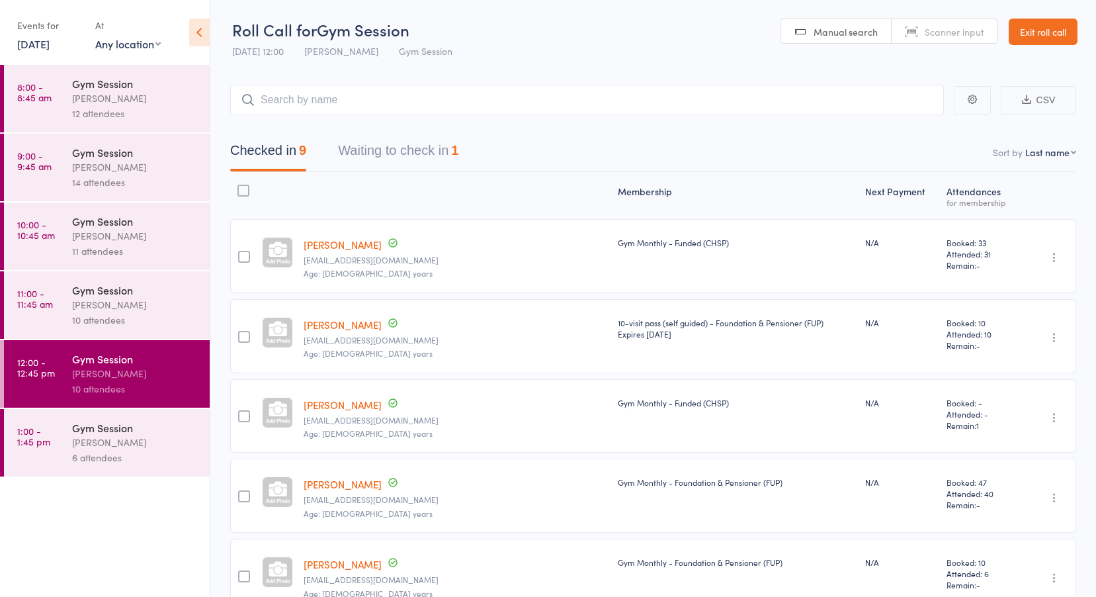
click at [378, 153] on button "Waiting to check in 1" at bounding box center [398, 153] width 120 height 35
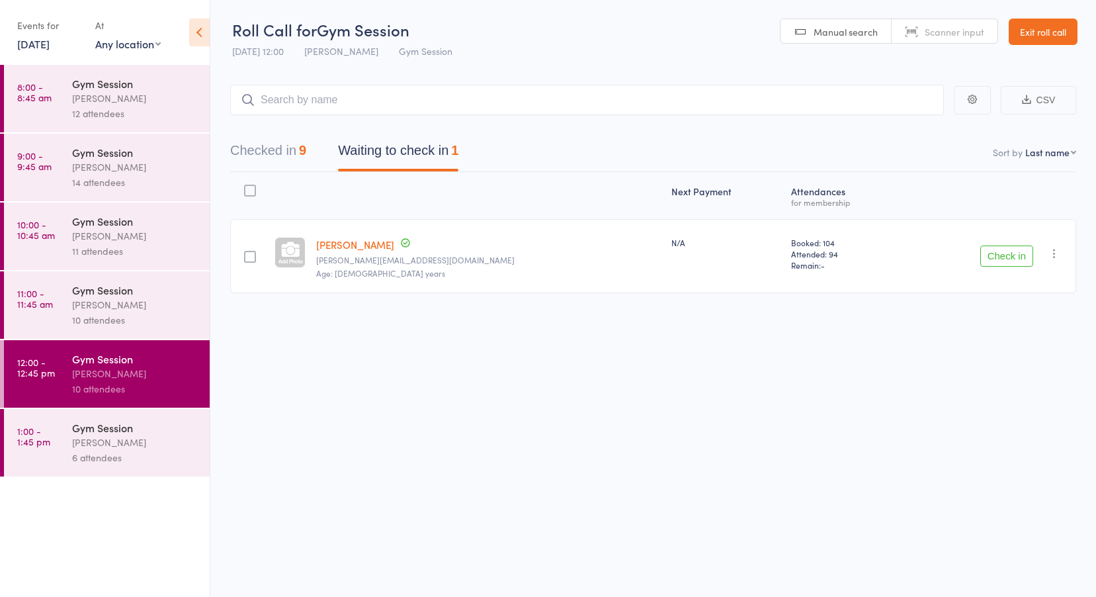
click at [20, 431] on time "1:00 - 1:45 pm" at bounding box center [33, 435] width 33 height 21
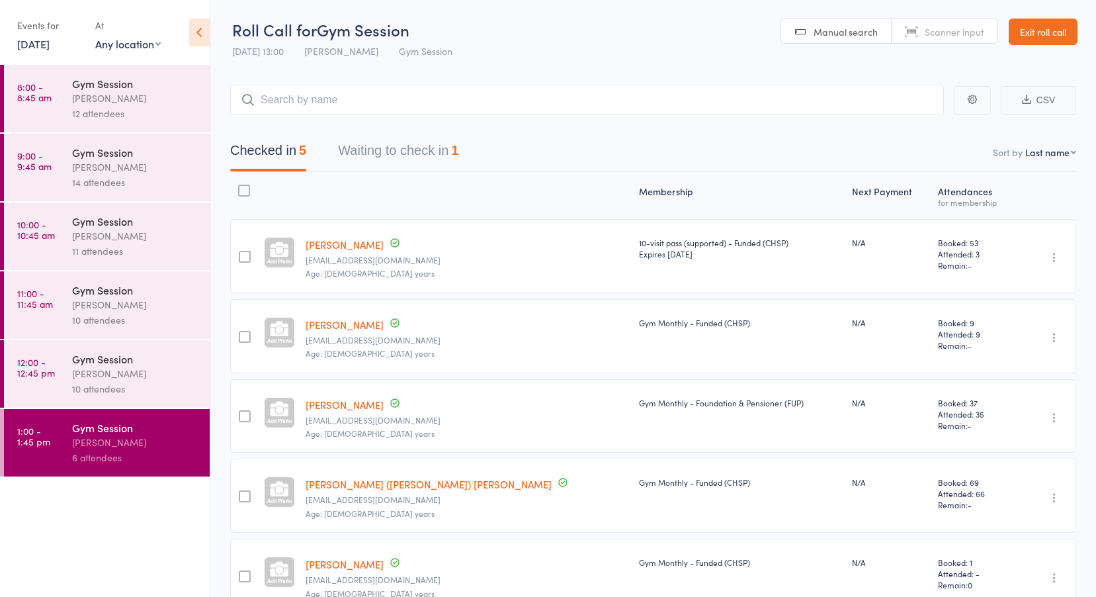
click at [362, 147] on button "Waiting to check in 1" at bounding box center [398, 153] width 120 height 35
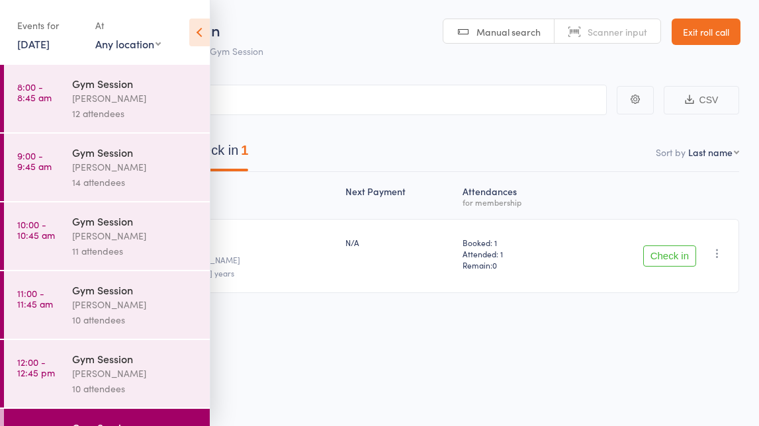
click at [50, 40] on link "12 Aug, 2025" at bounding box center [33, 43] width 32 height 15
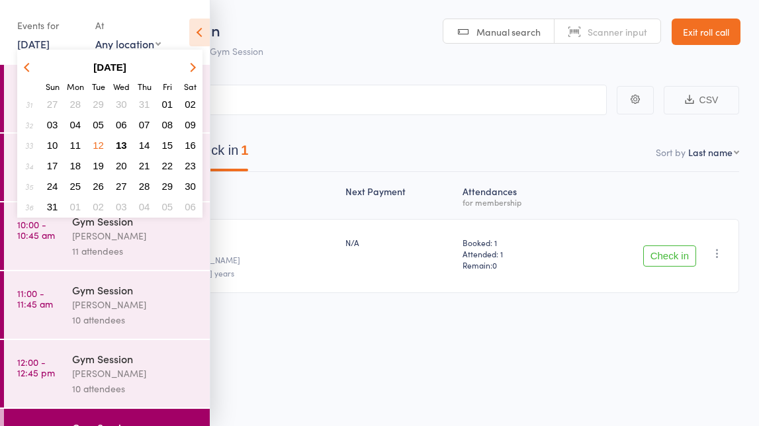
click at [81, 144] on button "11" at bounding box center [75, 145] width 21 height 18
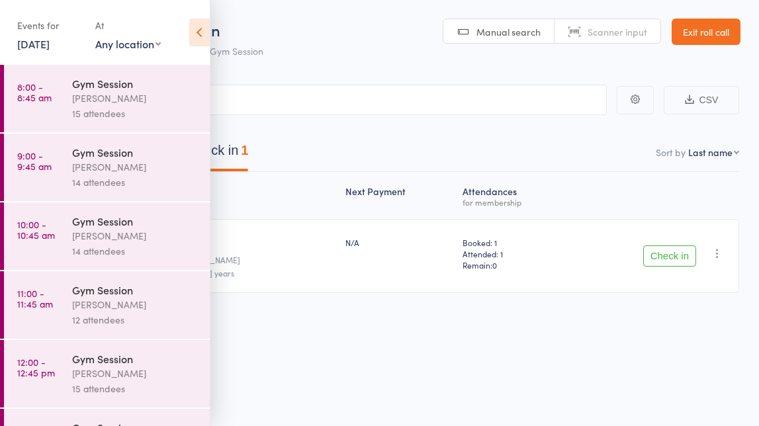
click at [48, 93] on time "8:00 - 8:45 am" at bounding box center [34, 91] width 34 height 21
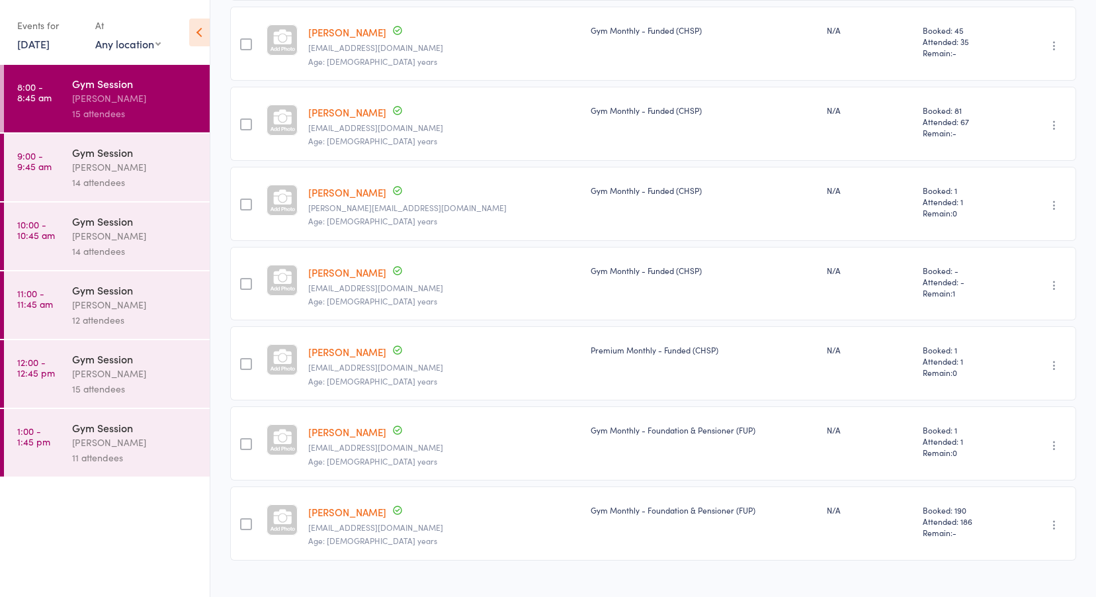
scroll to position [874, 0]
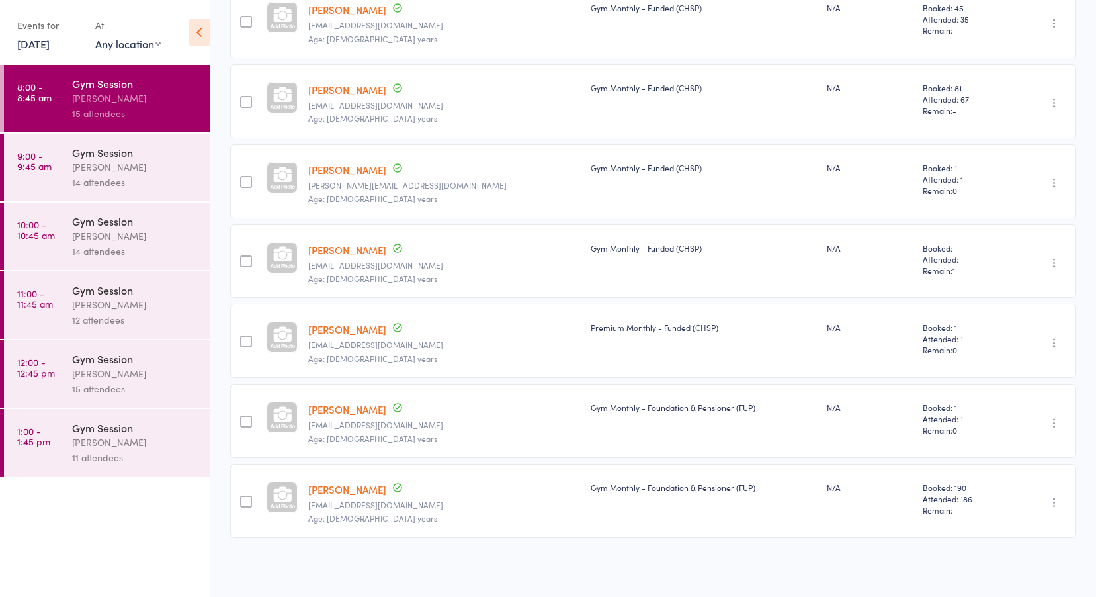
click at [100, 182] on div "14 attendees" at bounding box center [135, 182] width 126 height 15
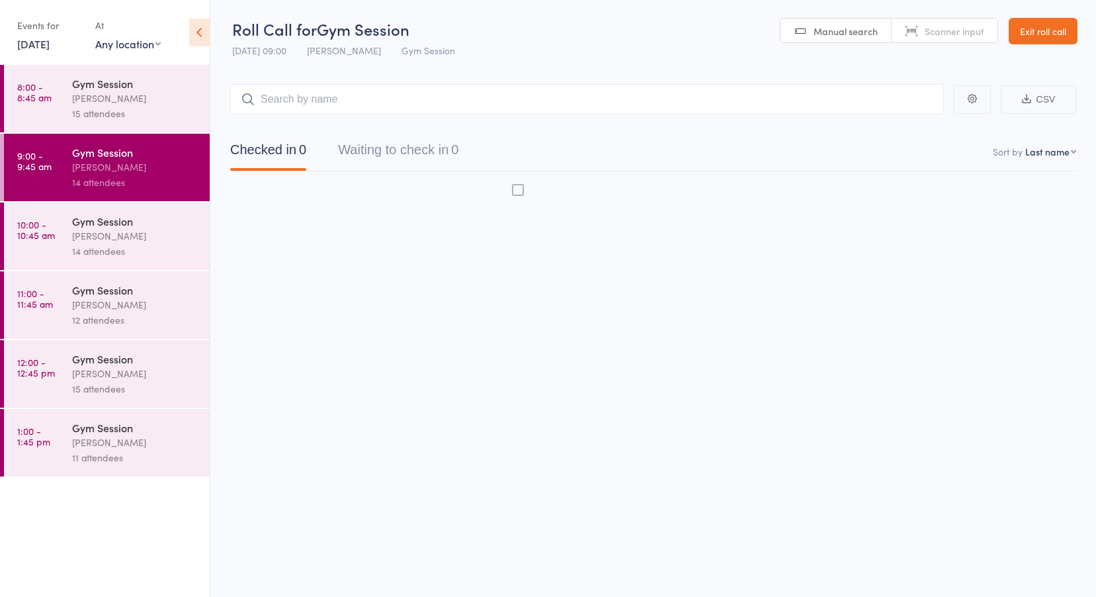
scroll to position [1, 0]
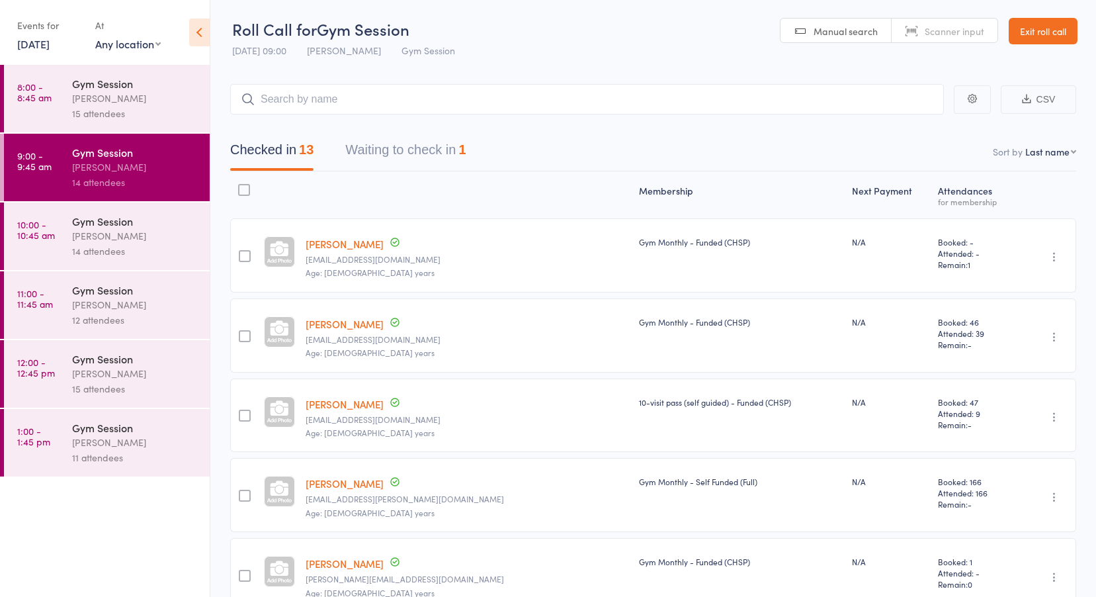
click at [421, 147] on button "Waiting to check in 1" at bounding box center [405, 153] width 120 height 35
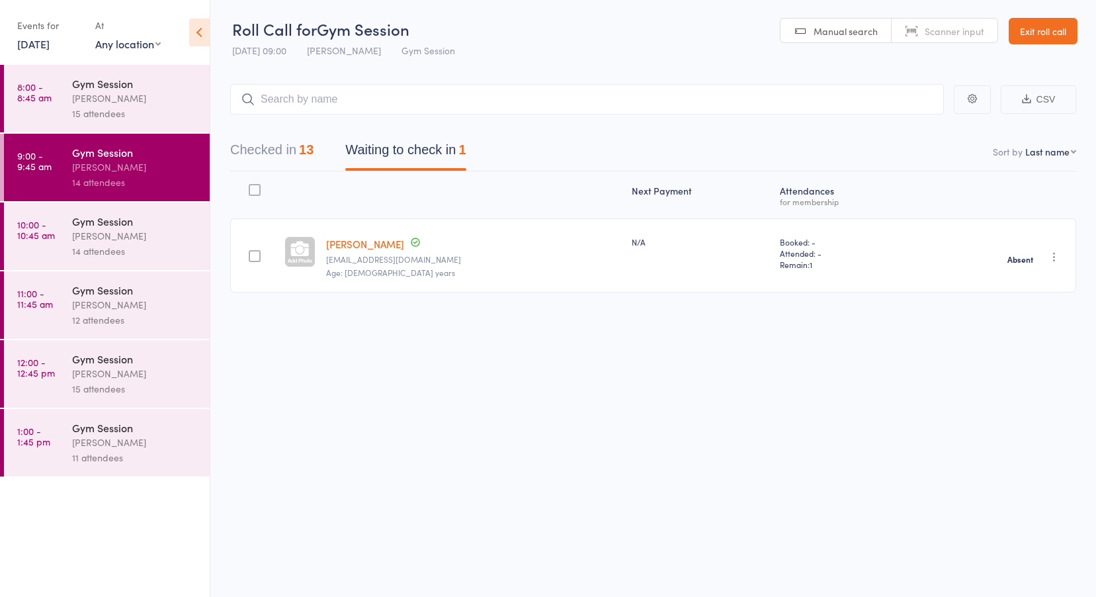
click at [278, 144] on button "Checked in 13" at bounding box center [271, 153] width 83 height 35
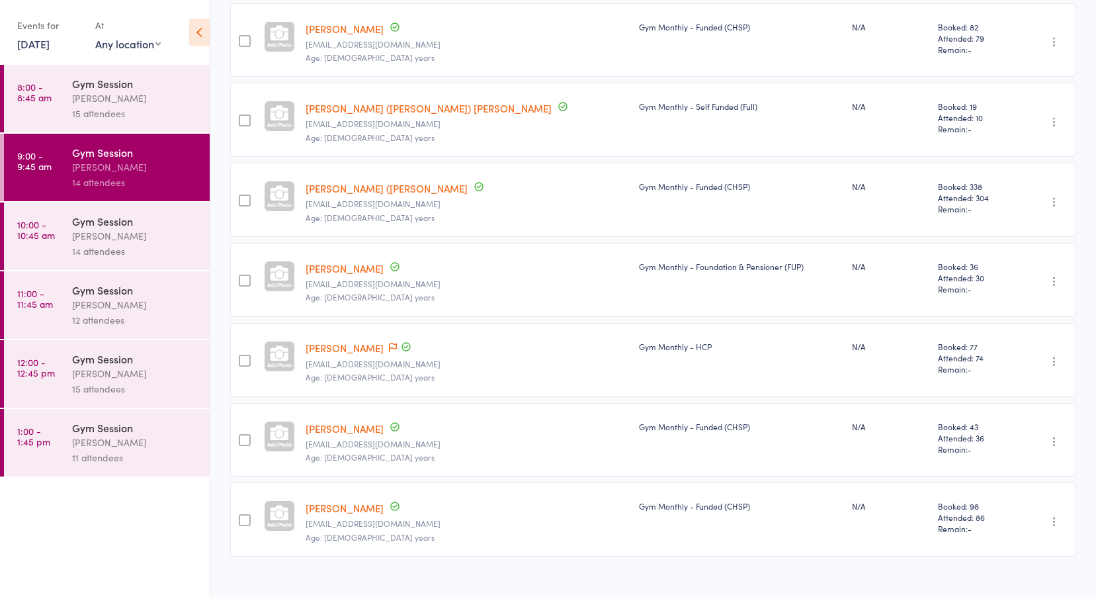
scroll to position [714, 0]
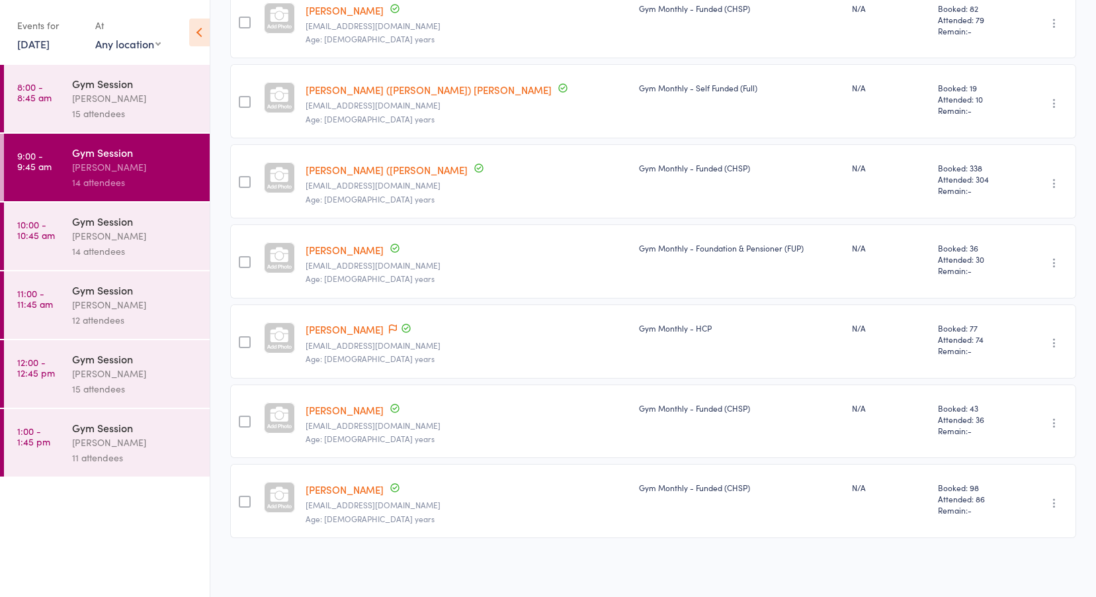
click at [106, 222] on div "Gym Session" at bounding box center [135, 221] width 126 height 15
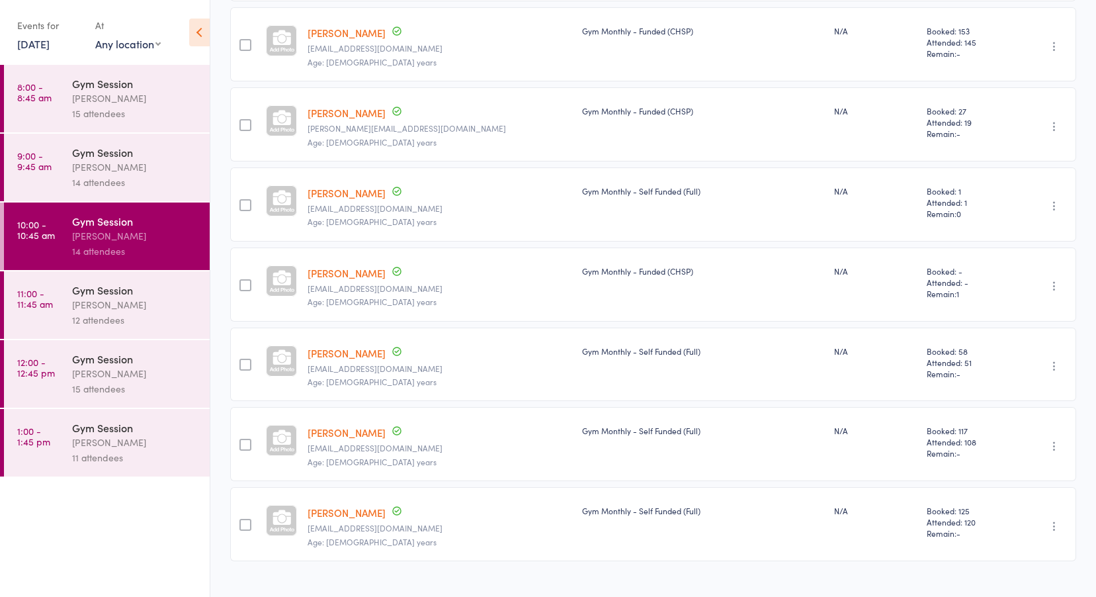
scroll to position [794, 0]
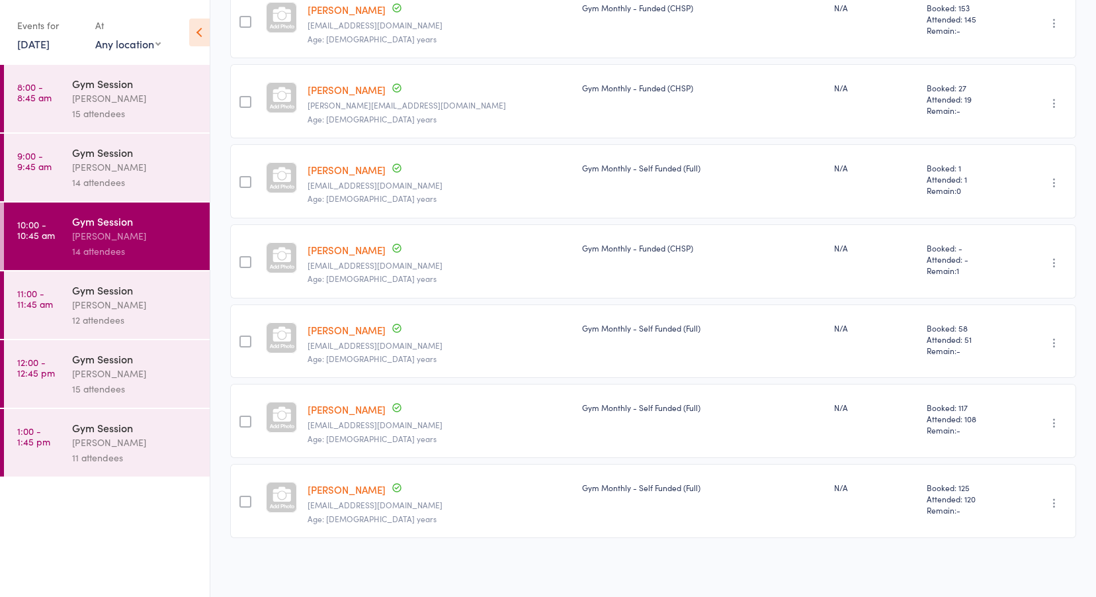
click at [155, 302] on div "Vanessa Gaynor" at bounding box center [135, 304] width 126 height 15
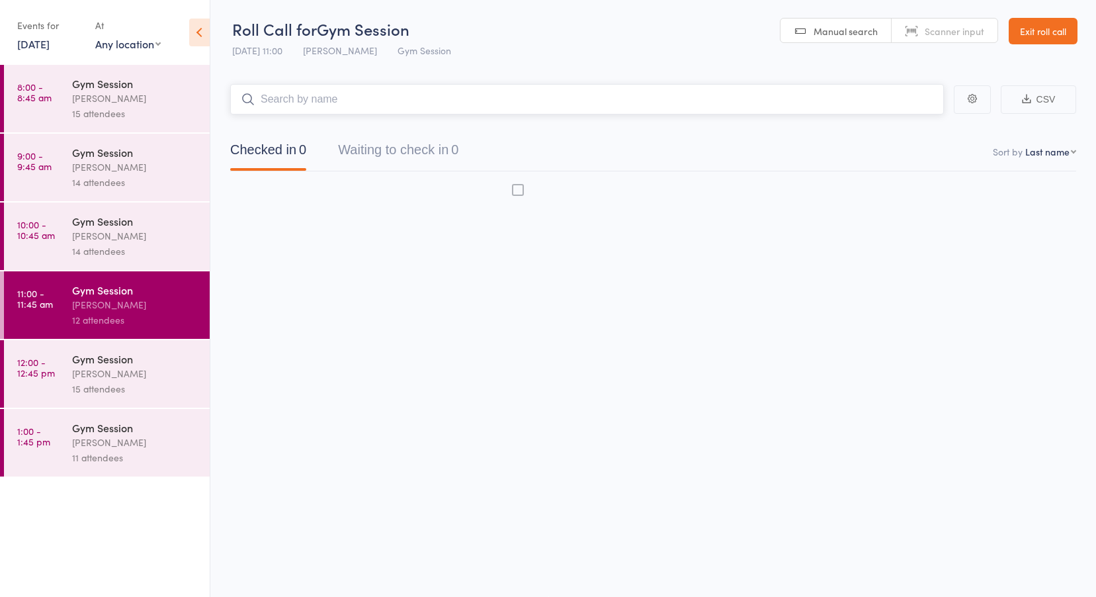
scroll to position [1, 0]
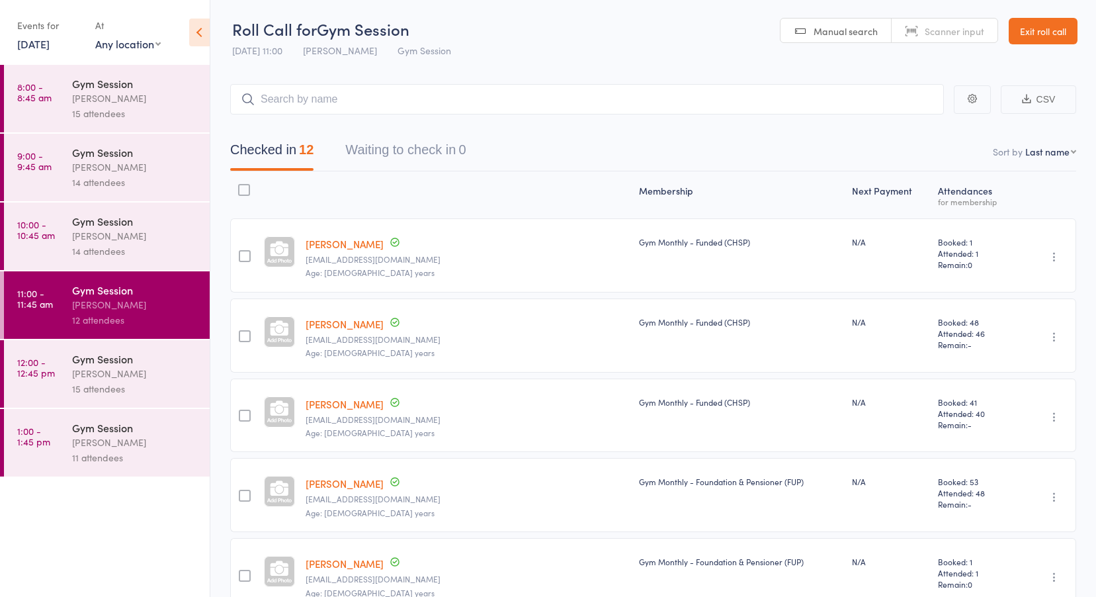
click at [64, 97] on link "8:00 - 8:45 am Gym Session Vanessa Gaynor 15 attendees" at bounding box center [107, 98] width 206 height 67
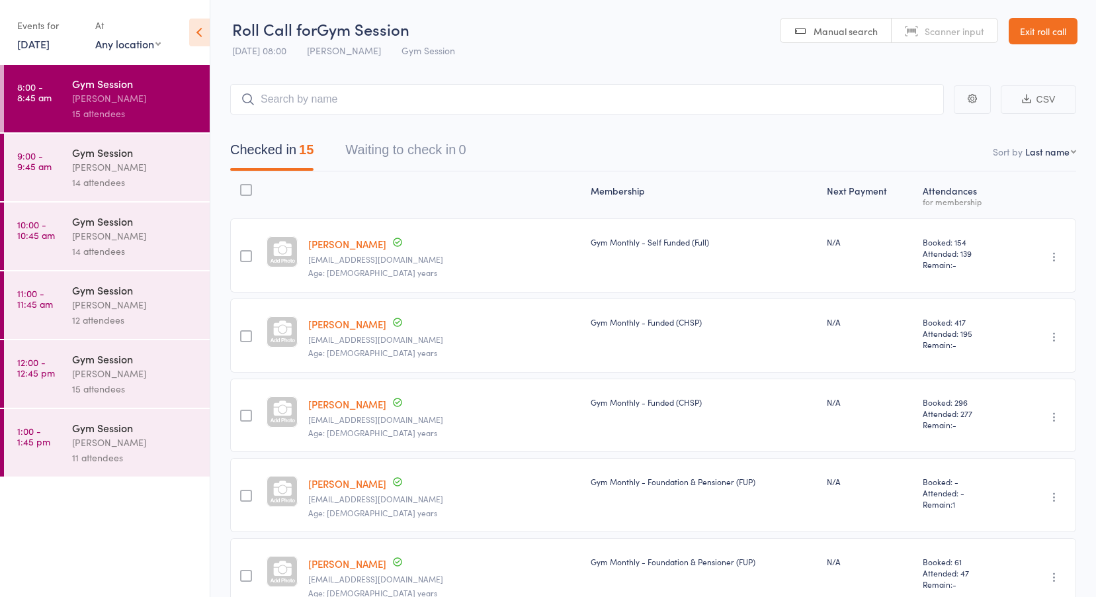
click at [56, 167] on link "9:00 - 9:45 am Gym Session Vanessa Gaynor 14 attendees" at bounding box center [107, 167] width 206 height 67
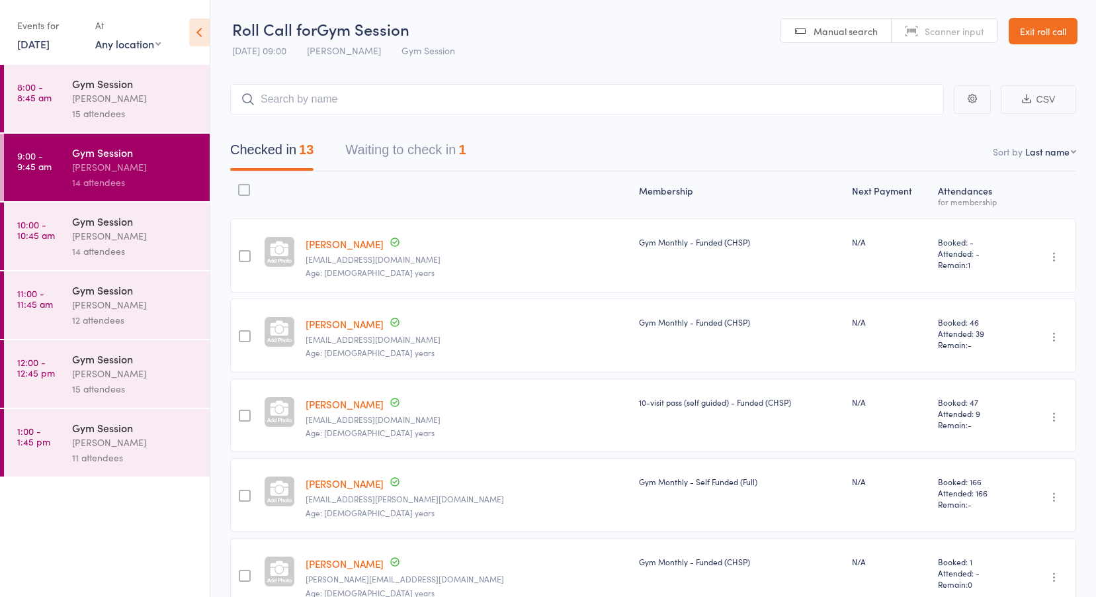
click at [430, 144] on button "Waiting to check in 1" at bounding box center [405, 153] width 120 height 35
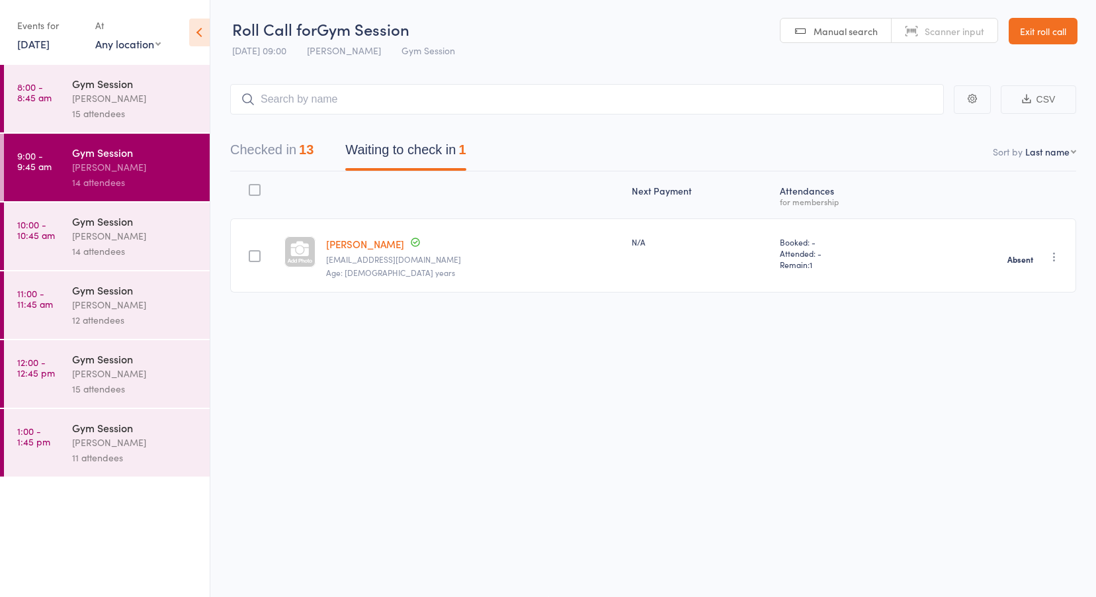
click at [50, 233] on time "10:00 - 10:45 am" at bounding box center [36, 229] width 38 height 21
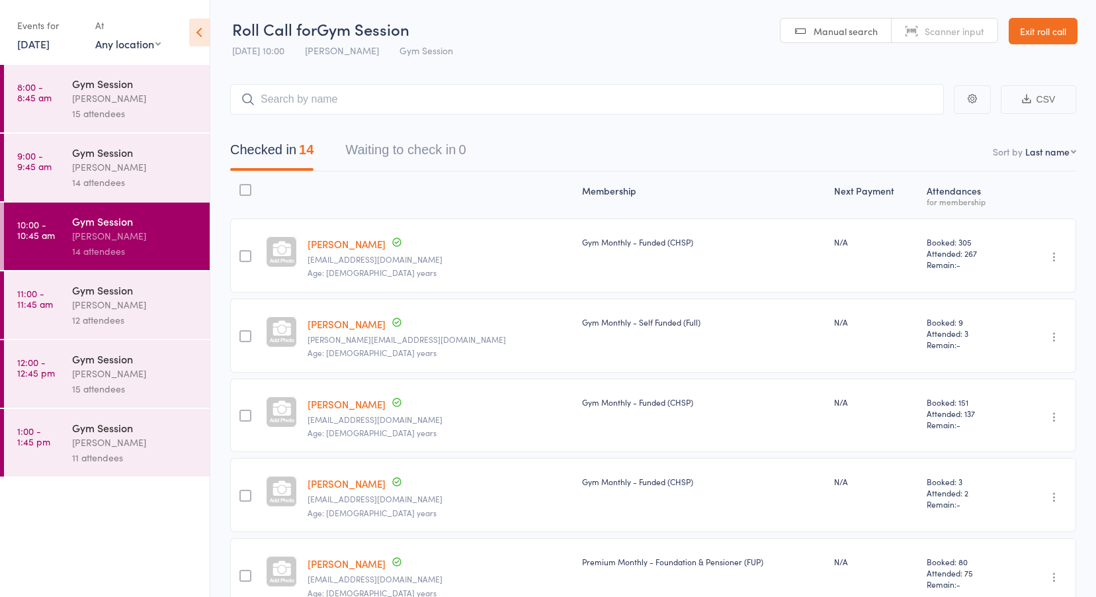
click at [41, 288] on time "11:00 - 11:45 am" at bounding box center [35, 298] width 36 height 21
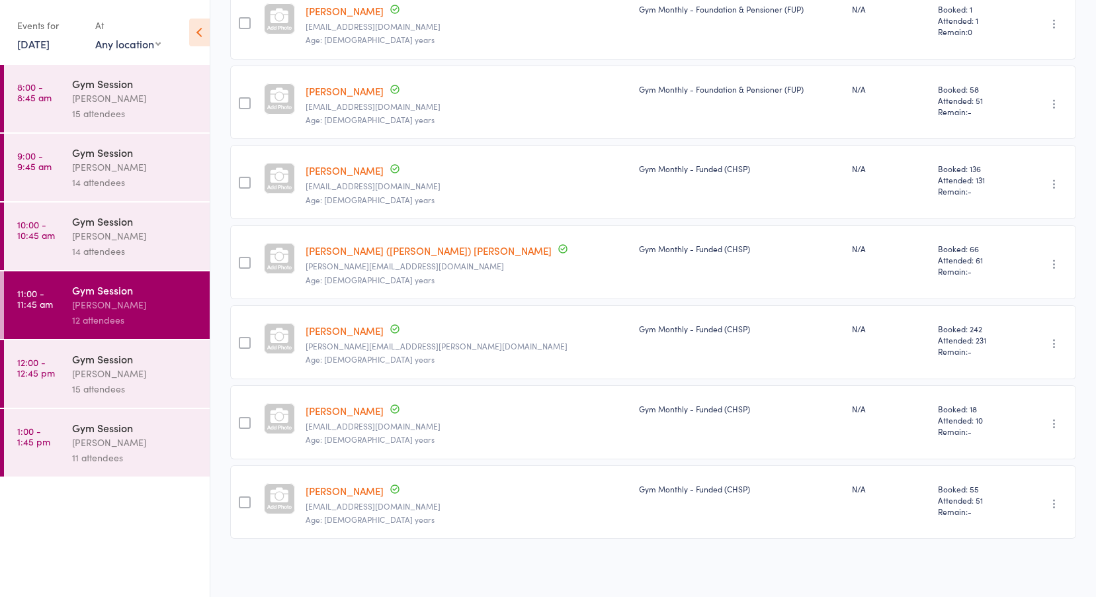
scroll to position [634, 0]
click at [90, 358] on div "Gym Session" at bounding box center [135, 358] width 126 height 15
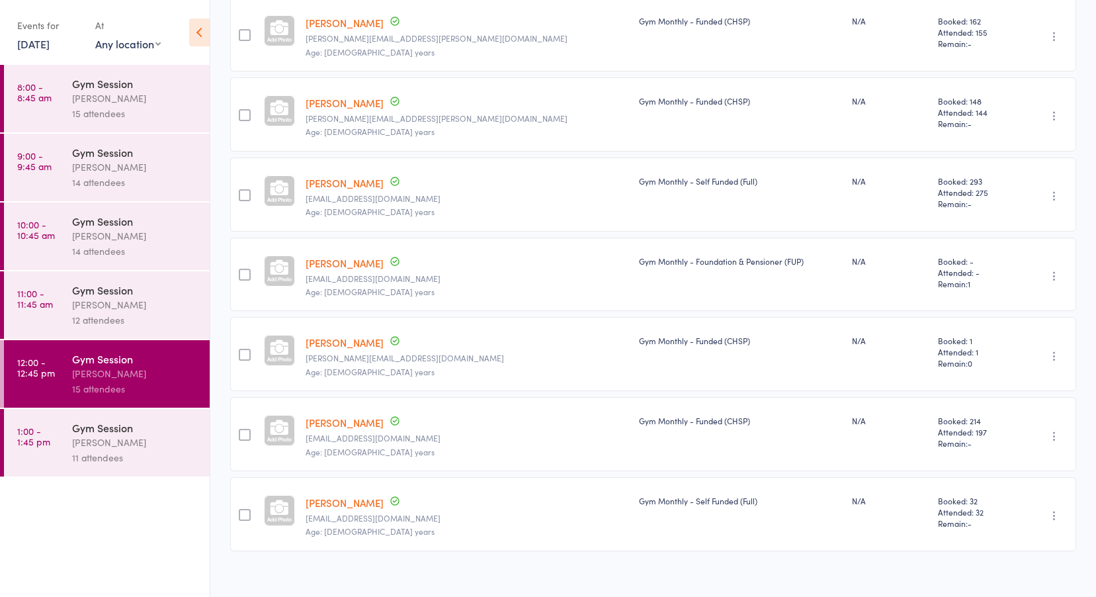
scroll to position [874, 0]
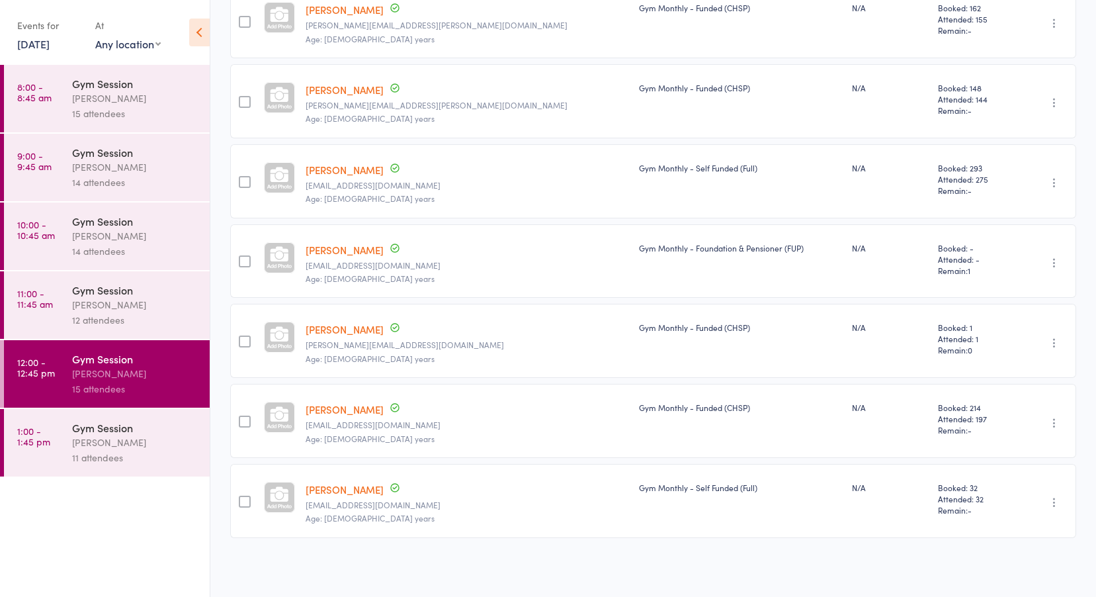
click at [81, 437] on div "Vanessa Gaynor" at bounding box center [135, 442] width 126 height 15
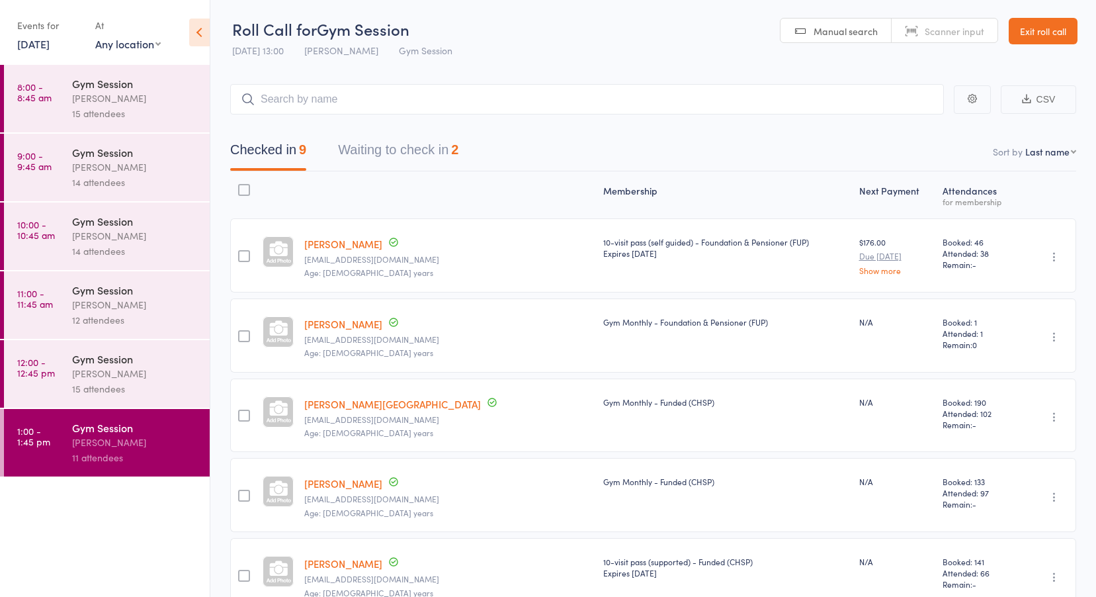
click at [410, 146] on button "Waiting to check in 2" at bounding box center [398, 153] width 120 height 35
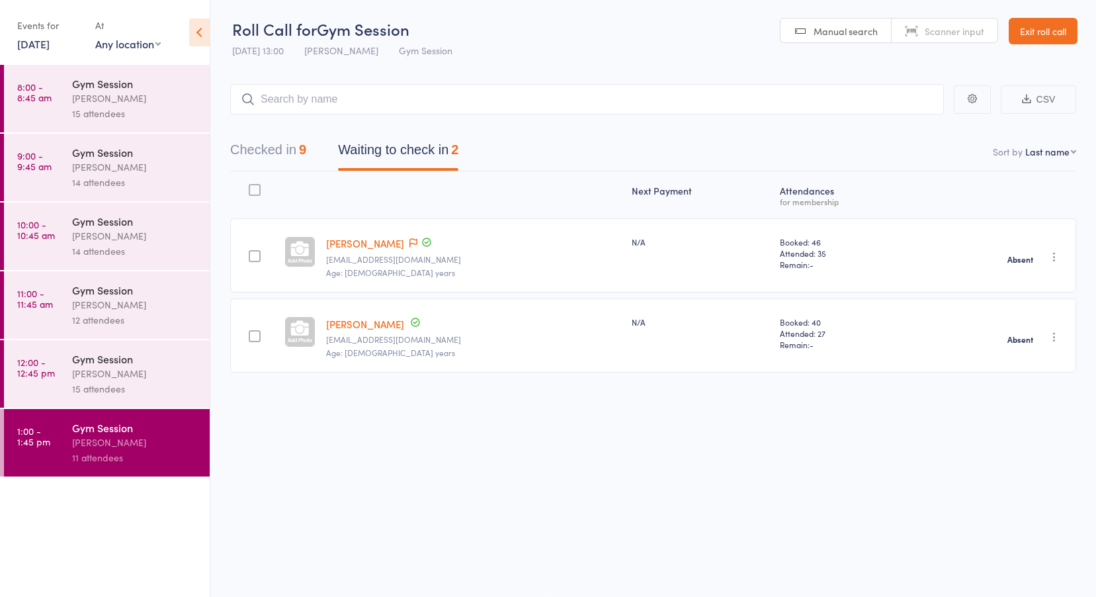
click at [282, 155] on button "Checked in 9" at bounding box center [268, 153] width 76 height 35
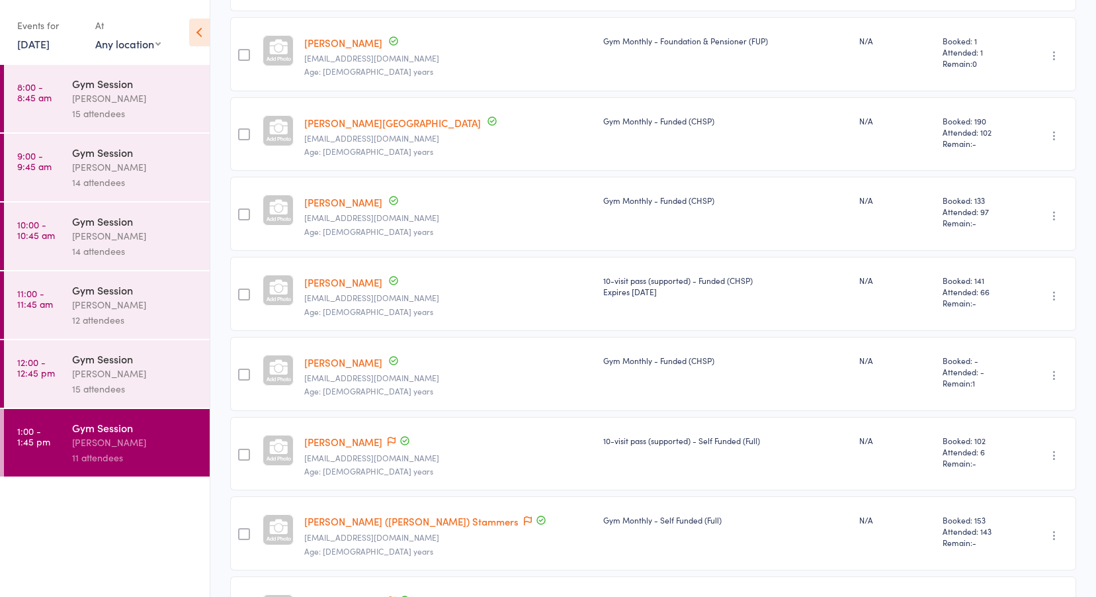
scroll to position [394, 0]
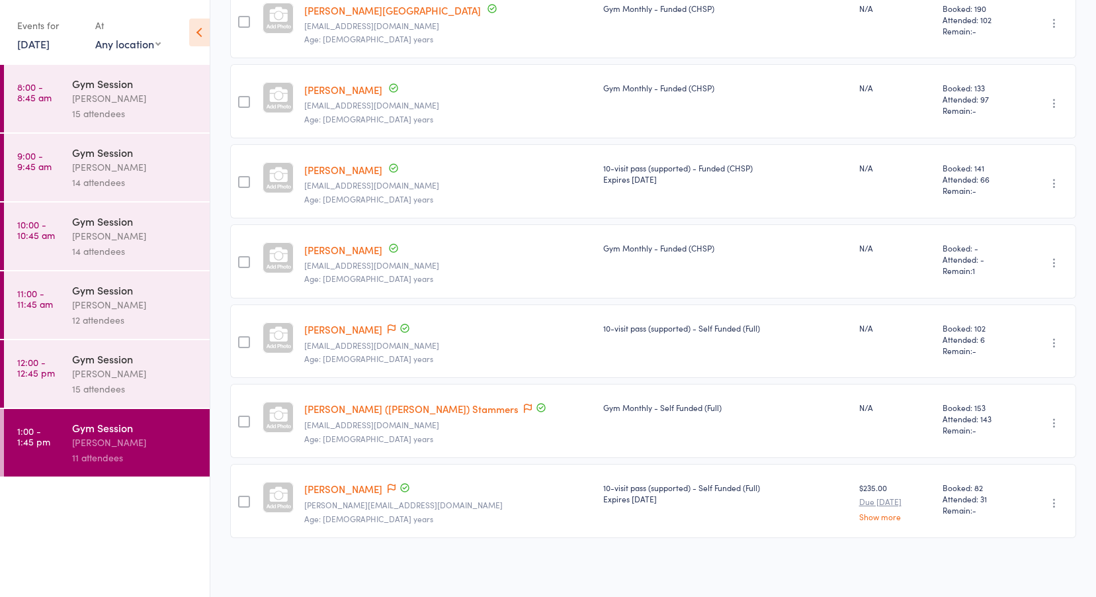
click at [117, 237] on div "Vanessa Gaynor" at bounding box center [135, 235] width 126 height 15
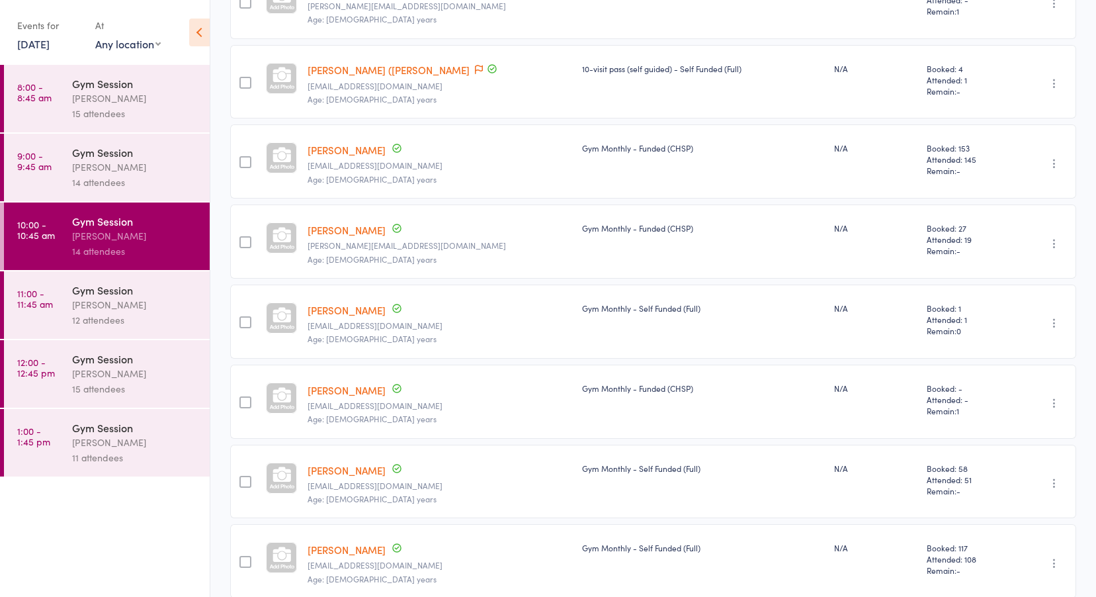
scroll to position [661, 0]
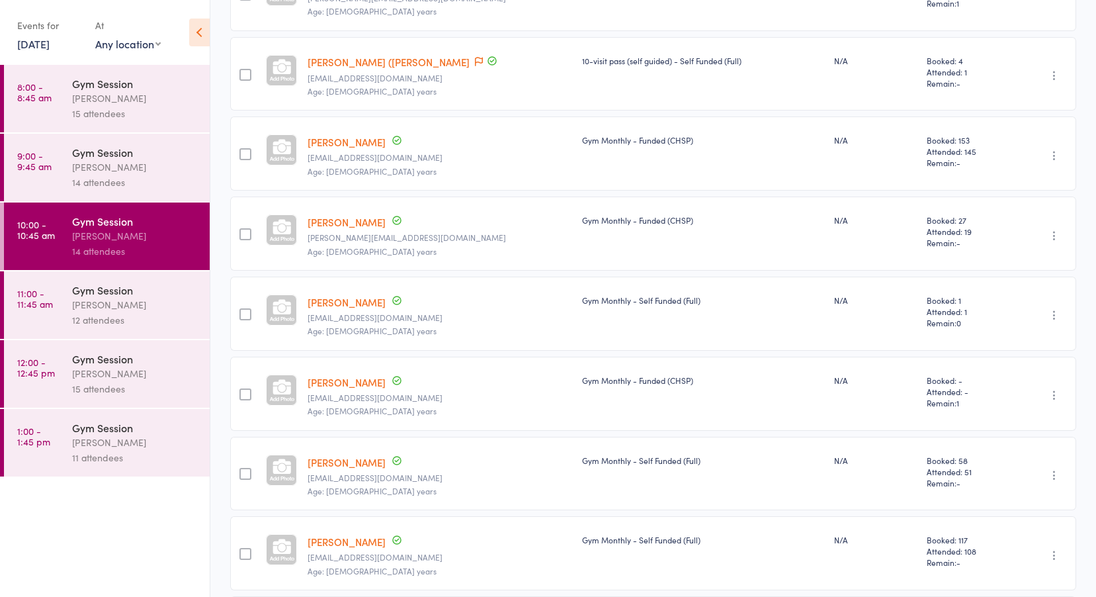
click at [103, 91] on div "Vanessa Gaynor" at bounding box center [135, 98] width 126 height 15
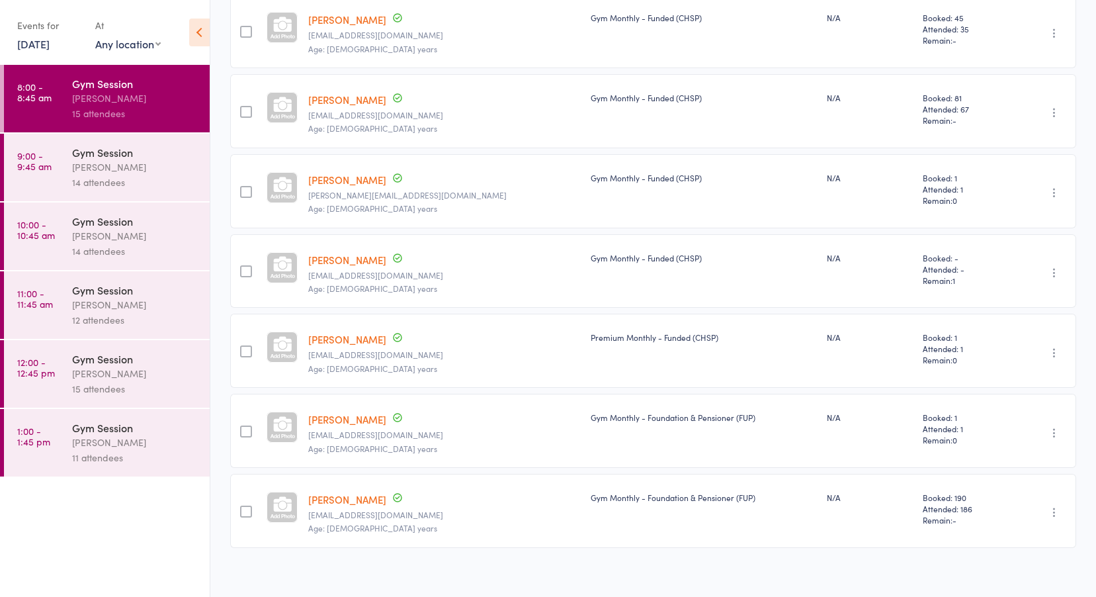
scroll to position [874, 0]
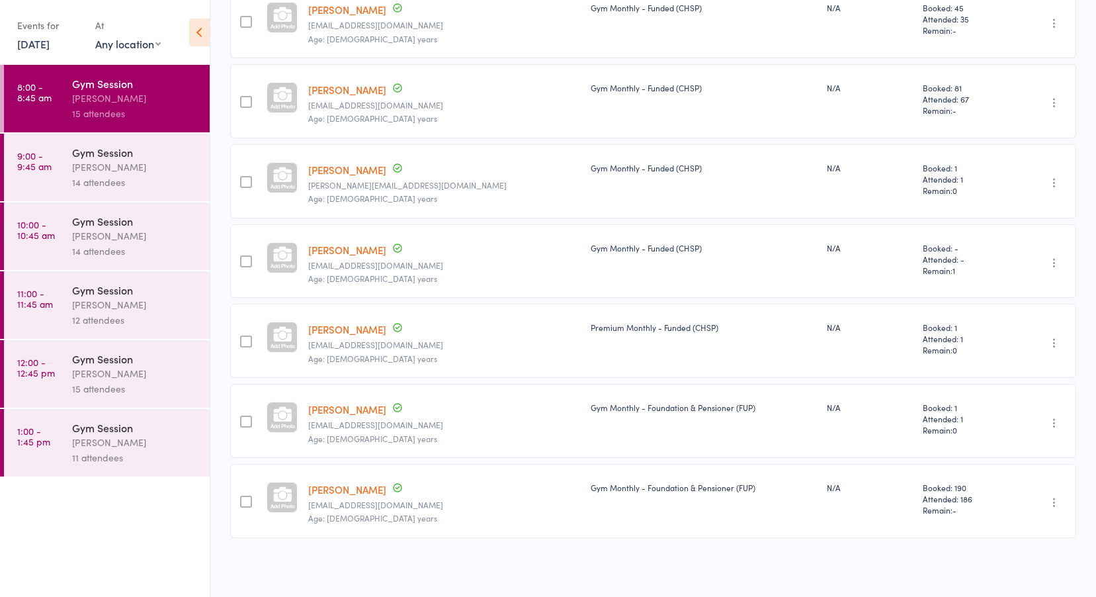
click at [53, 159] on link "9:00 - 9:45 am Gym Session Vanessa Gaynor 14 attendees" at bounding box center [107, 167] width 206 height 67
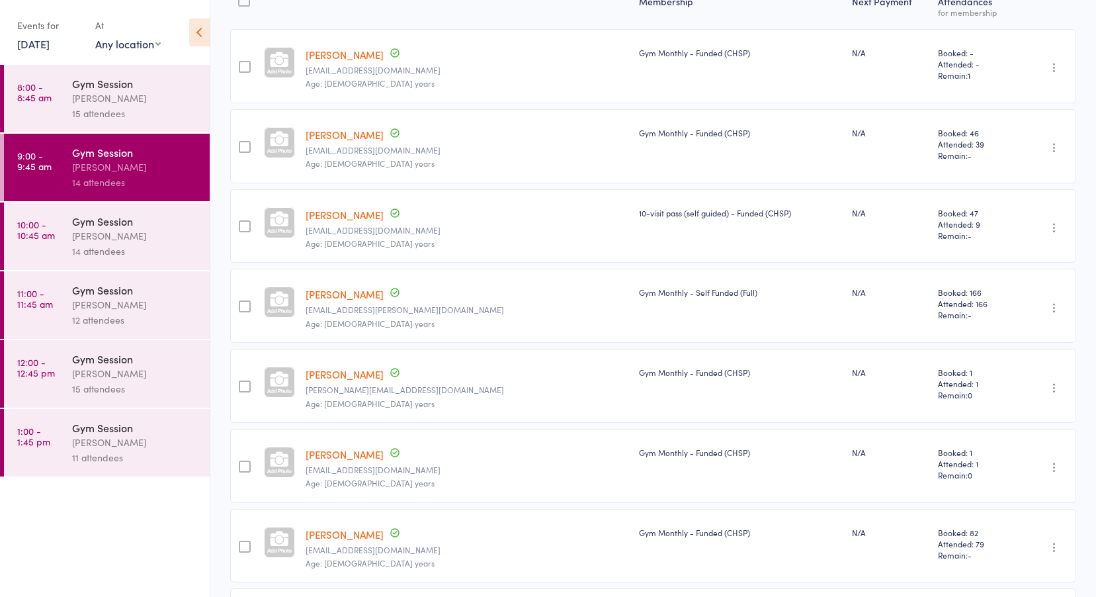
scroll to position [185, 0]
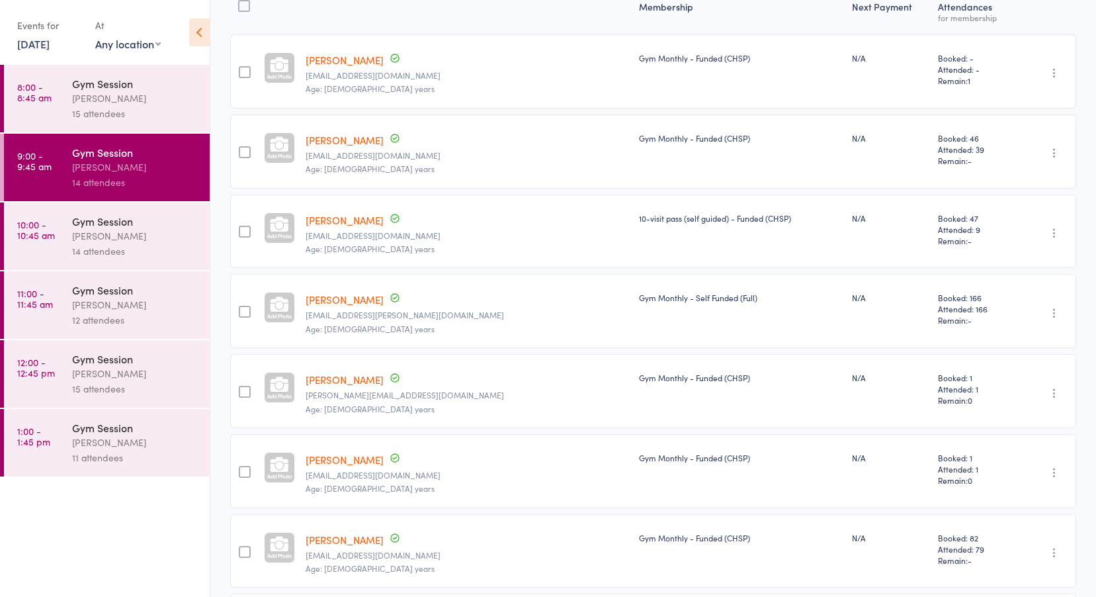
click at [115, 247] on div "14 attendees" at bounding box center [135, 250] width 126 height 15
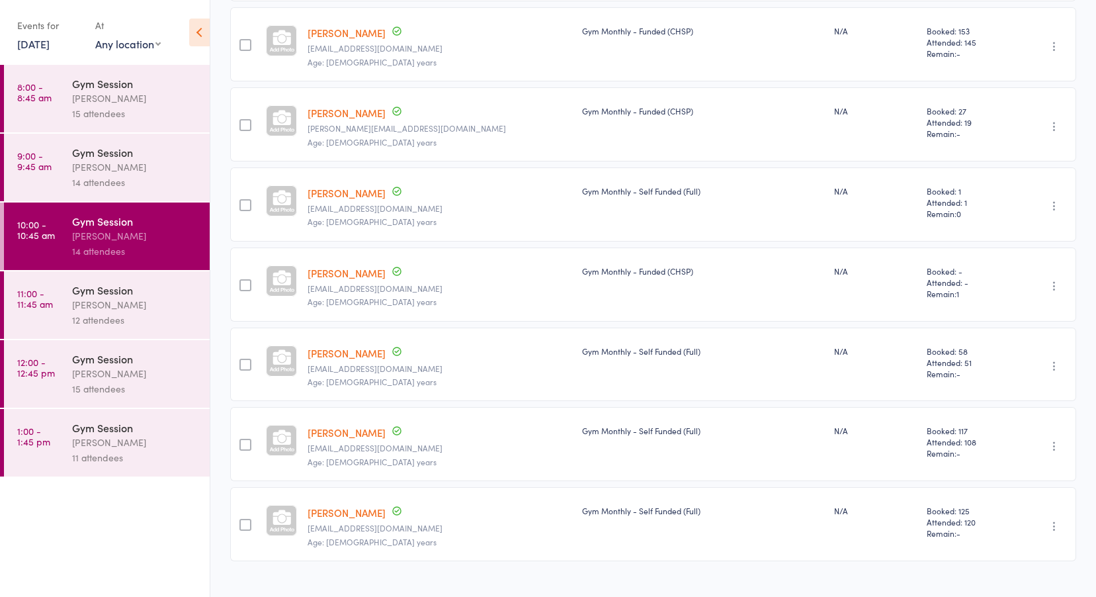
scroll to position [794, 0]
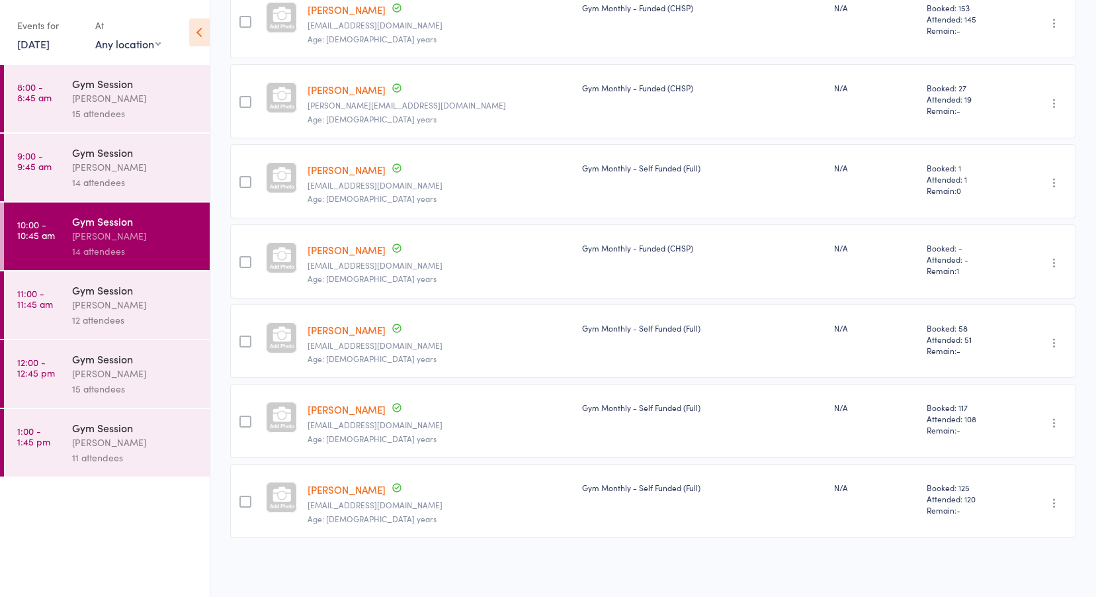
click at [46, 299] on time "11:00 - 11:45 am" at bounding box center [35, 298] width 36 height 21
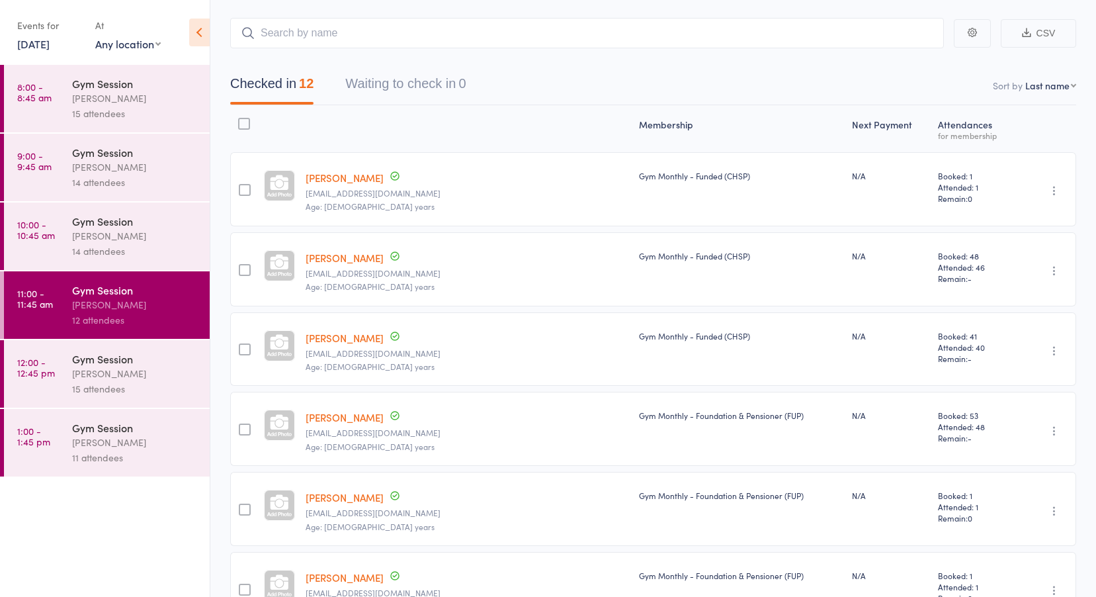
scroll to position [38, 0]
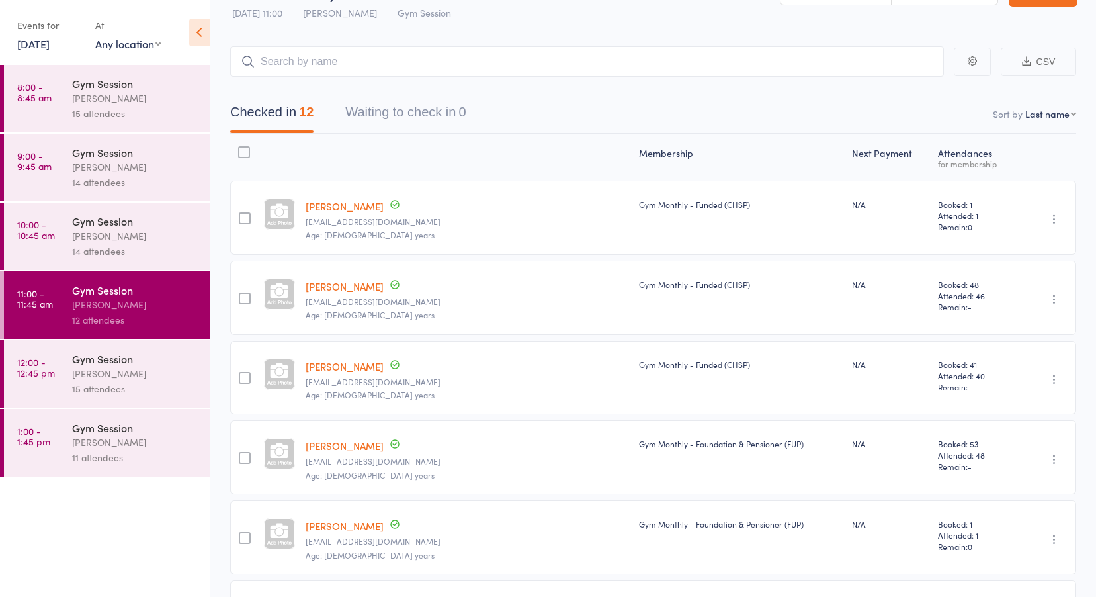
click at [104, 370] on div "Vanessa Gaynor" at bounding box center [135, 373] width 126 height 15
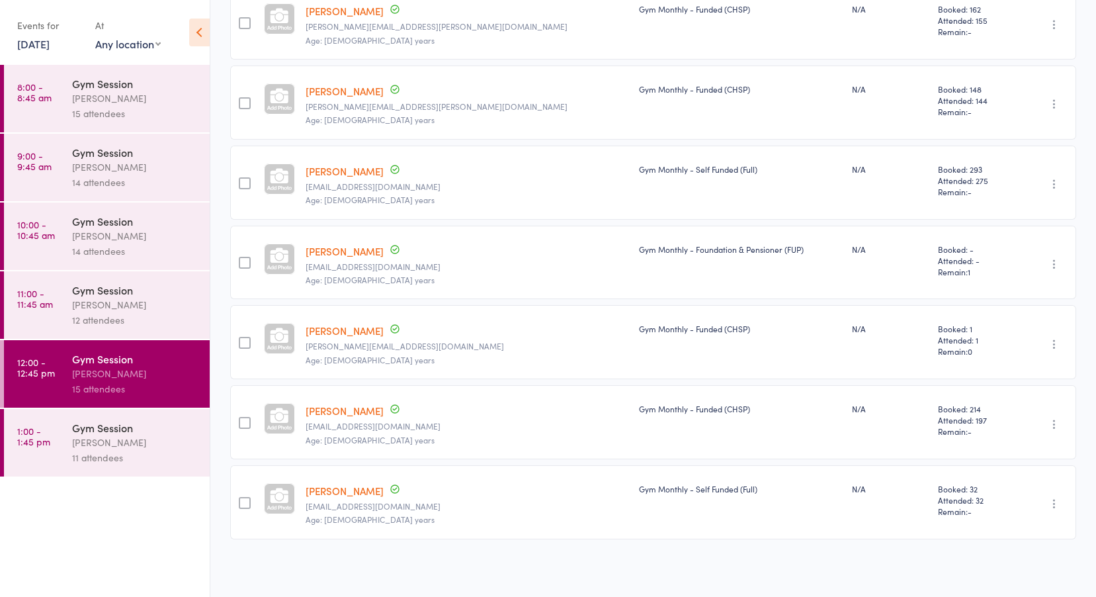
scroll to position [874, 0]
click at [87, 433] on div "Gym Session" at bounding box center [135, 427] width 126 height 15
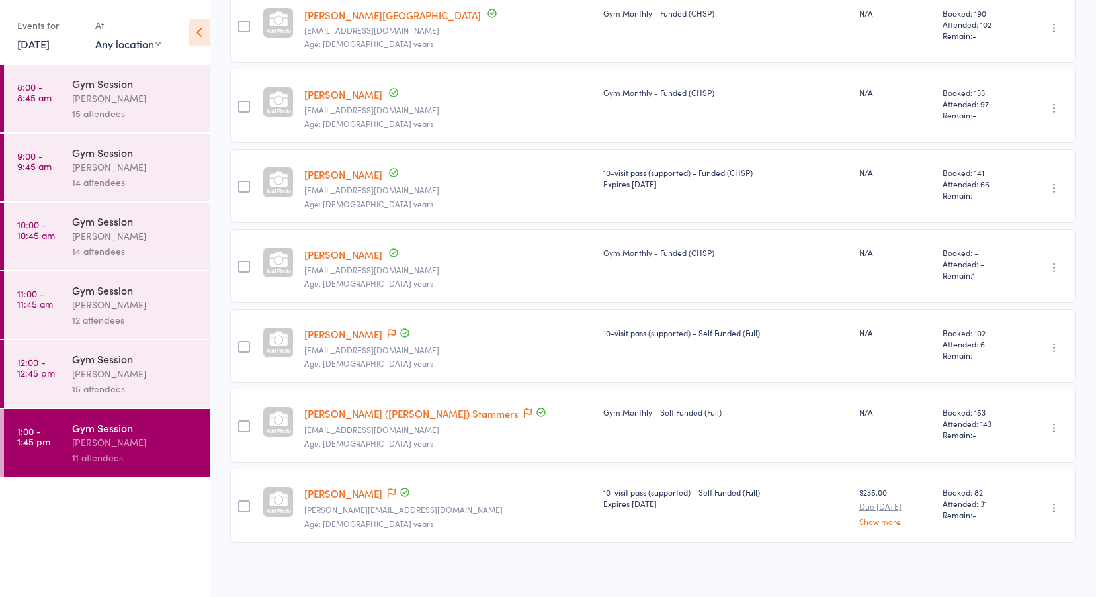
scroll to position [394, 0]
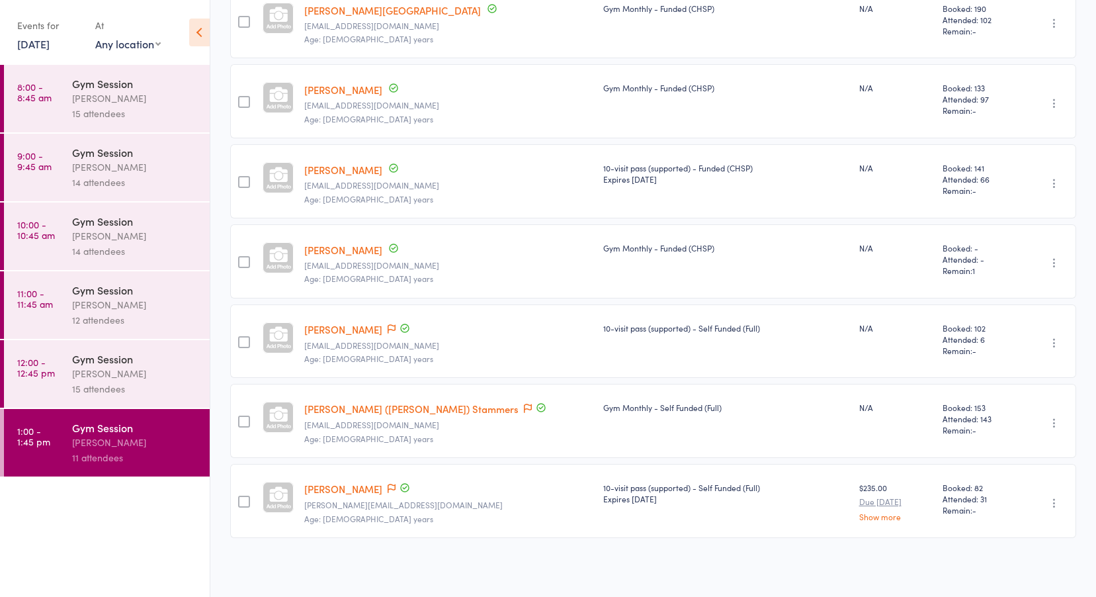
click at [28, 43] on link "11 Aug, 2025" at bounding box center [33, 43] width 32 height 15
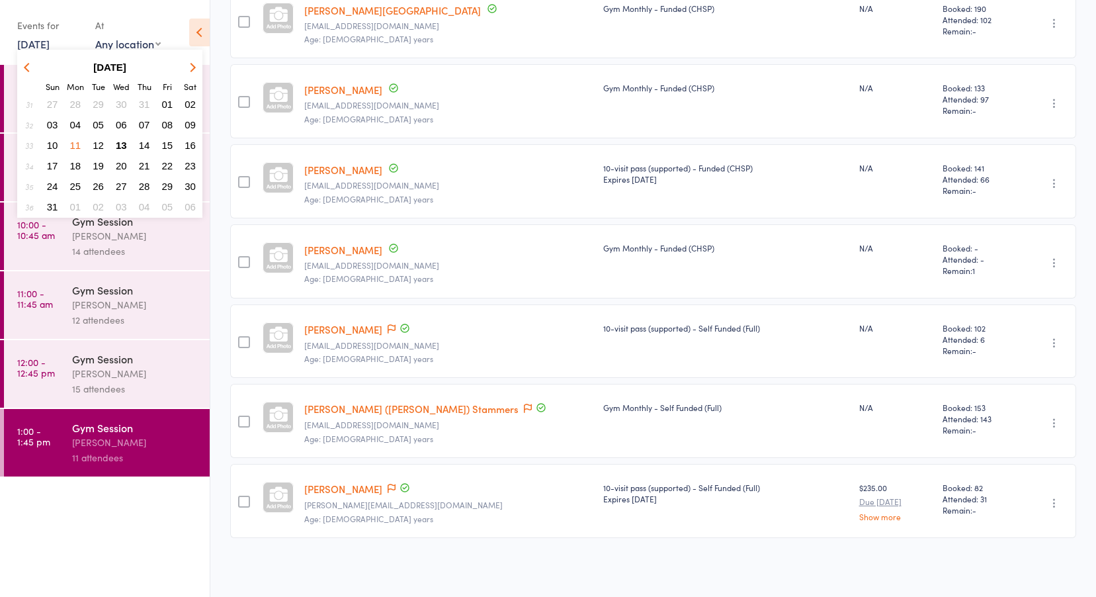
click at [50, 42] on link "11 Aug, 2025" at bounding box center [33, 43] width 32 height 15
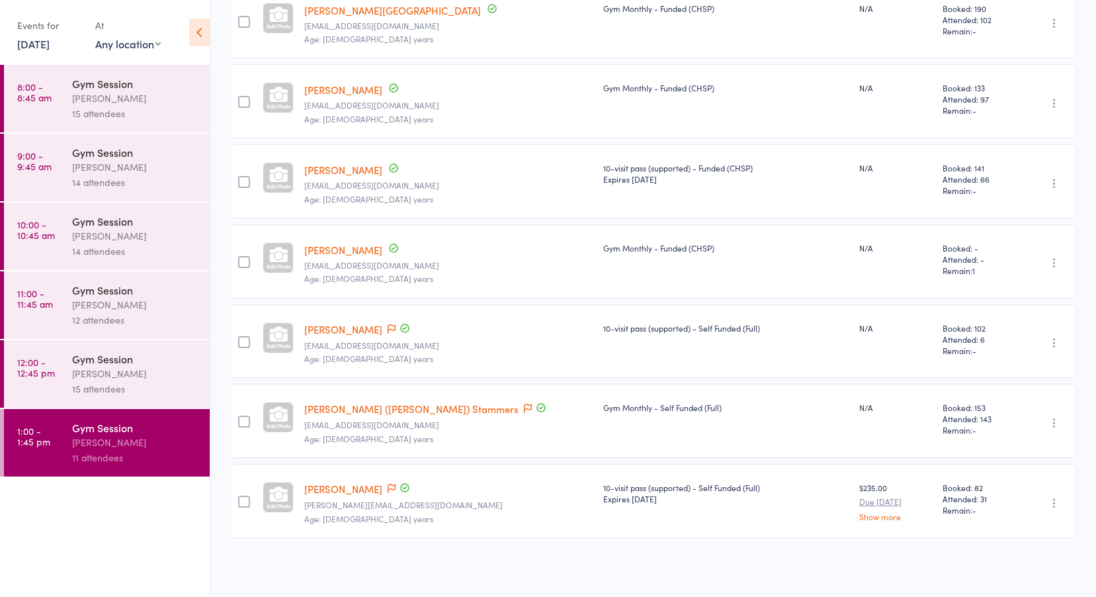
scroll to position [0, 0]
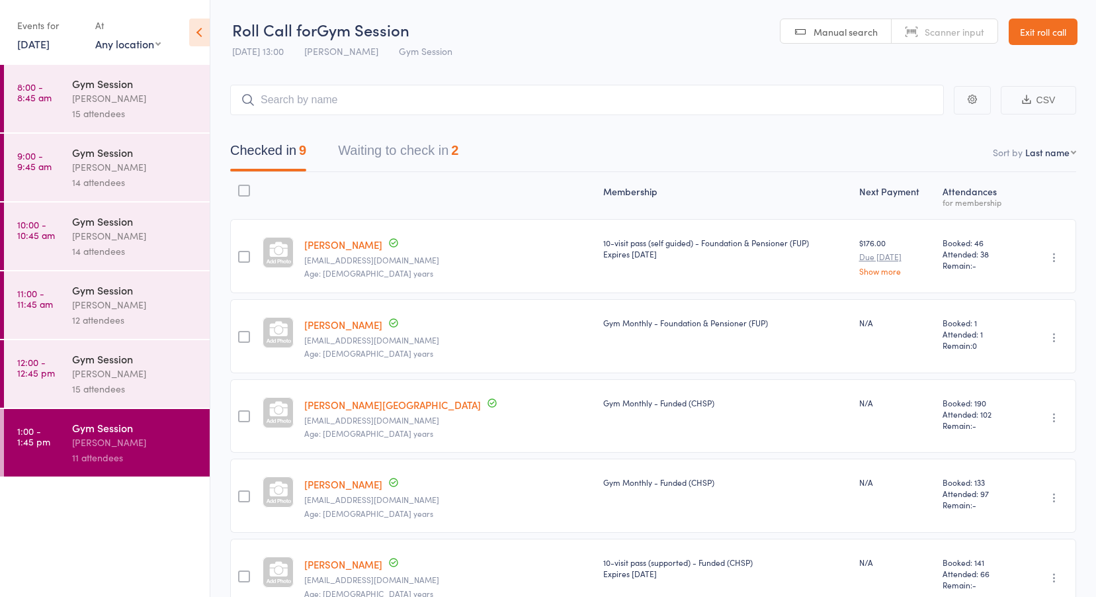
click at [1029, 25] on link "Exit roll call" at bounding box center [1043, 32] width 69 height 26
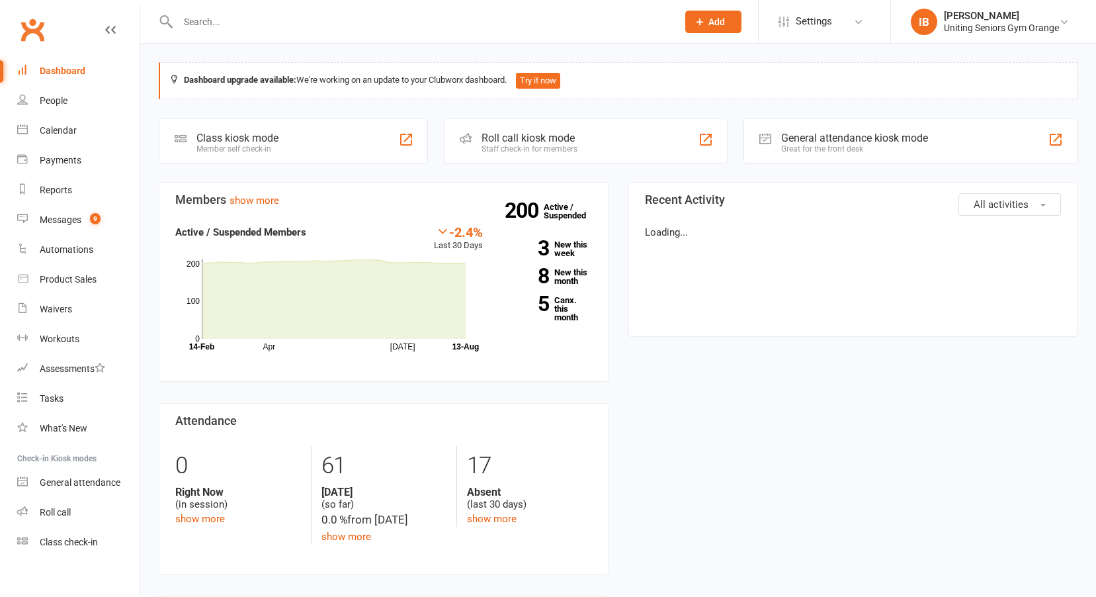
click at [1024, 22] on div "Uniting Seniors Gym Orange" at bounding box center [1001, 28] width 115 height 12
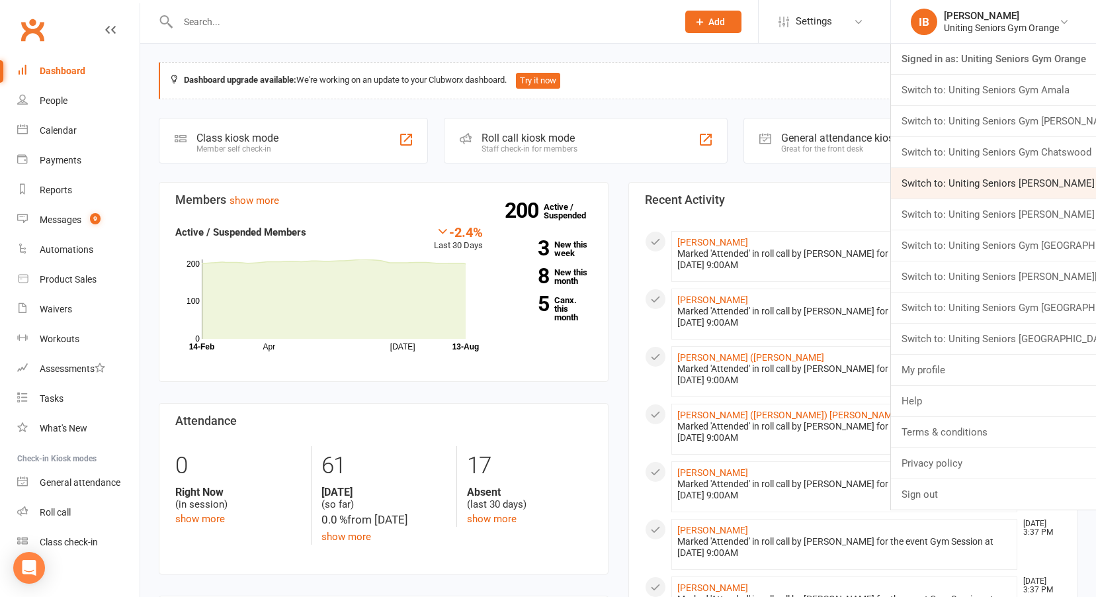
click at [1025, 176] on link "Switch to: Uniting Seniors [PERSON_NAME]" at bounding box center [993, 183] width 205 height 30
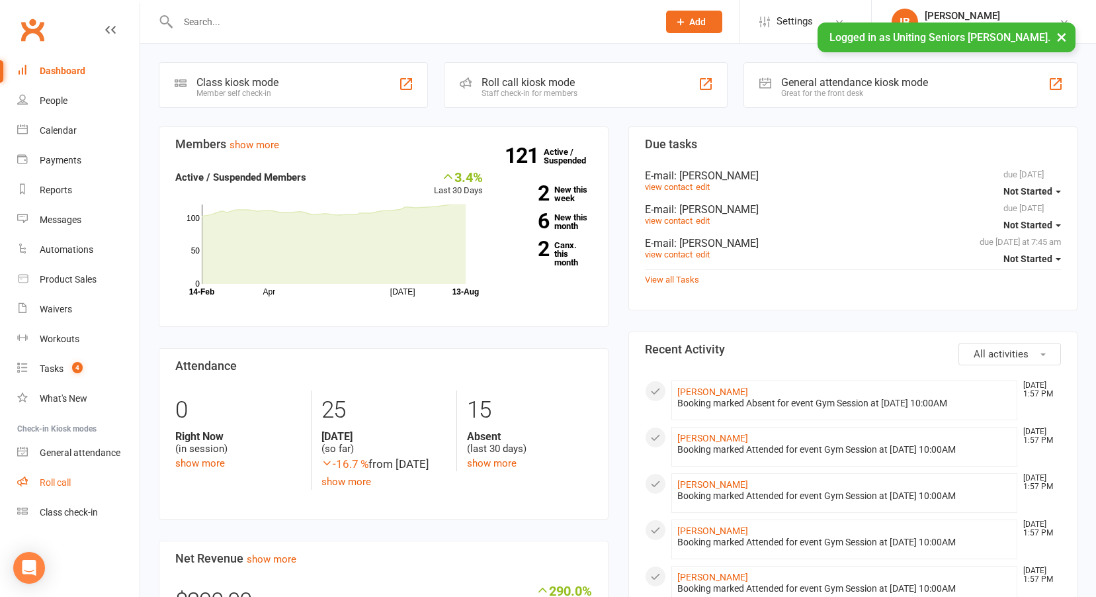
click at [62, 478] on div "Roll call" at bounding box center [55, 482] width 31 height 11
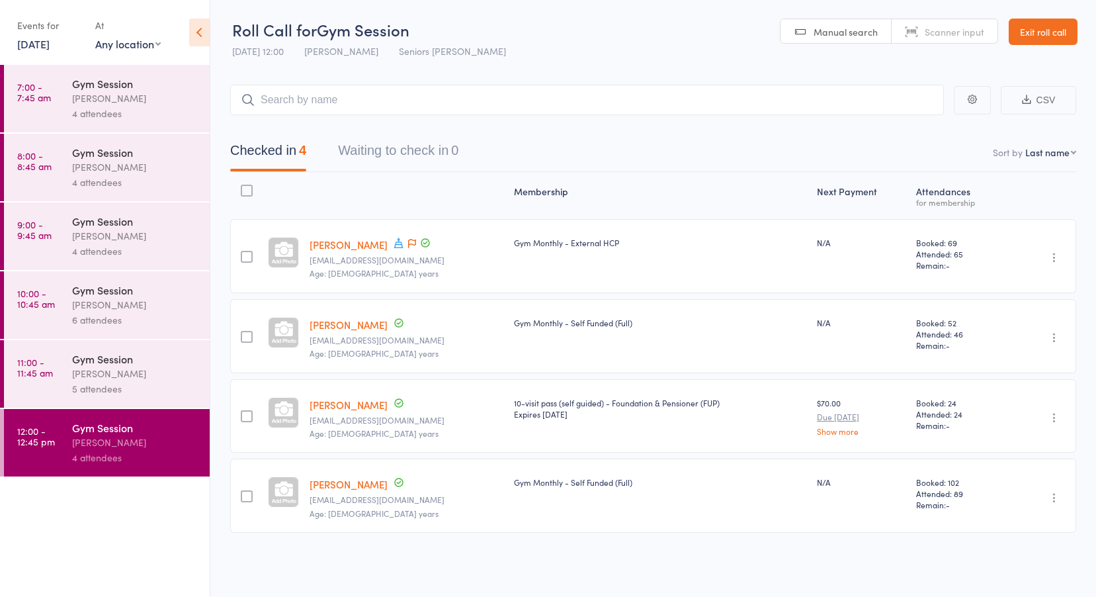
click at [50, 46] on link "[DATE]" at bounding box center [33, 43] width 32 height 15
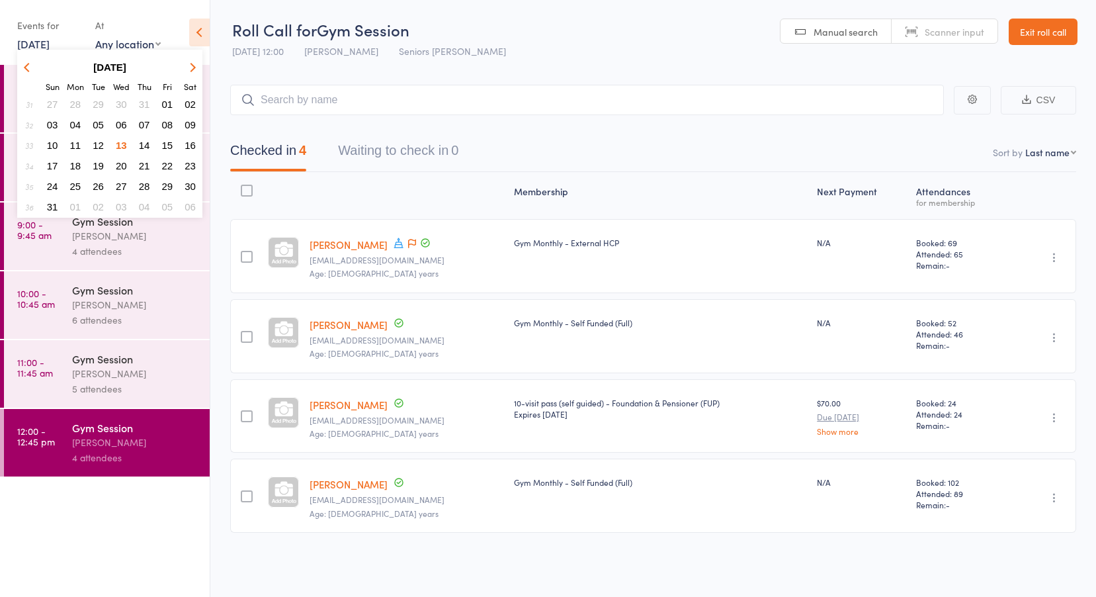
click at [73, 146] on span "11" at bounding box center [75, 145] width 11 height 11
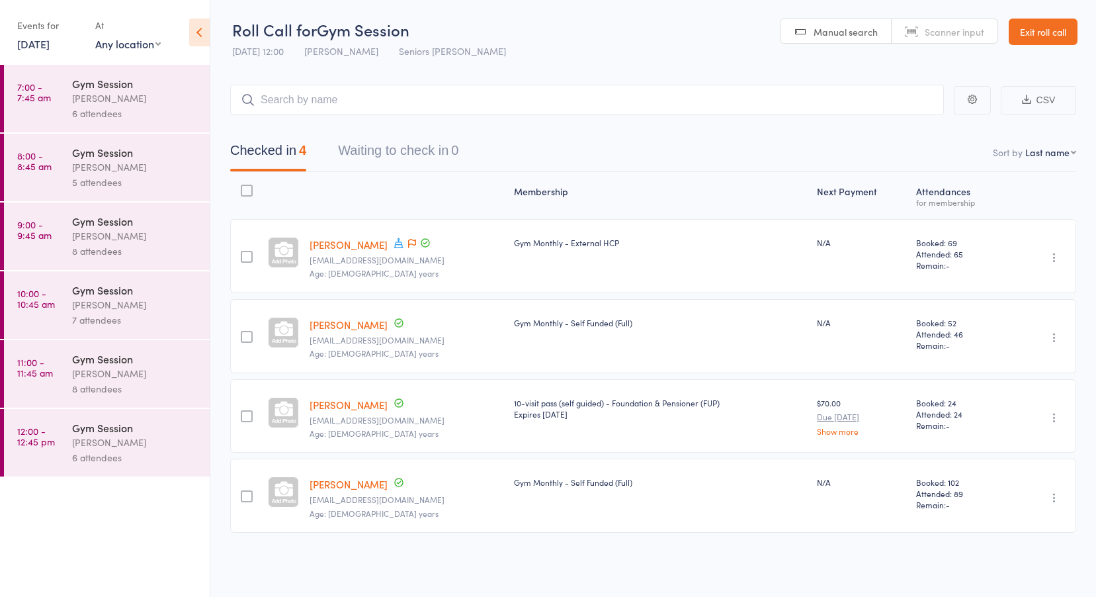
click at [63, 93] on link "7:00 - 7:45 am Gym Session [PERSON_NAME] 6 attendees" at bounding box center [107, 98] width 206 height 67
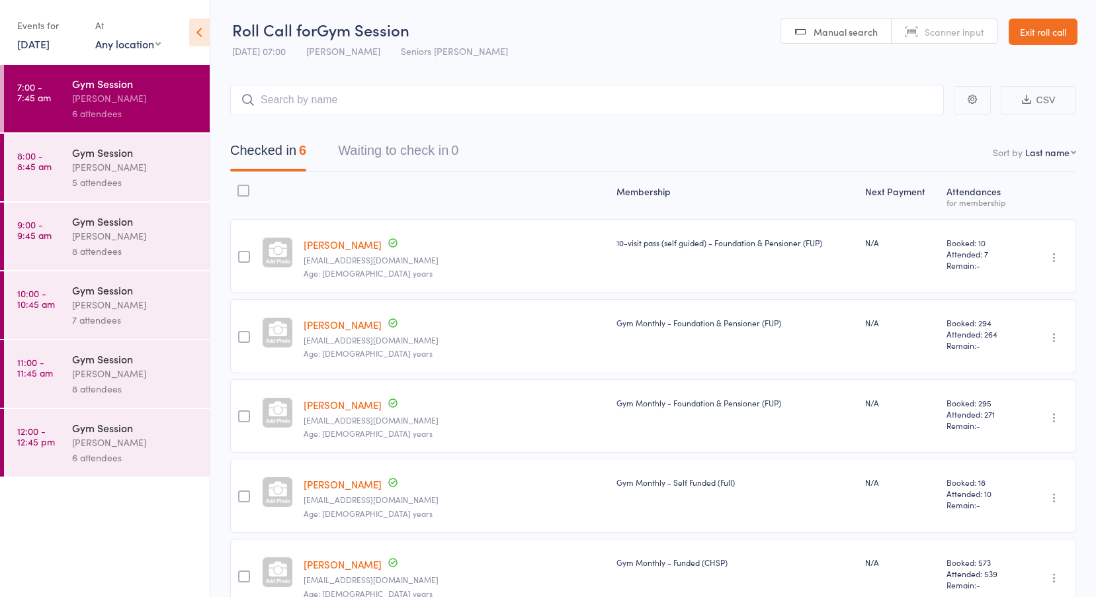
click at [40, 157] on time "8:00 - 8:45 am" at bounding box center [34, 160] width 34 height 21
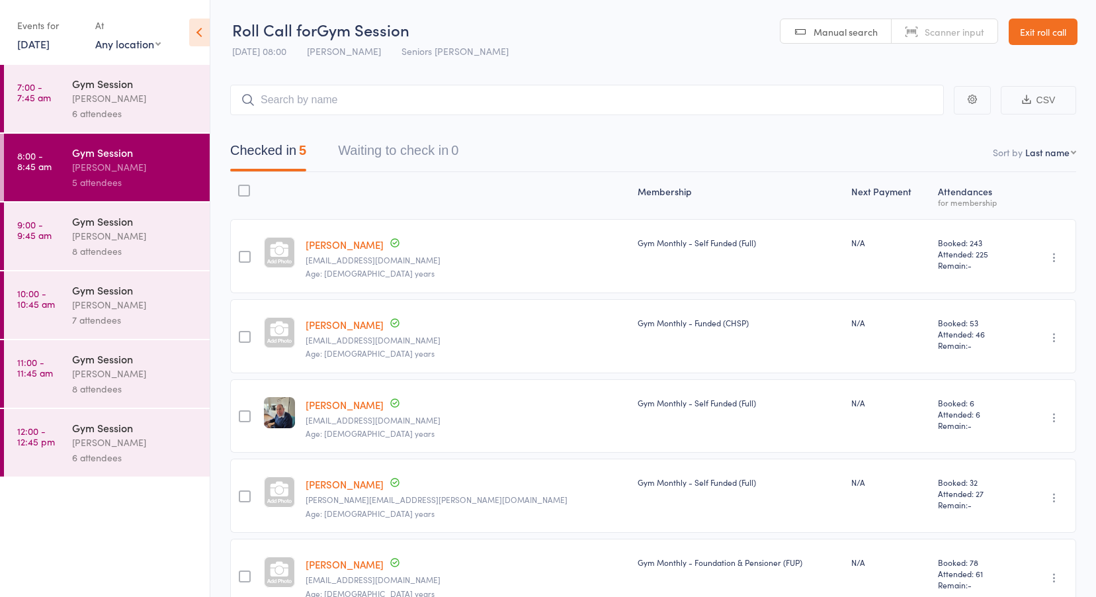
click at [34, 231] on time "9:00 - 9:45 am" at bounding box center [34, 229] width 34 height 21
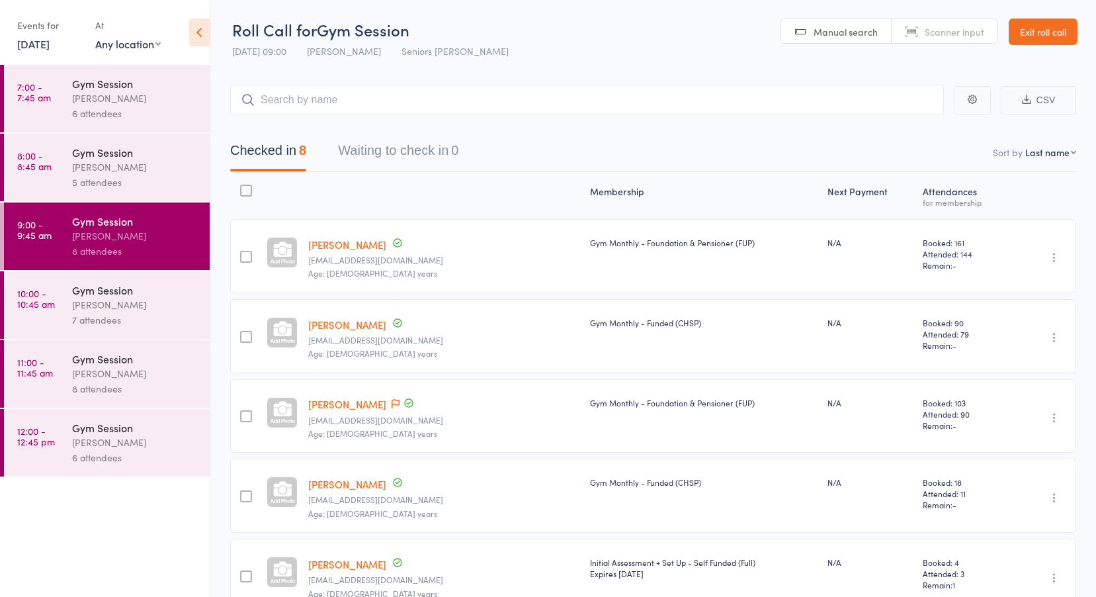
click at [39, 300] on time "10:00 - 10:45 am" at bounding box center [36, 298] width 38 height 21
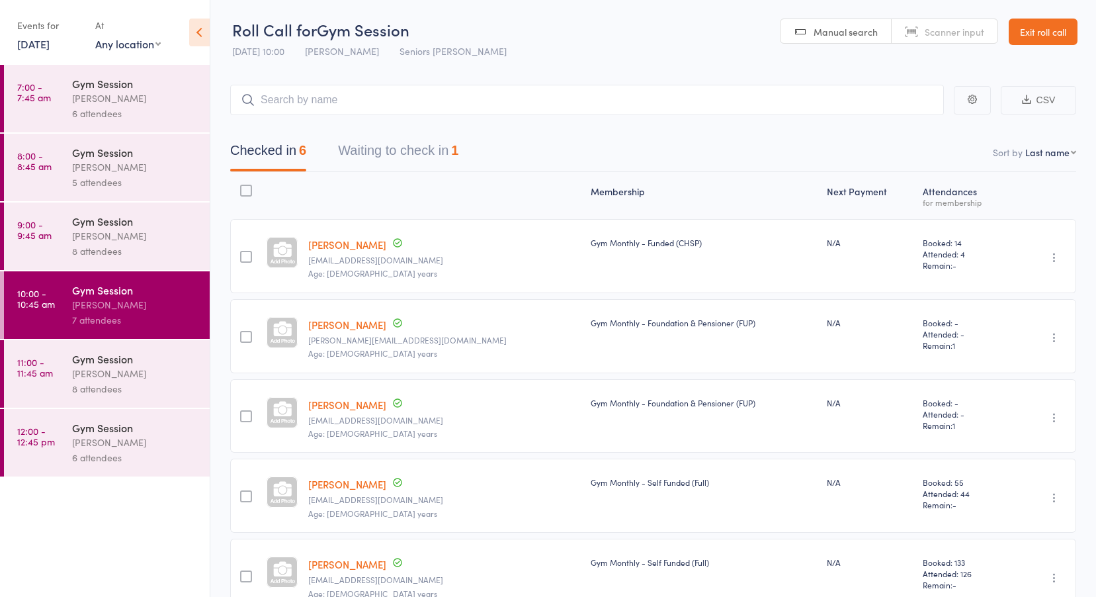
click at [370, 157] on button "Waiting to check in 1" at bounding box center [398, 153] width 120 height 35
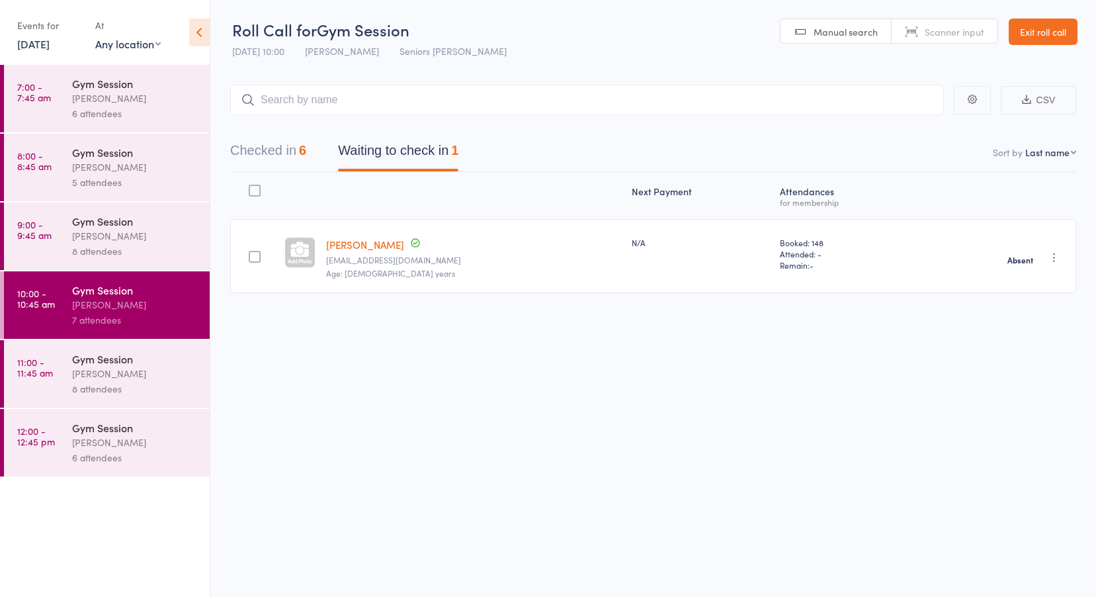
click at [45, 384] on link "11:00 - 11:45 am Gym Session [PERSON_NAME] 8 attendees" at bounding box center [107, 373] width 206 height 67
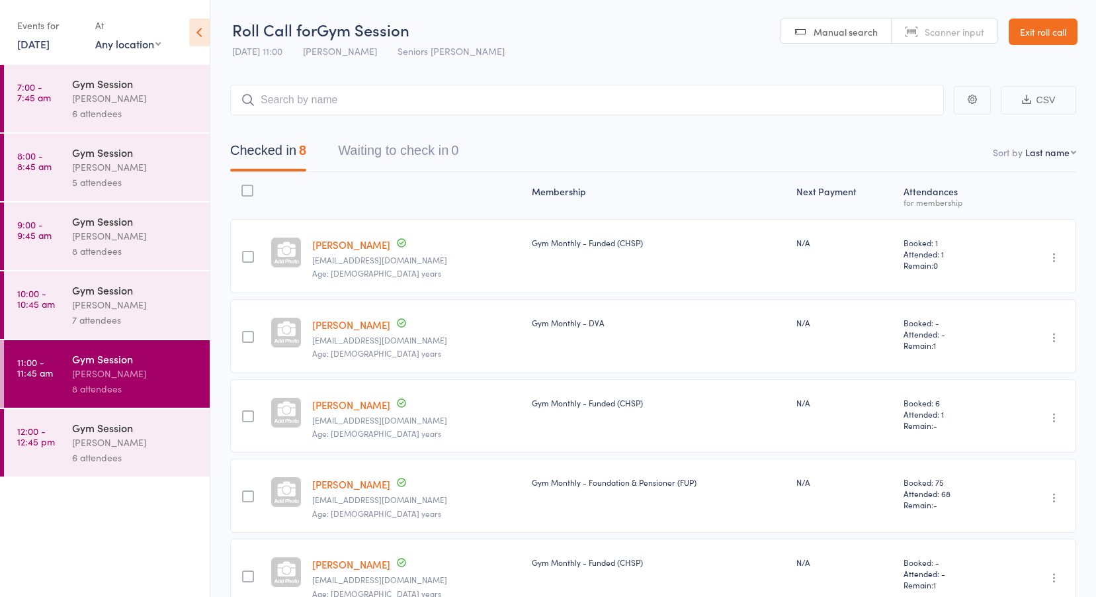
click at [48, 434] on time "12:00 - 12:45 pm" at bounding box center [36, 435] width 38 height 21
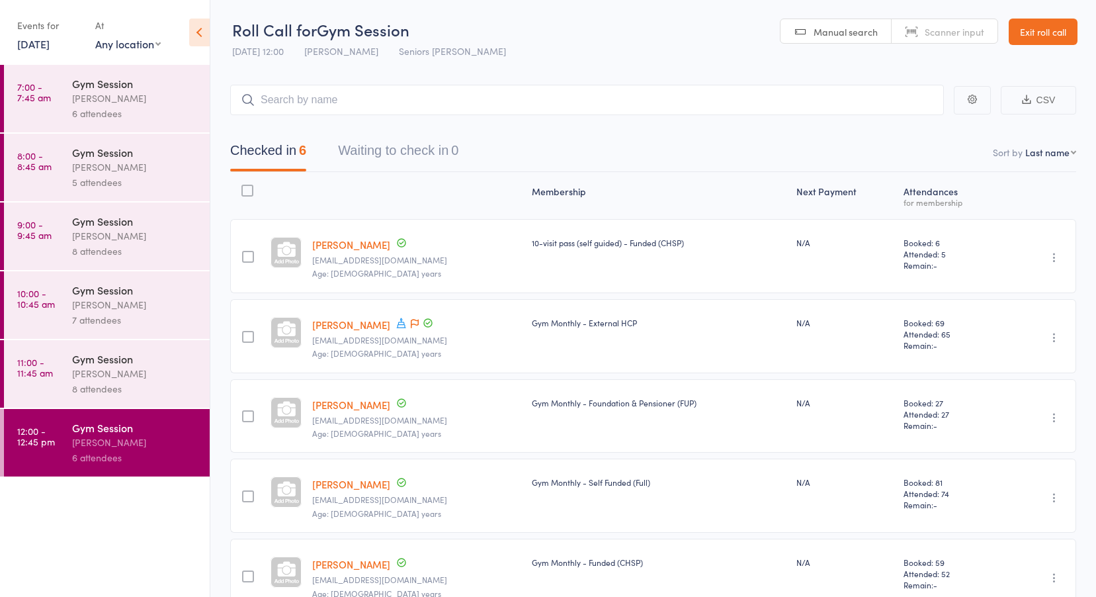
click at [50, 41] on link "[DATE]" at bounding box center [33, 43] width 32 height 15
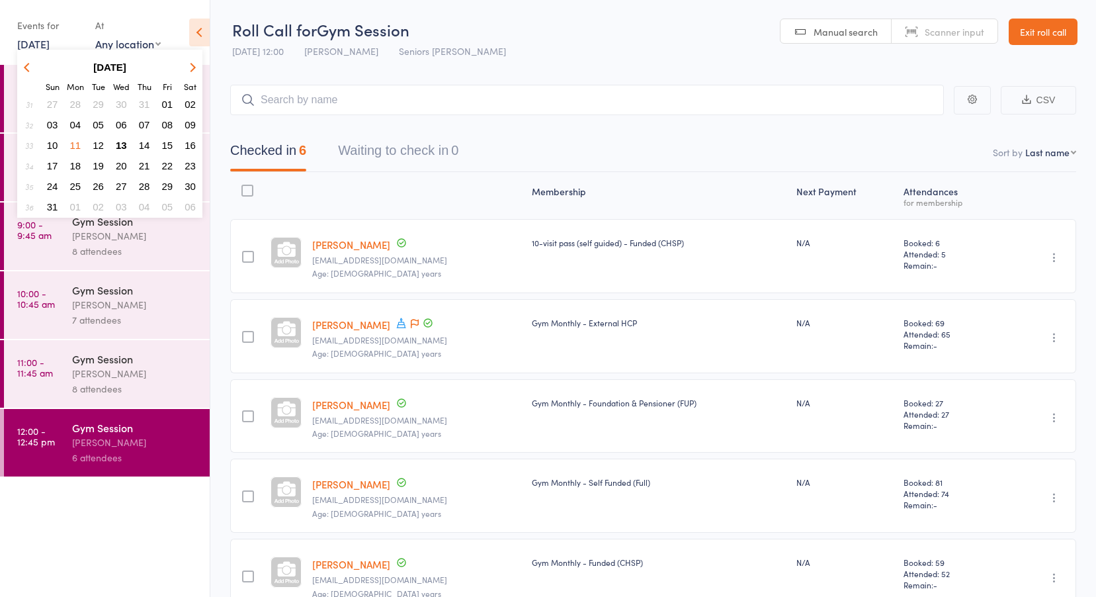
click at [91, 138] on button "12" at bounding box center [98, 145] width 21 height 18
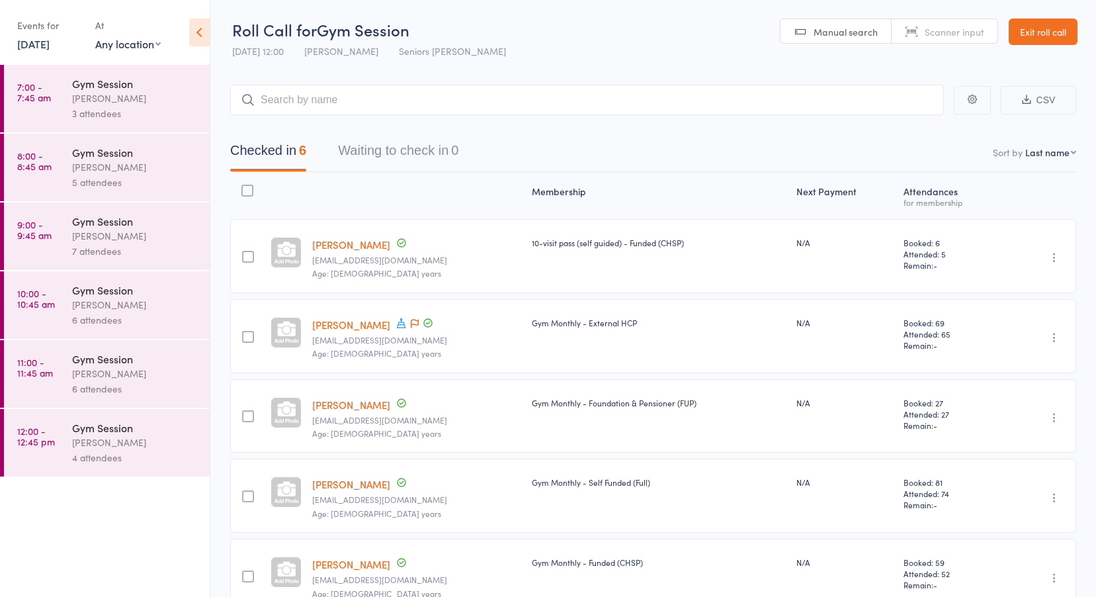
click at [64, 110] on link "7:00 - 7:45 am Gym Session Jess Hopkins 3 attendees" at bounding box center [107, 98] width 206 height 67
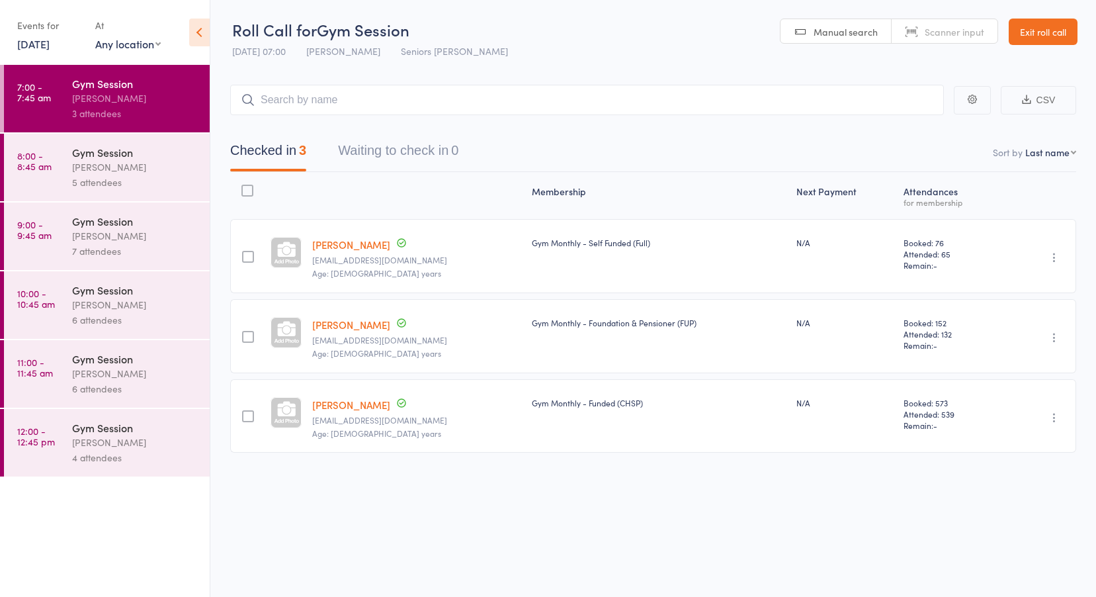
click at [46, 173] on link "8:00 - 8:45 am Gym Session Jess Hopkins 5 attendees" at bounding box center [107, 167] width 206 height 67
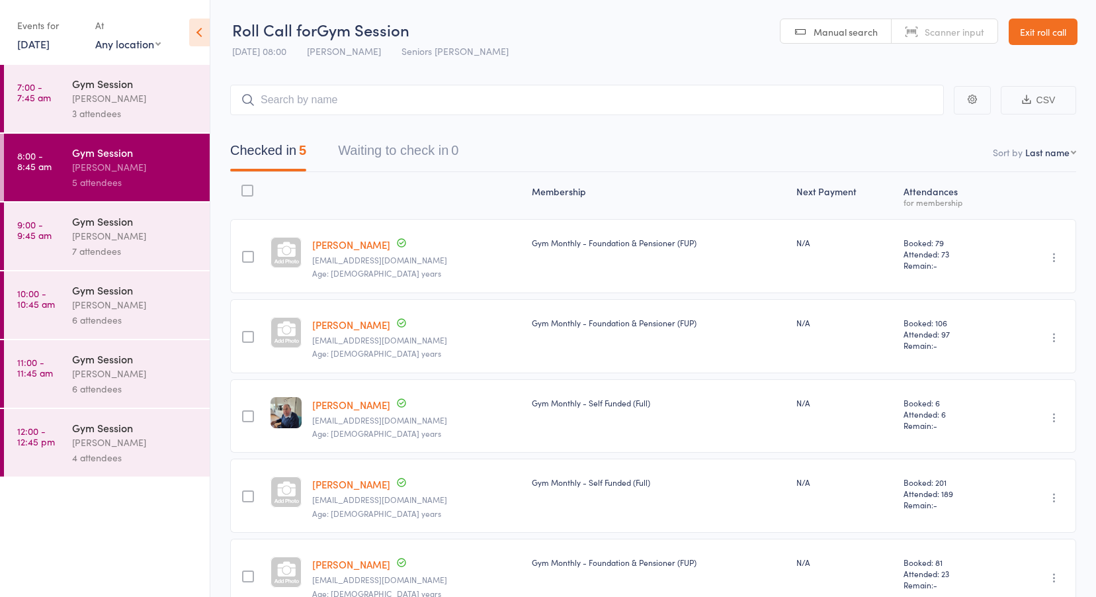
click at [51, 222] on time "9:00 - 9:45 am" at bounding box center [34, 229] width 34 height 21
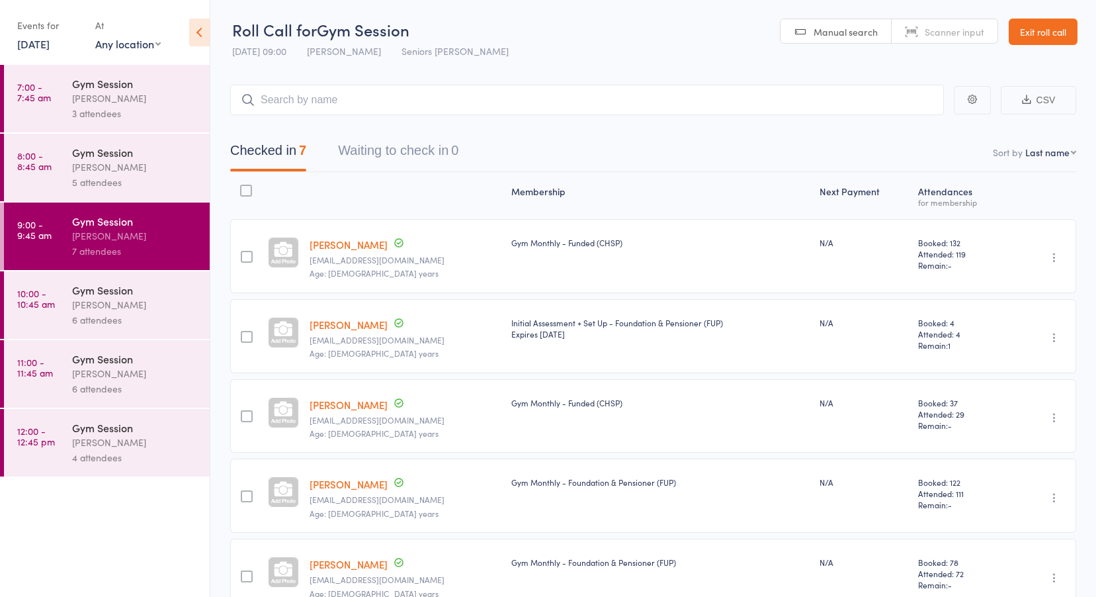
click at [46, 286] on link "10:00 - 10:45 am Gym Session Jess Hopkins 6 attendees" at bounding box center [107, 304] width 206 height 67
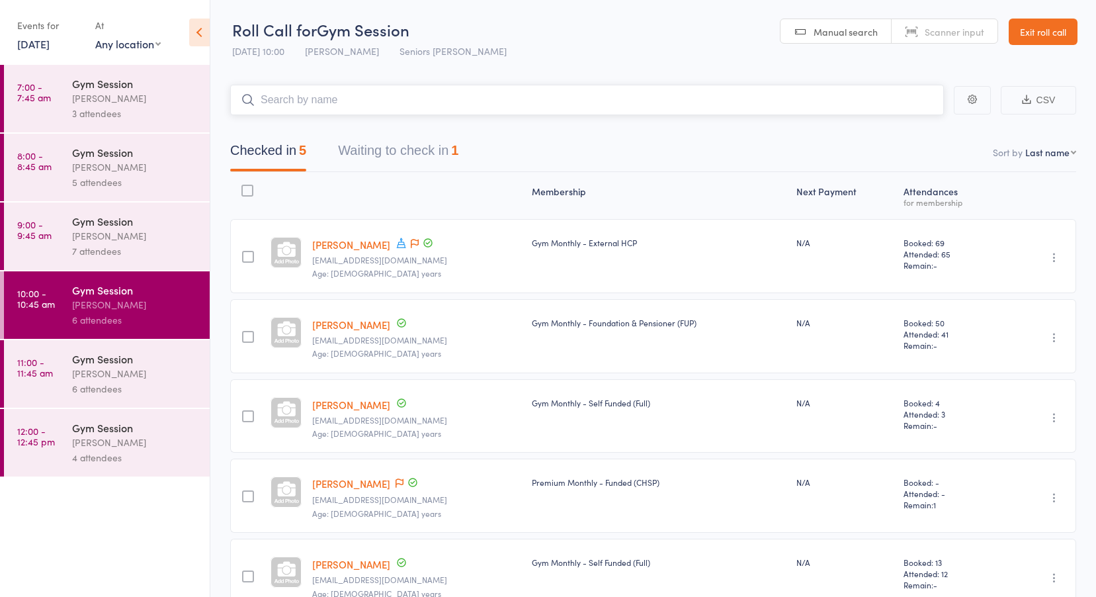
click at [429, 146] on button "Waiting to check in 1" at bounding box center [398, 153] width 120 height 35
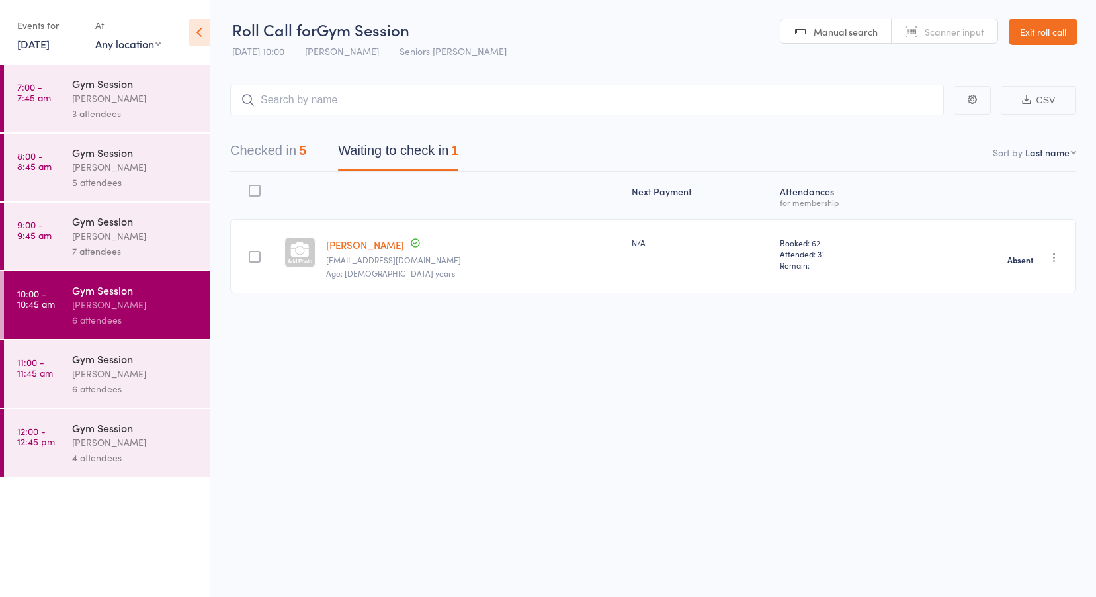
click at [36, 361] on time "11:00 - 11:45 am" at bounding box center [35, 367] width 36 height 21
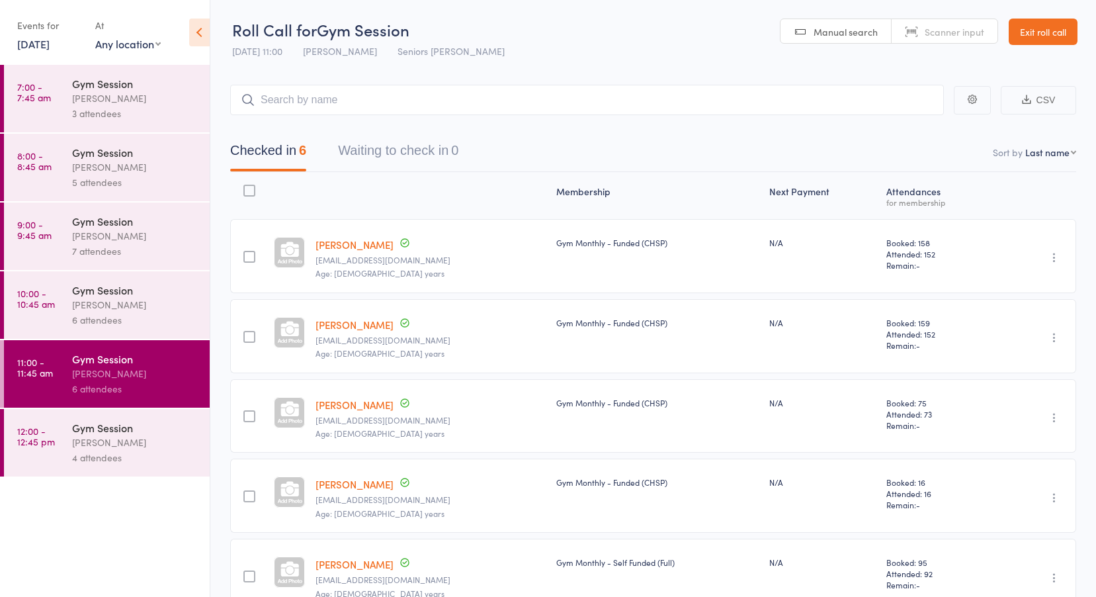
click at [41, 421] on link "12:00 - 12:45 pm Gym Session Jess Hopkins 4 attendees" at bounding box center [107, 442] width 206 height 67
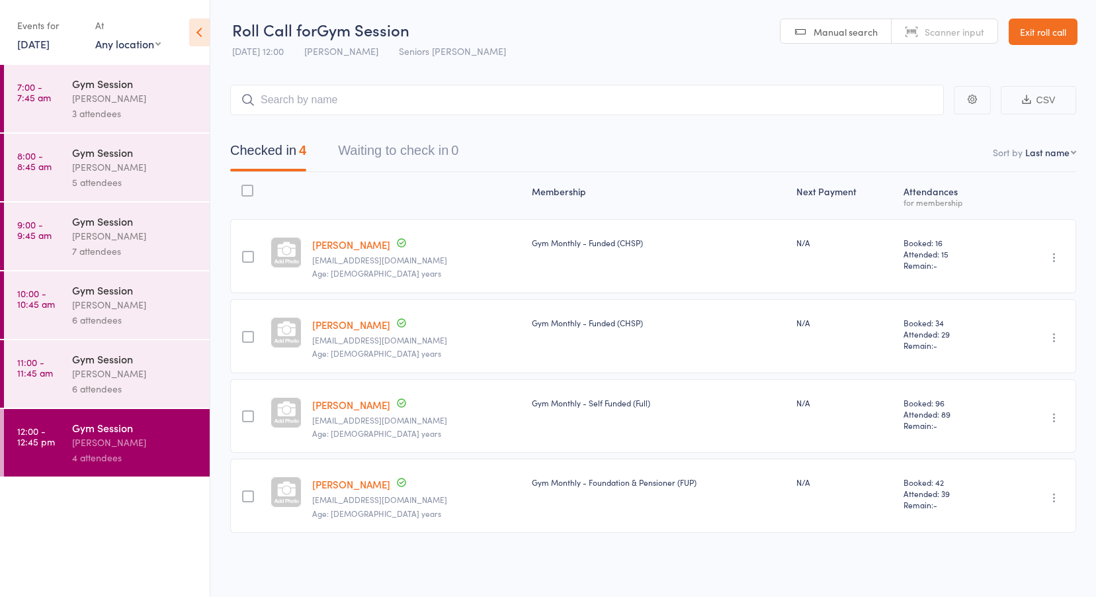
click at [50, 38] on link "12 Aug, 2025" at bounding box center [33, 43] width 32 height 15
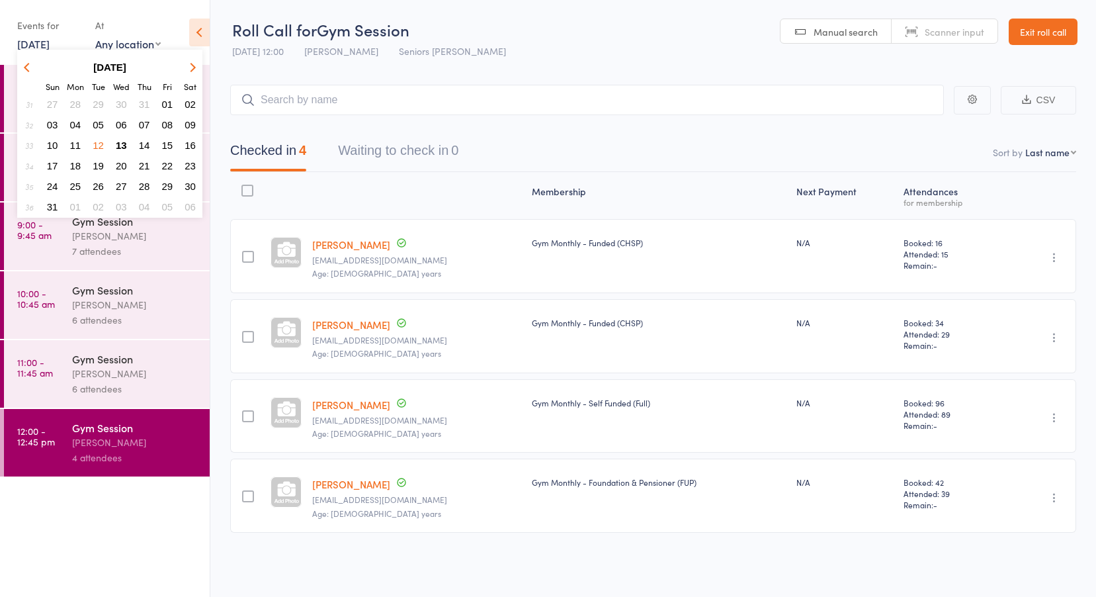
click at [1071, 30] on link "Exit roll call" at bounding box center [1043, 32] width 69 height 26
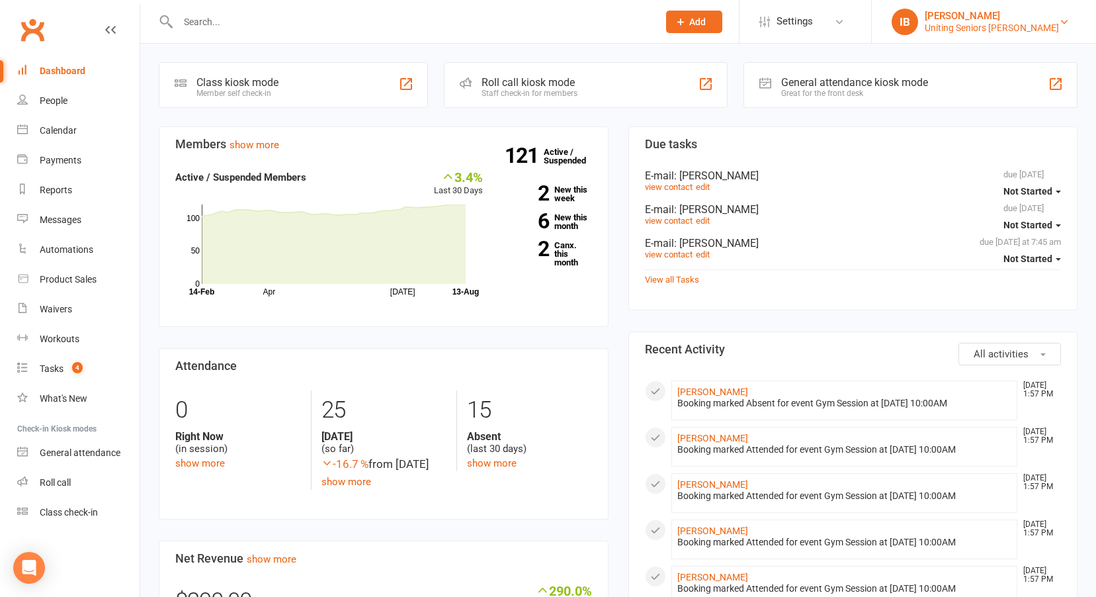
click at [1038, 19] on div "[PERSON_NAME]" at bounding box center [992, 16] width 134 height 12
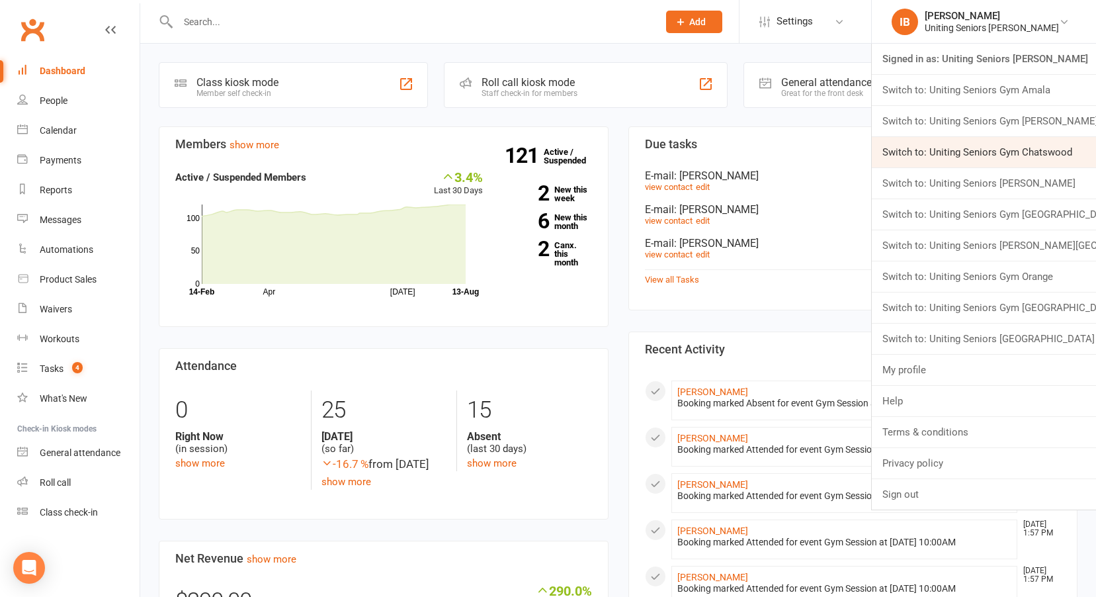
click at [993, 151] on link "Switch to: Uniting Seniors Gym Chatswood" at bounding box center [984, 152] width 224 height 30
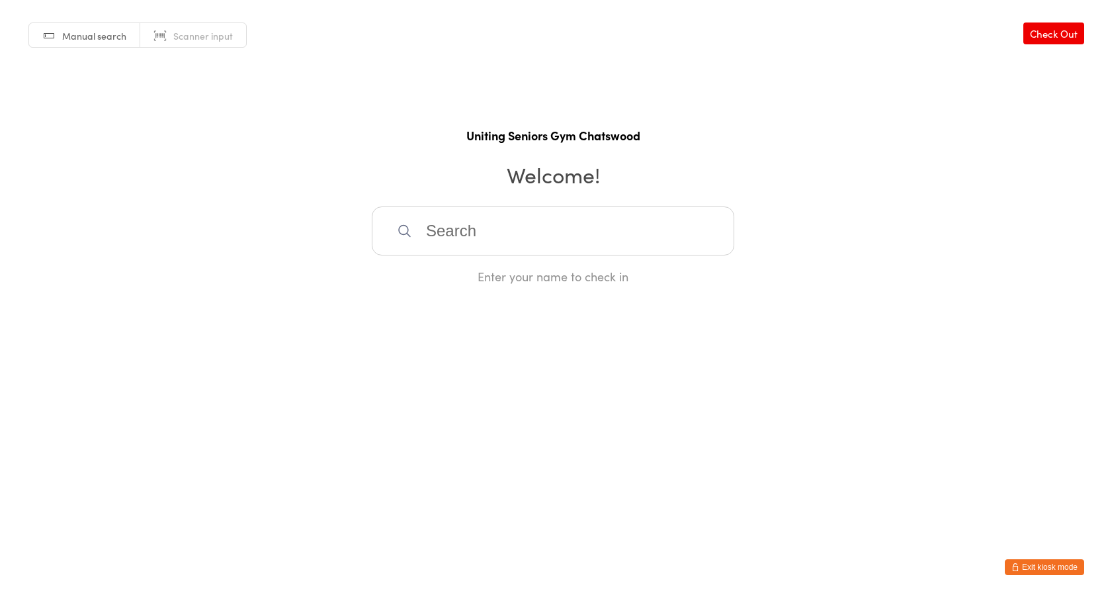
click at [1064, 560] on button "Exit kiosk mode" at bounding box center [1044, 567] width 79 height 16
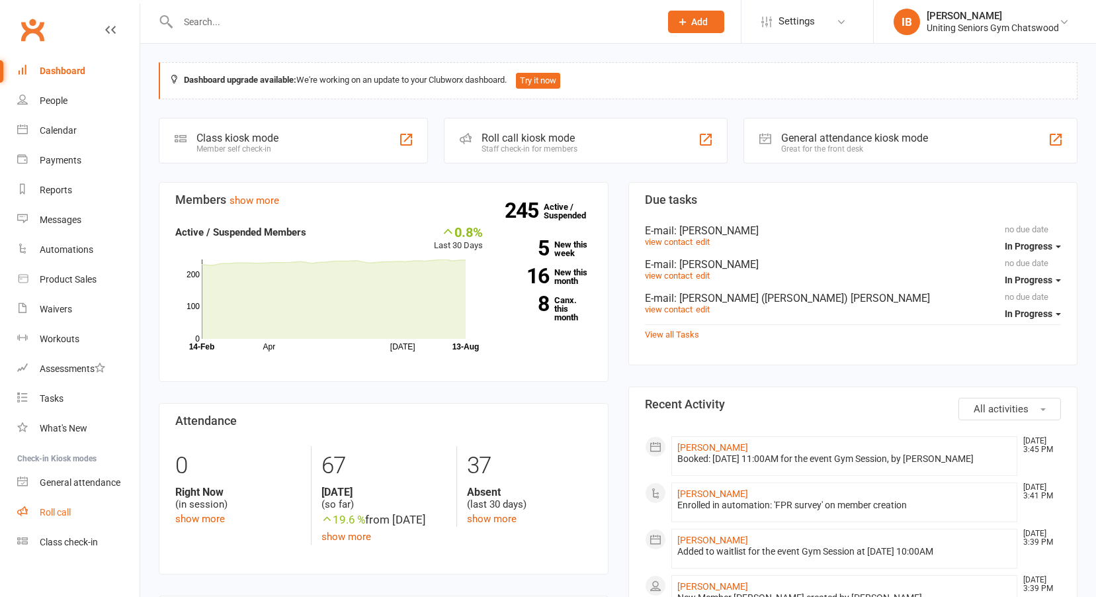
click at [55, 514] on div "Roll call" at bounding box center [55, 512] width 31 height 11
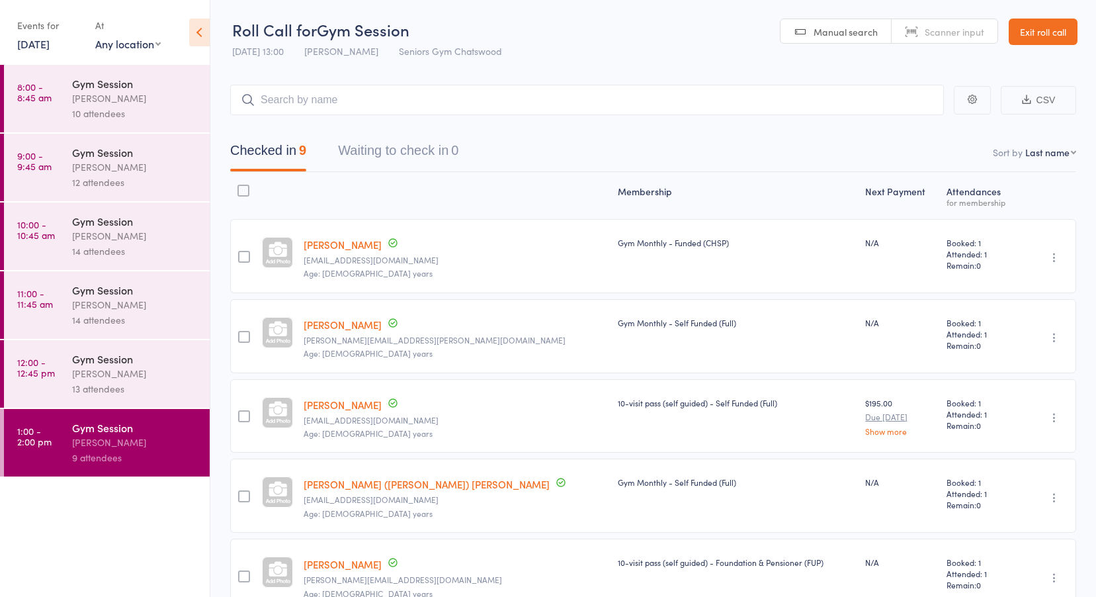
click at [50, 46] on link "[DATE]" at bounding box center [33, 43] width 32 height 15
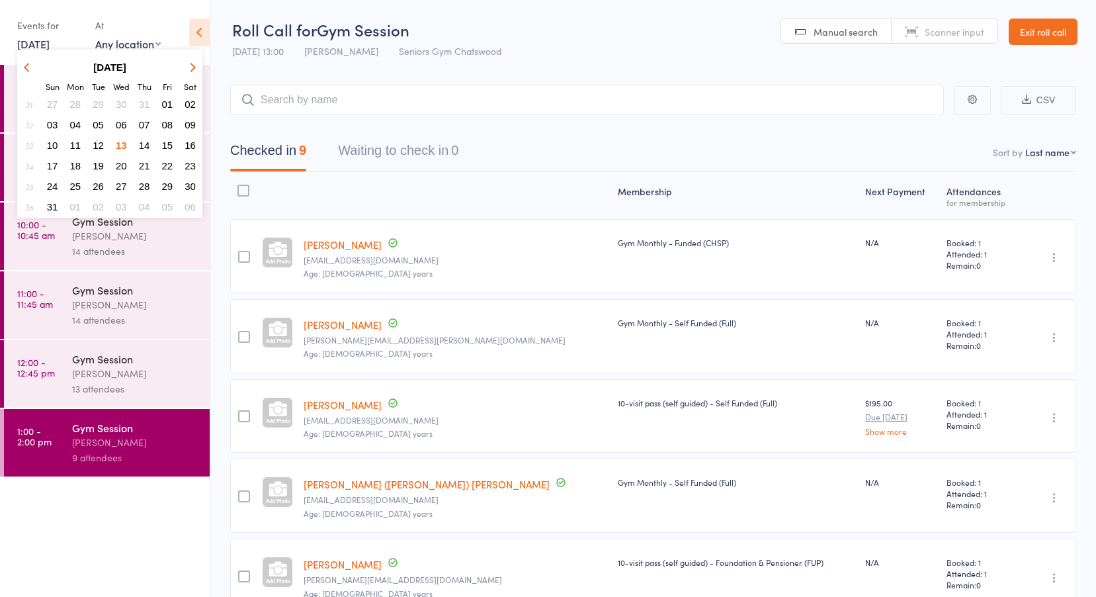
click at [74, 142] on span "11" at bounding box center [75, 145] width 11 height 11
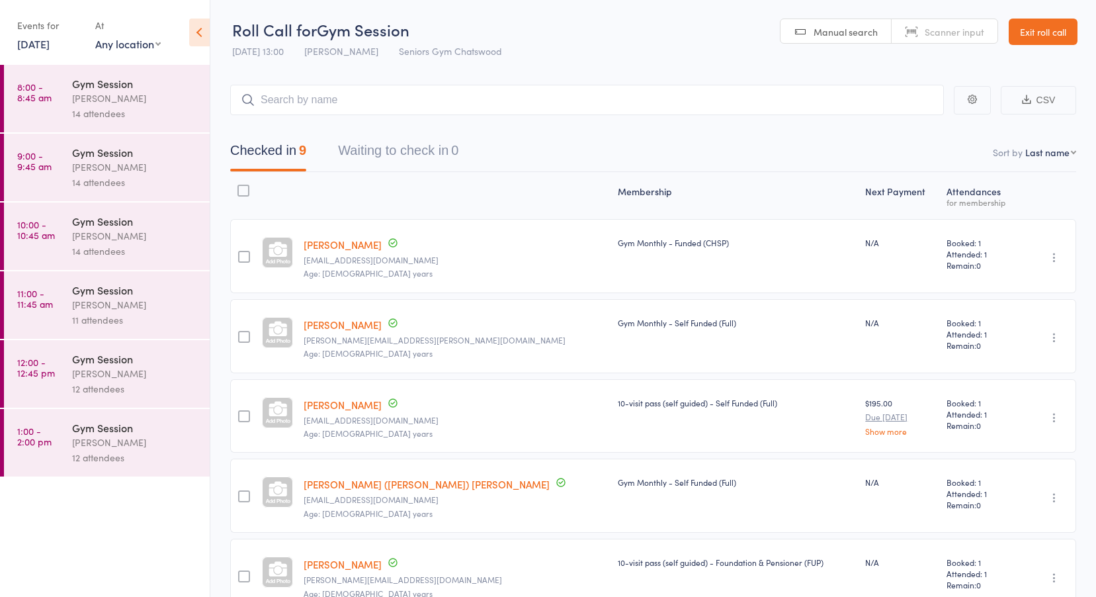
click at [43, 87] on time "8:00 - 8:45 am" at bounding box center [34, 91] width 34 height 21
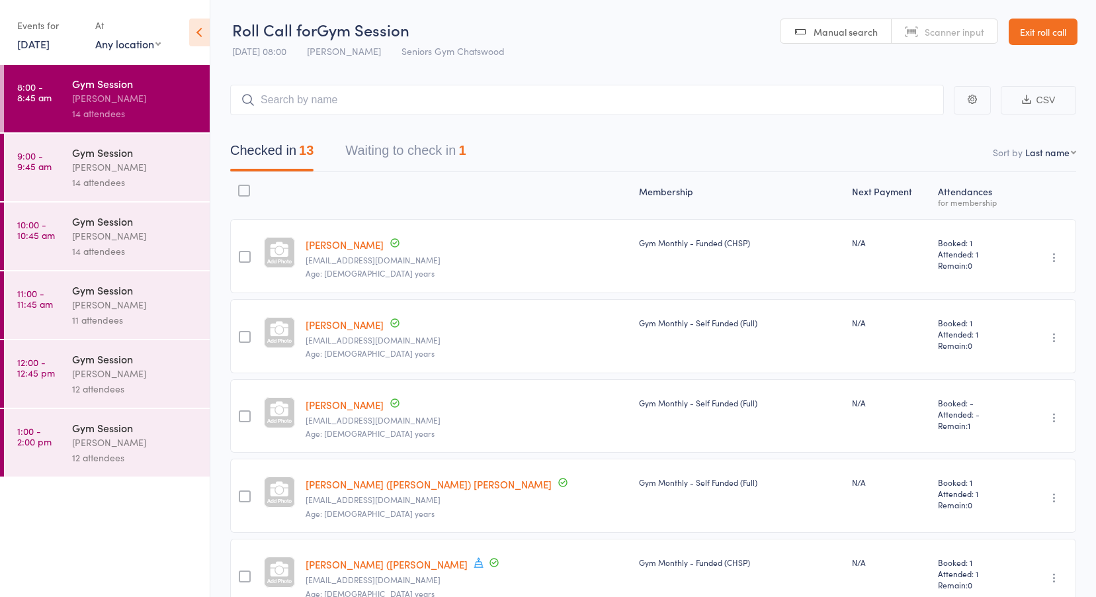
click at [416, 142] on button "Waiting to check in 1" at bounding box center [405, 153] width 120 height 35
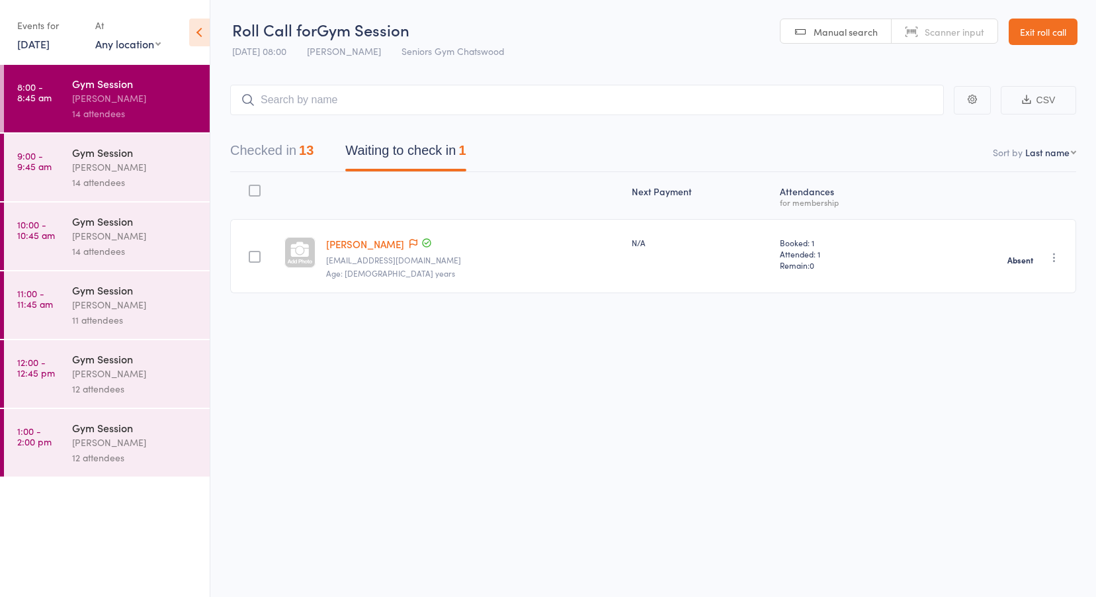
click at [33, 171] on time "9:00 - 9:45 am" at bounding box center [34, 160] width 34 height 21
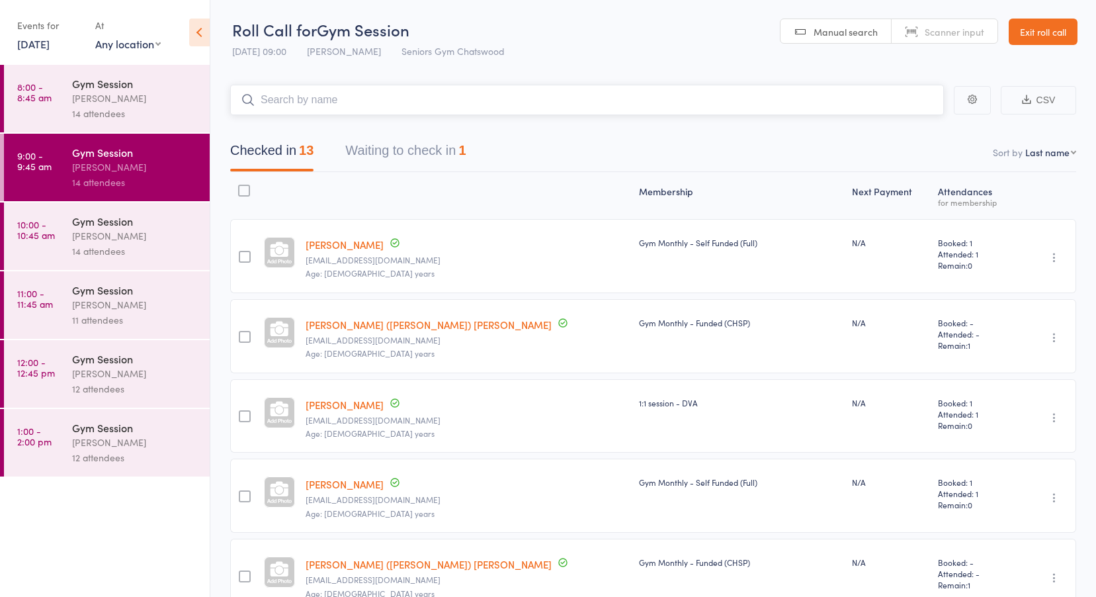
click at [386, 152] on button "Waiting to check in 1" at bounding box center [405, 153] width 120 height 35
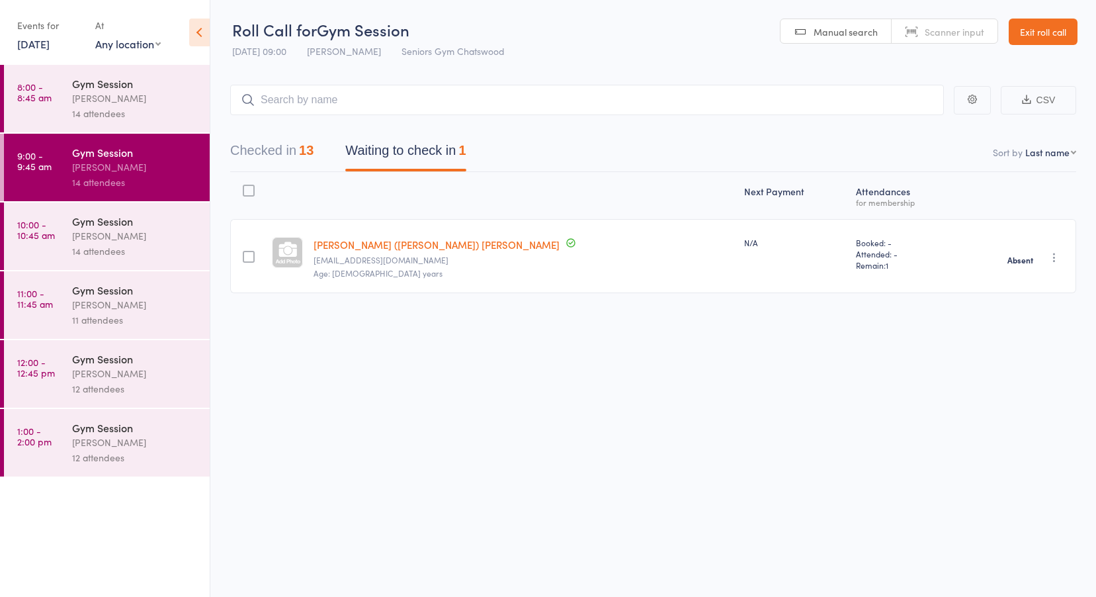
click at [28, 238] on time "10:00 - 10:45 am" at bounding box center [36, 229] width 38 height 21
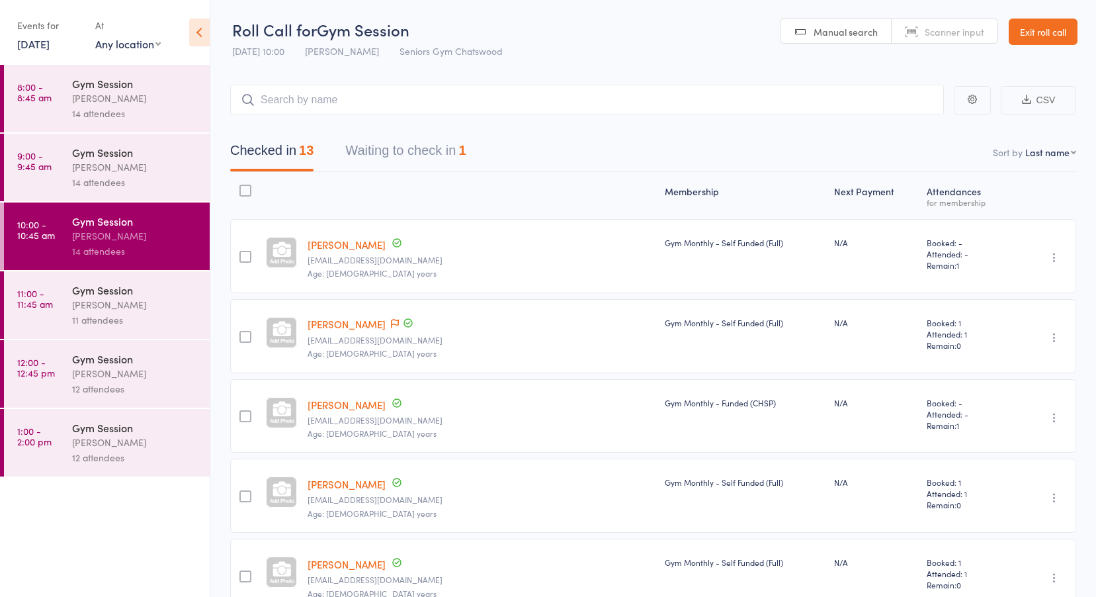
click at [401, 141] on button "Waiting to check in 1" at bounding box center [405, 153] width 120 height 35
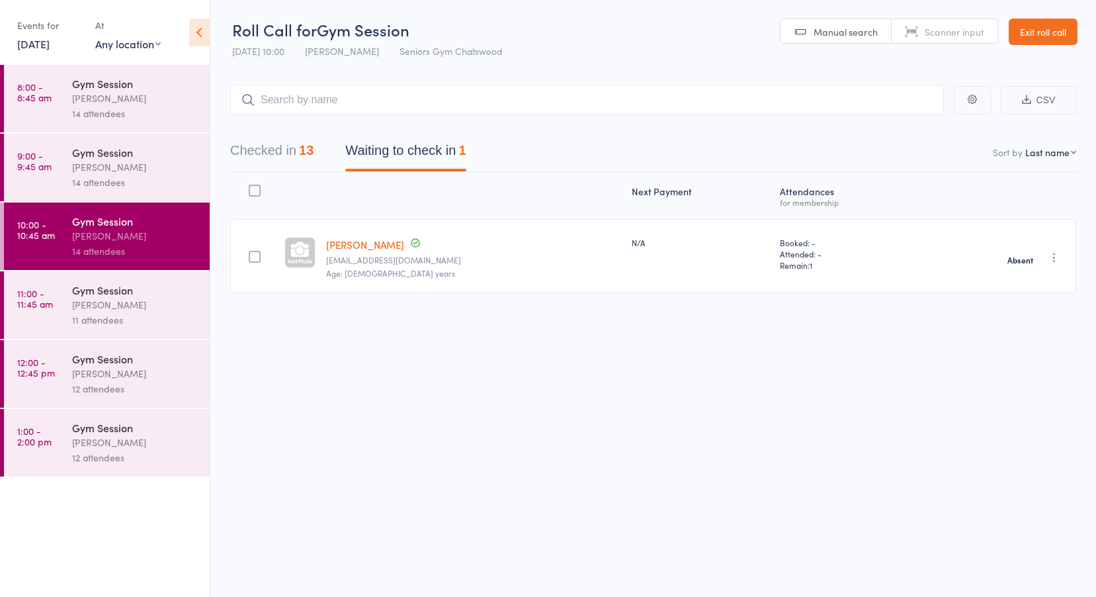
click at [38, 300] on time "11:00 - 11:45 am" at bounding box center [35, 298] width 36 height 21
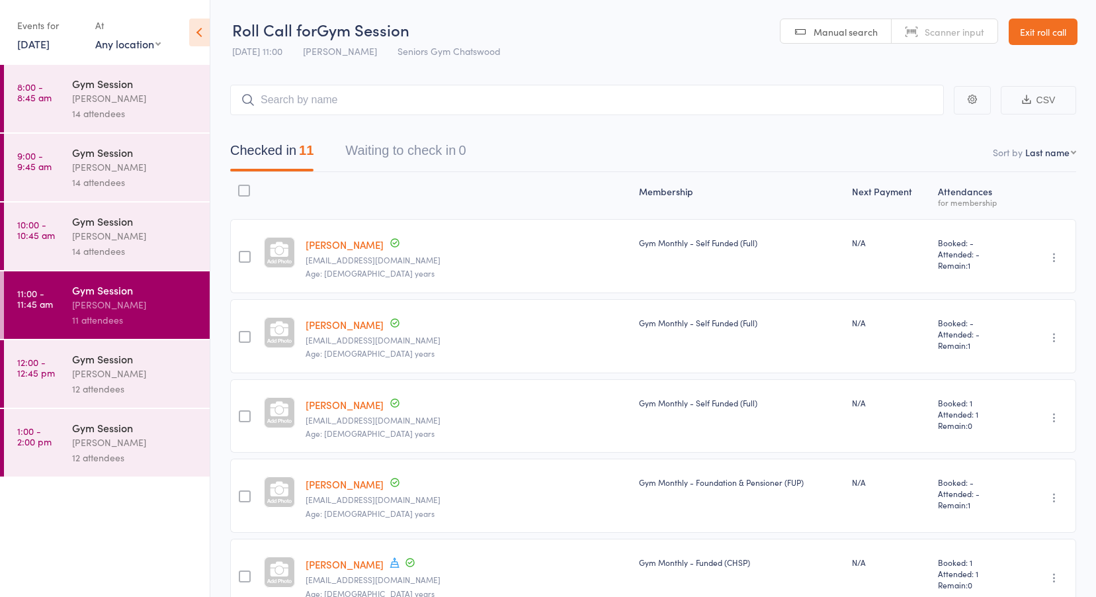
click at [43, 381] on link "12:00 - 12:45 pm Gym Session Tiffany Yeong 12 attendees" at bounding box center [107, 373] width 206 height 67
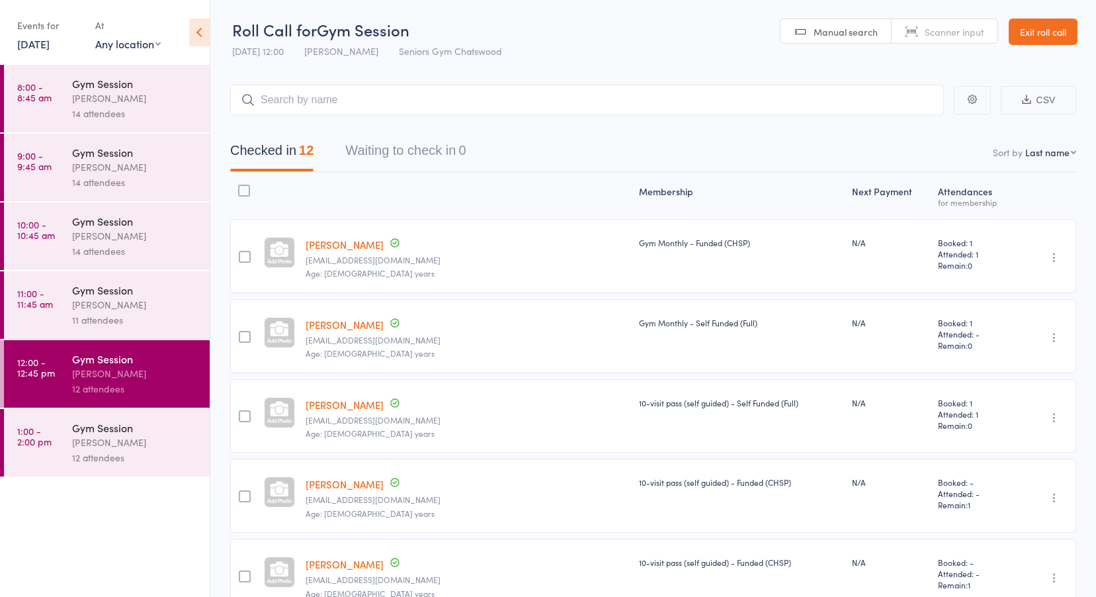
click at [44, 426] on time "1:00 - 2:00 pm" at bounding box center [34, 435] width 34 height 21
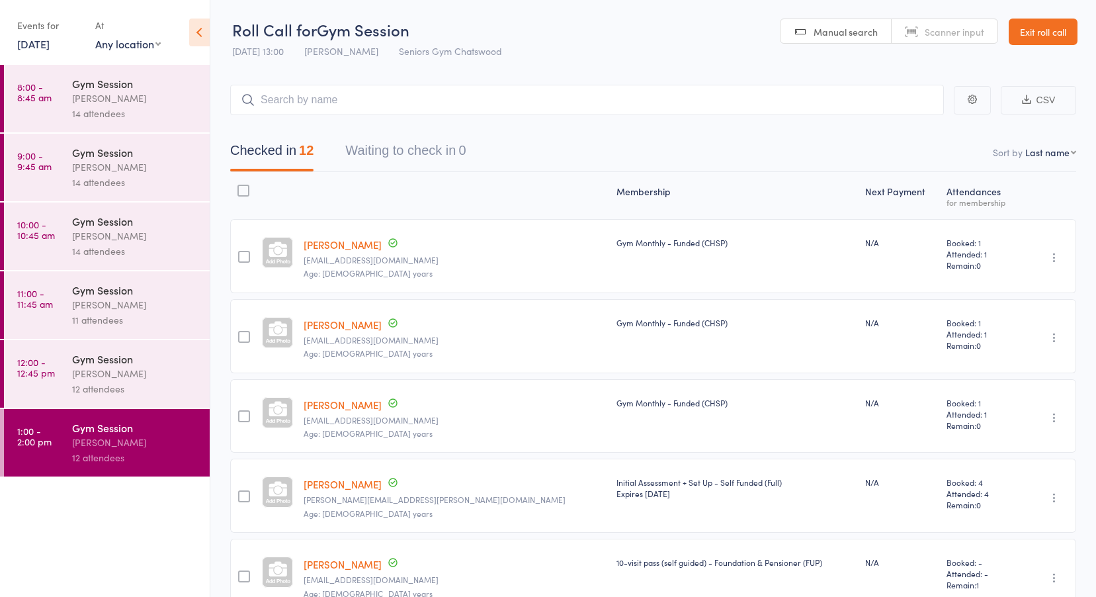
click at [40, 42] on link "11 Aug, 2025" at bounding box center [33, 43] width 32 height 15
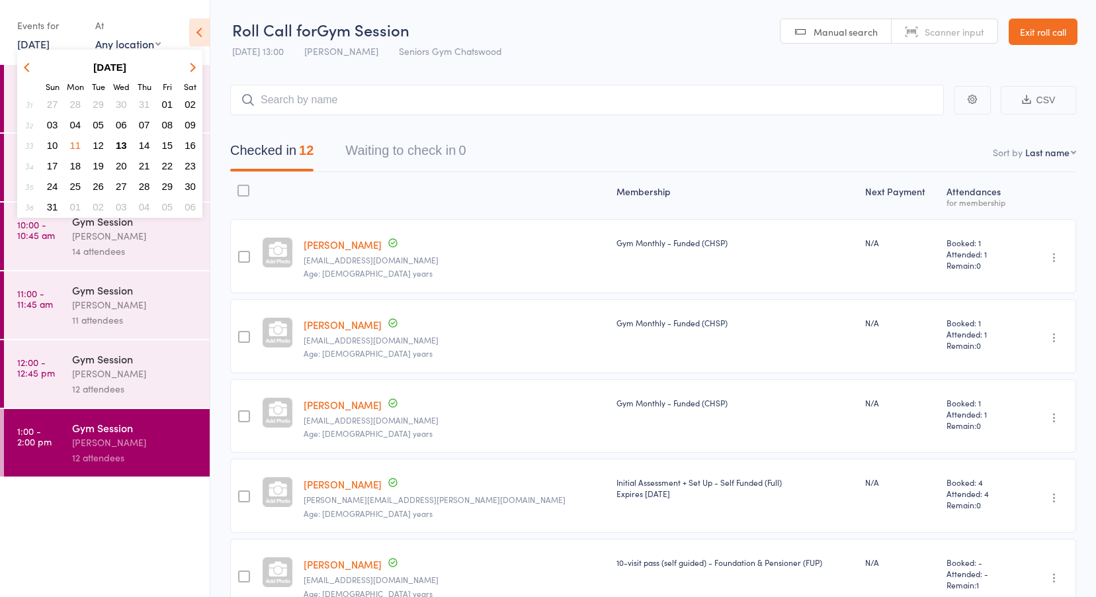
click at [100, 144] on span "12" at bounding box center [98, 145] width 11 height 11
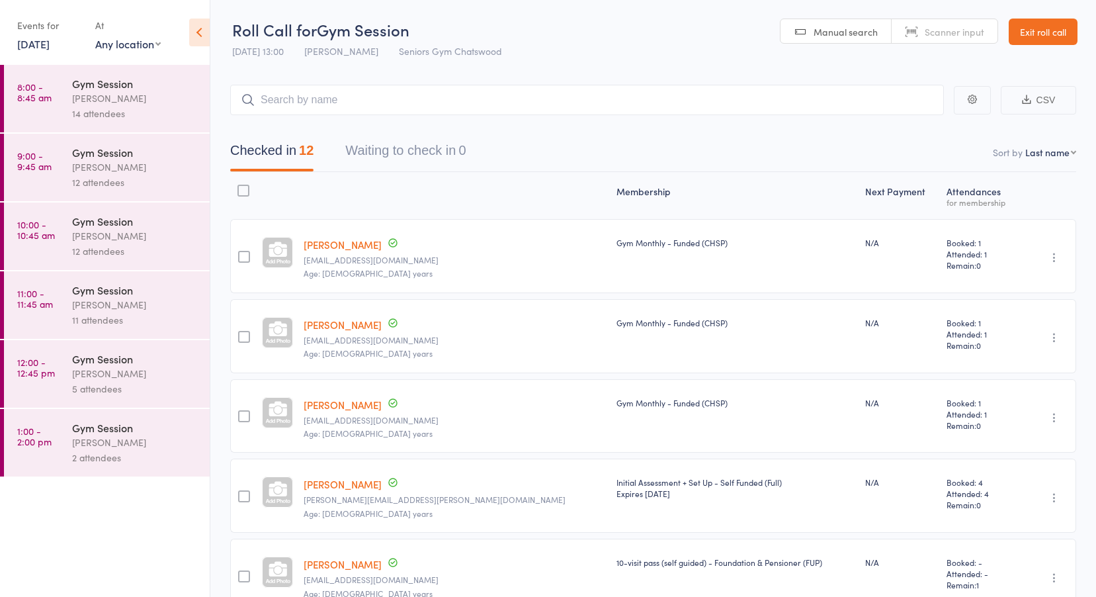
click at [52, 101] on link "8:00 - 8:45 am Gym Session Tiffany Yeong 14 attendees" at bounding box center [107, 98] width 206 height 67
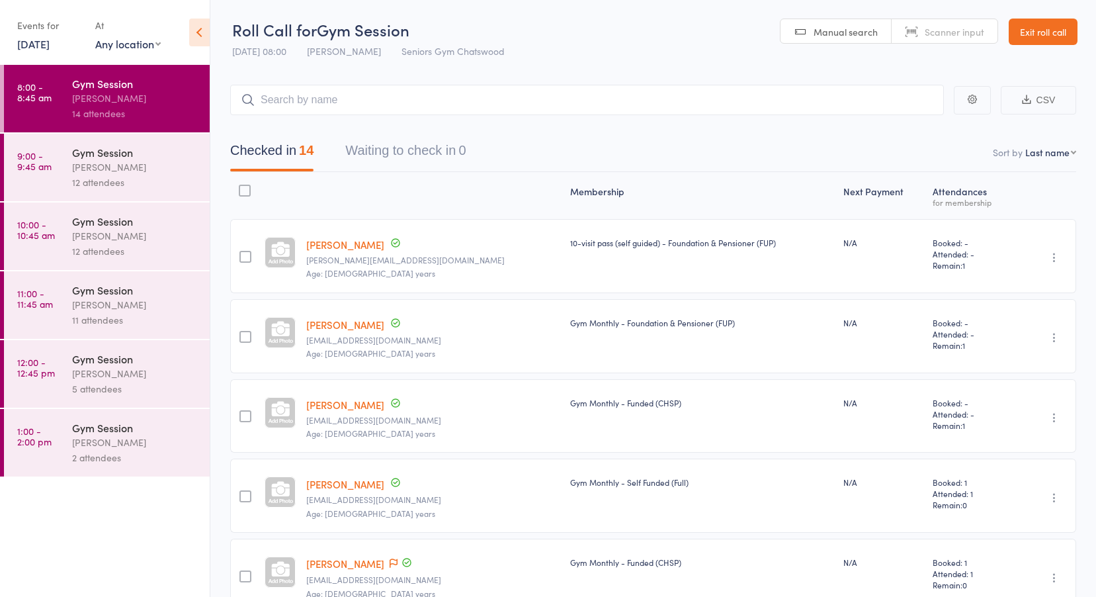
click at [38, 164] on time "9:00 - 9:45 am" at bounding box center [34, 160] width 34 height 21
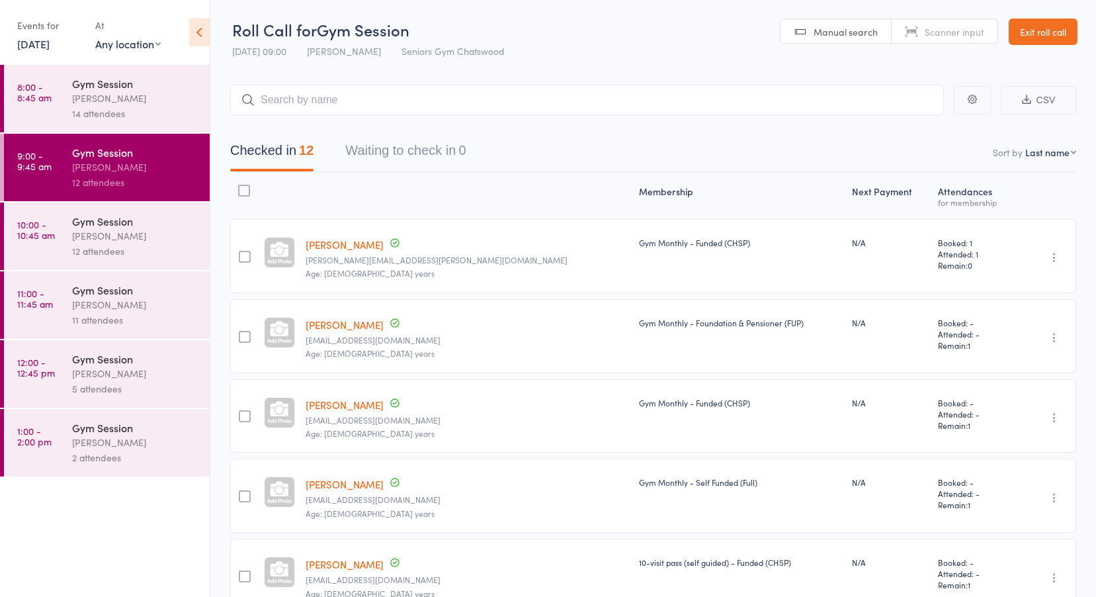
click at [60, 233] on link "10:00 - 10:45 am Gym Session Tiffany Yeong 12 attendees" at bounding box center [107, 235] width 206 height 67
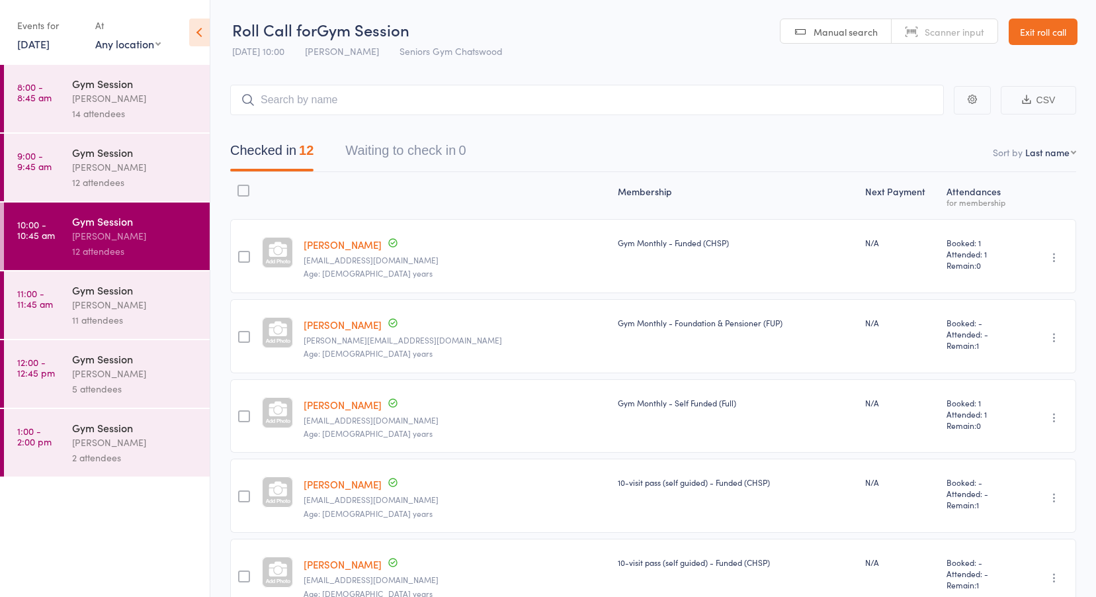
click at [46, 300] on time "11:00 - 11:45 am" at bounding box center [35, 298] width 36 height 21
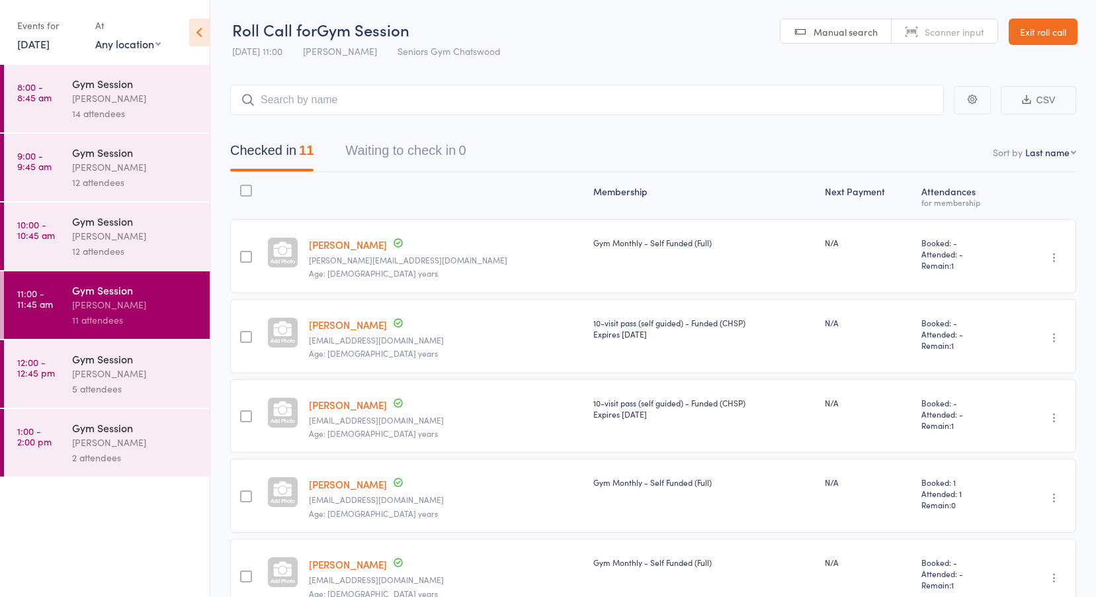
click at [40, 368] on time "12:00 - 12:45 pm" at bounding box center [36, 367] width 38 height 21
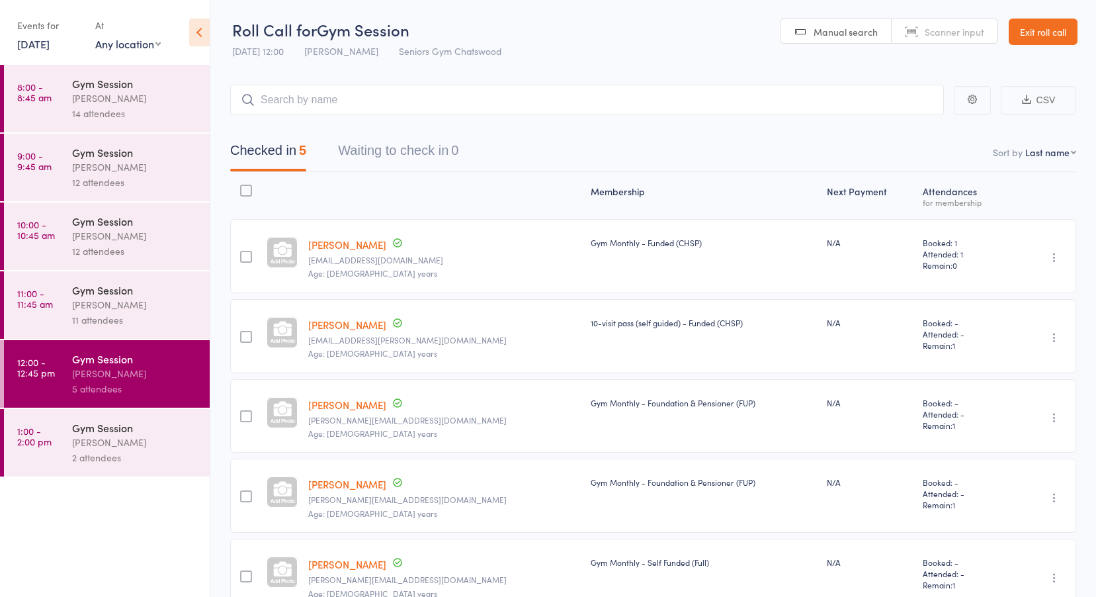
click at [36, 439] on time "1:00 - 2:00 pm" at bounding box center [34, 435] width 34 height 21
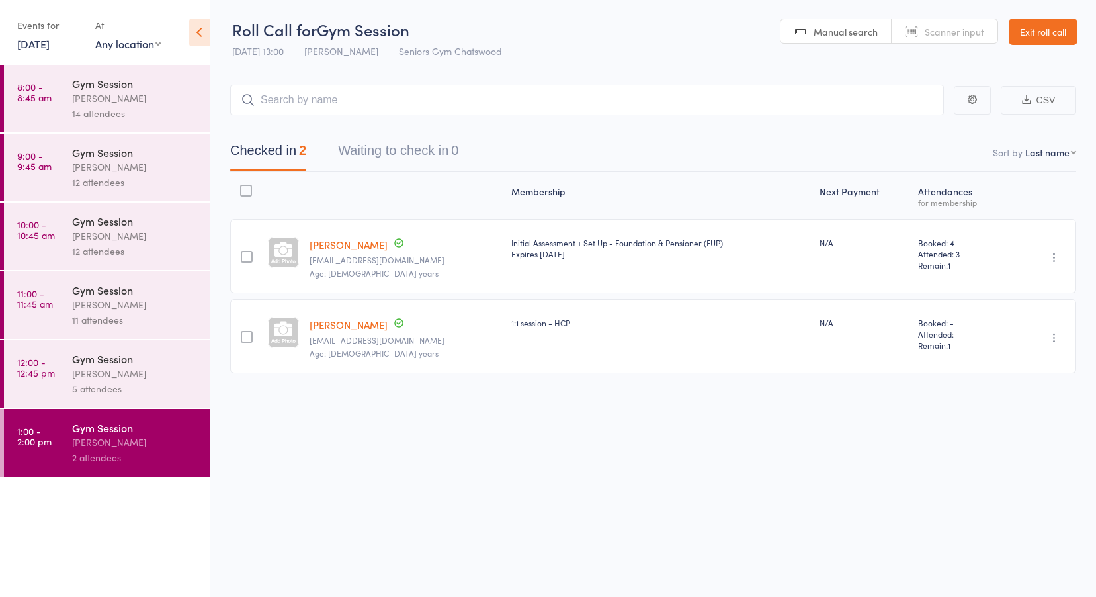
click at [1060, 22] on link "Exit roll call" at bounding box center [1043, 32] width 69 height 26
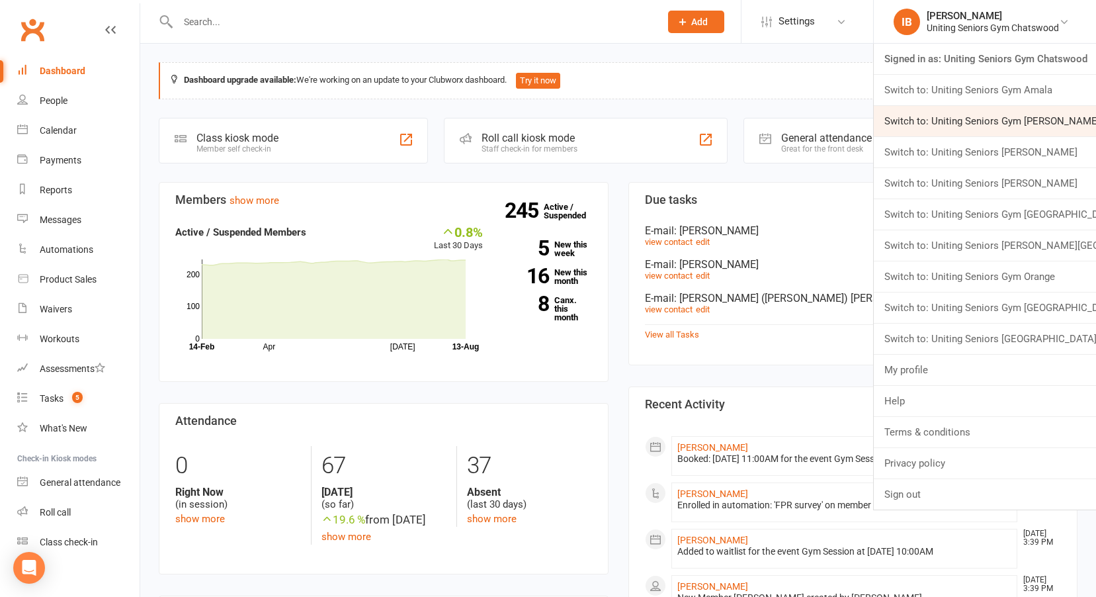
click at [1009, 120] on link "Switch to: Uniting Seniors Gym [PERSON_NAME][GEOGRAPHIC_DATA]" at bounding box center [985, 121] width 222 height 30
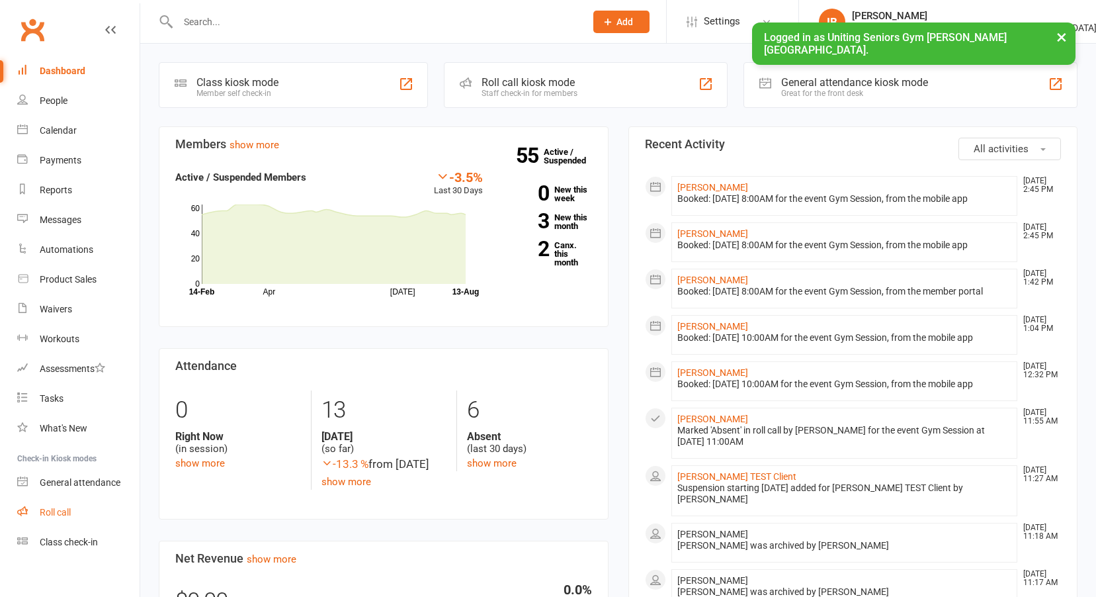
click at [52, 509] on div "Roll call" at bounding box center [55, 512] width 31 height 11
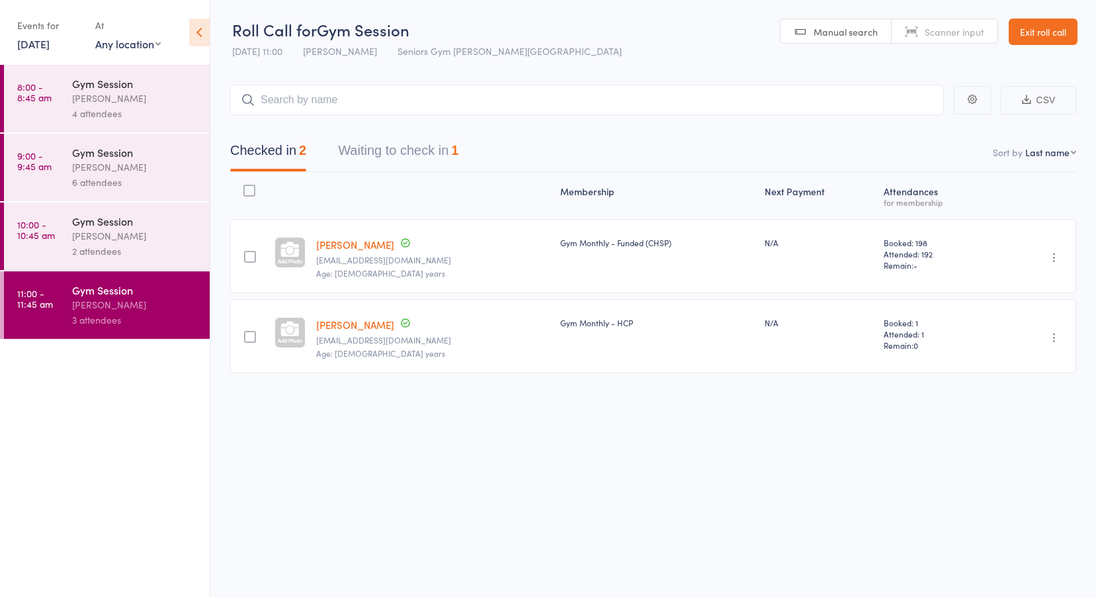
click at [39, 35] on div "Events for" at bounding box center [49, 26] width 65 height 22
click at [40, 42] on link "13 Aug, 2025" at bounding box center [33, 43] width 32 height 15
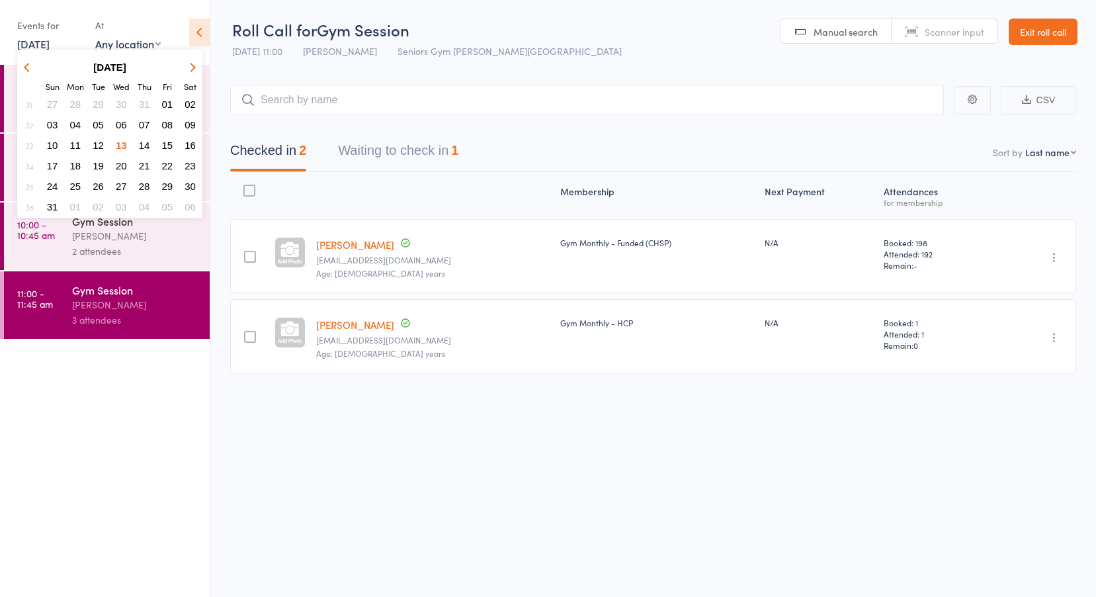
click at [70, 144] on span "11" at bounding box center [75, 145] width 11 height 11
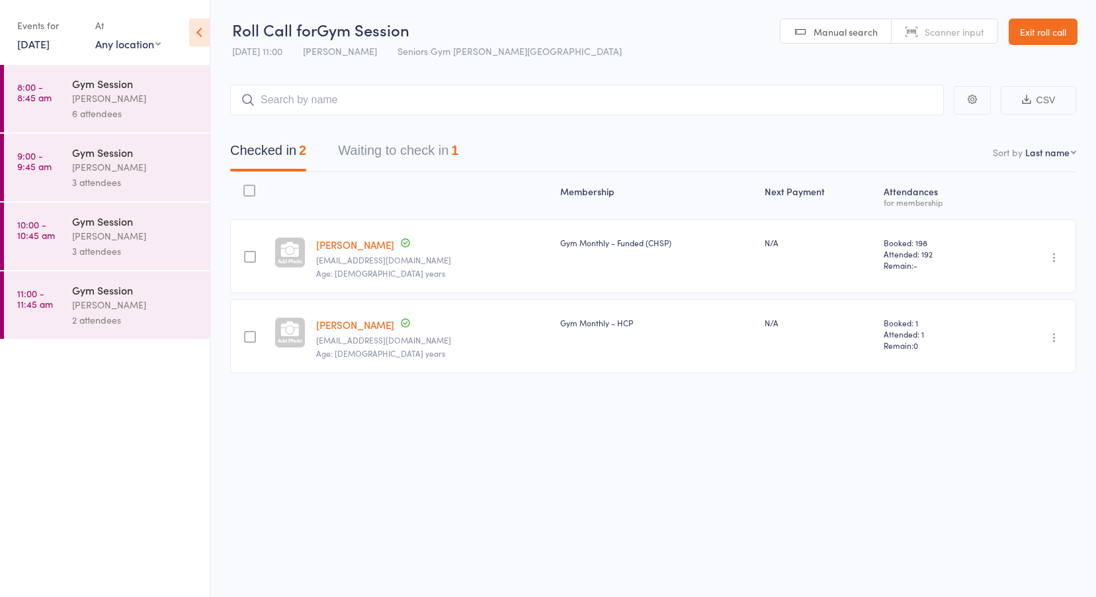
click at [71, 106] on link "8:00 - 8:45 am Gym Session Hugo Chan 6 attendees" at bounding box center [107, 98] width 206 height 67
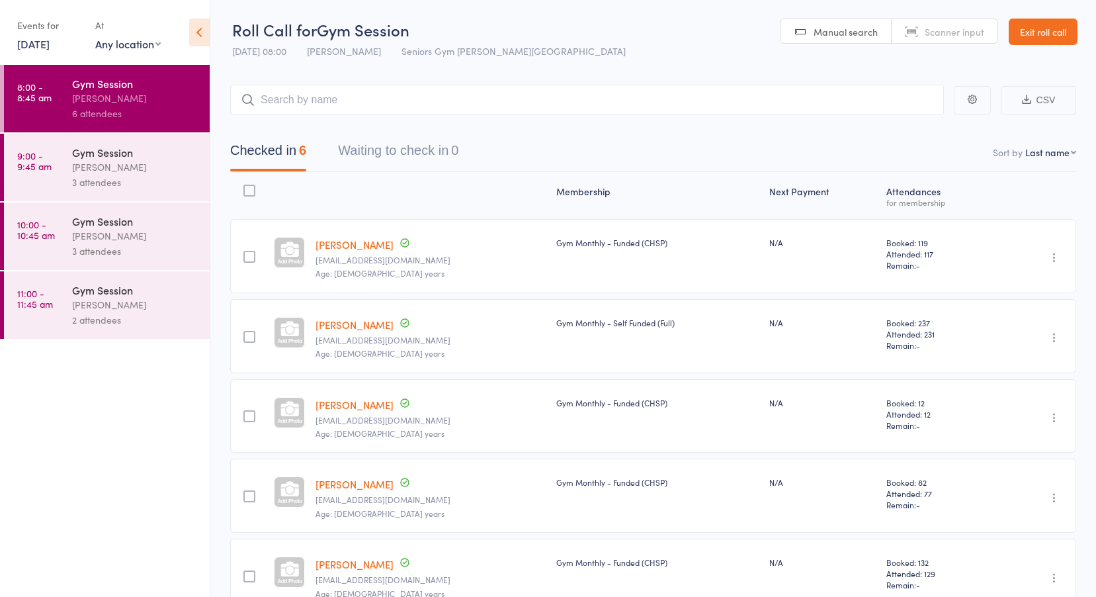
click at [73, 179] on div "3 attendees" at bounding box center [135, 182] width 126 height 15
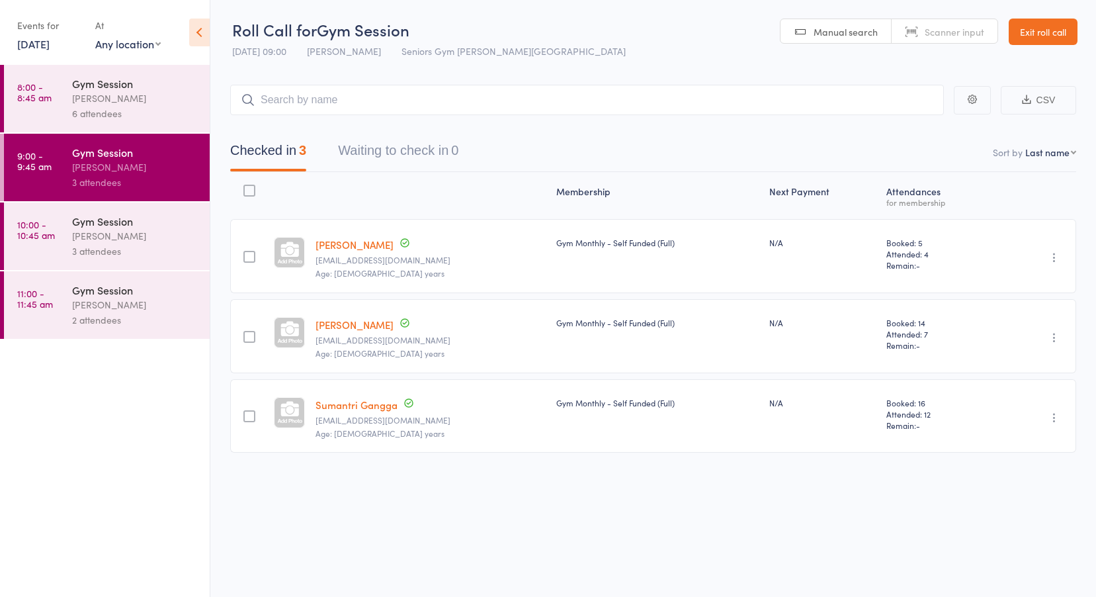
click at [42, 226] on time "10:00 - 10:45 am" at bounding box center [36, 229] width 38 height 21
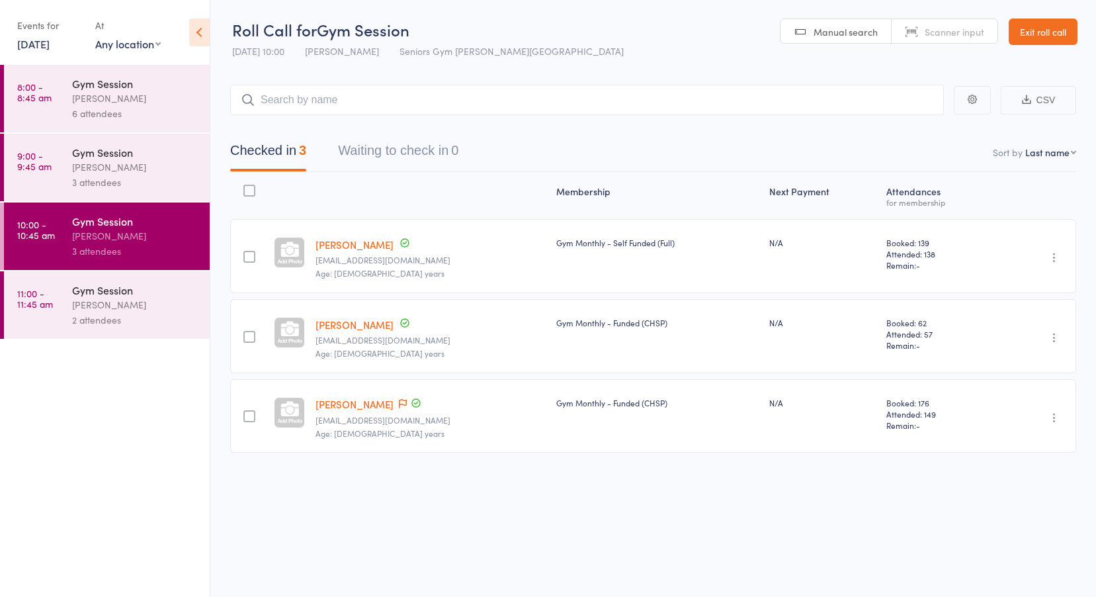
click at [35, 290] on time "11:00 - 11:45 am" at bounding box center [35, 298] width 36 height 21
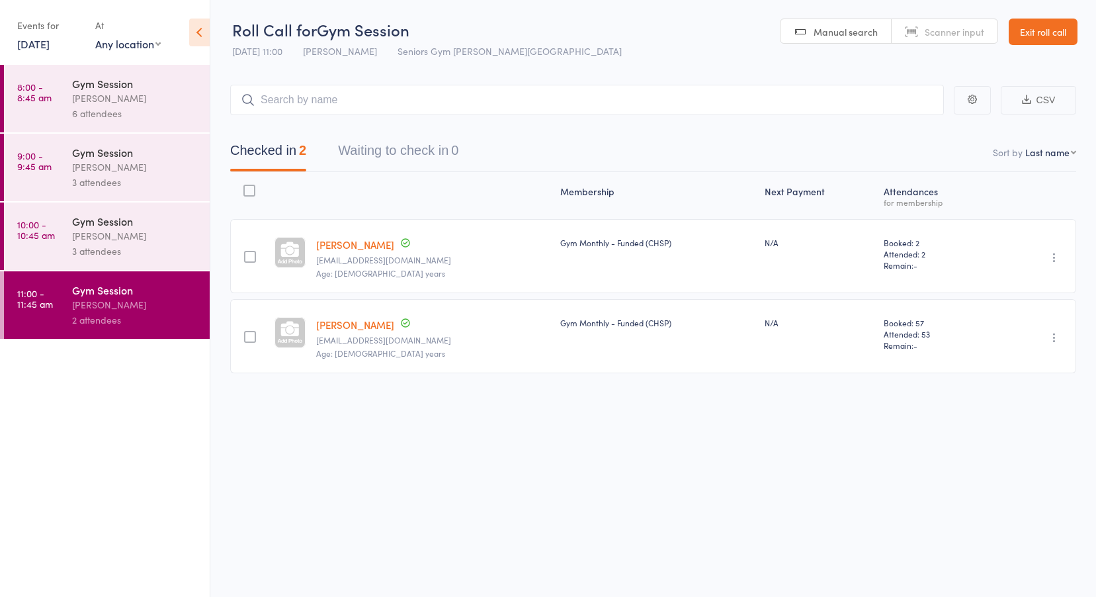
click at [50, 50] on link "[DATE]" at bounding box center [33, 43] width 32 height 15
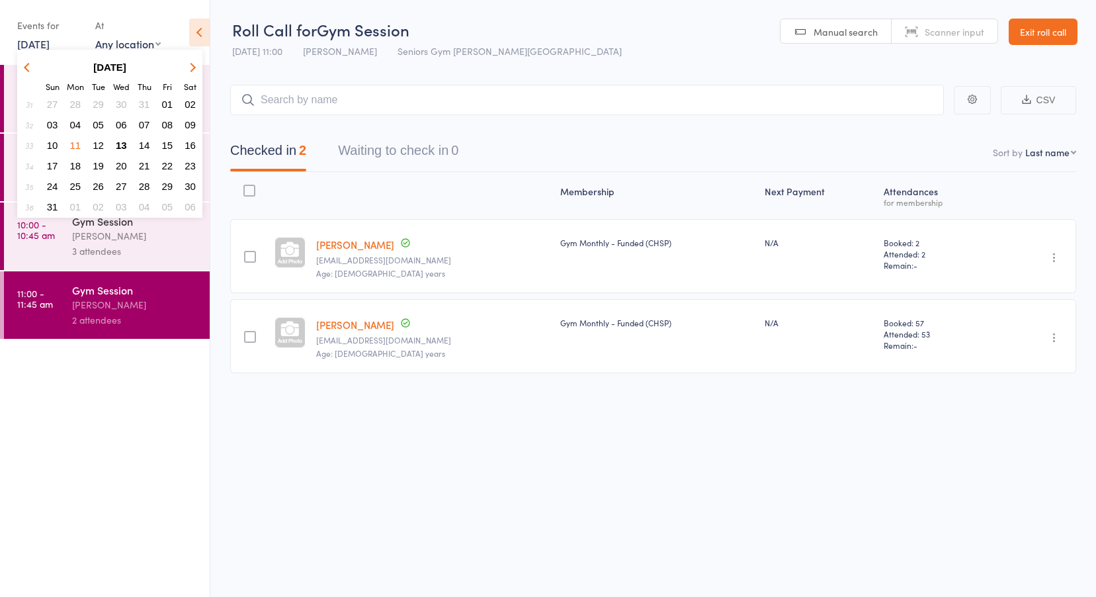
click at [90, 141] on button "12" at bounding box center [98, 145] width 21 height 18
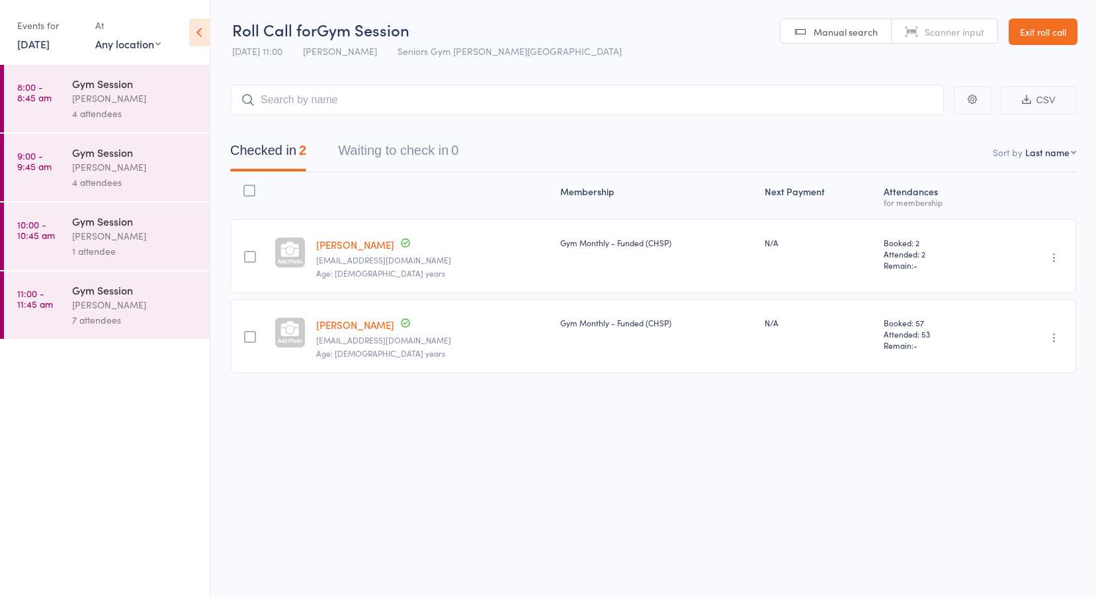
click at [57, 101] on link "8:00 - 8:45 am Gym Session Hugo Chan 4 attendees" at bounding box center [107, 98] width 206 height 67
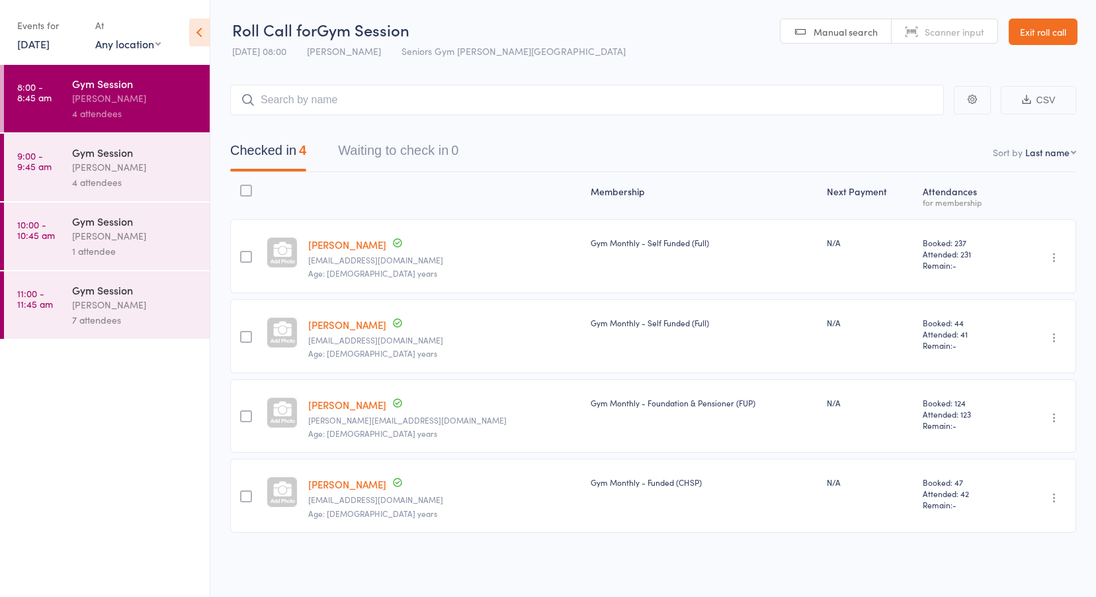
click at [42, 144] on link "9:00 - 9:45 am Gym Session Hugo Chan 4 attendees" at bounding box center [107, 167] width 206 height 67
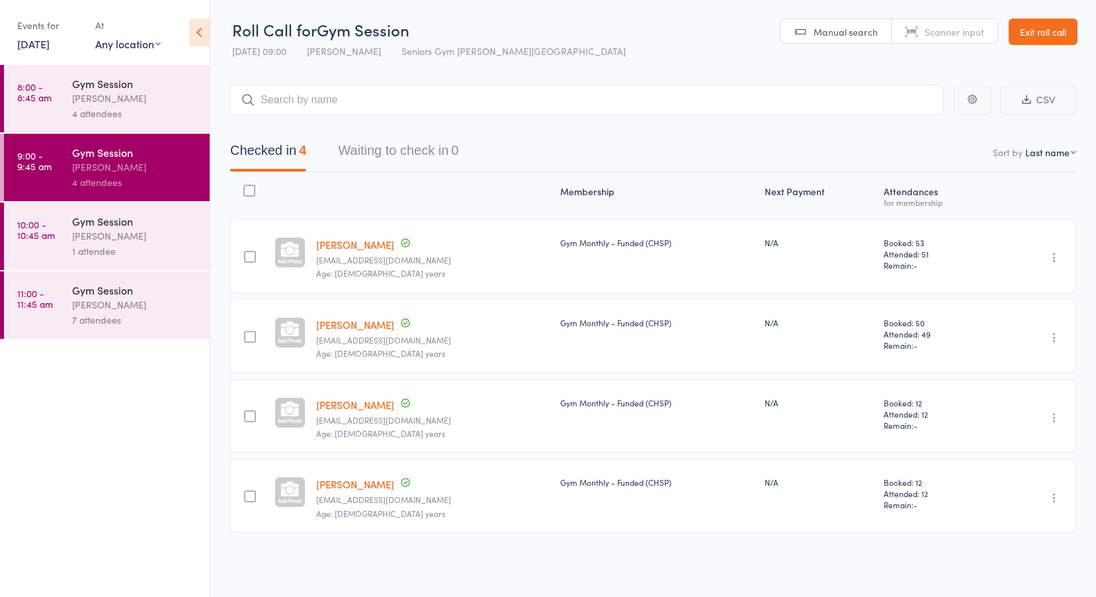
click at [34, 230] on time "10:00 - 10:45 am" at bounding box center [36, 229] width 38 height 21
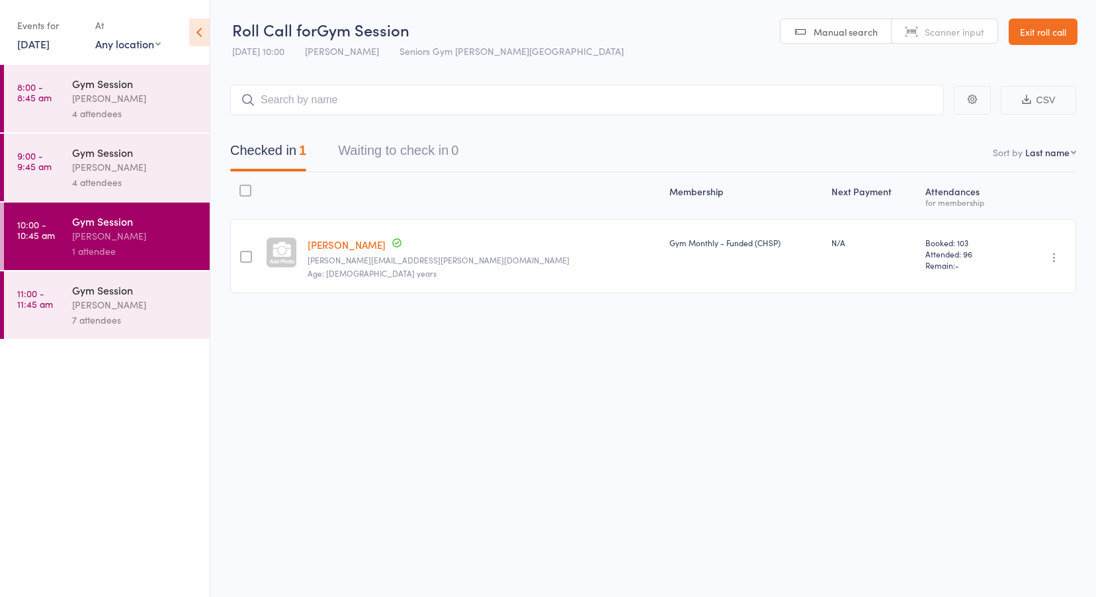
click at [32, 290] on time "11:00 - 11:45 am" at bounding box center [35, 298] width 36 height 21
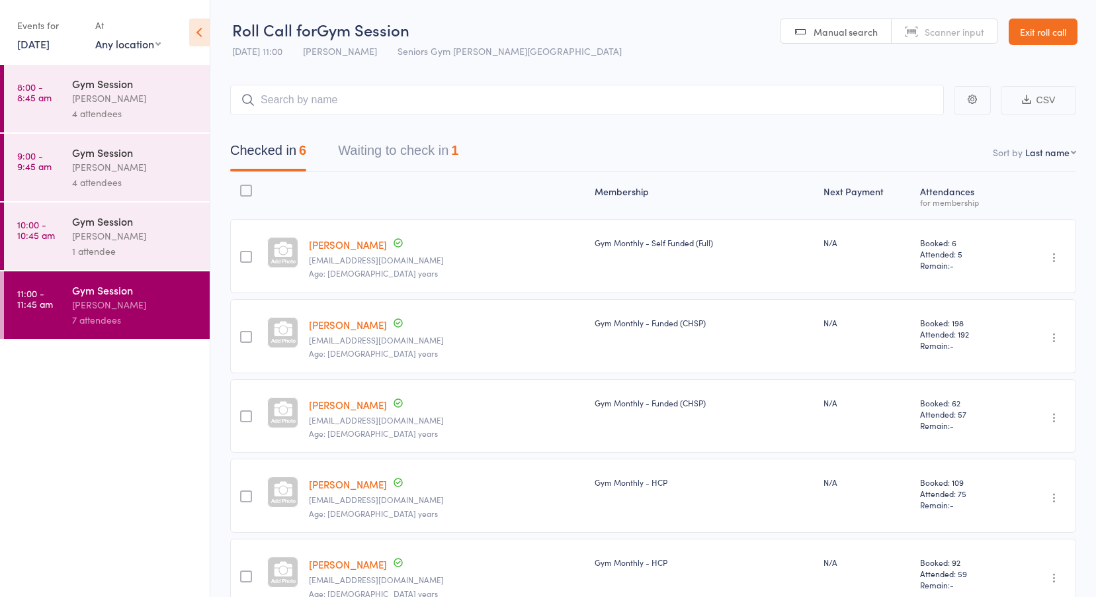
click at [365, 142] on button "Waiting to check in 1" at bounding box center [398, 153] width 120 height 35
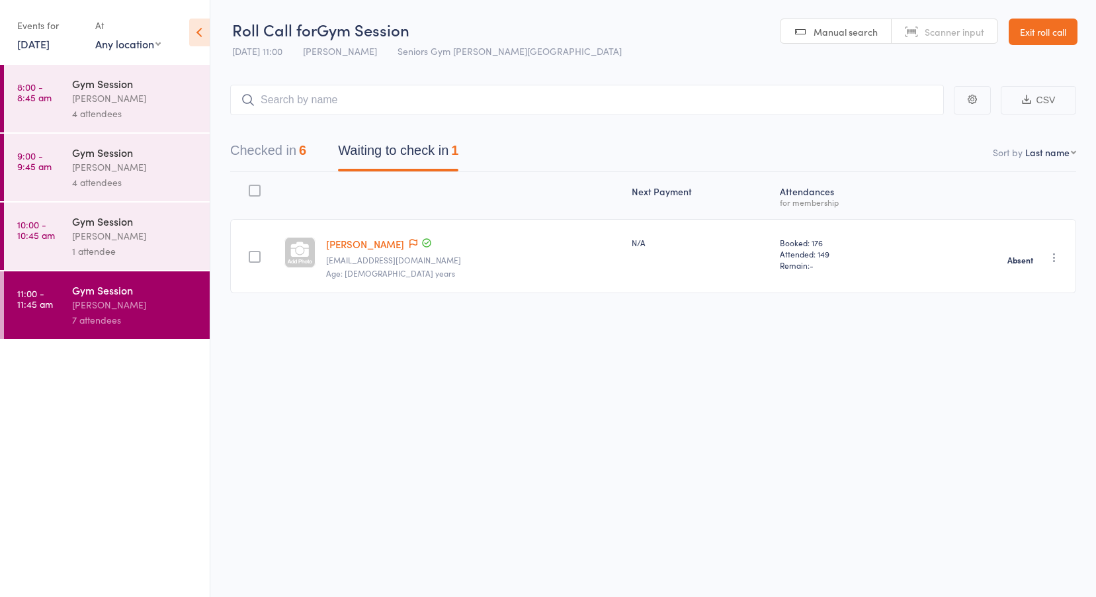
click at [1047, 32] on link "Exit roll call" at bounding box center [1043, 32] width 69 height 26
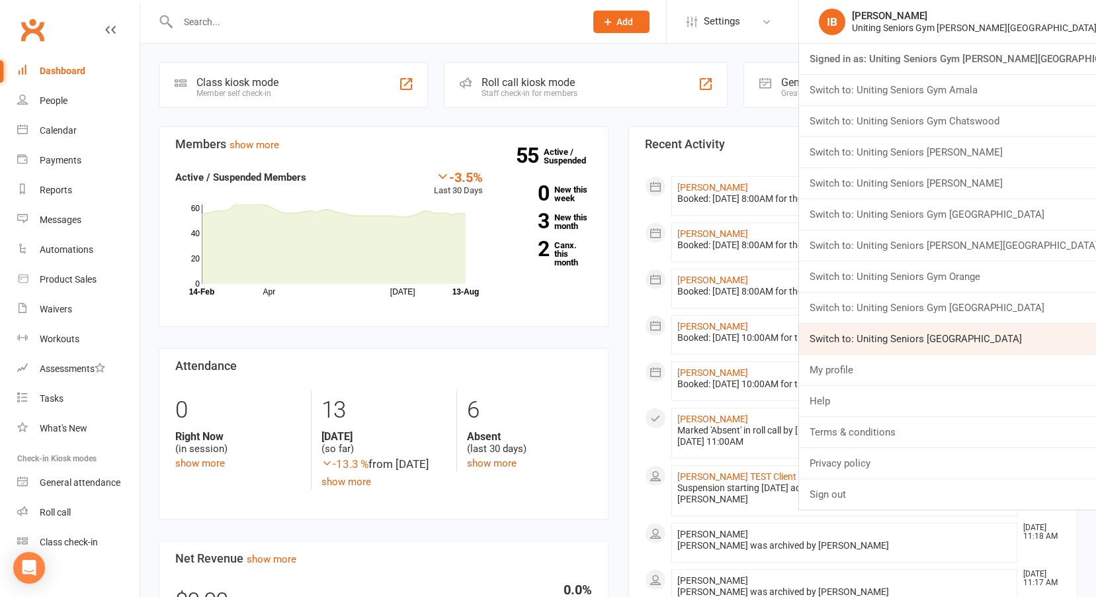
click at [1002, 327] on link "Switch to: Uniting Seniors [GEOGRAPHIC_DATA]" at bounding box center [947, 338] width 297 height 30
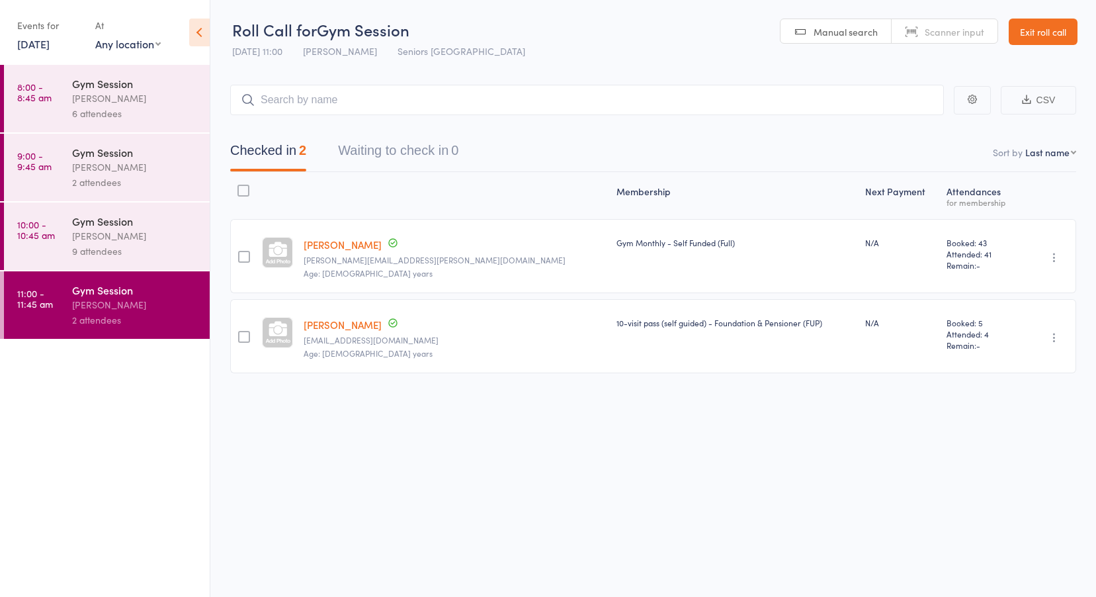
click at [50, 46] on link "[DATE]" at bounding box center [33, 43] width 32 height 15
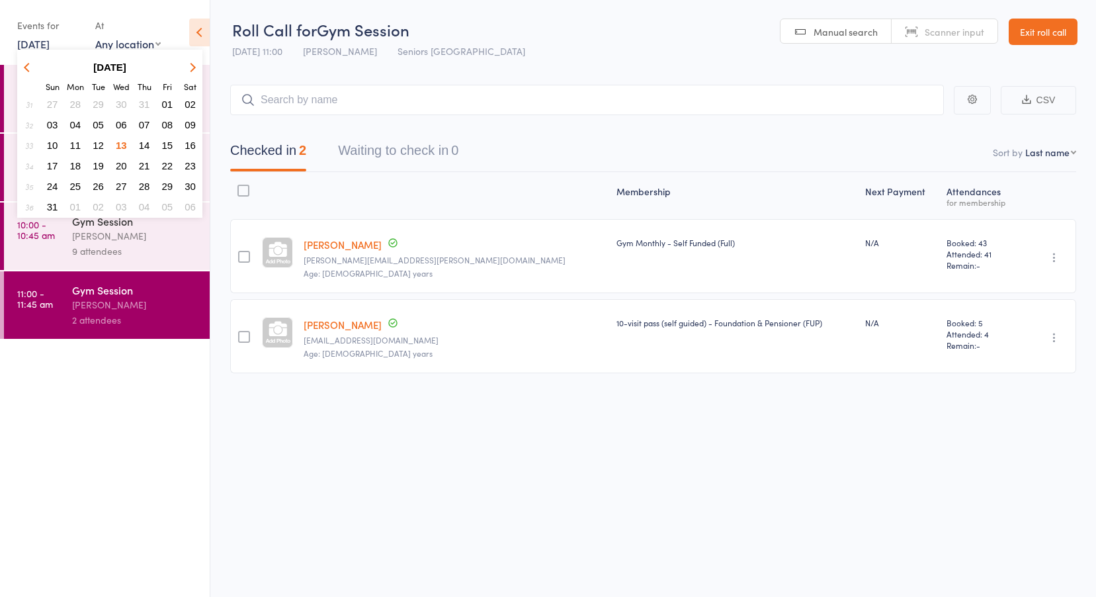
click at [71, 142] on span "11" at bounding box center [75, 145] width 11 height 11
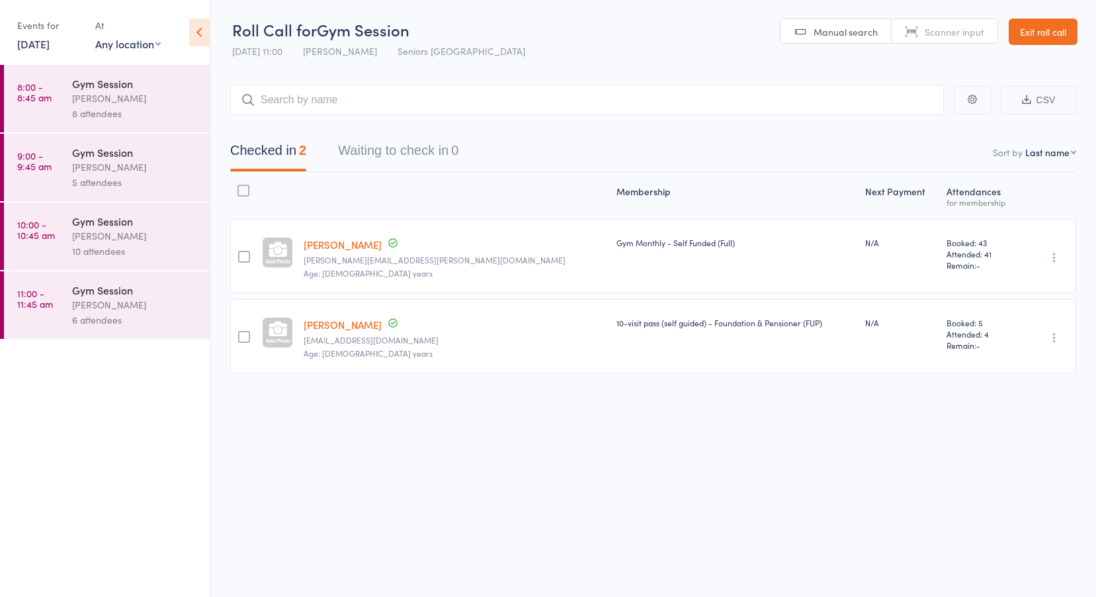
click at [46, 98] on time "8:00 - 8:45 am" at bounding box center [34, 91] width 34 height 21
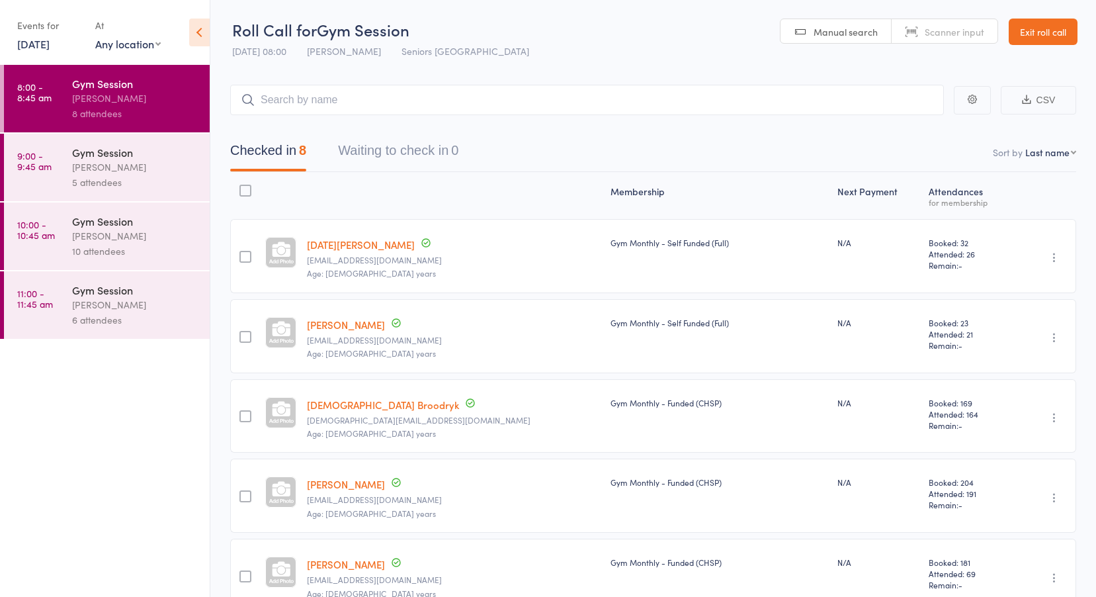
click at [48, 159] on time "9:00 - 9:45 am" at bounding box center [34, 160] width 34 height 21
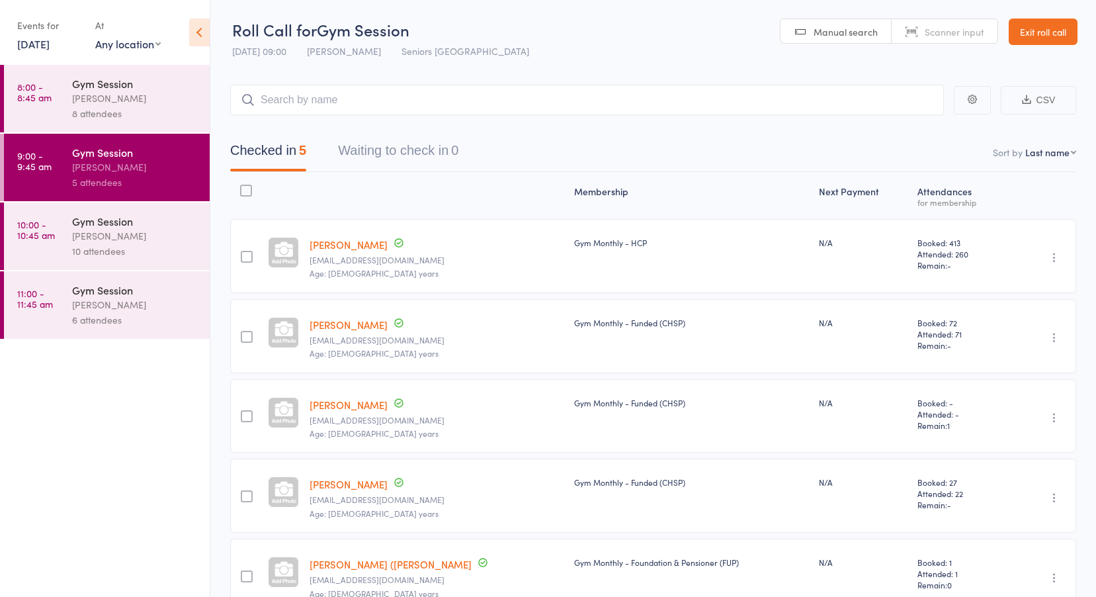
click at [33, 237] on time "10:00 - 10:45 am" at bounding box center [36, 229] width 38 height 21
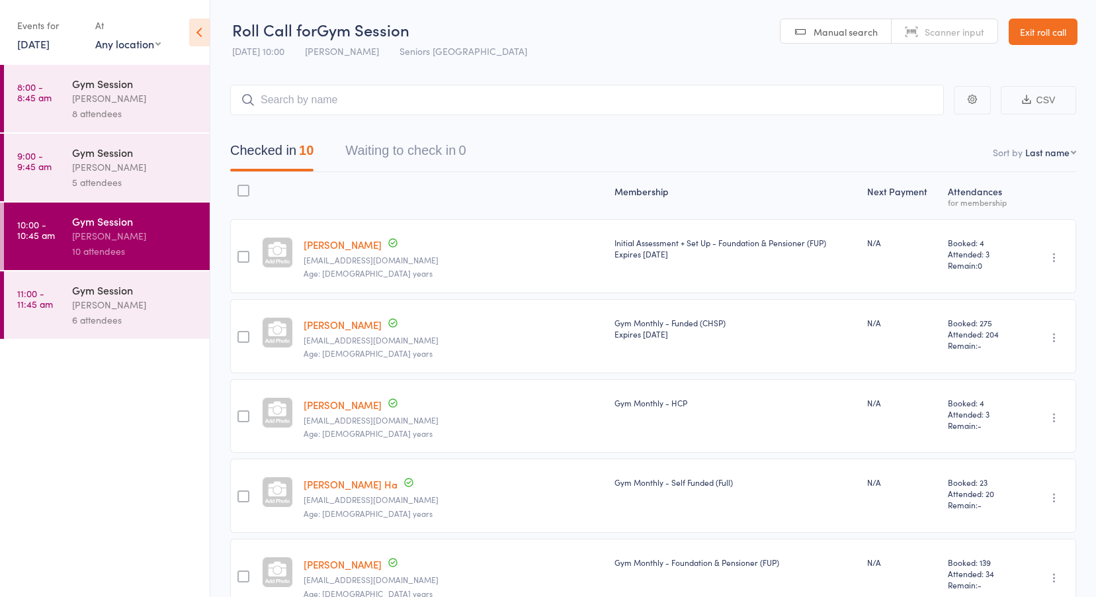
click at [42, 302] on time "11:00 - 11:45 am" at bounding box center [35, 298] width 36 height 21
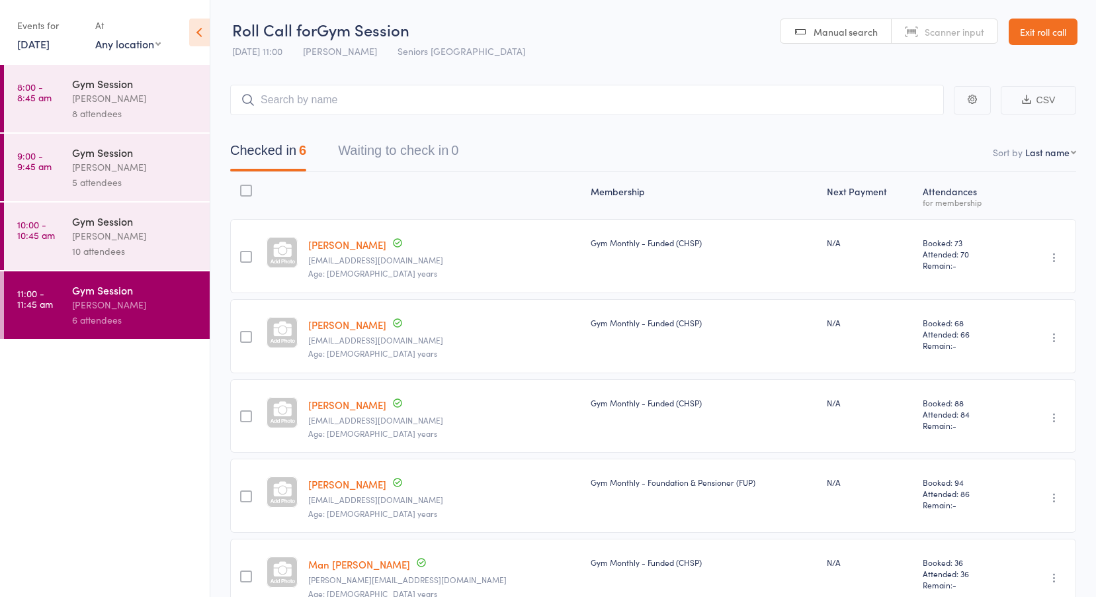
click at [50, 38] on link "11 Aug, 2025" at bounding box center [33, 43] width 32 height 15
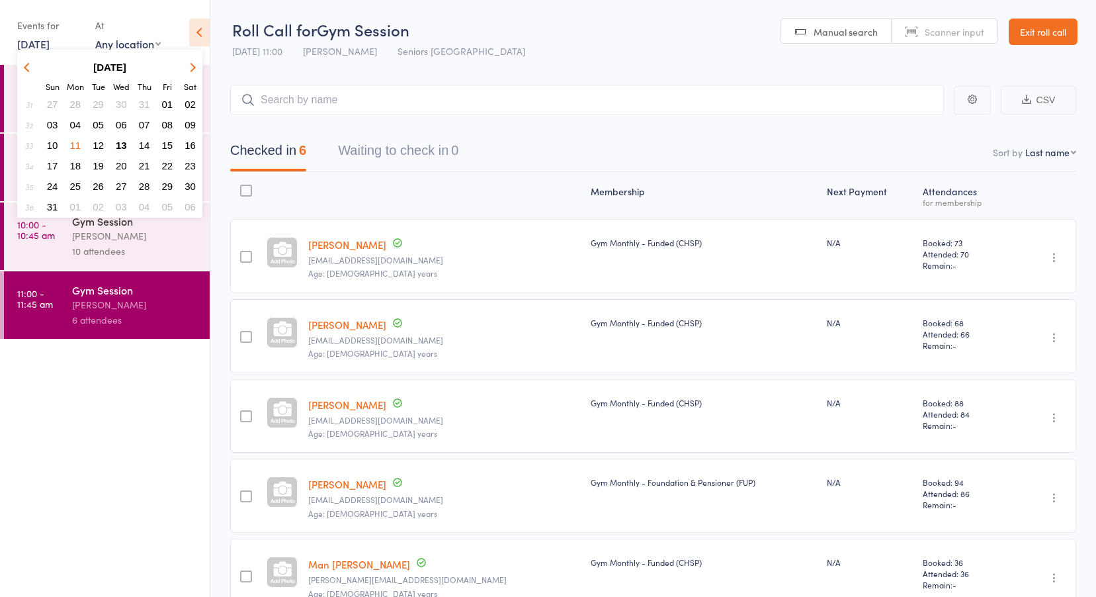
click at [99, 141] on span "12" at bounding box center [98, 145] width 11 height 11
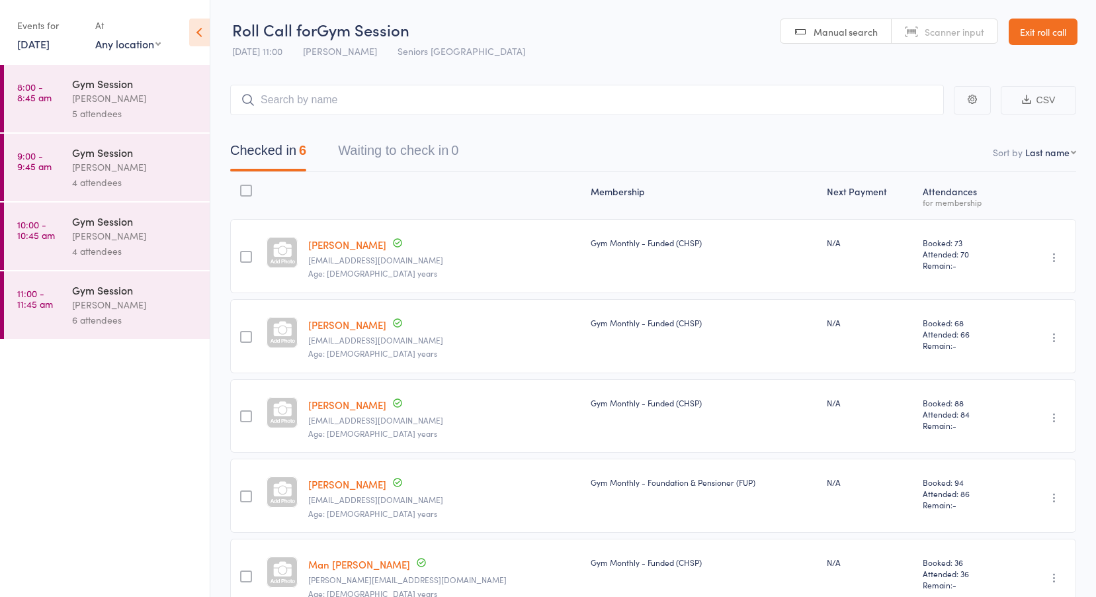
click at [41, 102] on time "8:00 - 8:45 am" at bounding box center [34, 91] width 34 height 21
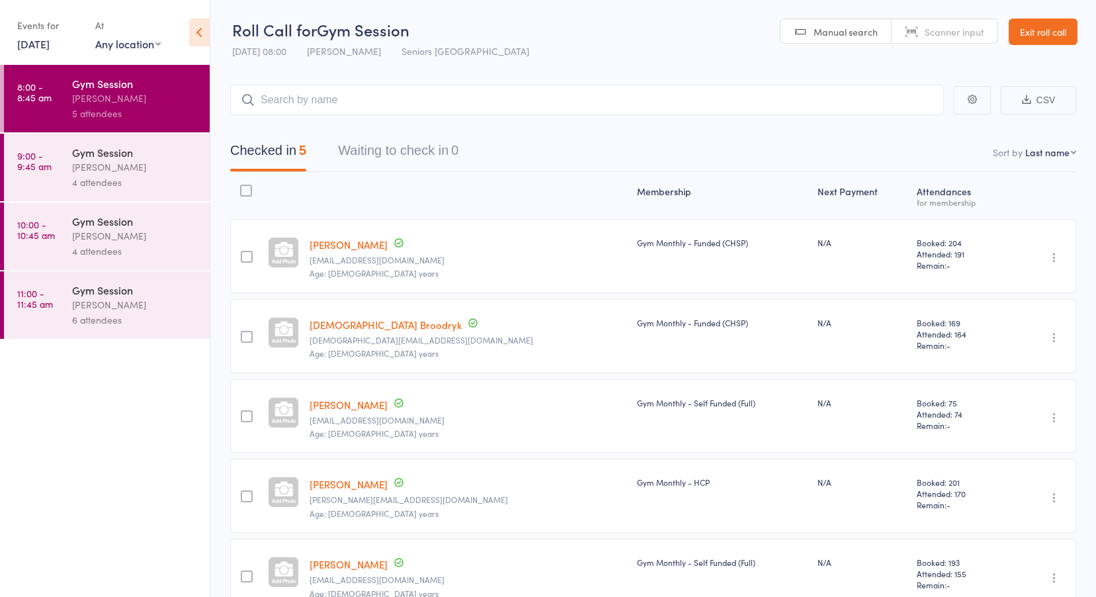
click at [48, 163] on time "9:00 - 9:45 am" at bounding box center [34, 160] width 34 height 21
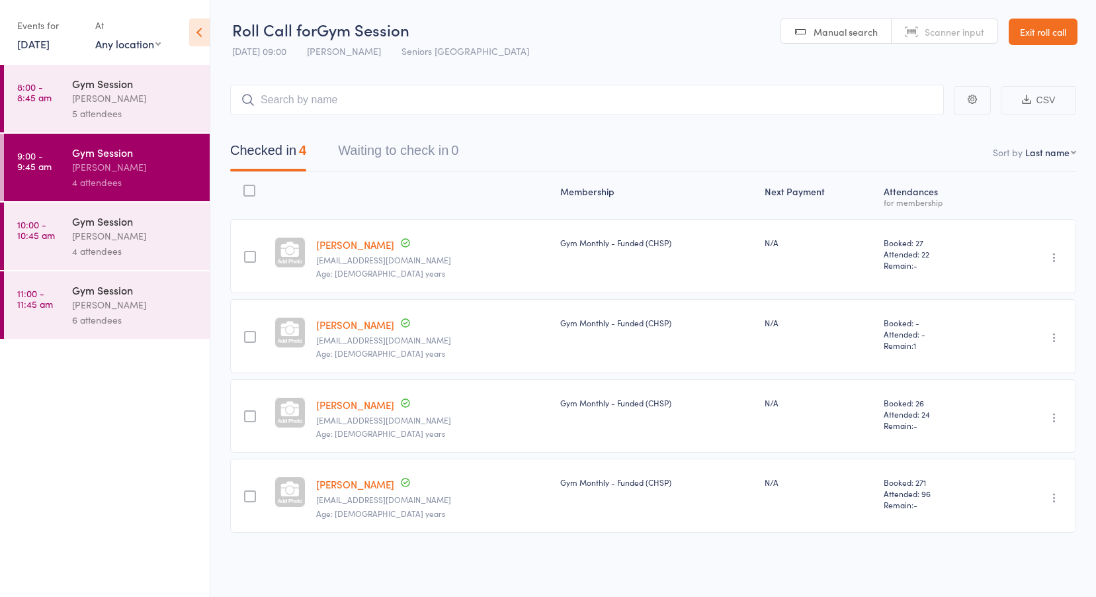
click at [42, 227] on time "10:00 - 10:45 am" at bounding box center [36, 229] width 38 height 21
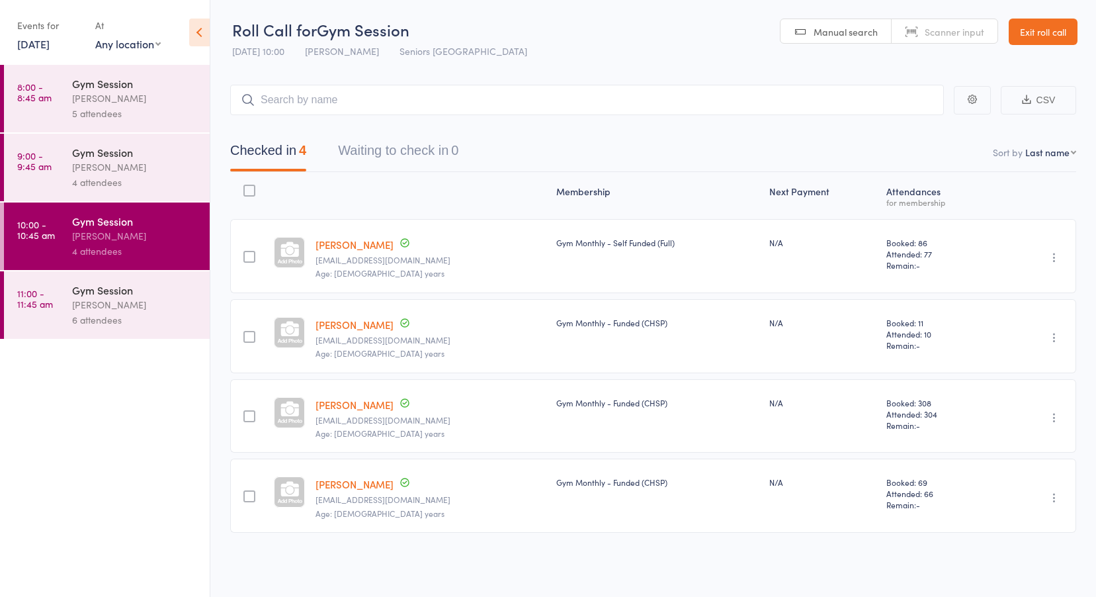
click at [47, 294] on time "11:00 - 11:45 am" at bounding box center [35, 298] width 36 height 21
